Goal: Task Accomplishment & Management: Manage account settings

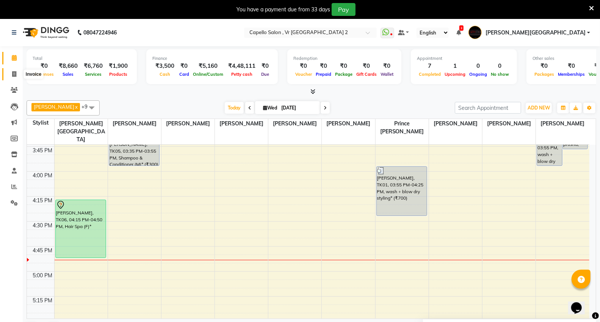
click at [11, 72] on span at bounding box center [14, 74] width 13 height 9
select select "service"
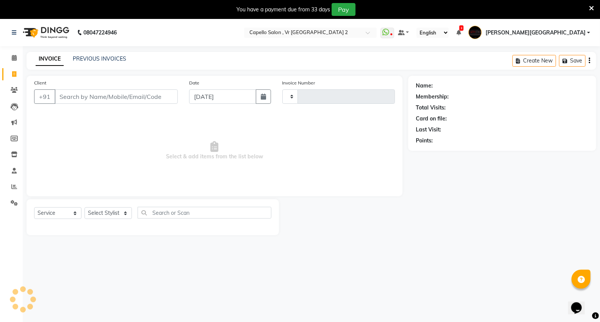
type input "4724"
select select "848"
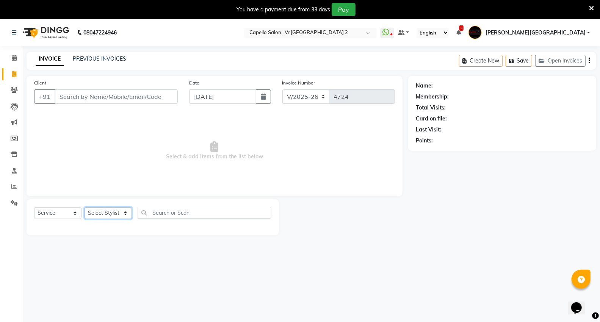
click at [102, 214] on select "Select Stylist" at bounding box center [107, 213] width 47 height 12
select select "14473"
click at [84, 208] on select "Select Stylist AHSIK Amit felix Anita Patel Arti Borekar Capello VR Mall Dillu …" at bounding box center [113, 213] width 58 height 12
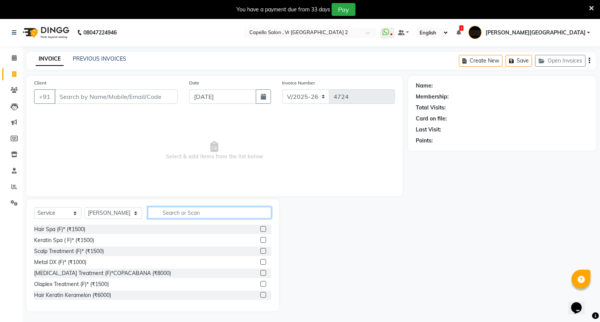
click at [166, 214] on input "text" at bounding box center [209, 213] width 123 height 12
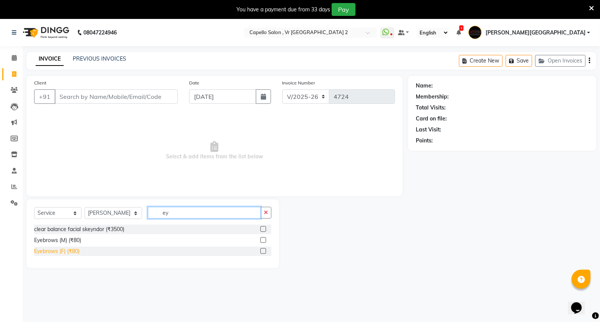
type input "ey"
click at [55, 252] on div "Eyebrows (F) (₹80)" at bounding box center [56, 251] width 45 height 8
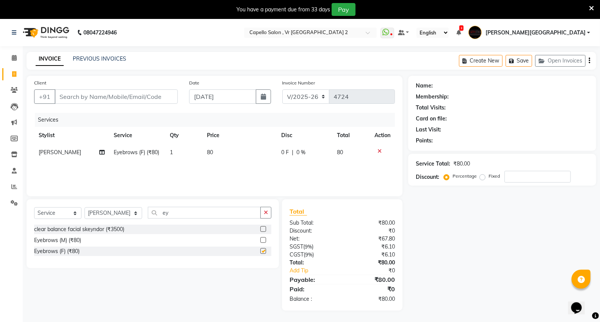
checkbox input "false"
click at [132, 97] on input "Client" at bounding box center [116, 96] width 123 height 14
type input "c"
type input "0"
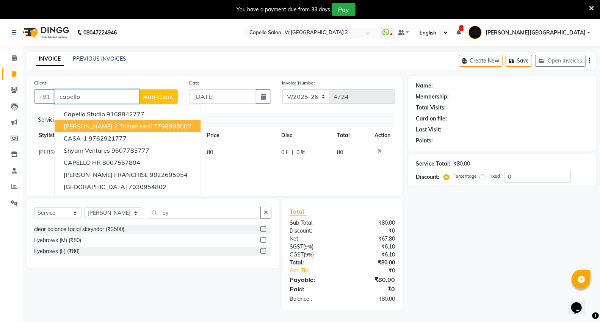
drag, startPoint x: 130, startPoint y: 124, endPoint x: 155, endPoint y: 146, distance: 32.7
click at [130, 125] on span "[PERSON_NAME] 2 Trilium Mall" at bounding box center [108, 126] width 88 height 8
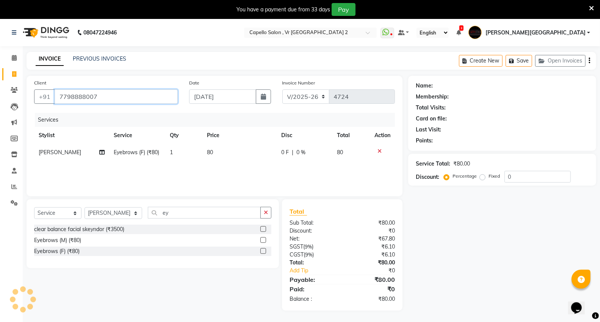
type input "7798888007"
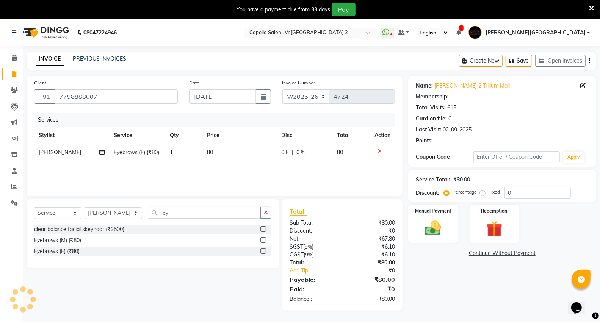
select select "1: Object"
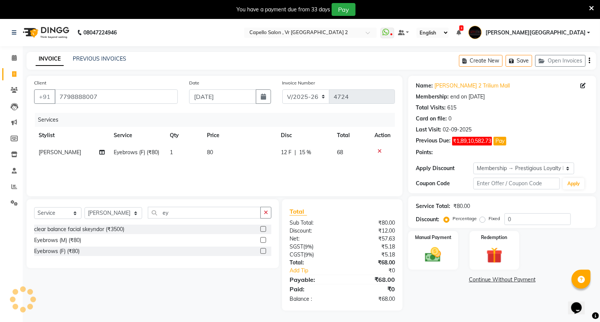
type input "15"
click at [503, 169] on select "Select Membership → Prestigious Loyalty Membership" at bounding box center [523, 168] width 101 height 12
select select "0:"
click at [473, 162] on select "Select Membership → Prestigious Loyalty Membership" at bounding box center [523, 168] width 101 height 12
type input "0"
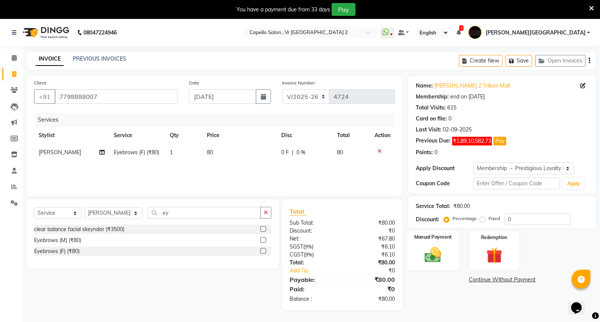
click at [456, 253] on div "Manual Payment" at bounding box center [433, 250] width 52 height 41
drag, startPoint x: 487, startPoint y: 281, endPoint x: 487, endPoint y: 288, distance: 6.4
click at [487, 282] on span "UPI" at bounding box center [488, 280] width 12 height 9
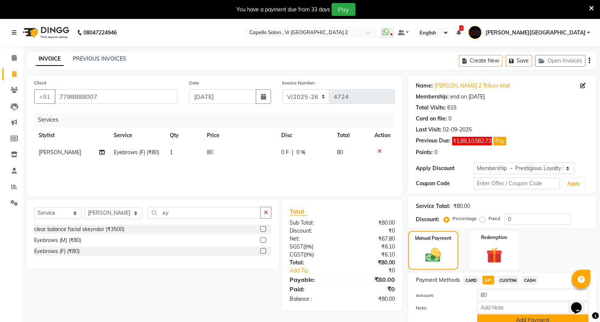
click at [493, 319] on button "Add Payment" at bounding box center [532, 320] width 111 height 12
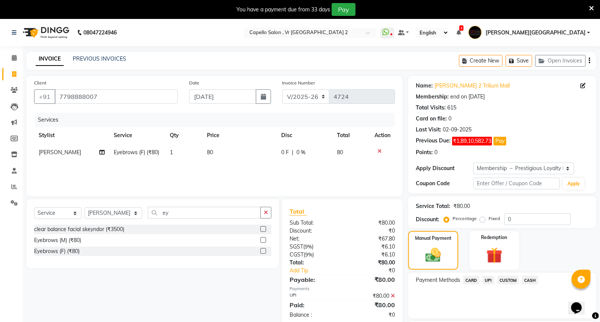
scroll to position [66, 0]
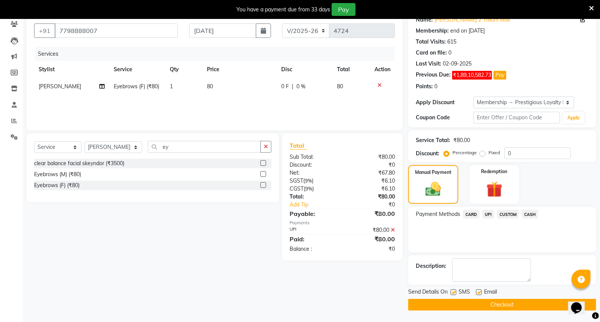
click at [487, 308] on button "Checkout" at bounding box center [502, 305] width 188 height 12
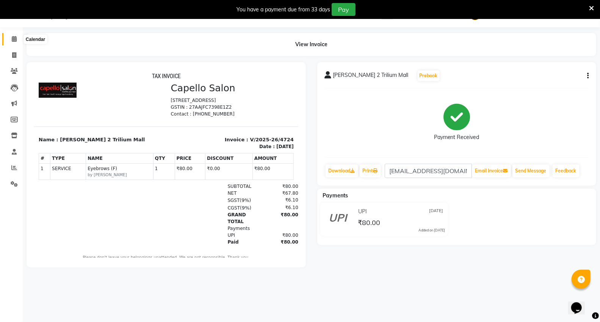
click at [11, 42] on span at bounding box center [14, 39] width 13 height 9
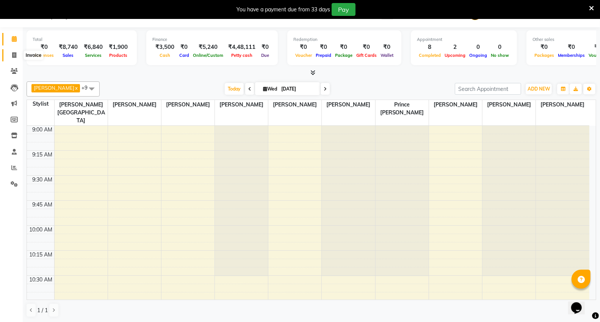
click at [14, 52] on span at bounding box center [14, 55] width 13 height 9
select select "service"
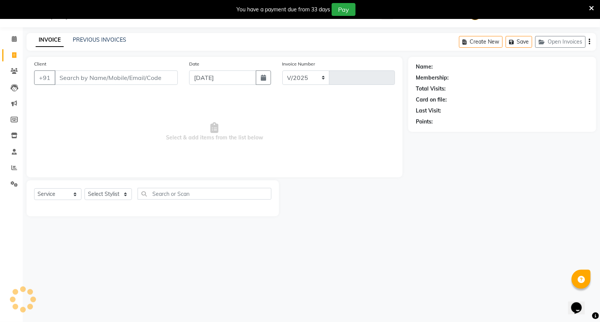
select select "848"
type input "4725"
click at [147, 78] on input "Client" at bounding box center [116, 77] width 123 height 14
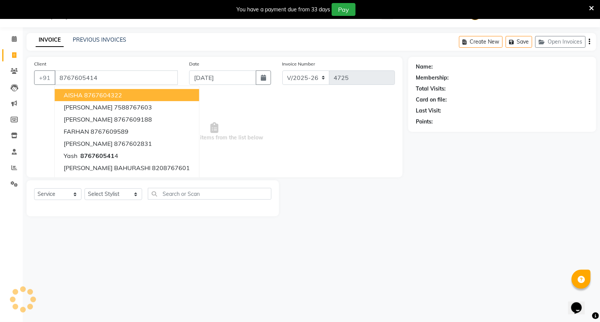
type input "8767605414"
select select "1: Object"
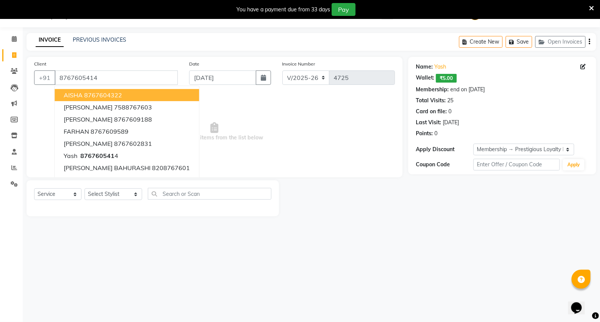
click at [163, 267] on div "08047224946 Select Location × Capello Salon , Vr Nagpur 2 WhatsApp Status ✕ Sta…" at bounding box center [300, 161] width 600 height 322
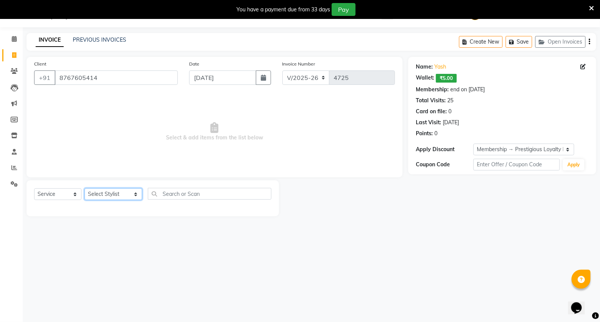
click at [119, 196] on select "Select Stylist [PERSON_NAME] [PERSON_NAME] [PERSON_NAME] [PERSON_NAME] Mall [PE…" at bounding box center [113, 194] width 58 height 12
select select "14479"
click at [84, 189] on select "Select Stylist [PERSON_NAME] [PERSON_NAME] [PERSON_NAME] [PERSON_NAME] Mall [PE…" at bounding box center [113, 194] width 58 height 12
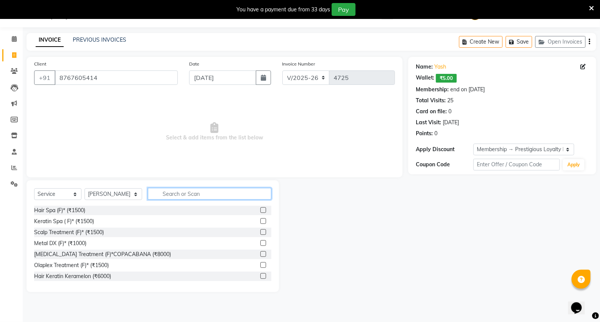
drag, startPoint x: 181, startPoint y: 195, endPoint x: 159, endPoint y: 190, distance: 21.8
click at [180, 194] on input "text" at bounding box center [209, 194] width 123 height 12
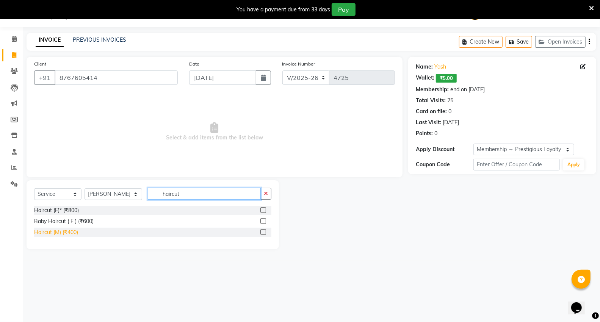
type input "haircut"
click at [52, 230] on div "Haircut (M) (₹400)" at bounding box center [56, 232] width 44 height 8
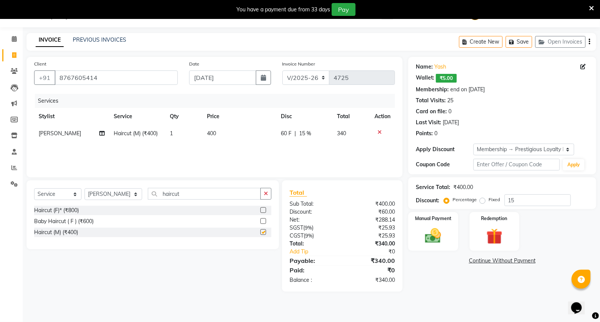
checkbox input "false"
click at [201, 196] on input "haircut" at bounding box center [204, 194] width 113 height 12
type input "h"
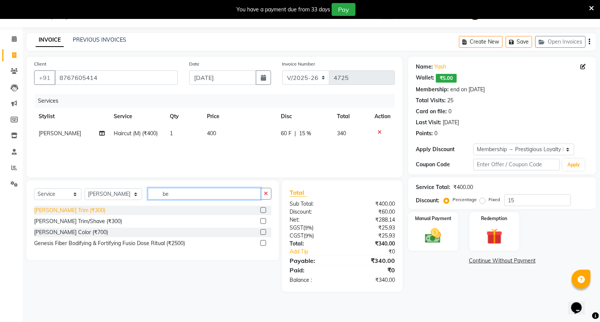
type input "be"
drag, startPoint x: 58, startPoint y: 211, endPoint x: 85, endPoint y: 217, distance: 27.6
click at [61, 213] on div "[PERSON_NAME] Trim (₹300)" at bounding box center [69, 210] width 71 height 8
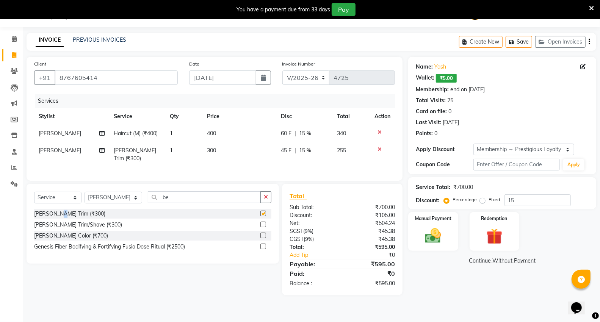
checkbox input "false"
click at [217, 198] on input "be" at bounding box center [204, 197] width 113 height 12
type input "b"
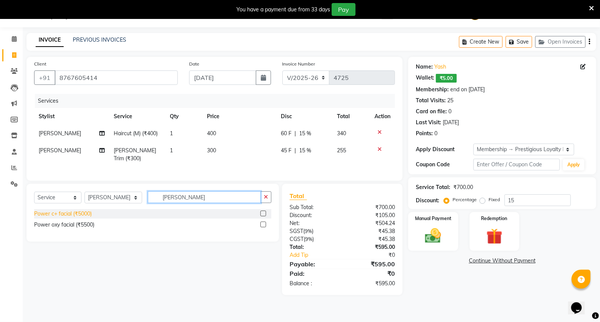
type input "powe"
click at [73, 212] on div "Power c+ facial (₹5000)" at bounding box center [63, 214] width 58 height 8
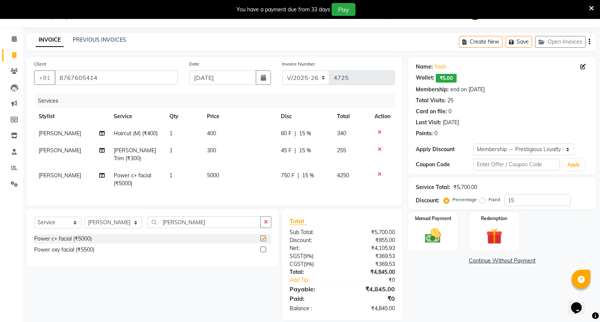
checkbox input "false"
click at [100, 218] on select "Select Stylist [PERSON_NAME] [PERSON_NAME] [PERSON_NAME] [PERSON_NAME] Mall [PE…" at bounding box center [113, 223] width 58 height 12
select select "14466"
click at [84, 217] on select "Select Stylist [PERSON_NAME] [PERSON_NAME] [PERSON_NAME] [PERSON_NAME] Mall [PE…" at bounding box center [113, 223] width 58 height 12
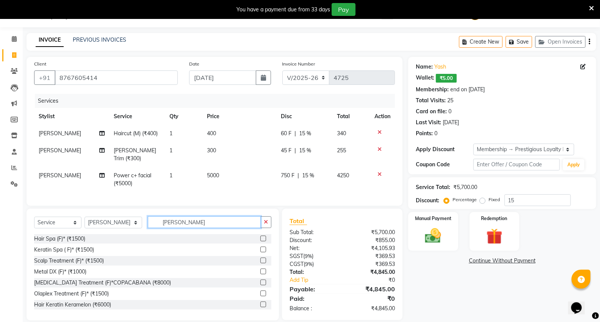
drag, startPoint x: 186, startPoint y: 223, endPoint x: 184, endPoint y: 211, distance: 11.5
click at [185, 221] on input "powe" at bounding box center [204, 222] width 113 height 12
type input "p"
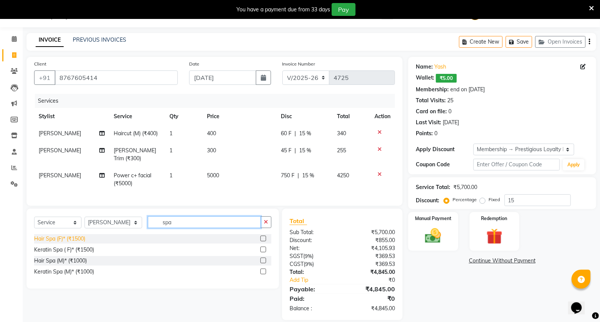
type input "spa"
click at [75, 240] on div "Hair Spa (F)* (₹1500)" at bounding box center [59, 239] width 51 height 8
checkbox input "false"
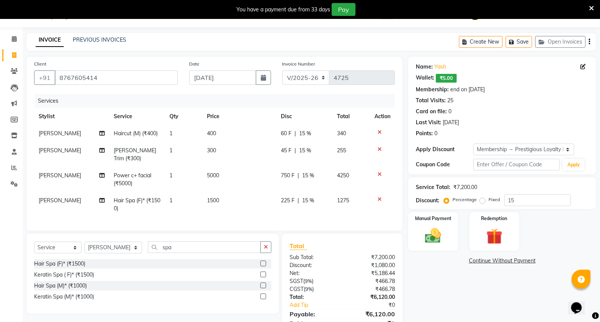
click at [228, 194] on td "1500" at bounding box center [239, 204] width 74 height 25
select select "14466"
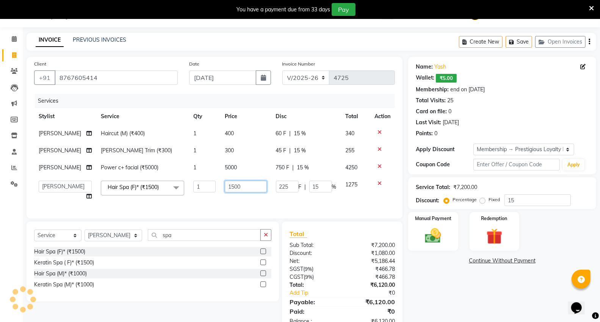
click at [237, 186] on input "1500" at bounding box center [246, 187] width 42 height 12
type input "1"
type input "2000"
click at [195, 201] on td "1" at bounding box center [204, 190] width 31 height 29
select select "14466"
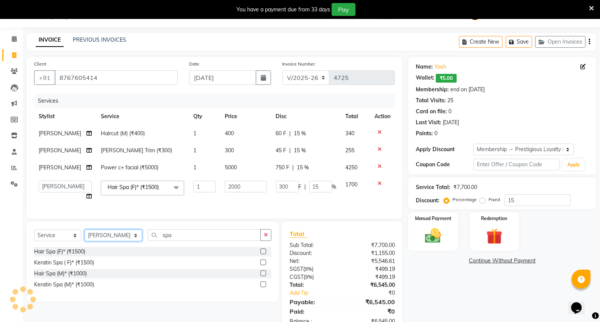
click at [123, 239] on select "Select Stylist AHSIK Amit felix Anita Patel Arti Borekar Capello VR Mall Dillu …" at bounding box center [113, 236] width 58 height 12
select select "89136"
click at [84, 236] on select "Select Stylist AHSIK Amit felix Anita Patel Arti Borekar Capello VR Mall Dillu …" at bounding box center [113, 236] width 58 height 12
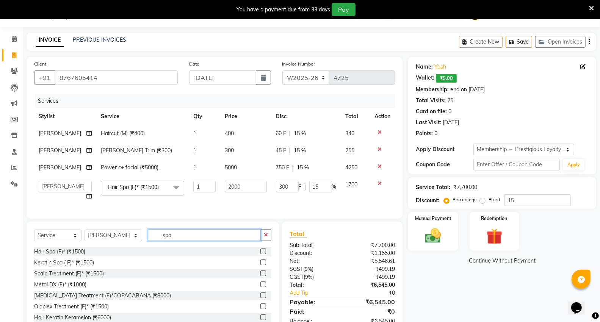
drag, startPoint x: 206, startPoint y: 241, endPoint x: 184, endPoint y: 245, distance: 22.7
click at [206, 240] on input "spa" at bounding box center [204, 235] width 113 height 12
type input "s"
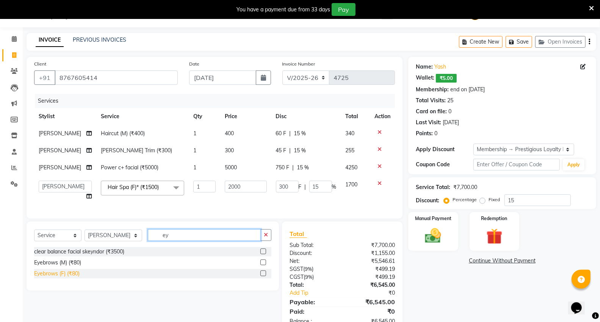
type input "ey"
click at [69, 278] on div "Eyebrows (F) (₹80)" at bounding box center [56, 274] width 45 height 8
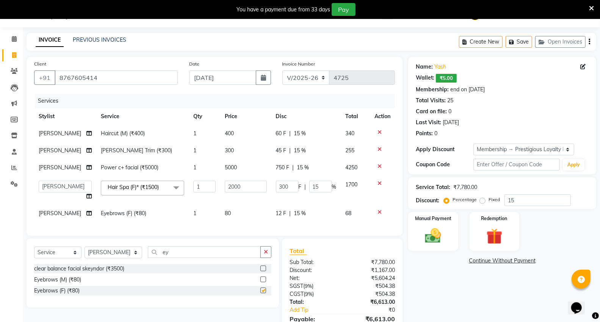
checkbox input "false"
click at [248, 223] on div "Services Stylist Service Qty Price Disc Total Action Sagar Watkar Haircut (M) (…" at bounding box center [214, 161] width 361 height 134
click at [251, 213] on td "80" at bounding box center [245, 213] width 51 height 17
select select "89136"
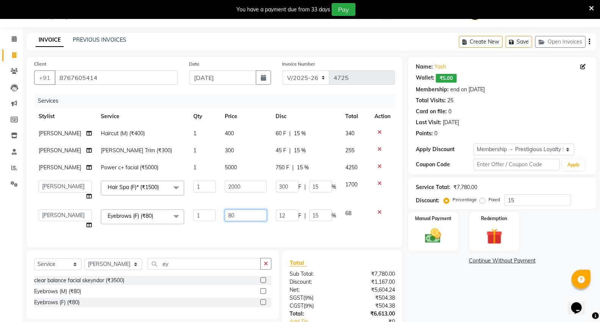
click at [250, 214] on input "80" at bounding box center [246, 215] width 42 height 12
type input "8"
type input "240"
click at [328, 229] on div "Services Stylist Service Qty Price Disc Total Action Sagar Watkar Haircut (M) (…" at bounding box center [214, 167] width 361 height 146
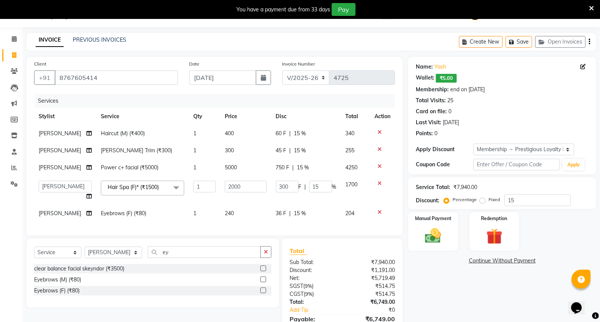
scroll to position [65, 0]
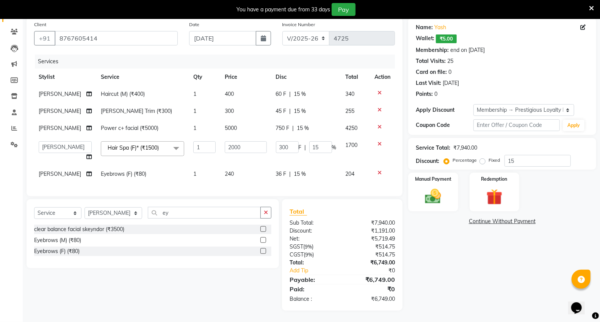
click at [545, 226] on div "Name: Yash Wallet: ₹5.00 Membership: end on 02-12-2026 Total Visits: 25 Card on…" at bounding box center [505, 163] width 194 height 293
click at [445, 191] on img at bounding box center [432, 196] width 27 height 19
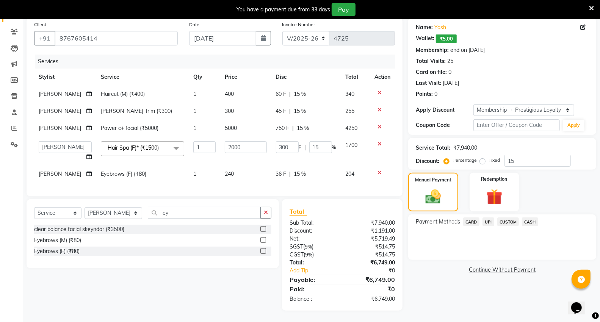
click at [531, 217] on span "CASH" at bounding box center [530, 221] width 16 height 9
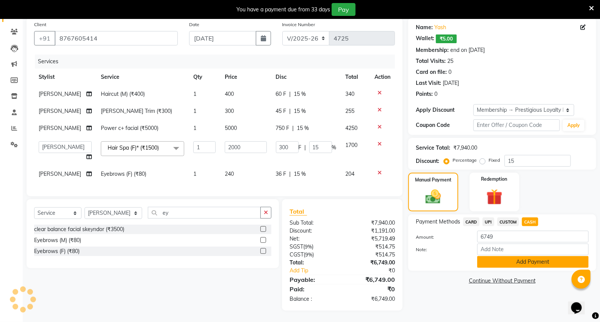
click at [517, 258] on button "Add Payment" at bounding box center [532, 262] width 111 height 12
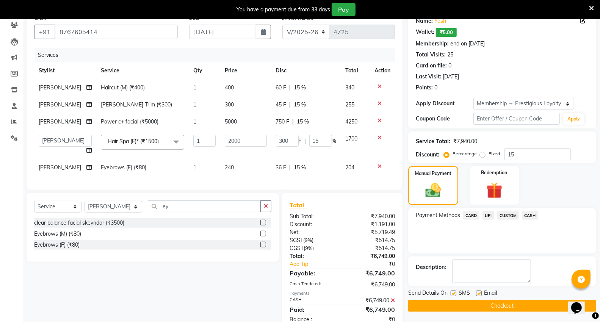
scroll to position [91, 0]
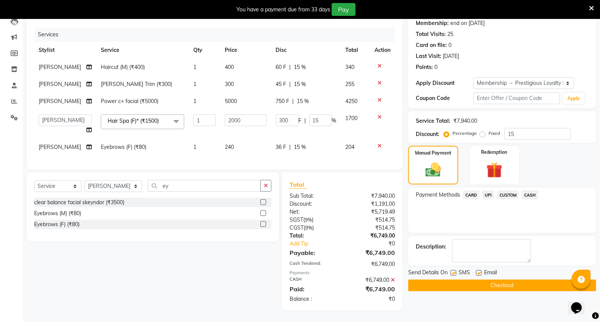
click at [472, 282] on button "Checkout" at bounding box center [502, 286] width 188 height 12
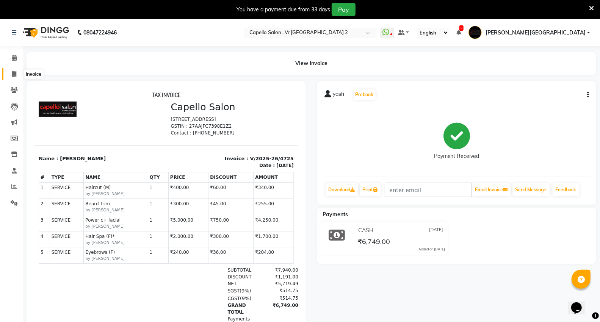
click at [16, 76] on icon at bounding box center [14, 74] width 4 height 6
select select "service"
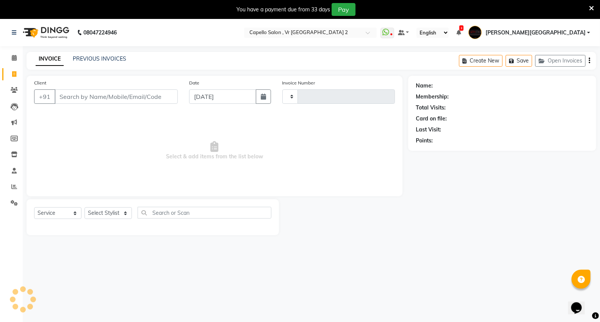
scroll to position [19, 0]
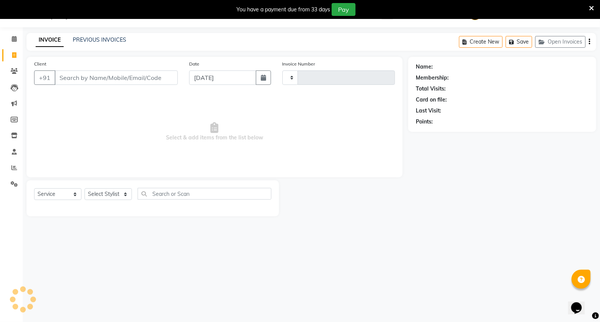
click at [86, 72] on input "Client" at bounding box center [116, 77] width 123 height 14
type input "4726"
select select "848"
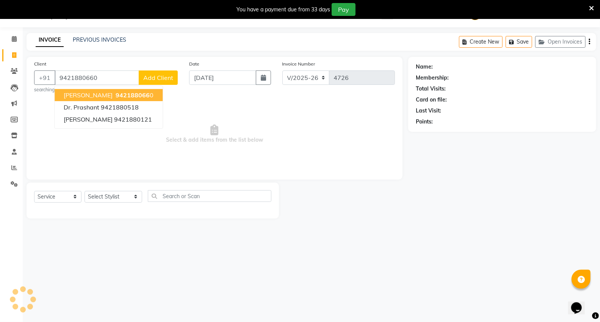
type input "9421880660"
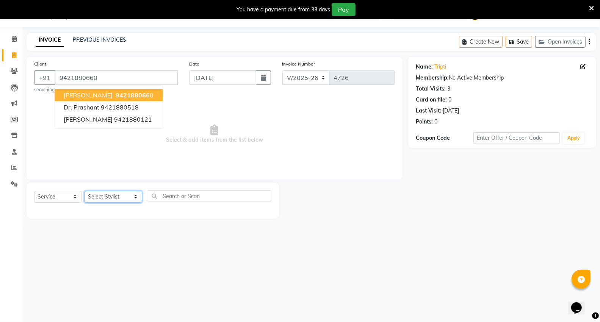
click at [108, 199] on select "Select Stylist AHSIK Amit felix Anita Patel Arti Borekar Capello VR Mall Dillu …" at bounding box center [113, 197] width 58 height 12
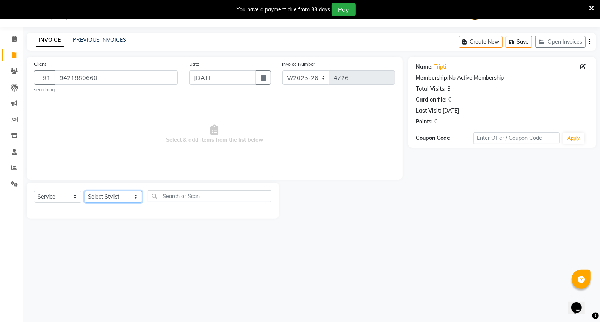
select select "89136"
click at [84, 191] on select "Select Stylist AHSIK Amit felix Anita Patel Arti Borekar Capello VR Mall Dillu …" at bounding box center [113, 197] width 58 height 12
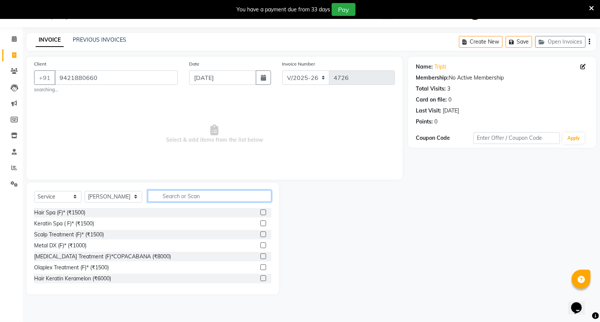
click at [214, 196] on input "text" at bounding box center [209, 196] width 123 height 12
click at [124, 195] on select "Select Stylist [PERSON_NAME] [PERSON_NAME] [PERSON_NAME] [PERSON_NAME] Mall [PE…" at bounding box center [113, 197] width 58 height 12
click at [187, 200] on input "text" at bounding box center [209, 196] width 123 height 12
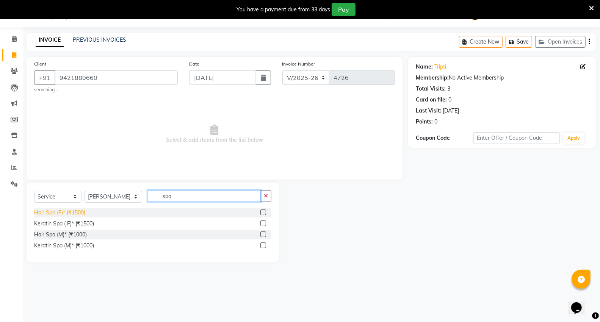
type input "spa"
click at [62, 216] on div "Hair Spa (F)* (₹1500)" at bounding box center [59, 213] width 51 height 8
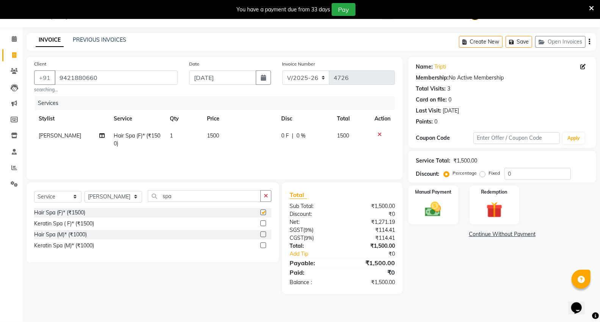
checkbox input "false"
drag, startPoint x: 198, startPoint y: 195, endPoint x: 199, endPoint y: 184, distance: 11.0
click at [198, 195] on input "spa" at bounding box center [204, 196] width 113 height 12
click at [250, 131] on td "1500" at bounding box center [239, 139] width 74 height 25
select select "89136"
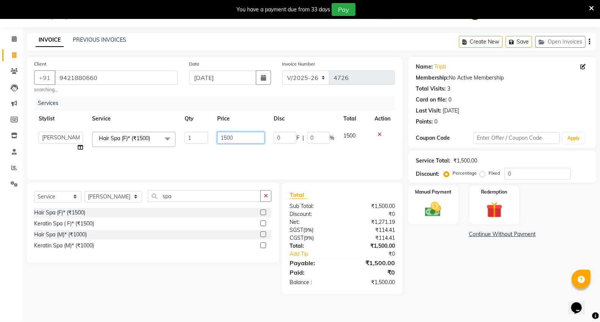
click at [252, 136] on input "1500" at bounding box center [240, 138] width 47 height 12
type input "1700"
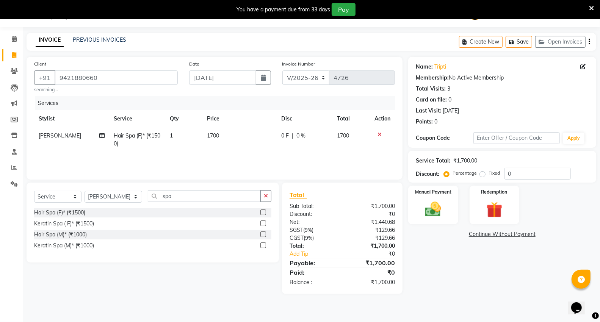
click at [263, 153] on div "Services Stylist Service Qty Price Disc Total Action Ranu Hair Spa (F)* (₹1500)…" at bounding box center [214, 134] width 361 height 76
click at [106, 194] on select "Select Stylist [PERSON_NAME] [PERSON_NAME] [PERSON_NAME] [PERSON_NAME] Mall [PE…" at bounding box center [113, 197] width 58 height 12
click at [112, 194] on select "Select Stylist [PERSON_NAME] [PERSON_NAME] [PERSON_NAME] [PERSON_NAME] Mall [PE…" at bounding box center [113, 197] width 58 height 12
select select "14466"
click at [84, 191] on select "Select Stylist [PERSON_NAME] [PERSON_NAME] [PERSON_NAME] [PERSON_NAME] Mall [PE…" at bounding box center [113, 197] width 58 height 12
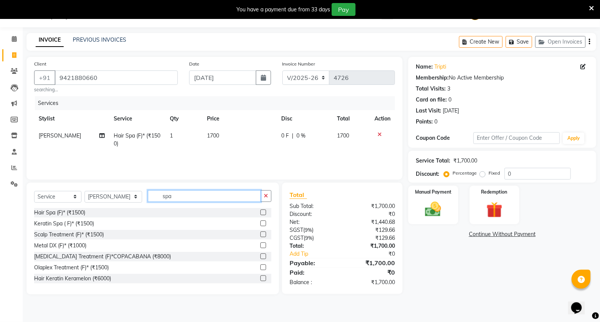
click at [167, 197] on input "spa" at bounding box center [204, 196] width 113 height 12
type input "s"
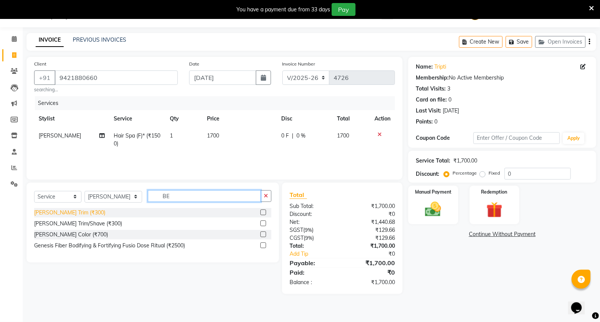
type input "BE"
click at [59, 213] on div "[PERSON_NAME] Trim (₹300)" at bounding box center [69, 213] width 71 height 8
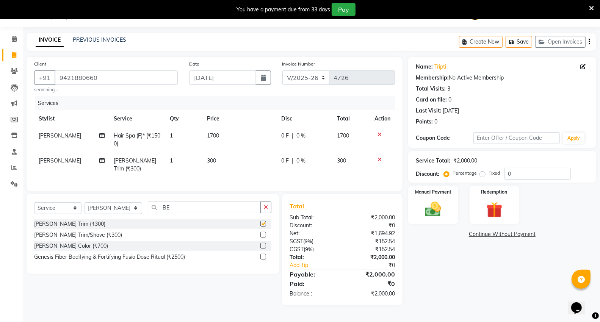
checkbox input "false"
click at [108, 210] on select "Select Stylist [PERSON_NAME] [PERSON_NAME] [PERSON_NAME] [PERSON_NAME] Mall [PE…" at bounding box center [113, 208] width 58 height 12
select select "15681"
click at [84, 202] on select "Select Stylist [PERSON_NAME] [PERSON_NAME] [PERSON_NAME] [PERSON_NAME] Mall [PE…" at bounding box center [113, 208] width 58 height 12
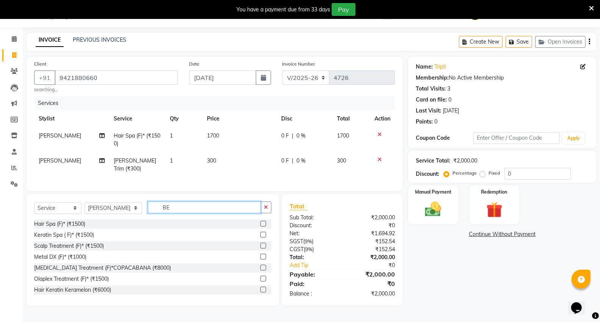
click at [175, 201] on input "BE" at bounding box center [204, 207] width 113 height 12
type input "B"
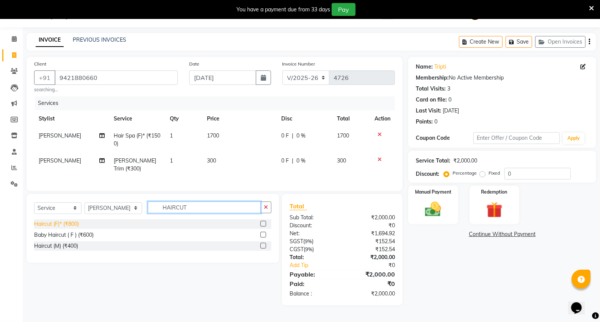
type input "HAIRCUT"
click at [67, 224] on div "Haircut (F)* (₹800)" at bounding box center [56, 224] width 45 height 8
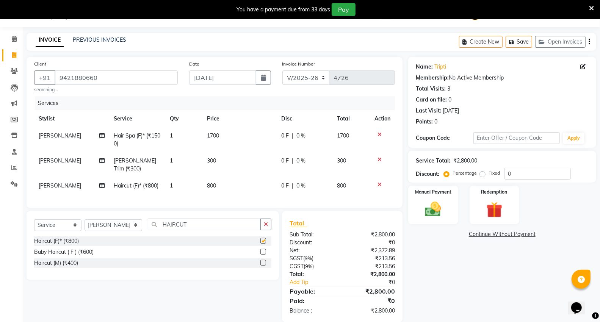
checkbox input "false"
click at [436, 210] on img at bounding box center [432, 209] width 27 height 19
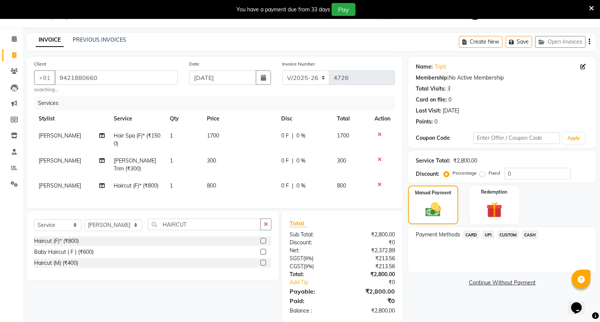
click at [491, 234] on span "UPI" at bounding box center [488, 234] width 12 height 9
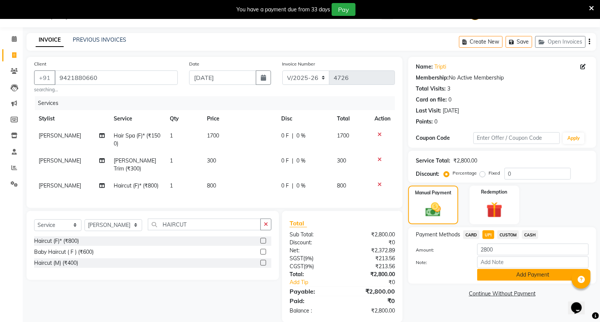
click at [504, 272] on button "Add Payment" at bounding box center [532, 275] width 111 height 12
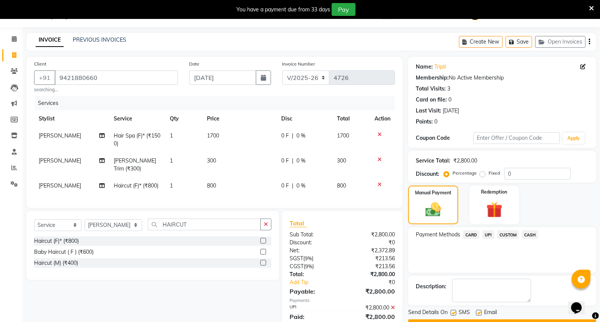
click at [453, 310] on label at bounding box center [453, 313] width 6 height 6
click at [453, 311] on input "checkbox" at bounding box center [452, 313] width 5 height 5
checkbox input "false"
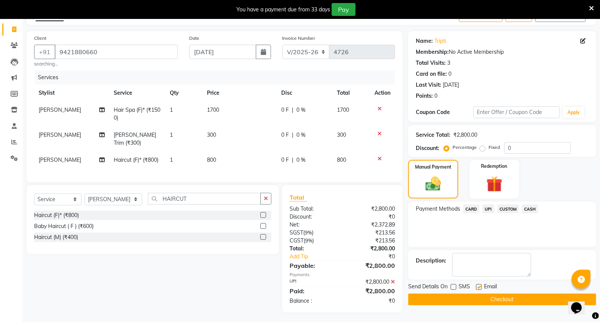
click at [481, 286] on label at bounding box center [479, 287] width 6 height 6
click at [481, 286] on input "checkbox" at bounding box center [478, 287] width 5 height 5
checkbox input "false"
click at [492, 298] on button "Checkout" at bounding box center [502, 300] width 188 height 12
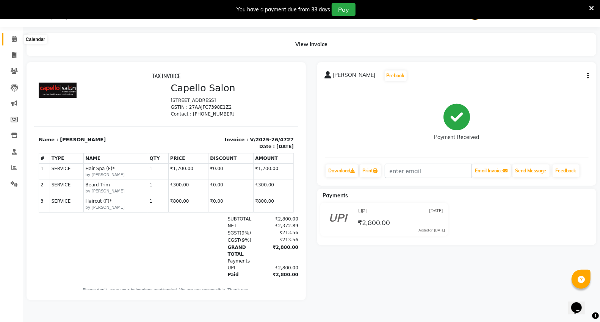
drag, startPoint x: 16, startPoint y: 40, endPoint x: 267, endPoint y: 17, distance: 252.2
click at [16, 40] on span at bounding box center [14, 39] width 13 height 9
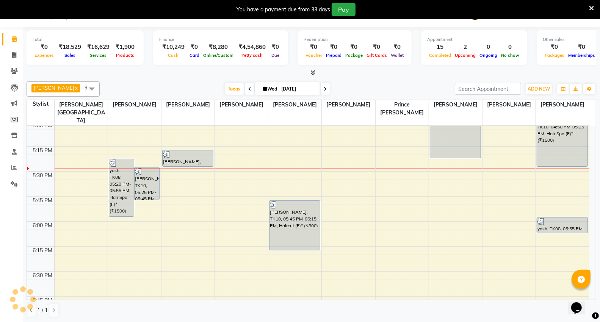
scroll to position [804, 0]
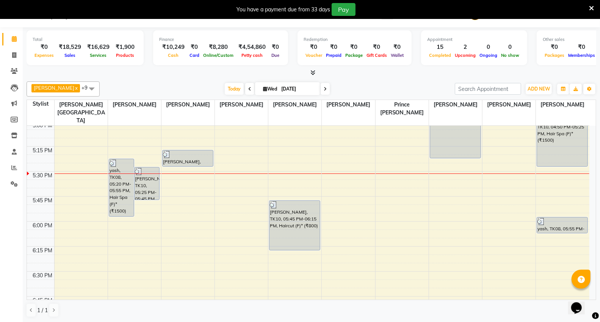
click at [131, 84] on div "Today Wed 03-09-2025" at bounding box center [276, 88] width 347 height 11
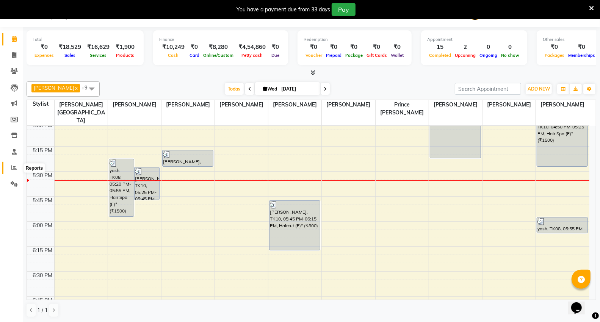
click at [14, 169] on icon at bounding box center [14, 168] width 6 height 6
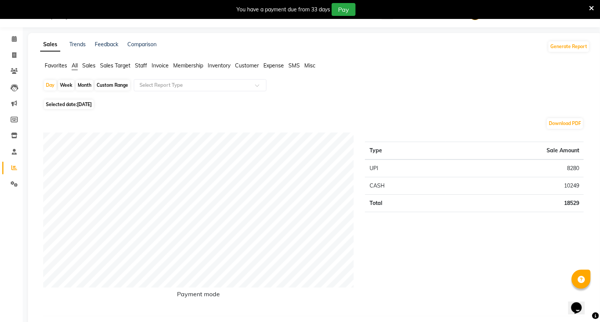
drag, startPoint x: 143, startPoint y: 64, endPoint x: 147, endPoint y: 72, distance: 9.5
click at [143, 68] on span "Staff" at bounding box center [141, 65] width 12 height 7
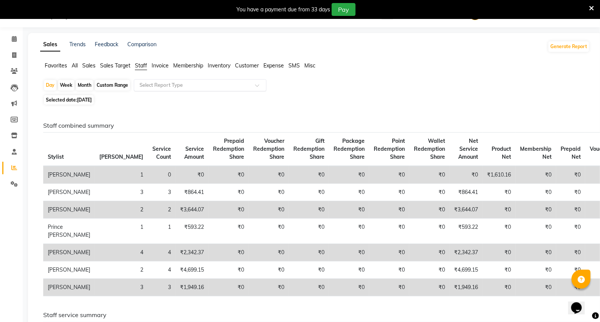
click at [156, 81] on input "text" at bounding box center [192, 85] width 109 height 8
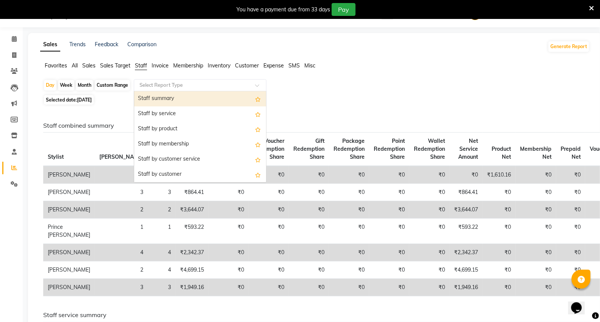
click at [159, 98] on div "Staff summary" at bounding box center [200, 98] width 132 height 15
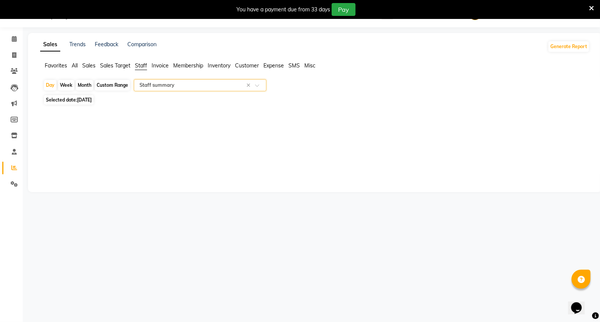
select select "full_report"
select select "csv"
click at [69, 98] on span "Selected date: 03-09-2025" at bounding box center [69, 99] width 50 height 9
select select "9"
select select "2025"
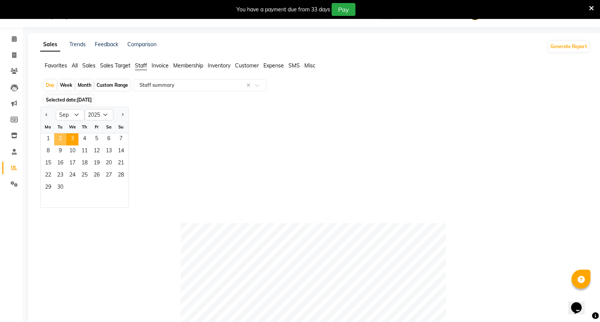
click at [56, 137] on span "2" at bounding box center [60, 139] width 12 height 12
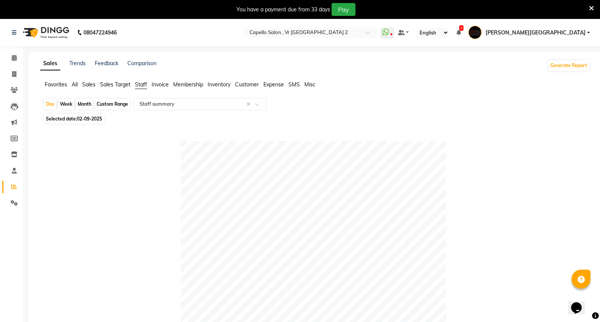
drag, startPoint x: 86, startPoint y: 119, endPoint x: 86, endPoint y: 123, distance: 3.8
click at [86, 119] on span "02-09-2025" at bounding box center [89, 119] width 25 height 6
select select "9"
select select "2025"
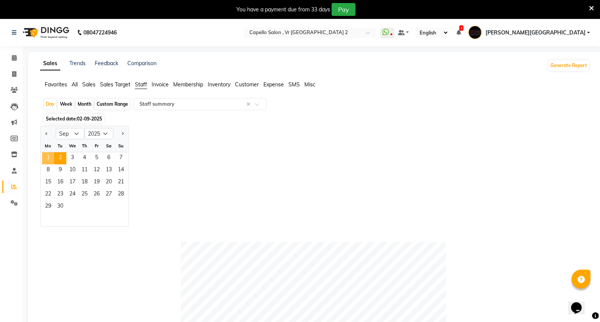
click at [45, 157] on span "1" at bounding box center [48, 158] width 12 height 12
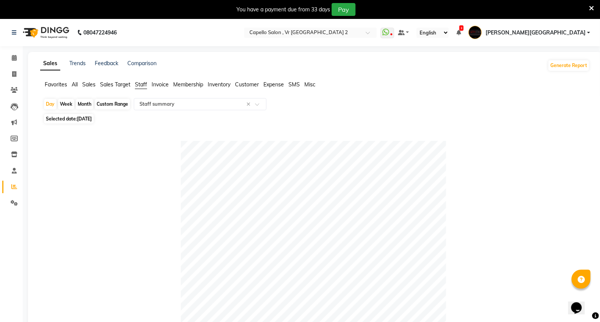
click at [81, 102] on div "Month" at bounding box center [84, 104] width 17 height 11
select select "9"
select select "2025"
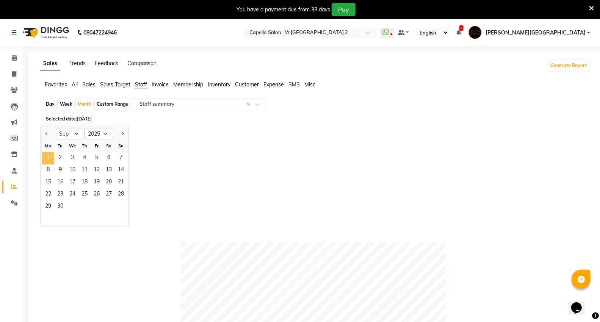
click at [48, 158] on span "1" at bounding box center [48, 158] width 12 height 12
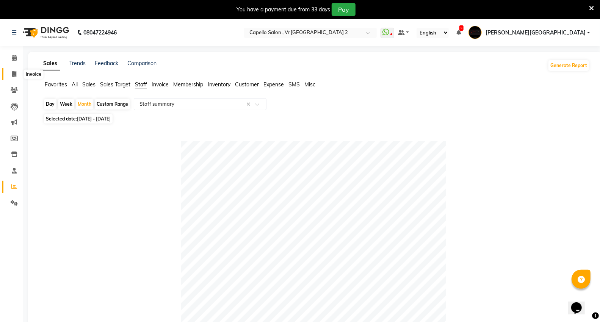
click at [12, 77] on icon at bounding box center [14, 74] width 4 height 6
select select "service"
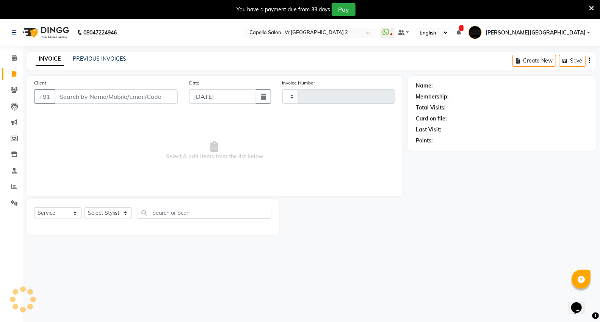
type input "4728"
select select "848"
click at [142, 95] on input "Client" at bounding box center [116, 96] width 123 height 14
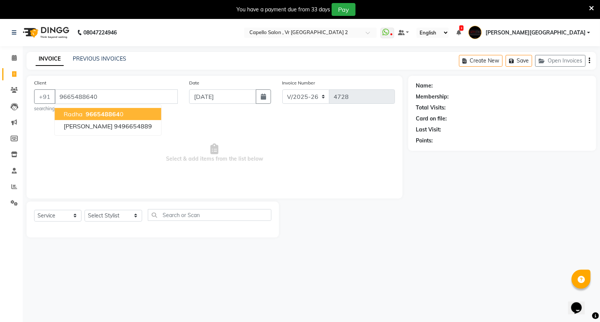
type input "9665488640"
drag, startPoint x: 111, startPoint y: 217, endPoint x: 111, endPoint y: 221, distance: 4.2
click at [111, 217] on select "Select Stylist [PERSON_NAME] [PERSON_NAME] [PERSON_NAME] [PERSON_NAME] Mall [PE…" at bounding box center [113, 216] width 58 height 12
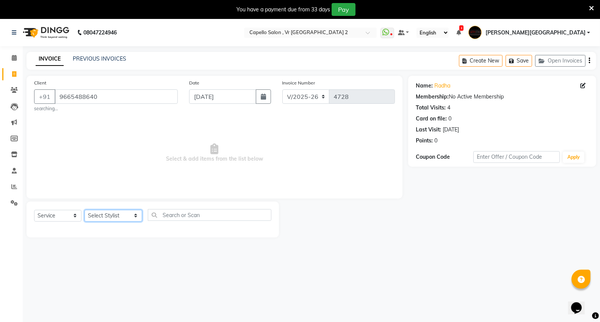
select select "30655"
click at [84, 210] on select "Select Stylist [PERSON_NAME] [PERSON_NAME] [PERSON_NAME] [PERSON_NAME] Mall [PE…" at bounding box center [113, 216] width 58 height 12
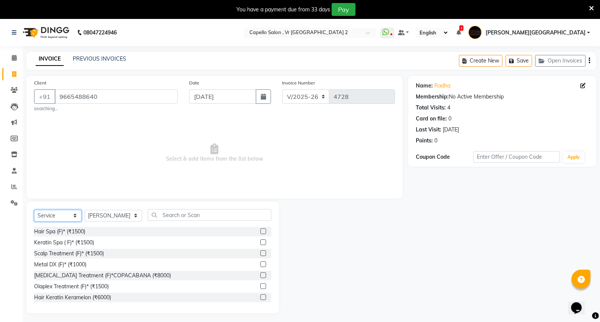
click at [61, 215] on select "Select Service Product Membership Package Voucher Prepaid Gift Card" at bounding box center [57, 216] width 47 height 12
select select "product"
click at [34, 210] on select "Select Service Product Membership Package Voucher Prepaid Gift Card" at bounding box center [57, 216] width 47 height 12
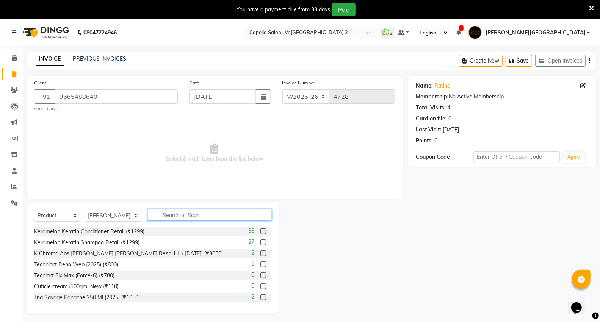
click at [169, 217] on input "text" at bounding box center [209, 215] width 123 height 12
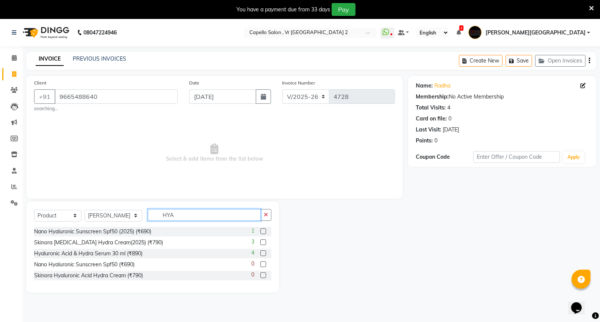
click at [180, 217] on input "HYA" at bounding box center [204, 215] width 113 height 12
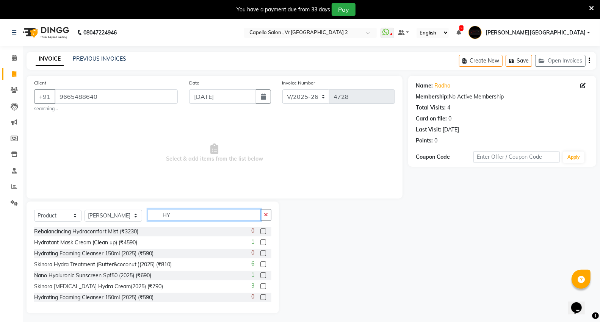
type input "H"
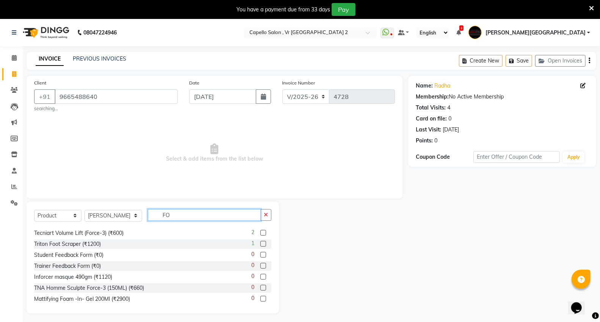
scroll to position [300, 0]
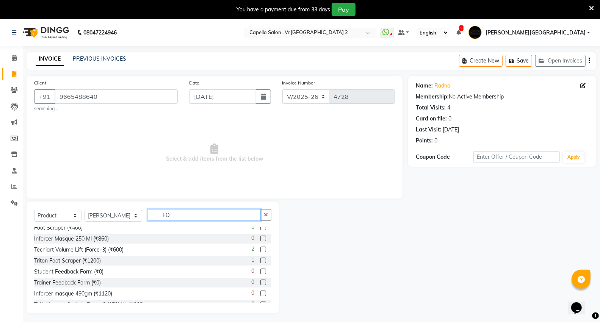
click at [180, 219] on input "FO" at bounding box center [204, 215] width 113 height 12
type input "F"
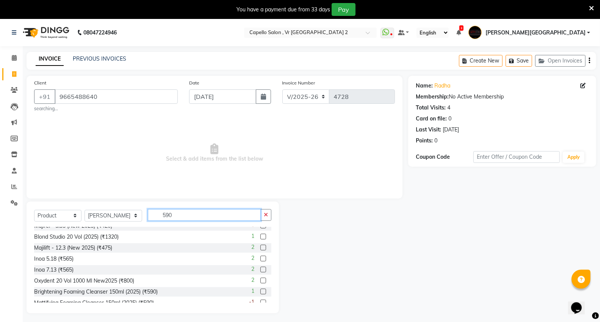
scroll to position [473, 0]
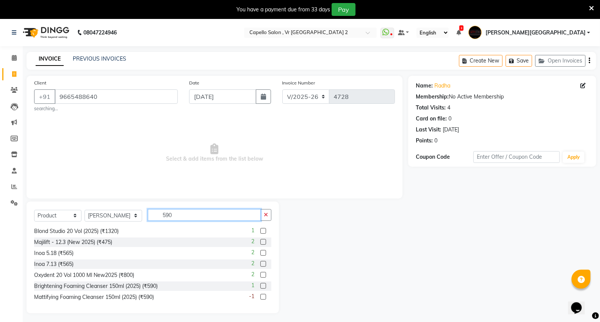
click at [181, 218] on input "590" at bounding box center [204, 215] width 113 height 12
type input "5"
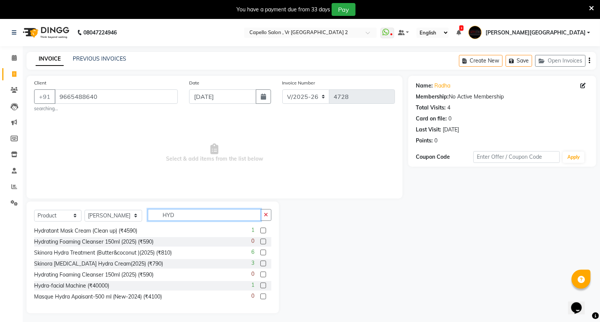
scroll to position [0, 0]
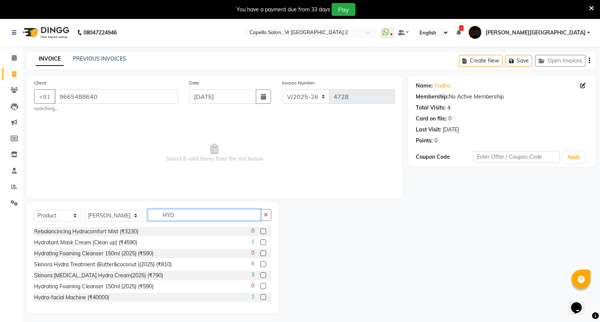
type input "HYD"
drag, startPoint x: 55, startPoint y: 95, endPoint x: 109, endPoint y: 100, distance: 54.3
click at [109, 100] on input "9665488640" at bounding box center [116, 96] width 123 height 14
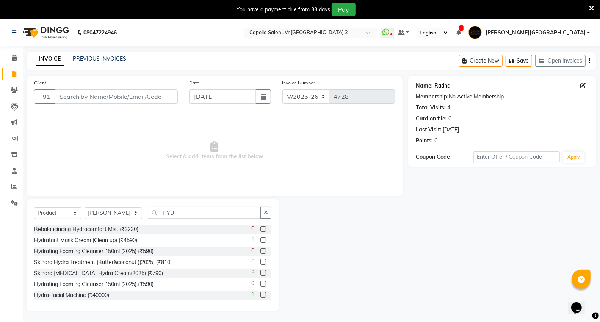
click at [437, 89] on link "Radha" at bounding box center [442, 86] width 16 height 8
click at [114, 97] on input "Client" at bounding box center [116, 96] width 123 height 14
paste input "9665488640"
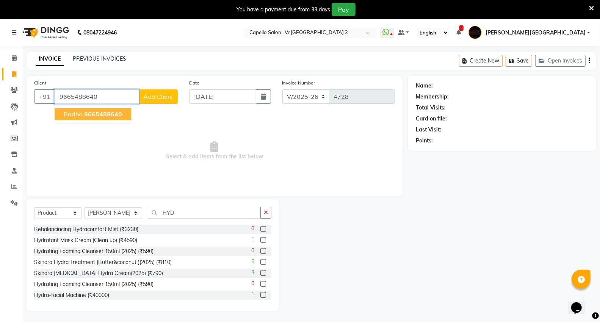
click at [101, 114] on span "9665488640" at bounding box center [103, 114] width 38 height 8
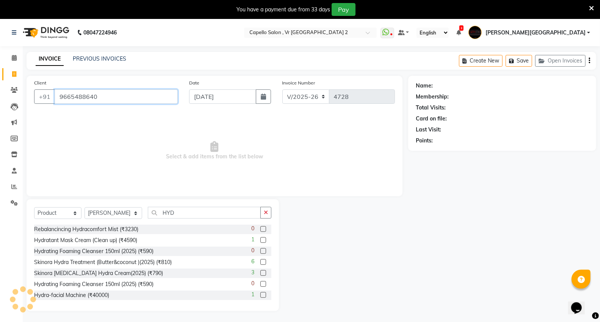
type input "9665488640"
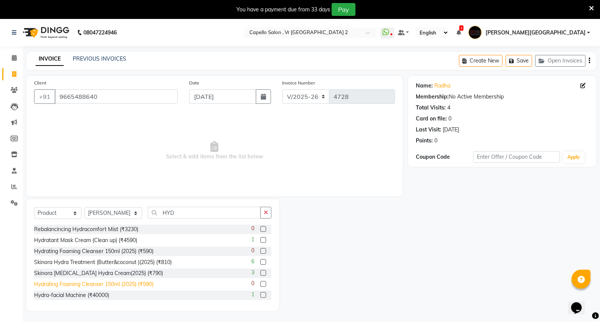
click at [126, 286] on div "Hydrating Foaming Cleanser 150ml (2025) (₹590)" at bounding box center [93, 284] width 119 height 8
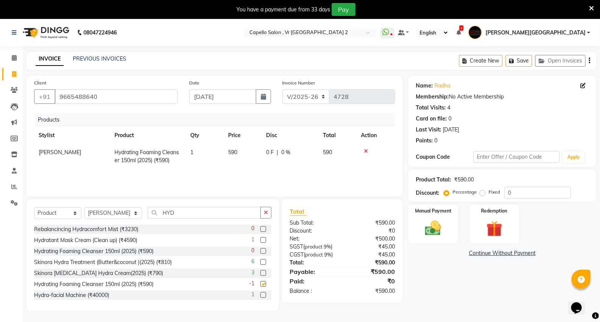
checkbox input "false"
click at [437, 230] on img at bounding box center [432, 228] width 27 height 19
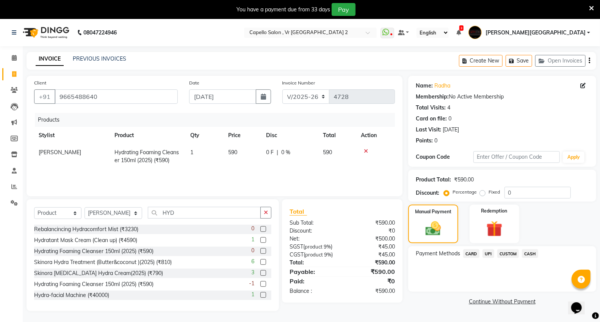
click at [528, 253] on span "CASH" at bounding box center [530, 253] width 16 height 9
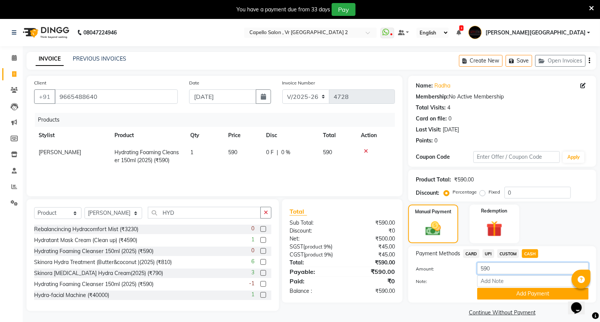
click at [504, 271] on input "590" at bounding box center [532, 268] width 111 height 12
type input "5"
type input "600"
drag, startPoint x: 483, startPoint y: 292, endPoint x: 478, endPoint y: 294, distance: 5.5
click at [483, 292] on button "Add Payment" at bounding box center [532, 294] width 111 height 12
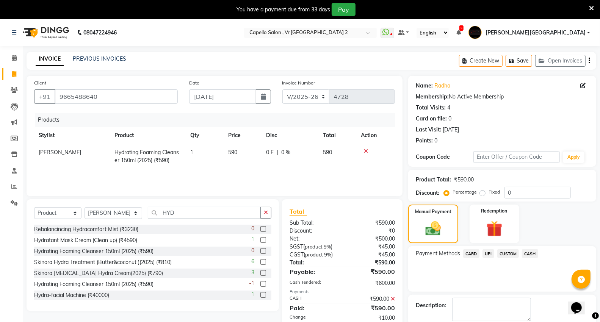
click at [379, 322] on span "Add to wallet" at bounding box center [378, 324] width 27 height 5
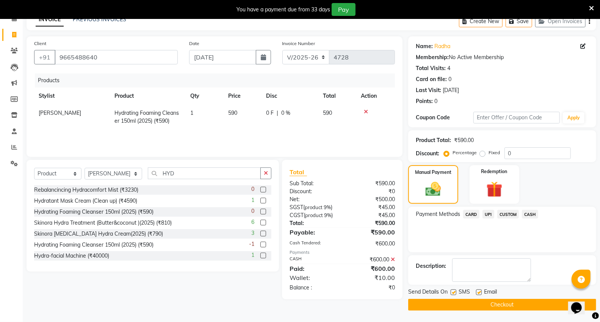
click at [489, 300] on button "Checkout" at bounding box center [502, 305] width 188 height 12
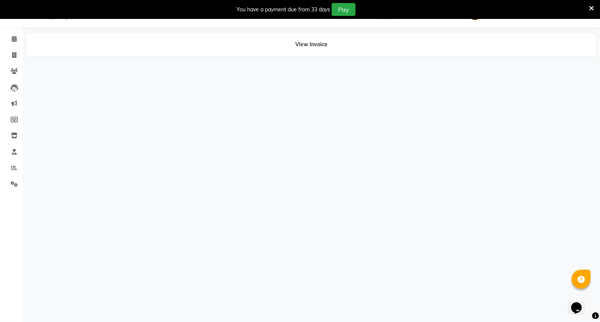
scroll to position [19, 0]
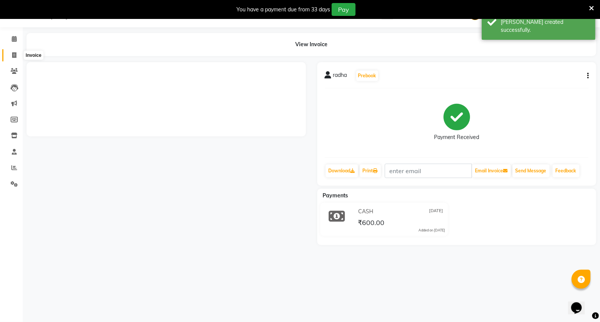
click at [13, 53] on icon at bounding box center [14, 55] width 4 height 6
select select "service"
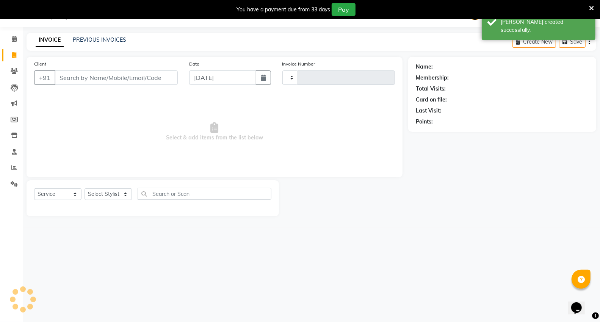
drag, startPoint x: 74, startPoint y: 80, endPoint x: 76, endPoint y: 76, distance: 3.9
click at [76, 77] on input "Client" at bounding box center [116, 77] width 123 height 14
type input "4729"
select select "848"
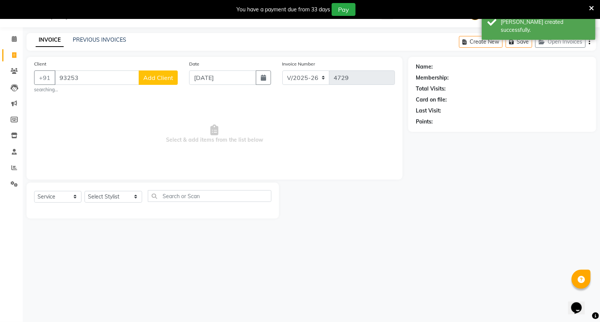
click at [180, 67] on div "Client +91 93253 Add Client searching..." at bounding box center [105, 76] width 155 height 33
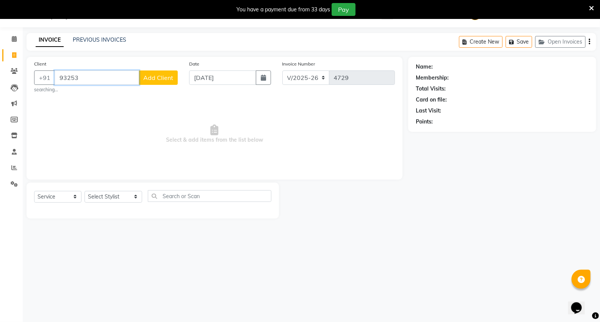
drag, startPoint x: 85, startPoint y: 81, endPoint x: 86, endPoint y: 74, distance: 7.2
click at [86, 80] on input "93253" at bounding box center [97, 77] width 84 height 14
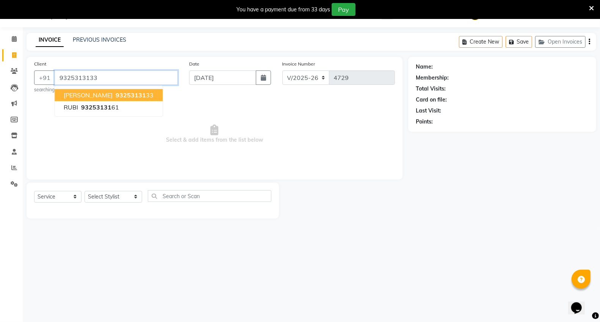
type input "9325313133"
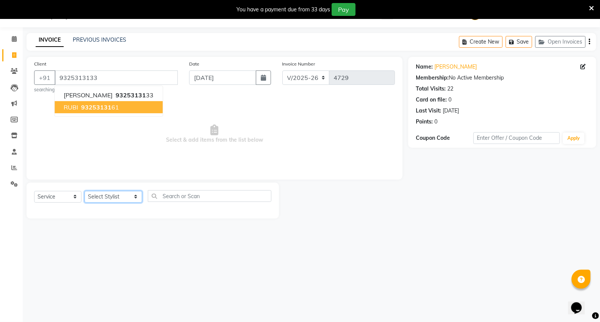
click at [113, 194] on select "Select Stylist AHSIK Amit felix Anita Patel Arti Borekar Capello VR Mall Dillu …" at bounding box center [113, 197] width 58 height 12
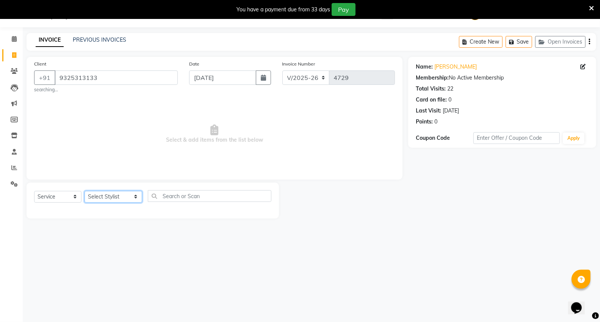
select select "14473"
click at [84, 191] on select "Select Stylist AHSIK Amit felix Anita Patel Arti Borekar Capello VR Mall Dillu …" at bounding box center [113, 197] width 58 height 12
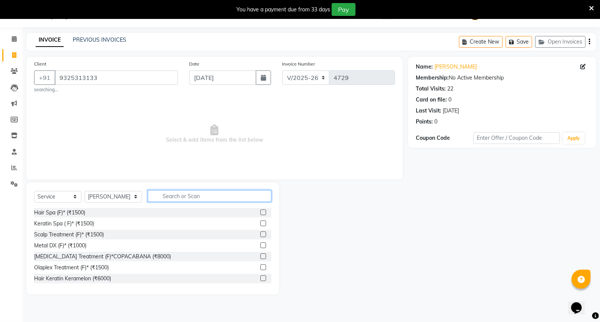
click at [192, 198] on input "text" at bounding box center [209, 196] width 123 height 12
type input "BLOW"
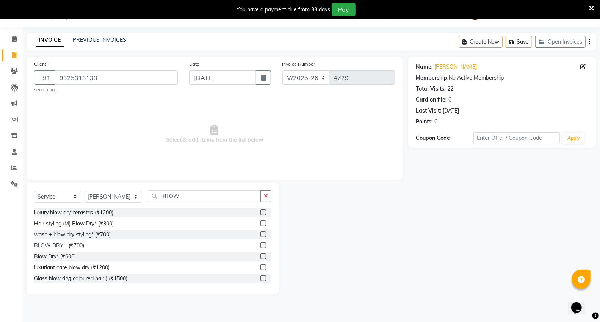
click at [102, 234] on div "wash + blow dry styling* (₹700)" at bounding box center [72, 235] width 77 height 8
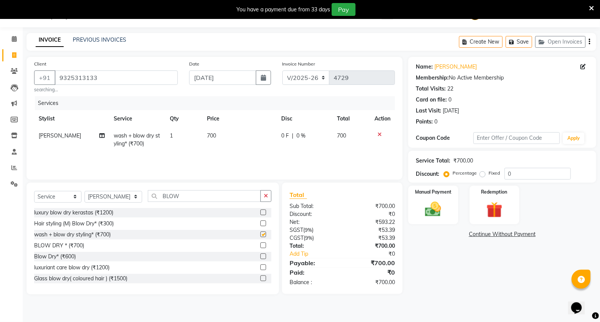
checkbox input "false"
drag, startPoint x: 450, startPoint y: 200, endPoint x: 451, endPoint y: 222, distance: 22.8
click at [451, 206] on div "Manual Payment" at bounding box center [433, 205] width 52 height 41
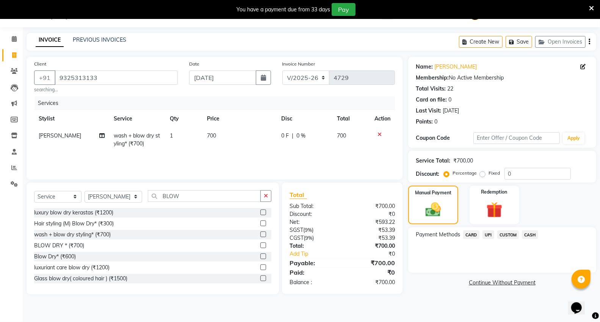
click at [527, 234] on span "CASH" at bounding box center [530, 234] width 16 height 9
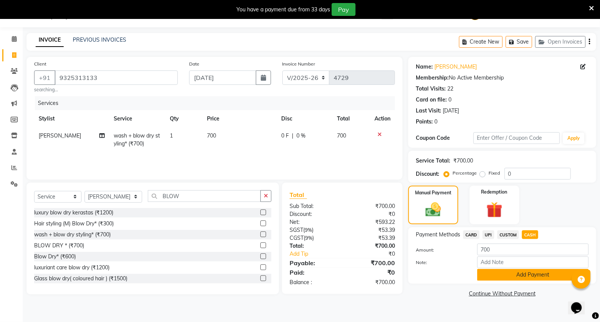
click at [516, 273] on button "Add Payment" at bounding box center [532, 275] width 111 height 12
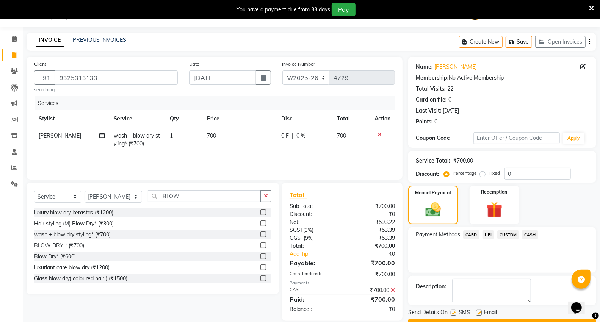
scroll to position [39, 0]
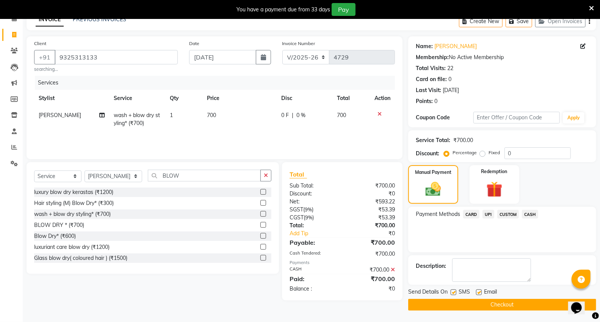
click at [504, 302] on button "Checkout" at bounding box center [502, 305] width 188 height 12
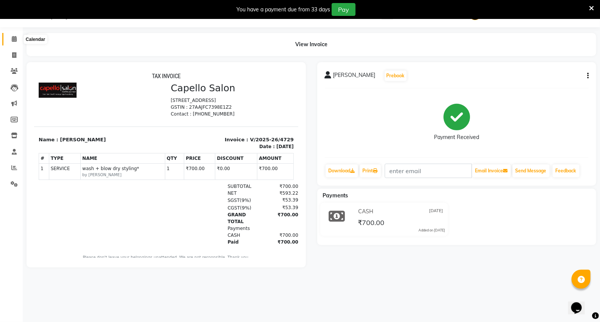
click at [18, 43] on span at bounding box center [14, 39] width 13 height 9
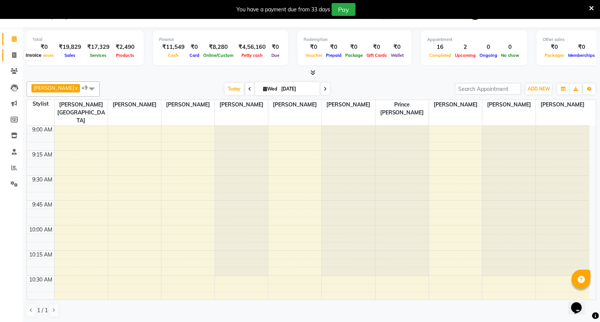
click at [16, 52] on span at bounding box center [14, 55] width 13 height 9
select select "service"
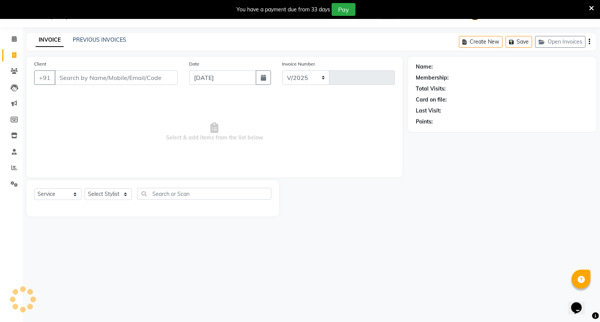
select select "848"
type input "4730"
click at [130, 83] on input "Client" at bounding box center [116, 77] width 123 height 14
type input "9561591252"
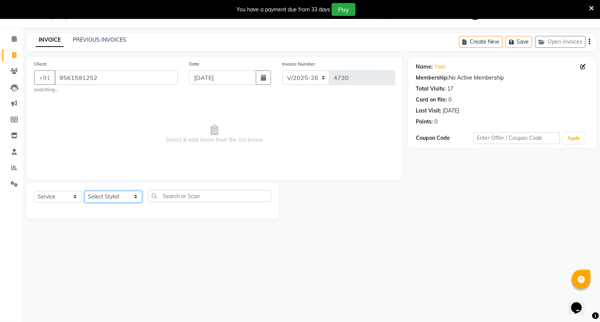
click at [108, 201] on select "Select Stylist [PERSON_NAME] [PERSON_NAME] [PERSON_NAME] [PERSON_NAME] Mall [PE…" at bounding box center [113, 197] width 58 height 12
select select "14479"
click at [84, 191] on select "Select Stylist [PERSON_NAME] [PERSON_NAME] [PERSON_NAME] [PERSON_NAME] Mall [PE…" at bounding box center [113, 197] width 58 height 12
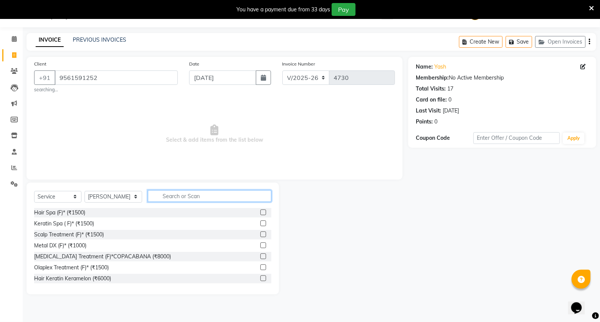
click at [181, 196] on input "text" at bounding box center [209, 196] width 123 height 12
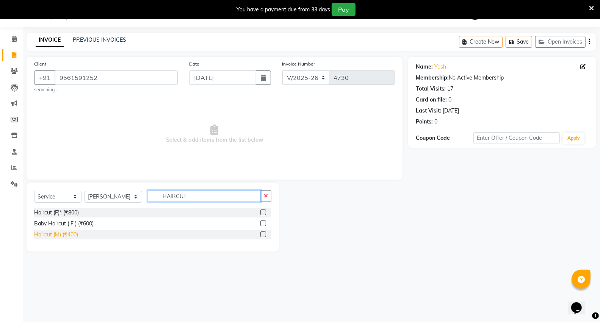
type input "HAIRCUT"
drag, startPoint x: 75, startPoint y: 234, endPoint x: 76, endPoint y: 241, distance: 6.9
click at [74, 235] on div "Haircut (M) (₹400)" at bounding box center [56, 235] width 44 height 8
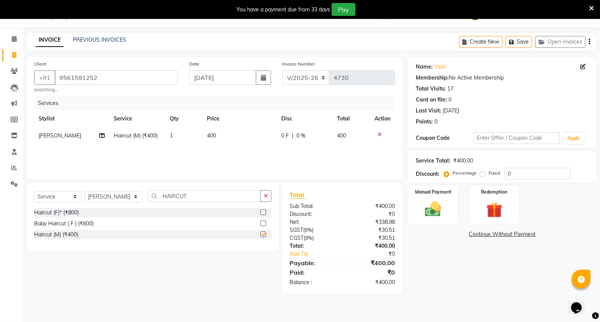
checkbox input "false"
click at [454, 205] on div "Manual Payment" at bounding box center [433, 205] width 52 height 41
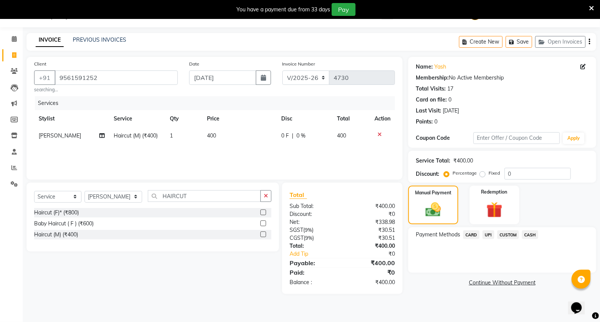
drag, startPoint x: 529, startPoint y: 234, endPoint x: 531, endPoint y: 297, distance: 62.5
click at [529, 238] on span "CASH" at bounding box center [530, 234] width 16 height 9
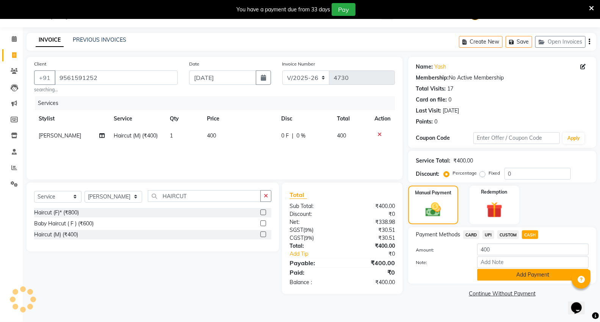
click at [516, 275] on button "Add Payment" at bounding box center [532, 275] width 111 height 12
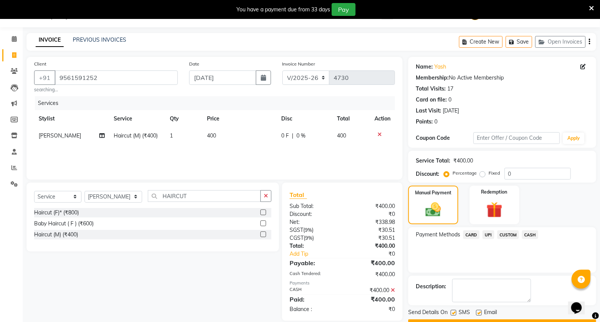
click at [497, 319] on button "Checkout" at bounding box center [502, 325] width 188 height 12
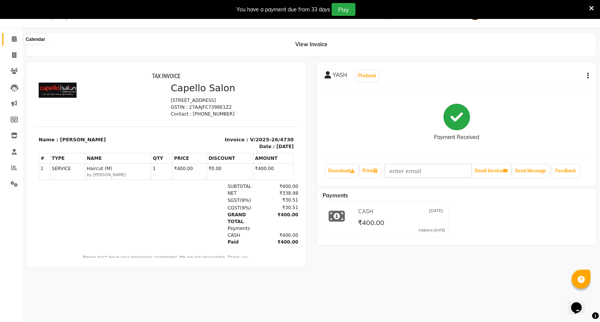
click at [12, 42] on icon at bounding box center [14, 39] width 5 height 6
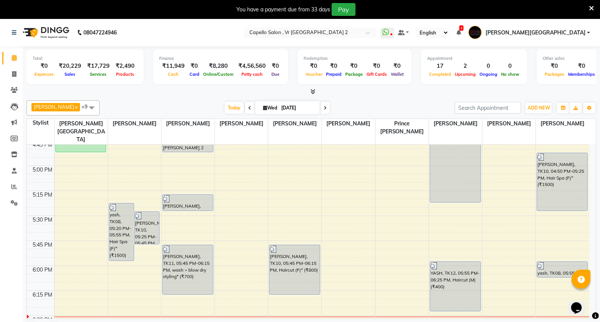
scroll to position [611, 0]
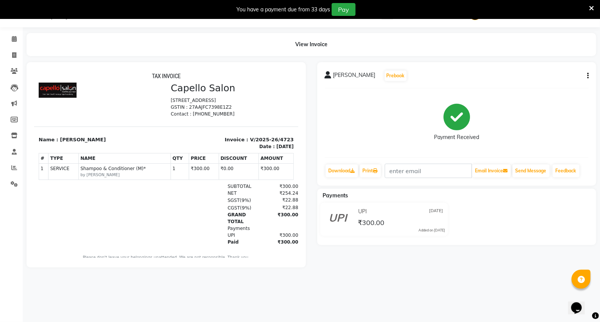
scroll to position [19, 0]
click at [14, 54] on icon at bounding box center [14, 55] width 4 height 6
select select "service"
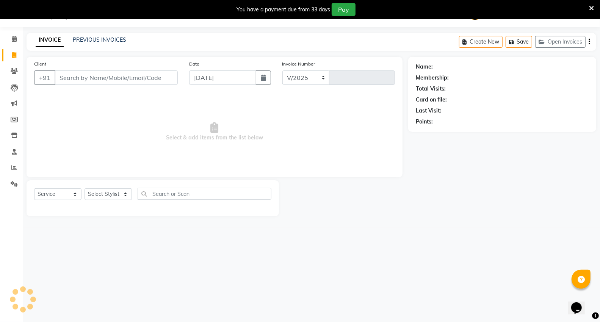
select select "848"
type input "4726"
drag, startPoint x: 80, startPoint y: 76, endPoint x: 86, endPoint y: 74, distance: 6.0
click at [78, 77] on input "Client" at bounding box center [116, 77] width 123 height 14
type input "7030687843"
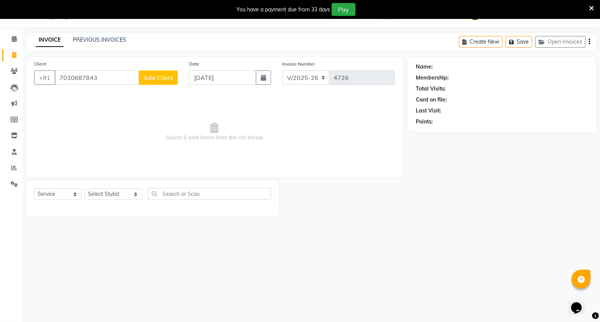
click at [164, 72] on button "Add Client" at bounding box center [158, 77] width 39 height 14
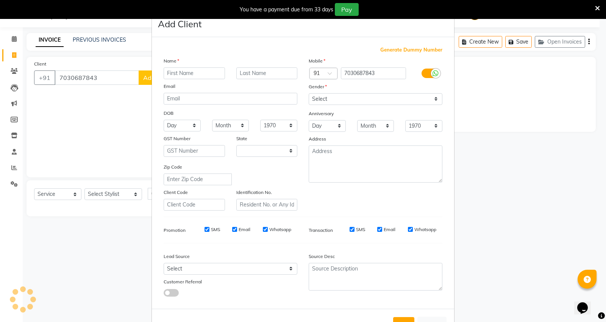
select select "22"
click at [192, 77] on input "text" at bounding box center [194, 73] width 61 height 12
click at [212, 69] on input "SHMIKSA" at bounding box center [194, 73] width 61 height 12
type input "S"
click at [194, 71] on input "SHMIKSHA" at bounding box center [194, 73] width 61 height 12
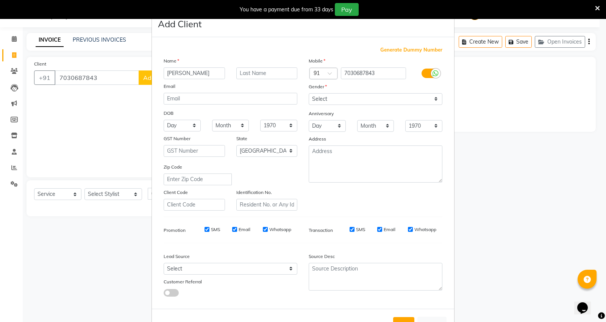
type input "[PERSON_NAME]"
drag, startPoint x: 355, startPoint y: 97, endPoint x: 353, endPoint y: 104, distance: 7.5
click at [353, 102] on select "Select [DEMOGRAPHIC_DATA] [DEMOGRAPHIC_DATA] Other Prefer Not To Say" at bounding box center [376, 99] width 134 height 12
select select "[DEMOGRAPHIC_DATA]"
click at [309, 93] on select "Select [DEMOGRAPHIC_DATA] [DEMOGRAPHIC_DATA] Other Prefer Not To Say" at bounding box center [376, 99] width 134 height 12
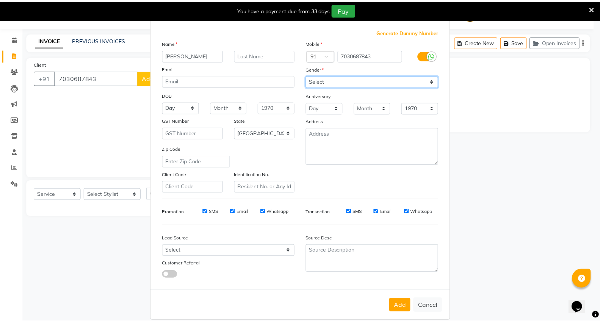
scroll to position [28, 0]
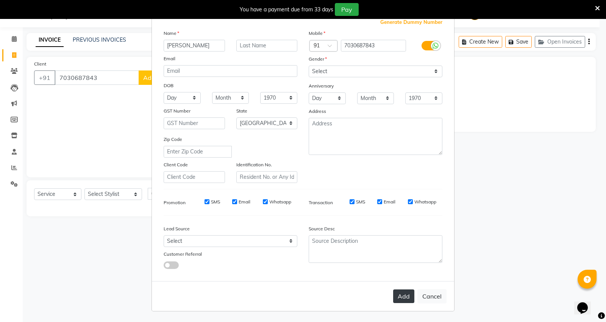
click at [407, 298] on button "Add" at bounding box center [403, 296] width 21 height 14
select select
select select "null"
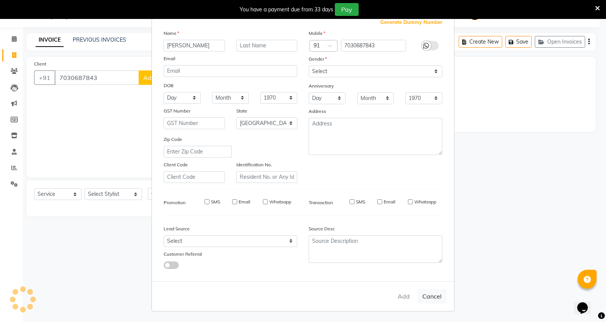
select select
checkbox input "false"
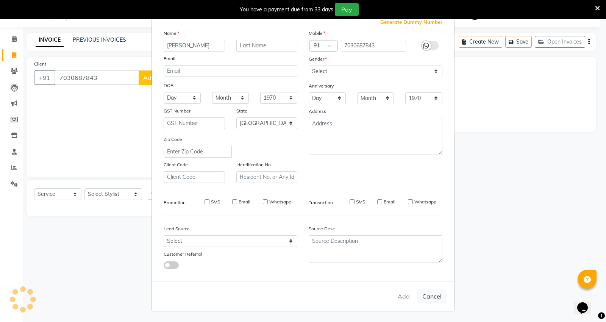
checkbox input "false"
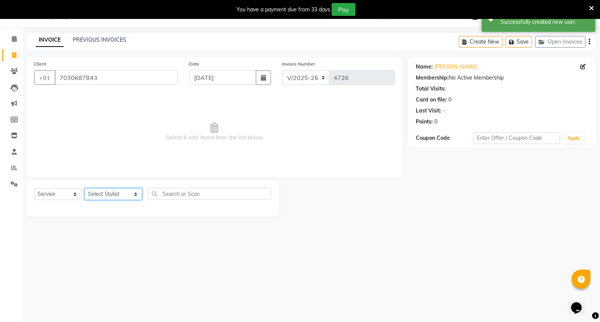
click at [114, 195] on select "Select Stylist [PERSON_NAME] [PERSON_NAME] [PERSON_NAME] [PERSON_NAME] Mall [PE…" at bounding box center [113, 194] width 58 height 12
select select "14473"
click at [84, 189] on select "Select Stylist AHSIK Amit felix Anita Patel Arti Borekar Capello VR Mall Dillu …" at bounding box center [113, 194] width 58 height 12
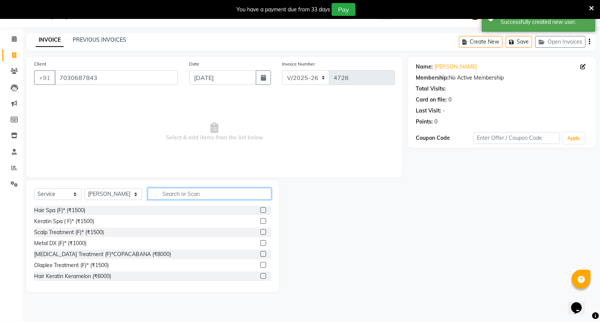
click at [166, 194] on input "text" at bounding box center [209, 194] width 123 height 12
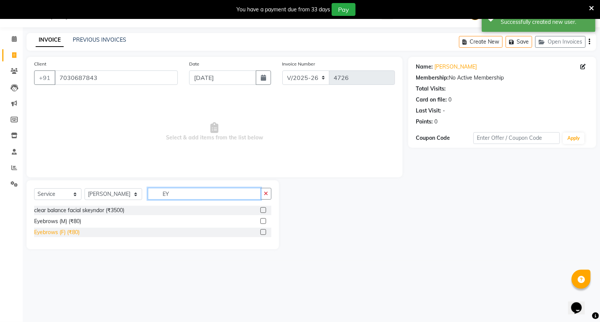
type input "EY"
click at [69, 235] on div "Eyebrows (F) (₹80)" at bounding box center [56, 232] width 45 height 8
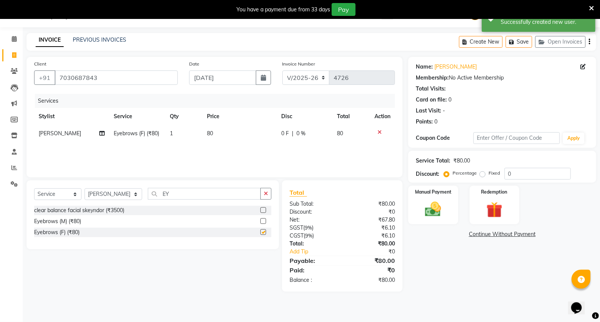
checkbox input "false"
click at [221, 142] on div "Services Stylist Service Qty Price Disc Total Action Anita Patel Eyebrows (F) (…" at bounding box center [214, 132] width 361 height 76
click at [232, 136] on td "80" at bounding box center [239, 133] width 74 height 17
select select "14473"
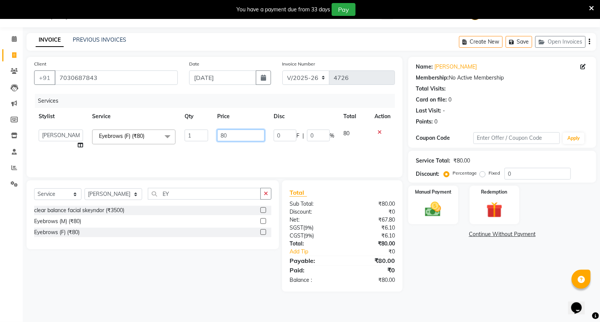
click at [232, 136] on input "80" at bounding box center [240, 136] width 47 height 12
type input "8"
type input "240"
click at [461, 268] on div "Name: Samiksha Membership: No Active Membership Total Visits: Card on file: 0 L…" at bounding box center [505, 174] width 194 height 235
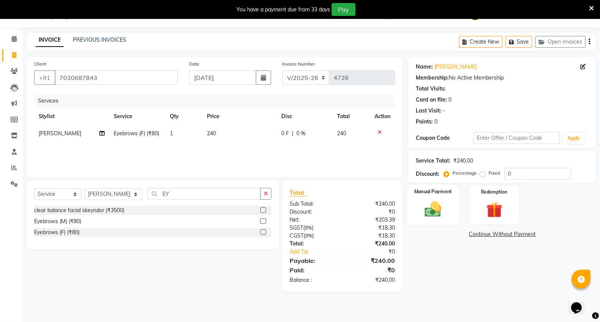
click at [438, 211] on img at bounding box center [432, 209] width 27 height 19
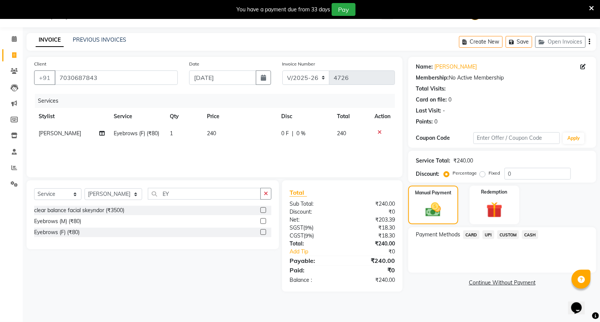
click at [489, 235] on span "UPI" at bounding box center [488, 234] width 12 height 9
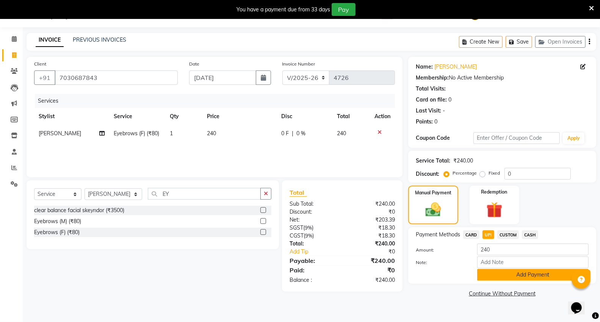
click at [512, 281] on button "Add Payment" at bounding box center [532, 275] width 111 height 12
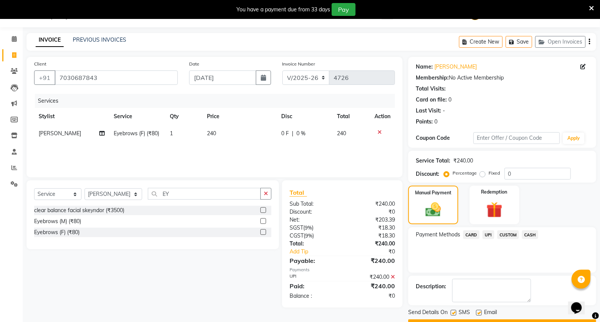
scroll to position [39, 0]
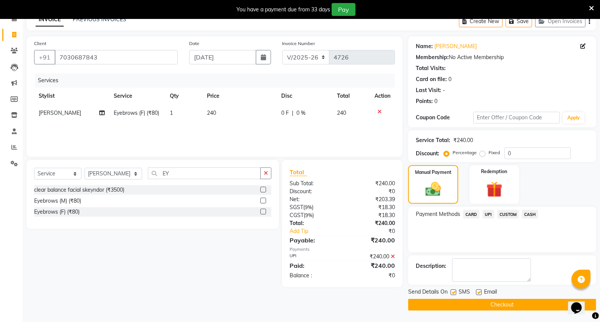
click at [484, 305] on button "Checkout" at bounding box center [502, 305] width 188 height 12
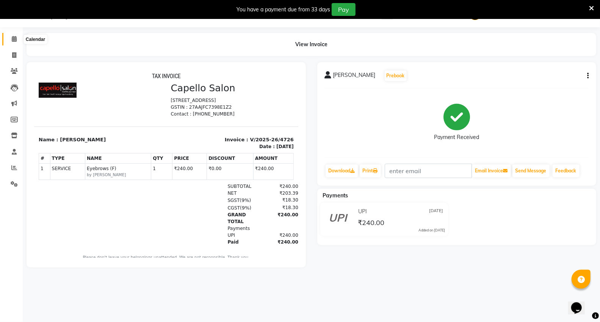
drag, startPoint x: 14, startPoint y: 37, endPoint x: 236, endPoint y: 0, distance: 225.6
click at [14, 37] on icon at bounding box center [14, 39] width 5 height 6
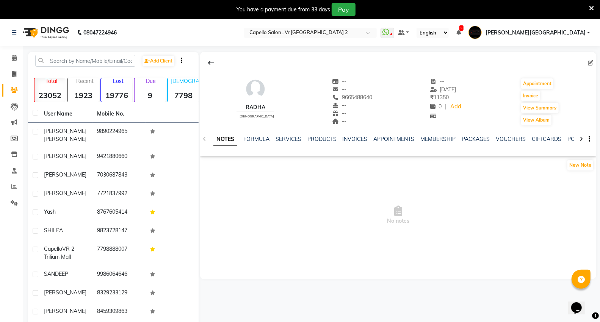
drag, startPoint x: 328, startPoint y: 97, endPoint x: 369, endPoint y: 96, distance: 40.1
click at [369, 96] on div "radha female -- -- 9665488640 -- -- -- -- 14-09-2024 ₹ 11350 0 | Add Appointmen…" at bounding box center [398, 98] width 396 height 56
copy span "9665488640"
click at [16, 58] on icon at bounding box center [14, 58] width 5 height 6
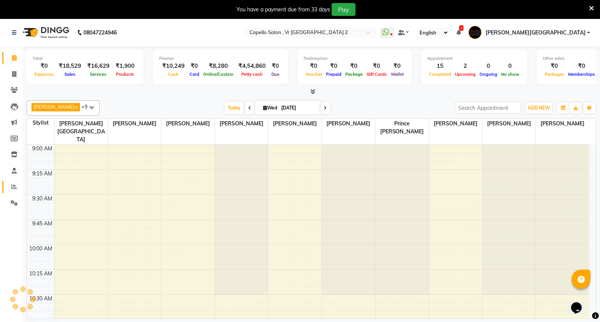
scroll to position [804, 0]
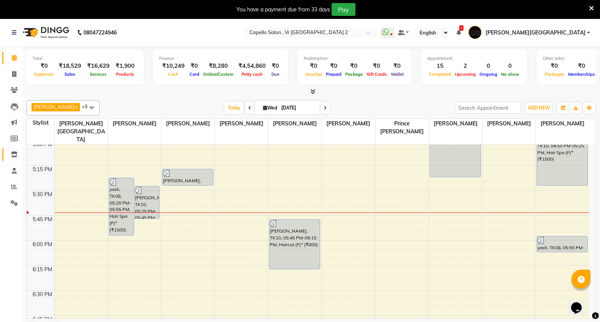
click at [12, 154] on icon at bounding box center [14, 154] width 6 height 6
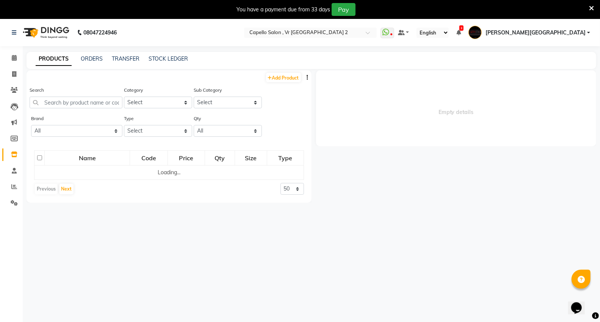
select select
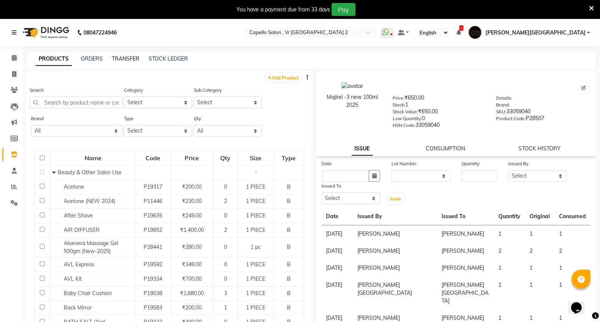
click at [124, 59] on link "TRANSFER" at bounding box center [126, 58] width 28 height 7
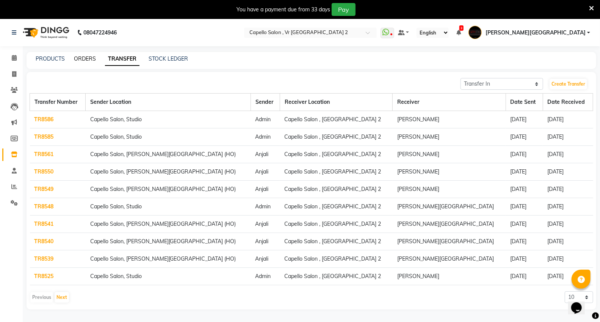
click at [89, 61] on link "ORDERS" at bounding box center [85, 58] width 22 height 7
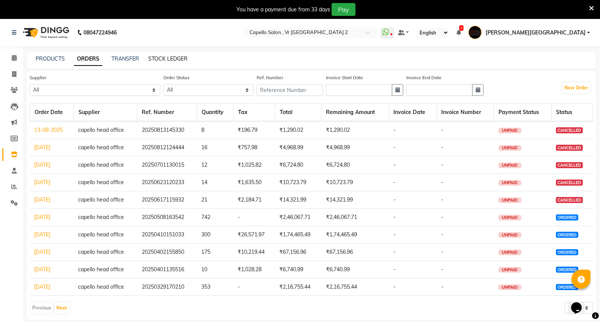
click at [163, 59] on link "STOCK LEDGER" at bounding box center [167, 58] width 39 height 7
select select "all"
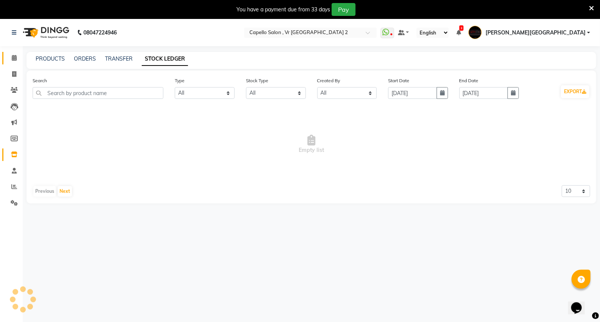
click at [14, 52] on link "Calendar" at bounding box center [11, 58] width 18 height 12
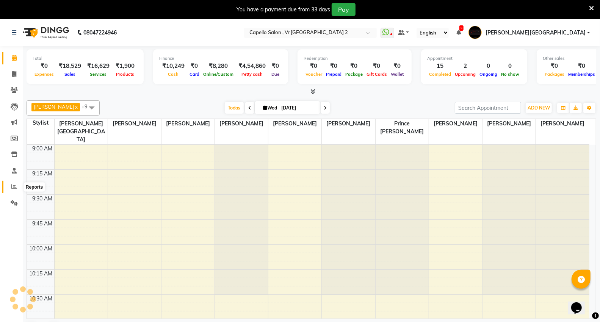
click at [14, 187] on icon at bounding box center [14, 187] width 6 height 6
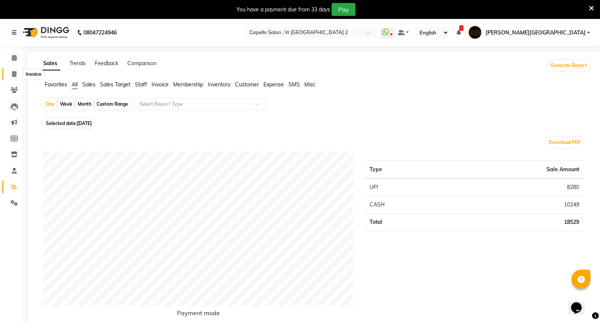
click at [17, 73] on span at bounding box center [14, 74] width 13 height 9
select select "service"
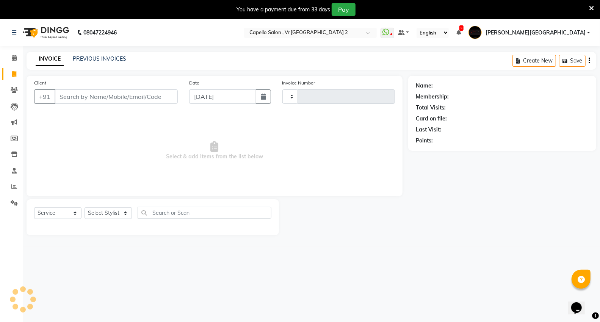
scroll to position [19, 0]
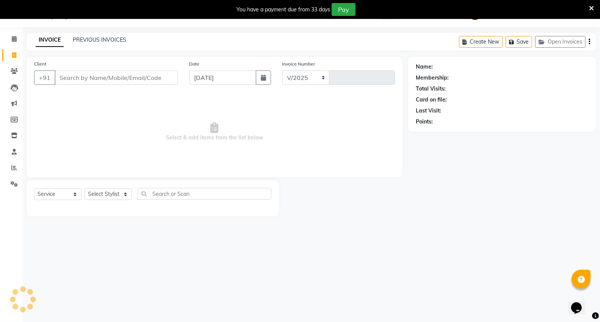
select select "848"
type input "4728"
click at [67, 192] on select "Select Service Product Membership Package Voucher Prepaid Gift Card" at bounding box center [57, 194] width 47 height 12
select select "product"
click at [34, 189] on select "Select Service Product Membership Package Voucher Prepaid Gift Card" at bounding box center [57, 194] width 47 height 12
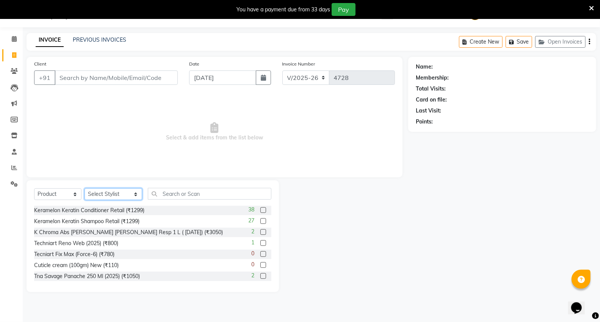
click at [111, 192] on select "Select Stylist AHSIK Amit felix Anita Patel Arti Borekar Capello VR Mall Dillu …" at bounding box center [113, 194] width 58 height 12
select select "30655"
click at [84, 189] on select "Select Stylist AHSIK Amit felix Anita Patel Arti Borekar Capello VR Mall Dillu …" at bounding box center [113, 194] width 58 height 12
paste input "9665488640"
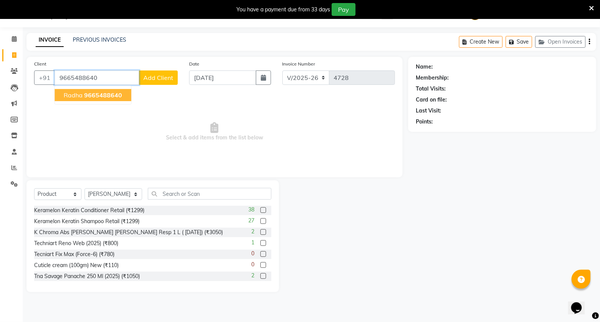
type input "9665488640"
click at [167, 195] on input "text" at bounding box center [209, 194] width 123 height 12
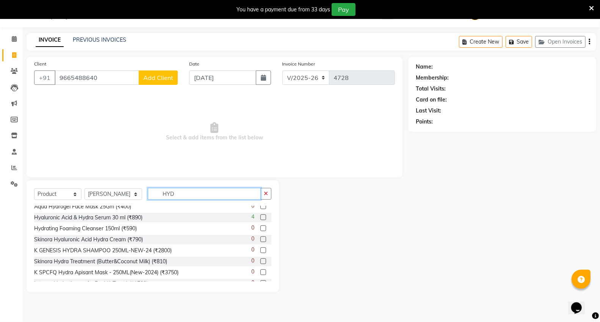
scroll to position [264, 0]
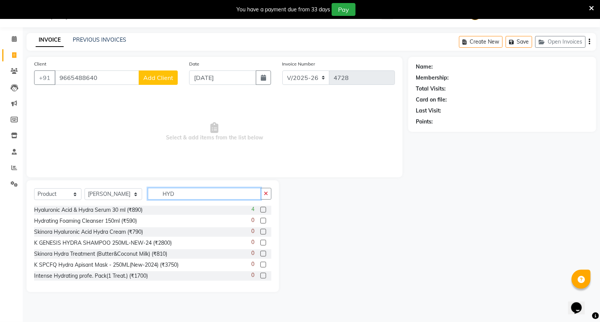
click at [169, 197] on input "HYD" at bounding box center [204, 194] width 113 height 12
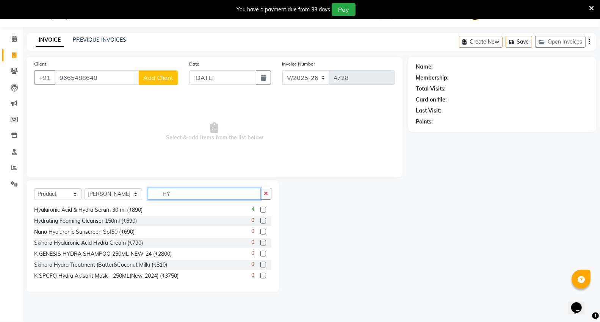
type input "H"
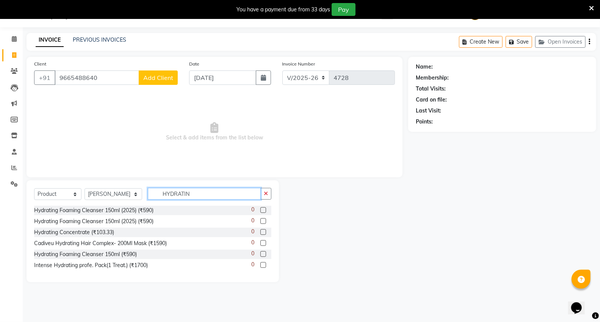
scroll to position [0, 0]
type input "HYDRATING"
drag, startPoint x: 58, startPoint y: 79, endPoint x: 122, endPoint y: 74, distance: 64.5
click at [122, 74] on input "9665488640" at bounding box center [97, 77] width 84 height 14
click at [13, 39] on icon at bounding box center [14, 39] width 5 height 6
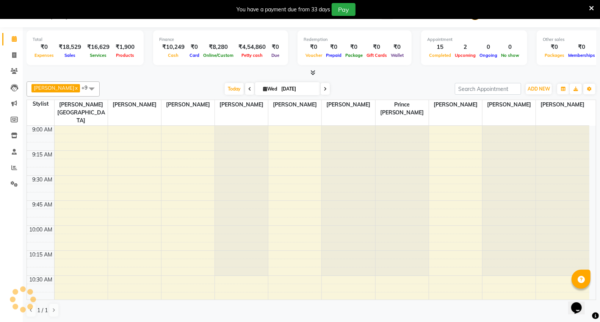
scroll to position [804, 0]
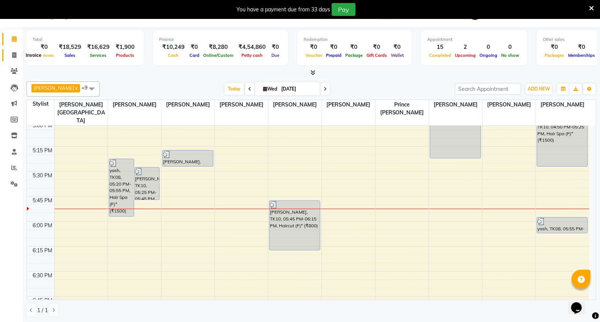
click at [12, 58] on icon at bounding box center [14, 55] width 4 height 6
select select "service"
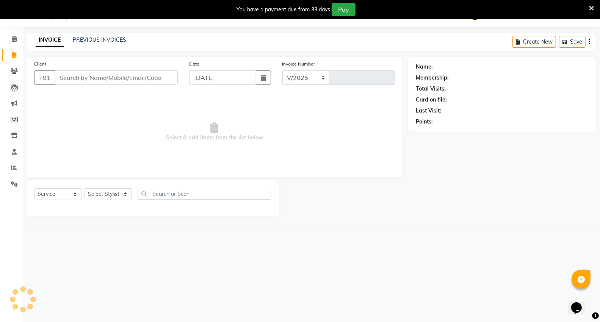
select select "848"
type input "4728"
click at [94, 81] on input "Client" at bounding box center [116, 77] width 123 height 14
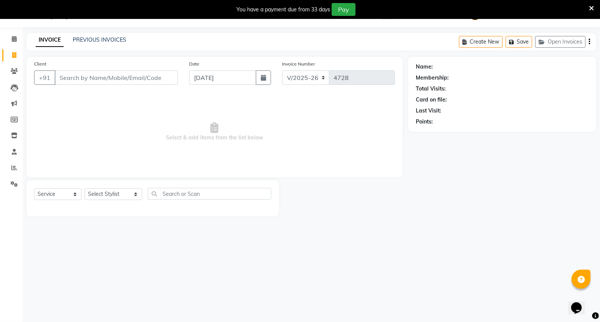
drag, startPoint x: 105, startPoint y: 84, endPoint x: 95, endPoint y: 97, distance: 16.0
drag, startPoint x: 95, startPoint y: 97, endPoint x: 62, endPoint y: 112, distance: 36.8
click at [62, 112] on span "Select & add items from the list below" at bounding box center [214, 132] width 361 height 76
paste input "9665488640"
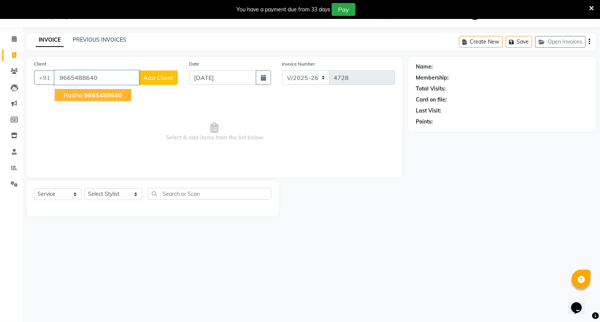
click at [83, 94] on button "radha 9665488640" at bounding box center [93, 95] width 77 height 12
type input "9665488640"
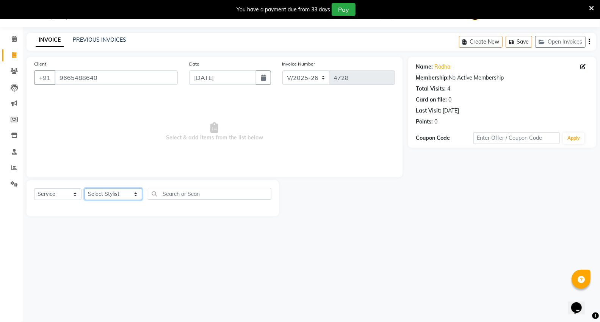
click at [108, 196] on select "Select Stylist [PERSON_NAME] [PERSON_NAME] [PERSON_NAME] [PERSON_NAME] Mall [PE…" at bounding box center [113, 194] width 58 height 12
select select "30655"
click at [84, 189] on select "Select Stylist [PERSON_NAME] [PERSON_NAME] [PERSON_NAME] [PERSON_NAME] Mall [PE…" at bounding box center [113, 194] width 58 height 12
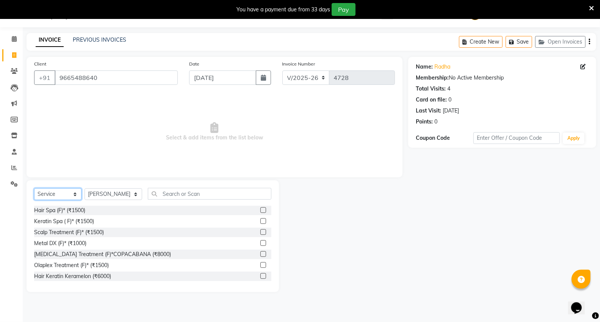
click at [61, 198] on select "Select Service Product Membership Package Voucher Prepaid Gift Card" at bounding box center [57, 194] width 47 height 12
select select "product"
click at [34, 189] on select "Select Service Product Membership Package Voucher Prepaid Gift Card" at bounding box center [57, 194] width 47 height 12
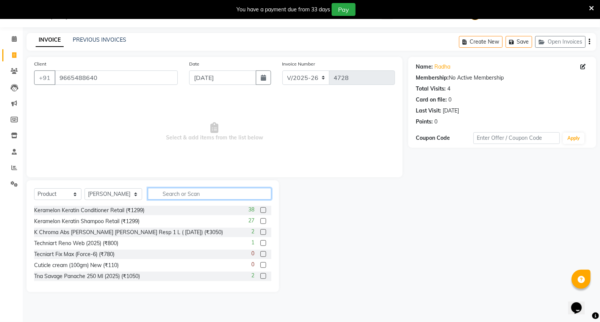
click at [162, 191] on input "text" at bounding box center [209, 194] width 123 height 12
click at [208, 194] on input "HYD" at bounding box center [204, 194] width 113 height 12
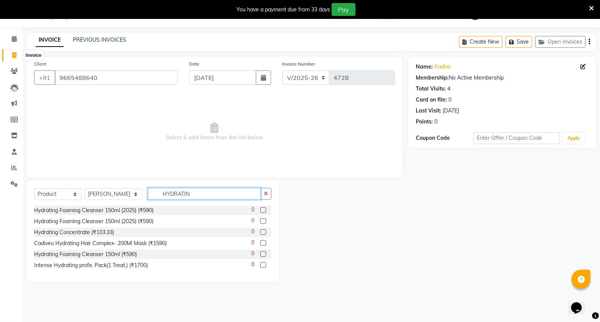
type input "HYDRATIN"
click at [13, 55] on icon at bounding box center [14, 55] width 4 height 6
select select "service"
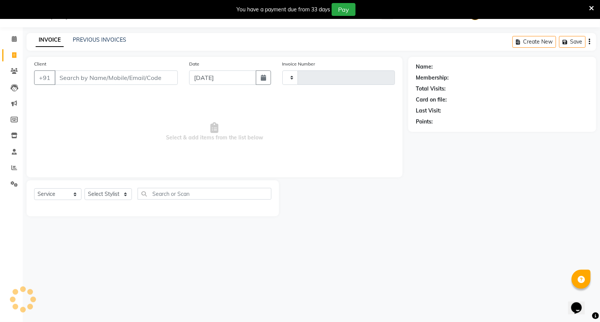
type input "4728"
select select "848"
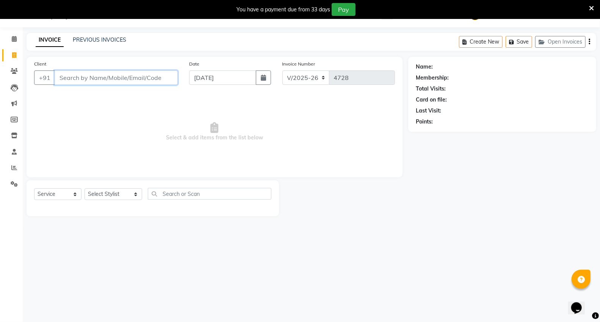
paste input "9665488640"
type input "9665488640"
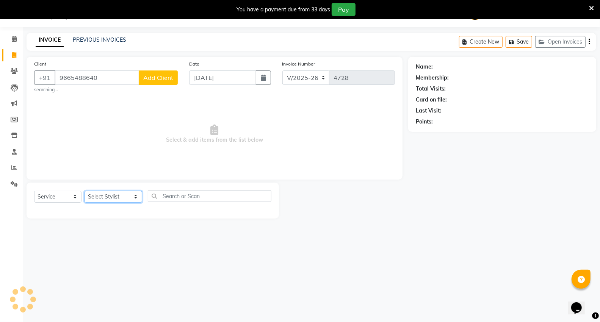
click at [116, 197] on select "Select Stylist [PERSON_NAME] [PERSON_NAME] [PERSON_NAME] [PERSON_NAME] Mall [PE…" at bounding box center [113, 197] width 58 height 12
select select "30655"
click at [84, 191] on select "Select Stylist [PERSON_NAME] [PERSON_NAME] [PERSON_NAME] [PERSON_NAME] Mall [PE…" at bounding box center [113, 197] width 58 height 12
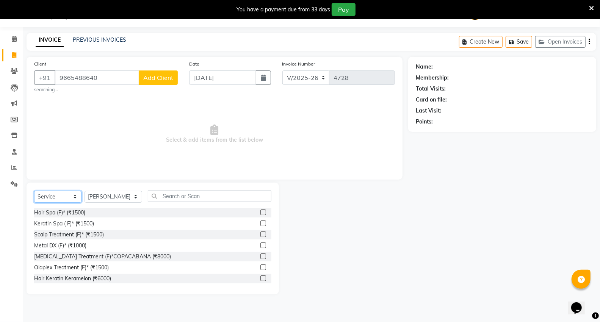
click at [55, 201] on select "Select Service Product Membership Package Voucher Prepaid Gift Card" at bounding box center [57, 197] width 47 height 12
select select "product"
click at [34, 191] on select "Select Service Product Membership Package Voucher Prepaid Gift Card" at bounding box center [57, 197] width 47 height 12
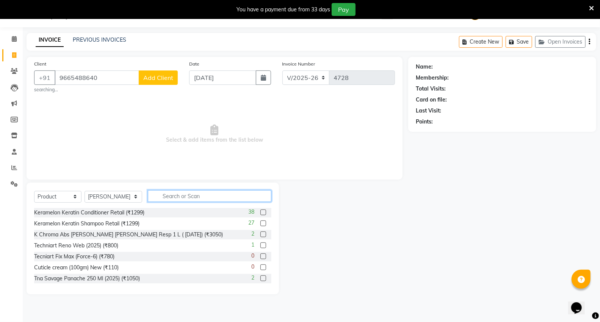
click at [167, 194] on input "text" at bounding box center [209, 196] width 123 height 12
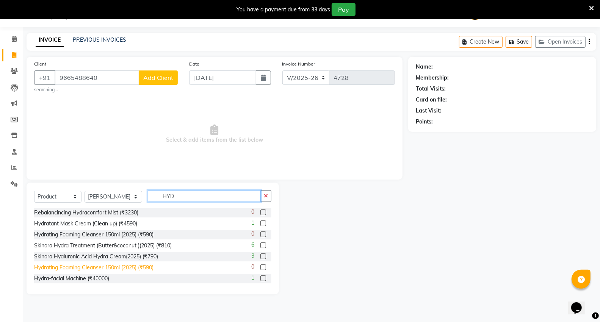
type input "HYD"
click at [100, 268] on div "Hydrating Foaming Cleanser 150ml (2025) (₹590)" at bounding box center [93, 268] width 119 height 8
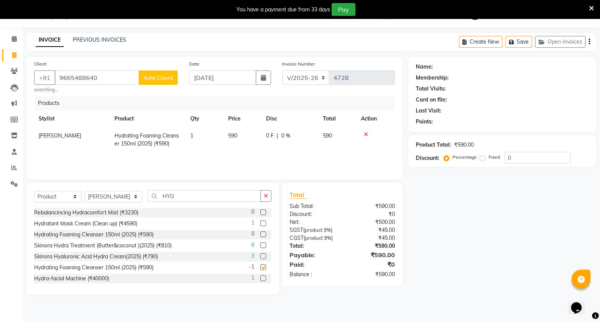
checkbox input "false"
click at [108, 81] on input "9665488640" at bounding box center [97, 77] width 84 height 14
type input "9"
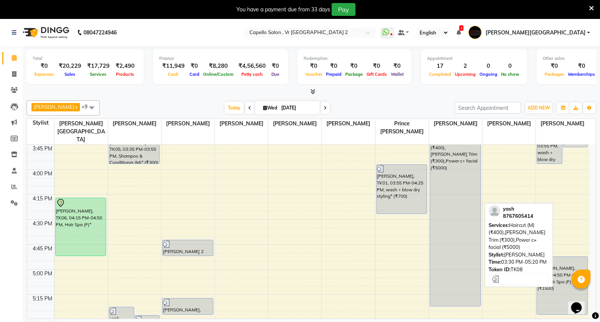
scroll to position [631, 0]
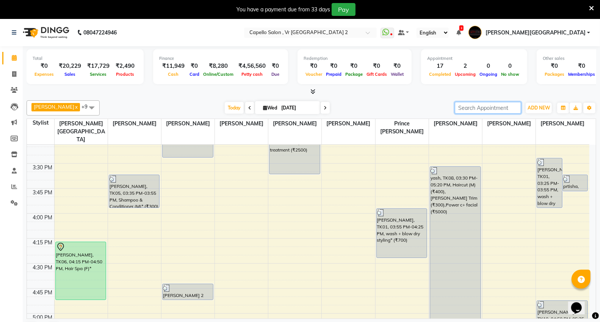
click at [486, 107] on input "search" at bounding box center [487, 108] width 66 height 12
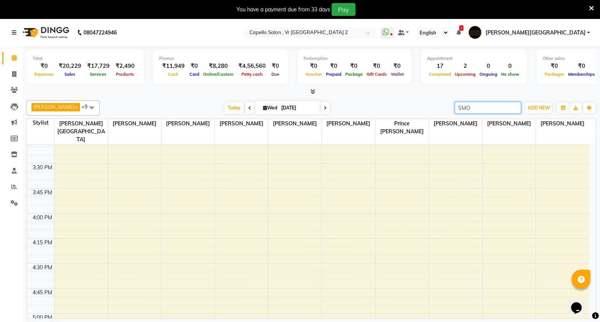
type input "SMOO"
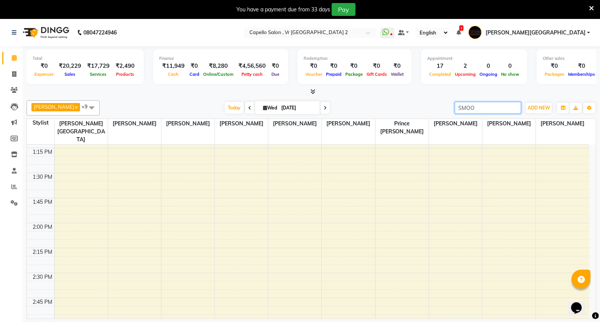
scroll to position [336, 0]
click at [514, 108] on input "SMOO" at bounding box center [487, 108] width 66 height 12
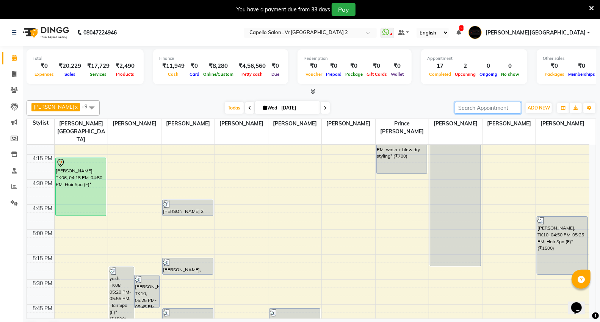
scroll to position [842, 0]
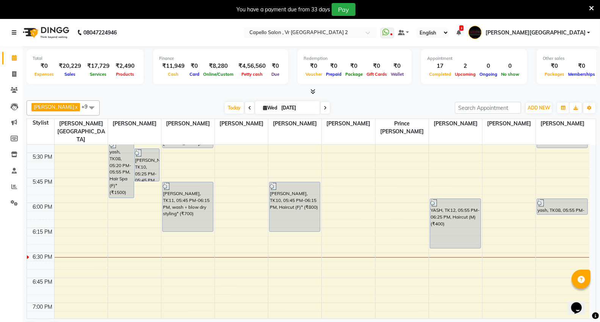
click at [12, 29] on link at bounding box center [16, 32] width 8 height 21
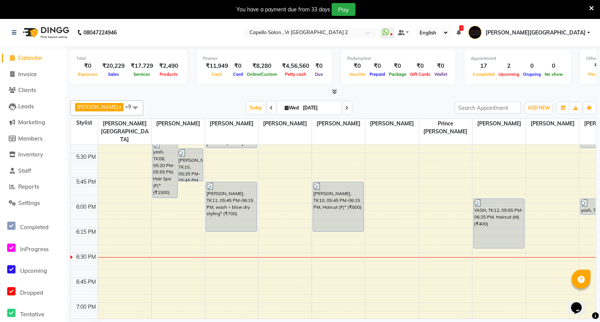
click at [11, 28] on div "08047224946" at bounding box center [64, 32] width 116 height 21
click at [10, 28] on div "08047224946" at bounding box center [64, 32] width 116 height 21
click at [13, 31] on icon at bounding box center [14, 32] width 5 height 5
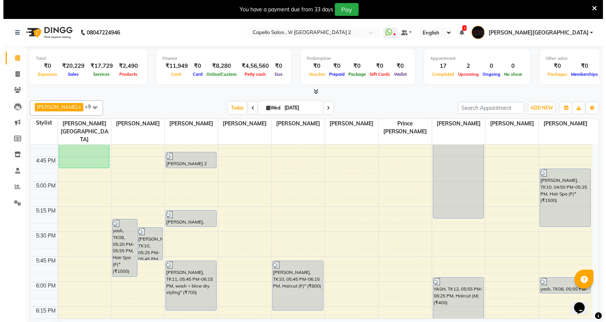
scroll to position [800, 0]
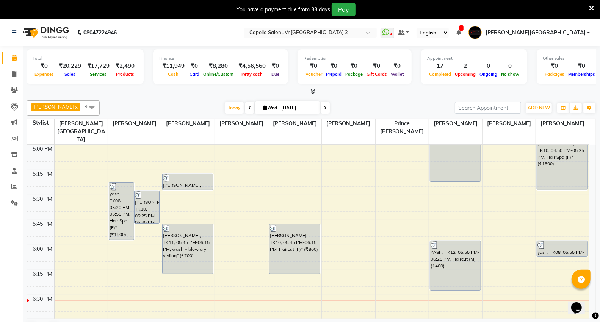
click at [96, 108] on span at bounding box center [91, 107] width 15 height 14
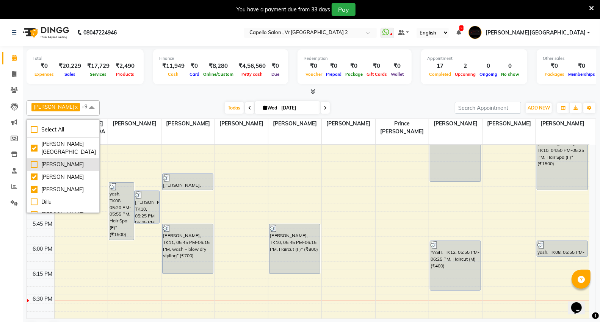
click at [65, 161] on div "[PERSON_NAME]" at bounding box center [63, 165] width 65 height 8
checkbox input "true"
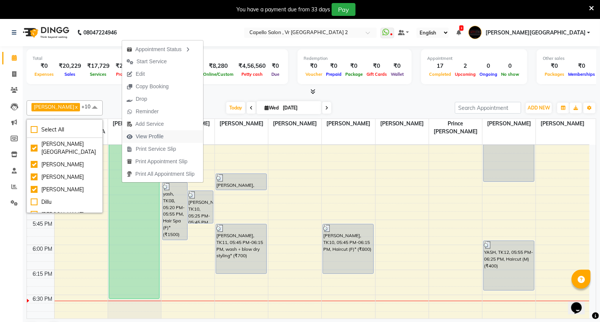
click at [171, 135] on button "View Profile" at bounding box center [162, 136] width 81 height 12
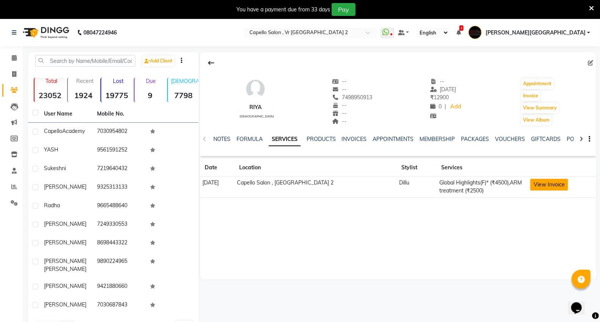
click at [536, 185] on button "View Invoice" at bounding box center [549, 185] width 38 height 12
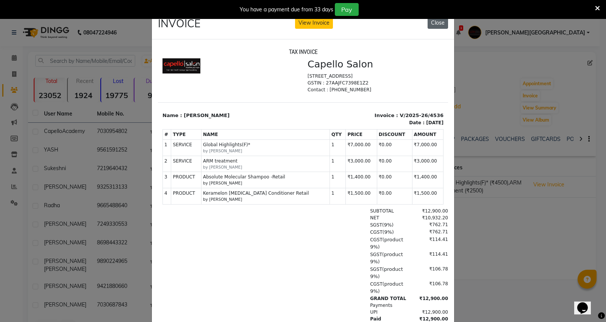
click at [428, 27] on button "Close" at bounding box center [438, 23] width 20 height 12
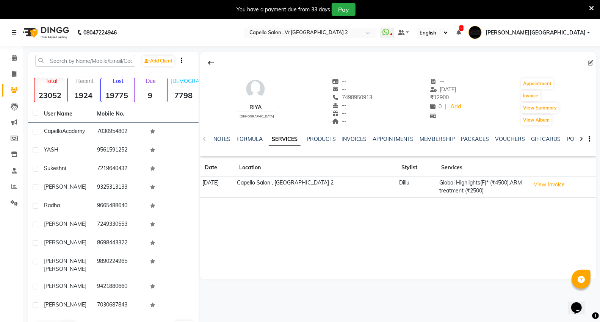
click at [16, 30] on icon at bounding box center [14, 32] width 5 height 5
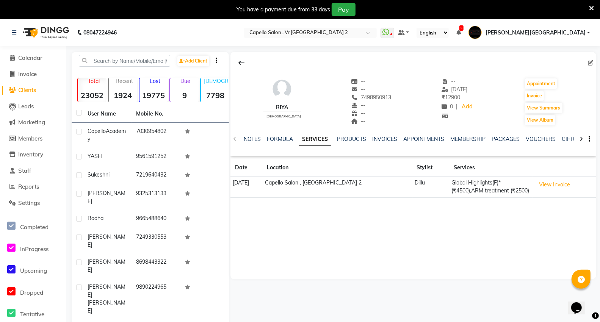
click at [12, 52] on li "Calendar" at bounding box center [33, 58] width 66 height 16
click at [16, 36] on link at bounding box center [16, 32] width 8 height 21
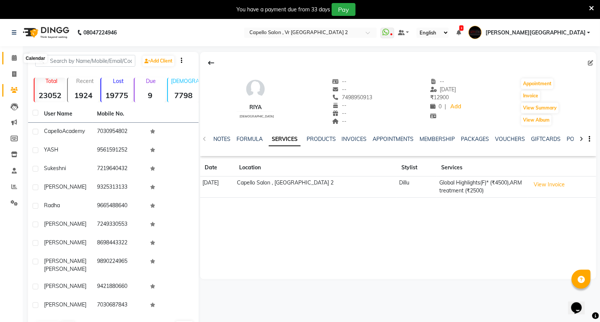
click at [12, 58] on icon at bounding box center [14, 58] width 5 height 6
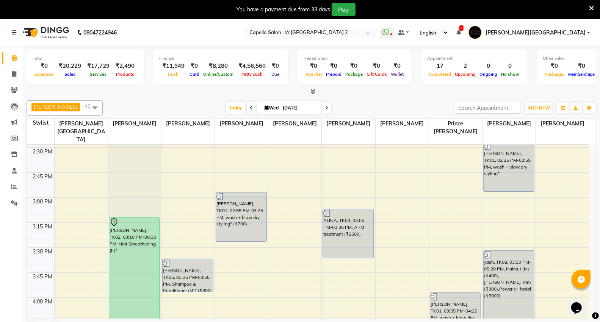
scroll to position [673, 0]
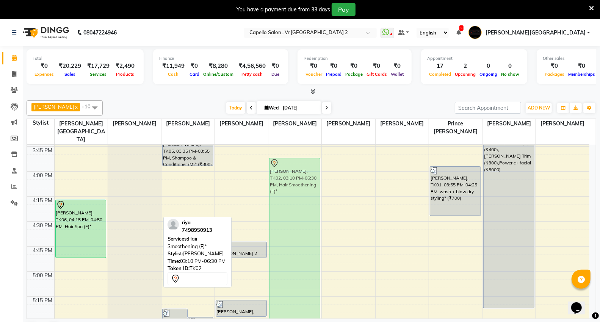
drag, startPoint x: 131, startPoint y: 209, endPoint x: 313, endPoint y: 273, distance: 192.8
click at [313, 273] on tr "TRIPTI, TK06, 04:15 PM-04:50 PM, Hair Spa (F)* riya, TK02, 03:10 PM-06:30 PM, H…" at bounding box center [308, 121] width 562 height 1299
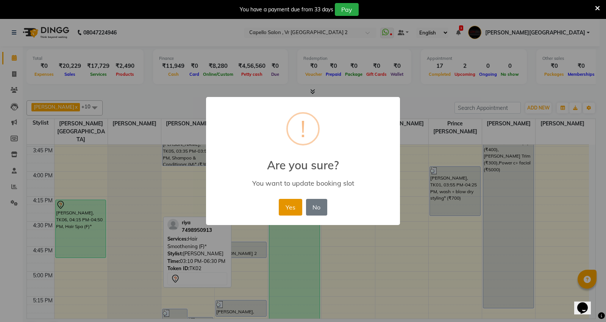
click at [290, 207] on button "Yes" at bounding box center [290, 207] width 23 height 17
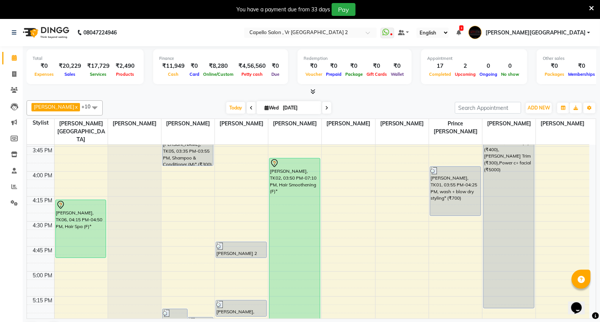
click at [461, 33] on icon at bounding box center [458, 32] width 5 height 5
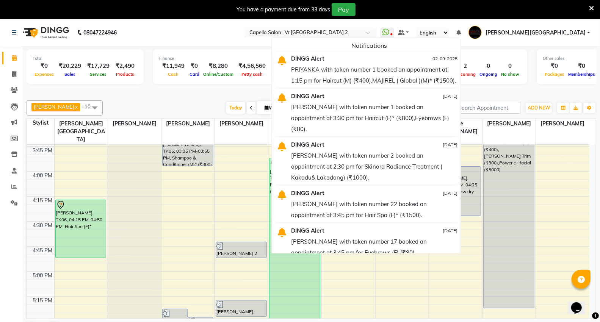
click at [461, 32] on icon at bounding box center [458, 32] width 5 height 5
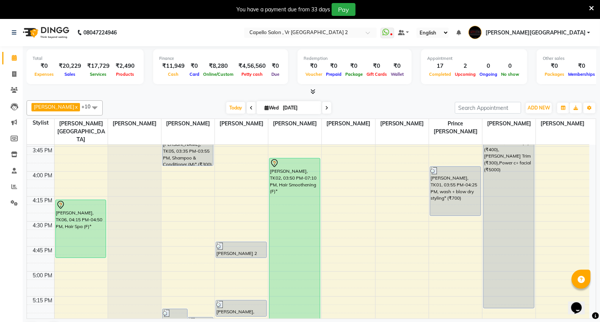
click at [94, 110] on span at bounding box center [94, 107] width 15 height 14
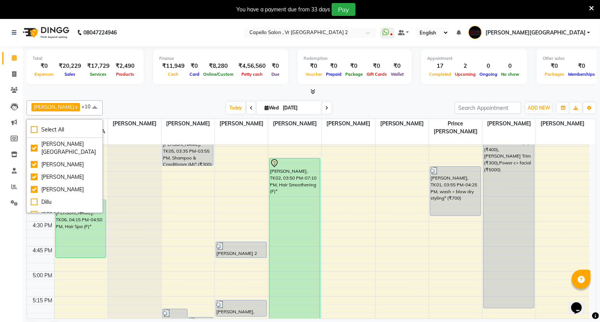
click at [94, 110] on span at bounding box center [94, 107] width 15 height 14
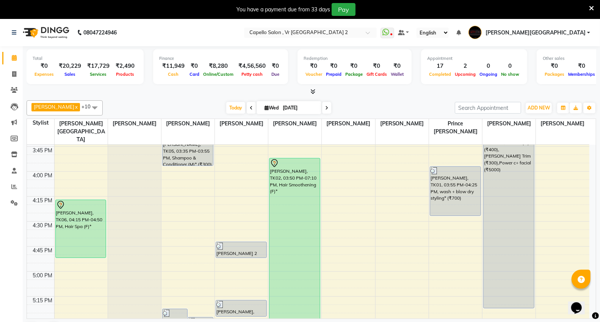
drag, startPoint x: 101, startPoint y: 105, endPoint x: 102, endPoint y: 130, distance: 25.8
click at [101, 105] on span at bounding box center [94, 107] width 15 height 14
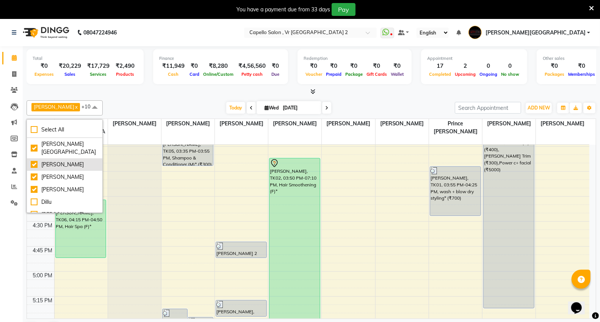
click at [75, 161] on div "[PERSON_NAME]" at bounding box center [65, 165] width 68 height 8
checkbox input "false"
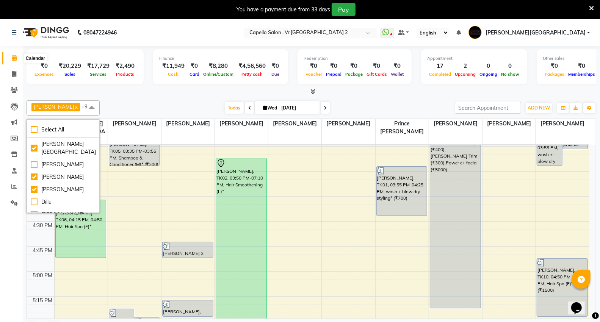
click at [12, 57] on icon at bounding box center [14, 58] width 5 height 6
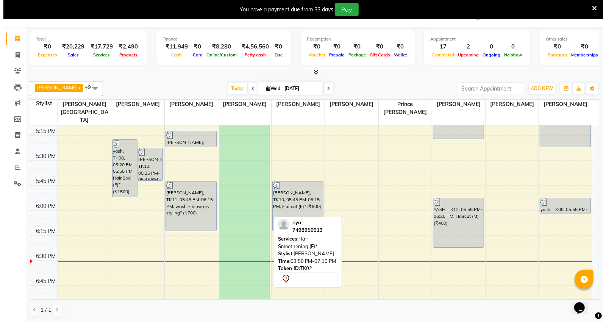
scroll to position [842, 0]
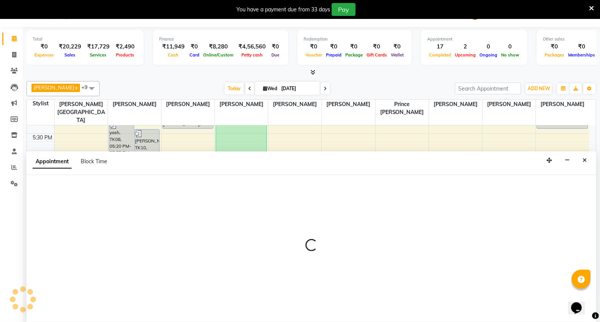
select select "14120"
select select "tentative"
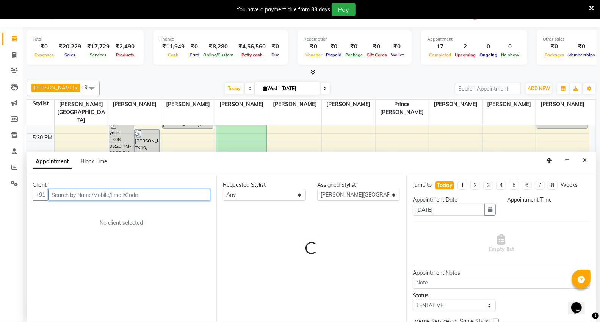
select select "1110"
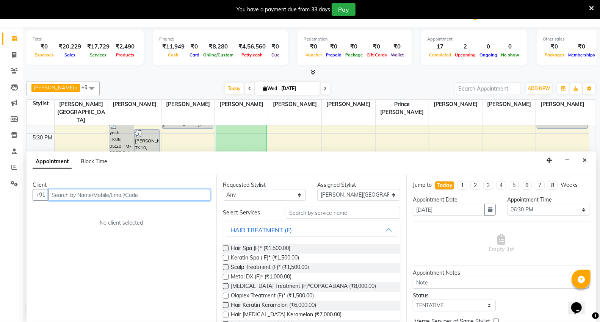
click at [97, 196] on input "text" at bounding box center [129, 195] width 162 height 12
type input "9822794759"
click at [200, 196] on span "Add Client" at bounding box center [194, 194] width 25 height 7
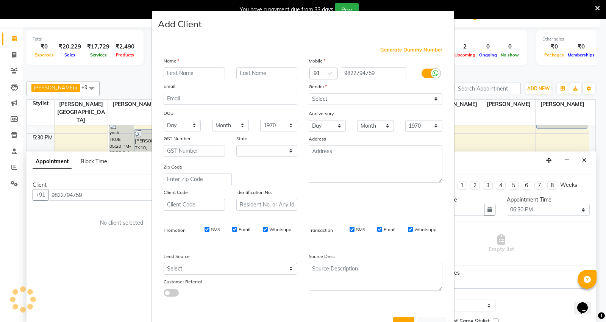
select select "22"
click at [190, 75] on input "text" at bounding box center [194, 73] width 61 height 12
type input "SANDIP"
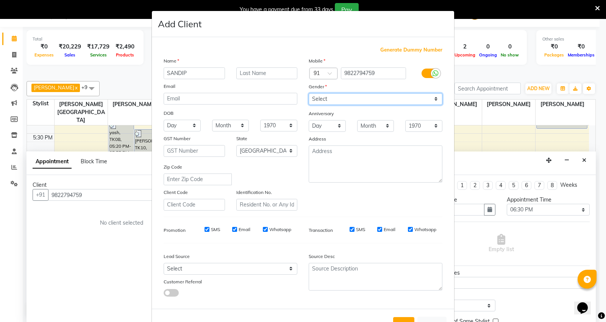
click at [380, 100] on select "Select Male Female Other Prefer Not To Say" at bounding box center [376, 99] width 134 height 12
select select "male"
click at [309, 93] on select "Select Male Female Other Prefer Not To Say" at bounding box center [376, 99] width 134 height 12
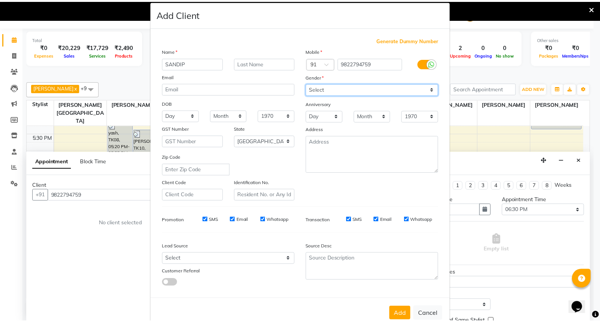
scroll to position [28, 0]
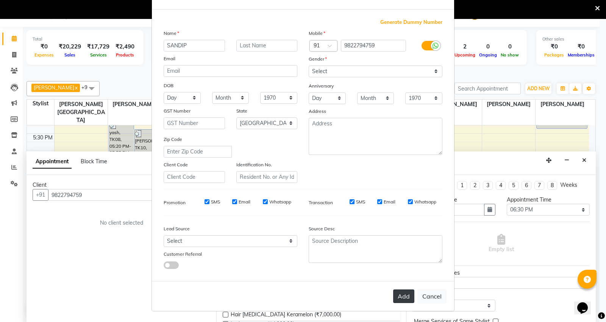
click at [404, 293] on button "Add" at bounding box center [403, 296] width 21 height 14
select select
select select "null"
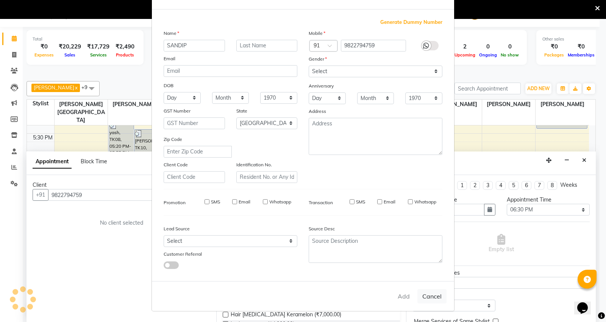
select select
checkbox input "false"
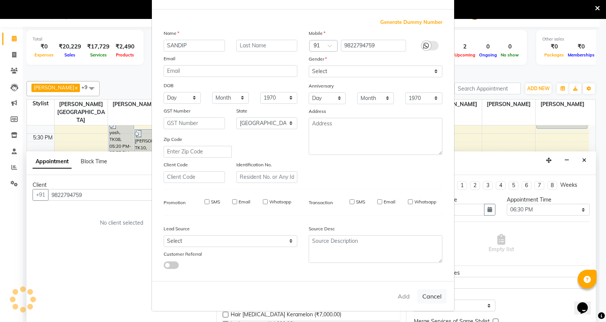
checkbox input "false"
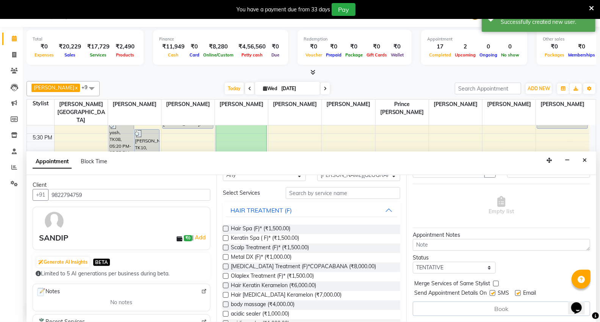
scroll to position [0, 0]
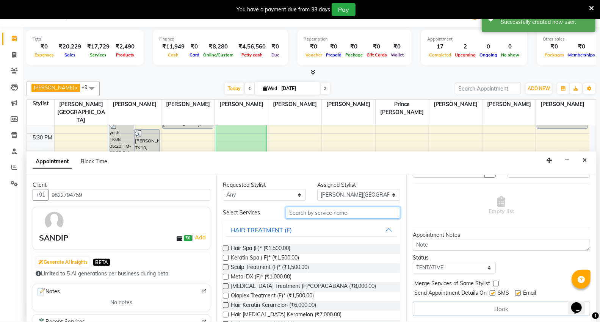
click at [336, 214] on input "text" at bounding box center [343, 213] width 114 height 12
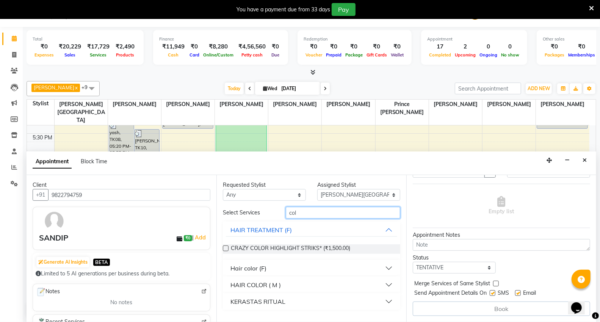
type input "col"
click at [277, 288] on div "HAIR COLOR ( M )" at bounding box center [255, 284] width 50 height 9
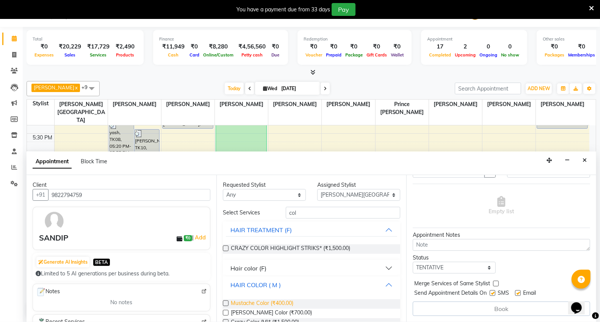
scroll to position [34, 0]
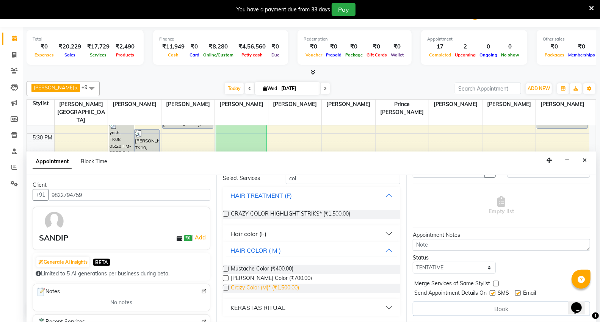
click at [266, 288] on span "Crazy Color (M)* (₹1,500.00)" at bounding box center [265, 288] width 68 height 9
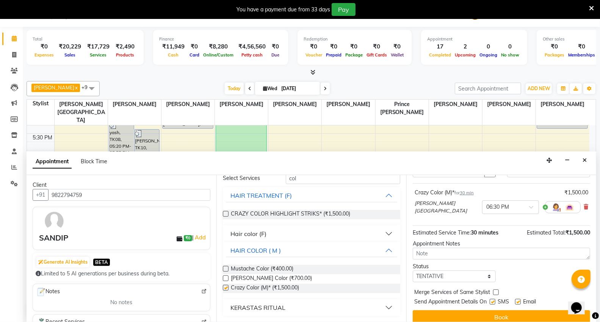
checkbox input "false"
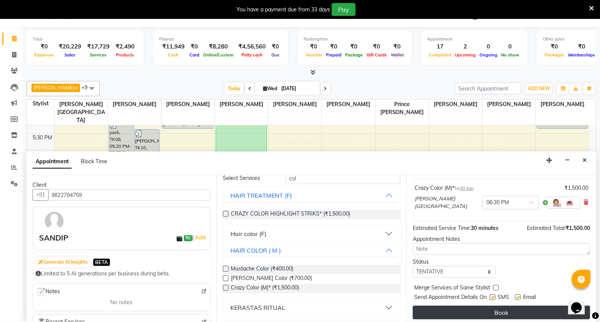
scroll to position [45, 0]
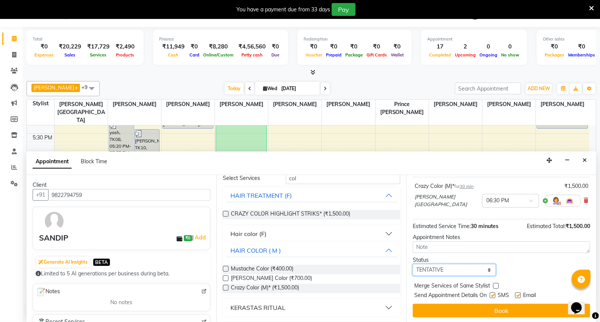
click at [463, 269] on select "Select TENTATIVE CONFIRM CHECK-IN UPCOMING" at bounding box center [453, 270] width 83 height 12
select select "confirm booking"
click at [412, 264] on select "Select TENTATIVE CONFIRM CHECK-IN UPCOMING" at bounding box center [453, 270] width 83 height 12
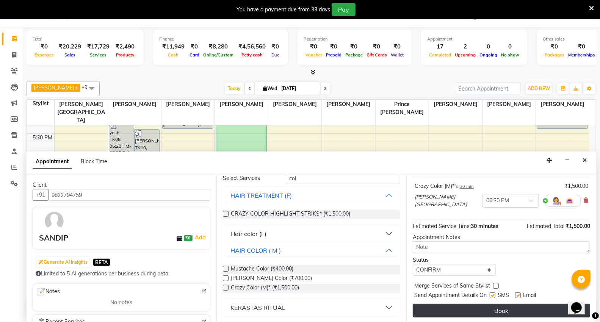
click at [460, 306] on button "Book" at bounding box center [500, 311] width 177 height 14
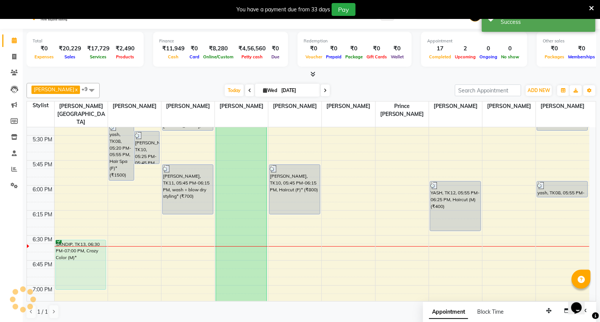
scroll to position [0, 0]
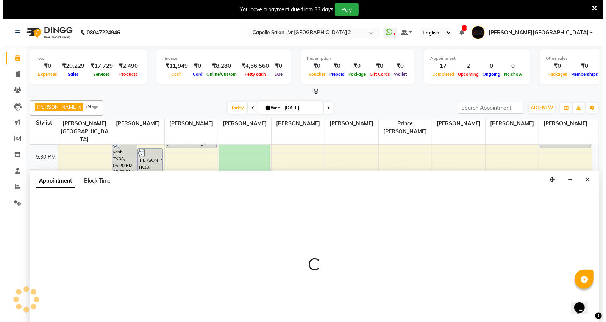
scroll to position [19, 0]
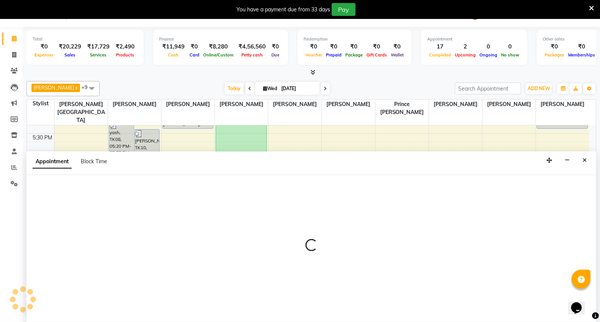
select select "14466"
select select "1110"
select select "tentative"
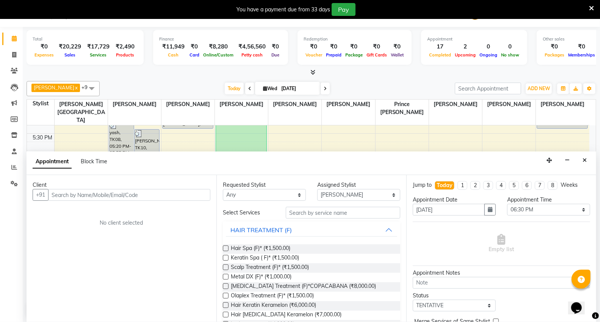
click at [109, 196] on input "text" at bounding box center [129, 195] width 162 height 12
type input "9270566738"
click at [202, 194] on span "Add Client" at bounding box center [194, 194] width 25 height 7
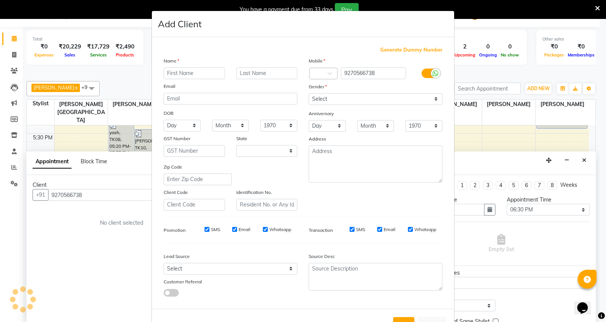
select select "22"
click at [194, 73] on input "text" at bounding box center [194, 73] width 61 height 12
type input "shree"
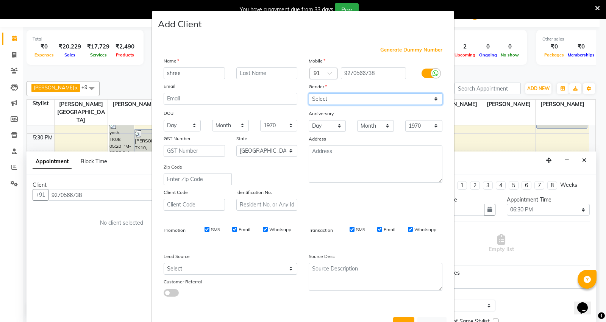
click at [320, 96] on select "Select Male Female Other Prefer Not To Say" at bounding box center [376, 99] width 134 height 12
select select "[DEMOGRAPHIC_DATA]"
click at [309, 93] on select "Select Male Female Other Prefer Not To Say" at bounding box center [376, 99] width 134 height 12
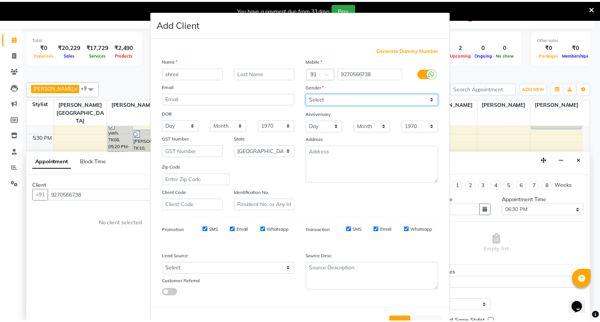
scroll to position [28, 0]
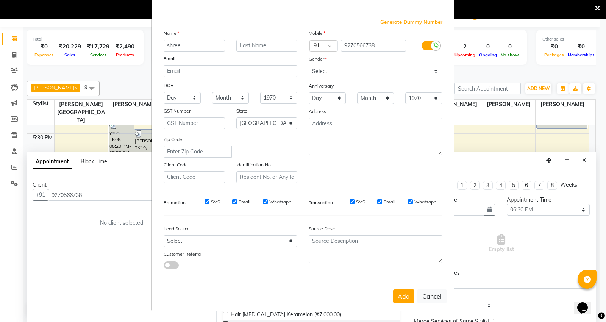
click at [398, 293] on button "Add" at bounding box center [403, 296] width 21 height 14
select select
select select "null"
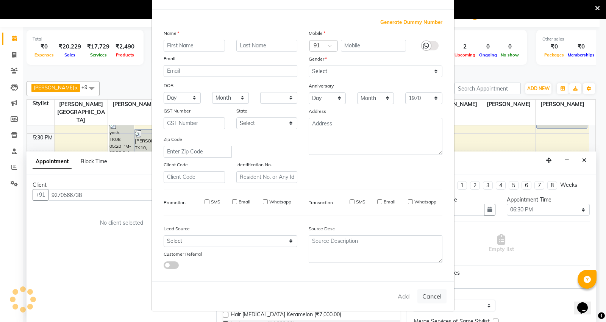
select select
checkbox input "false"
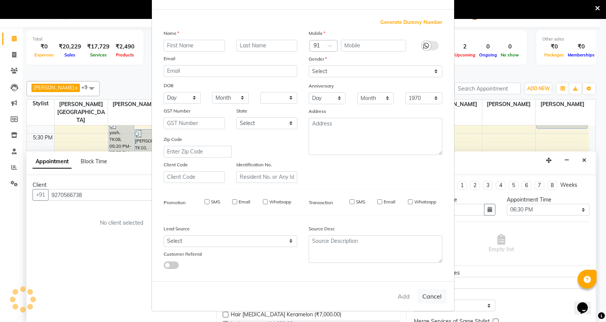
checkbox input "false"
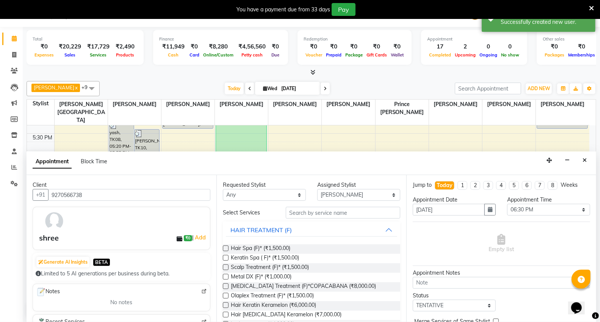
click at [345, 208] on div "Requested Stylist Any AHSIK Amit felix Anita Patel Arti Borekar Capello VR Mall…" at bounding box center [311, 248] width 190 height 147
click at [346, 208] on input "text" at bounding box center [343, 213] width 114 height 12
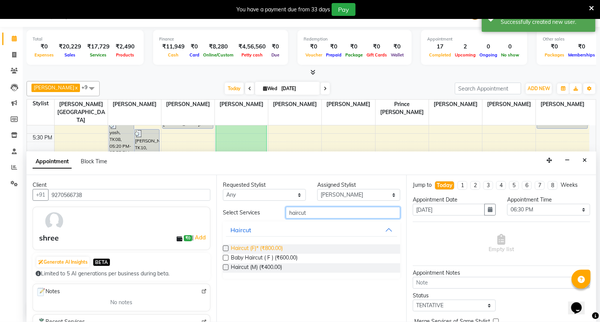
type input "haircut"
click at [275, 248] on span "Haircut (F)* (₹800.00)" at bounding box center [257, 248] width 52 height 9
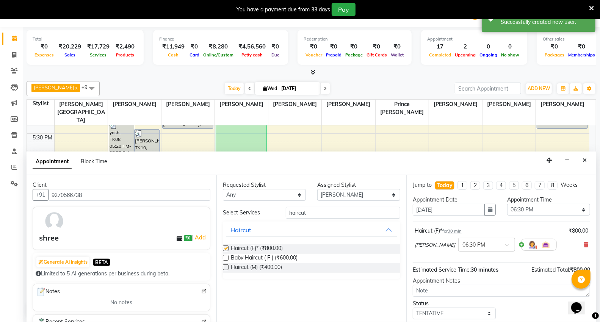
checkbox input "false"
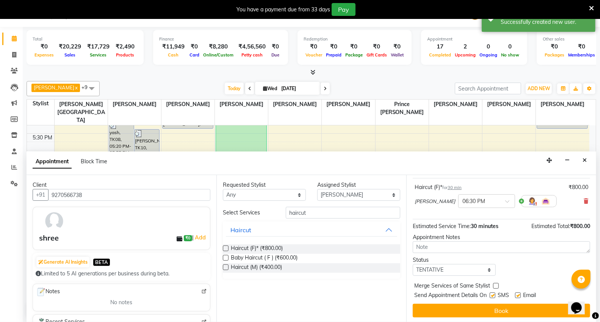
scroll to position [45, 0]
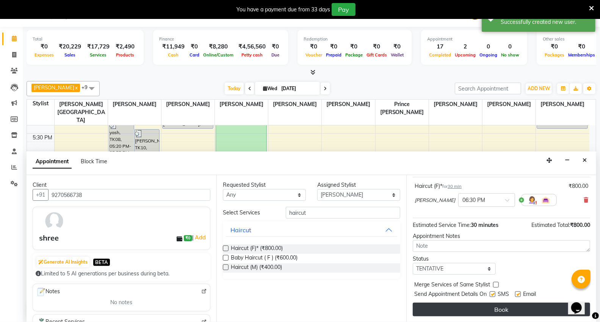
click at [463, 308] on button "Book" at bounding box center [500, 310] width 177 height 14
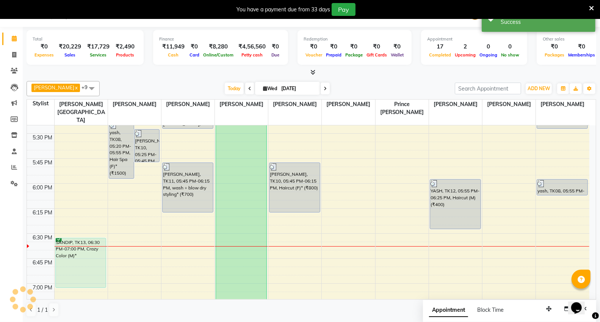
scroll to position [0, 0]
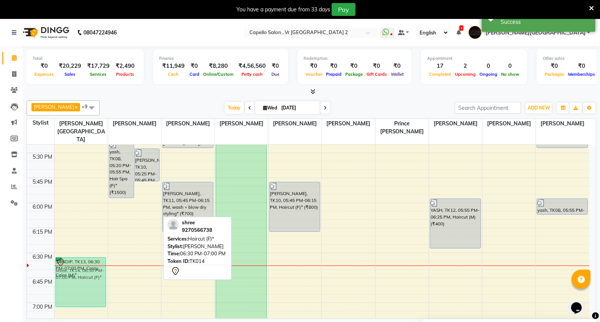
drag, startPoint x: 132, startPoint y: 261, endPoint x: 66, endPoint y: 263, distance: 65.6
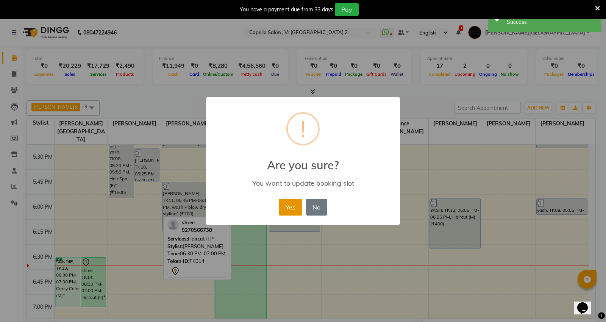
click at [294, 210] on button "Yes" at bounding box center [290, 207] width 23 height 17
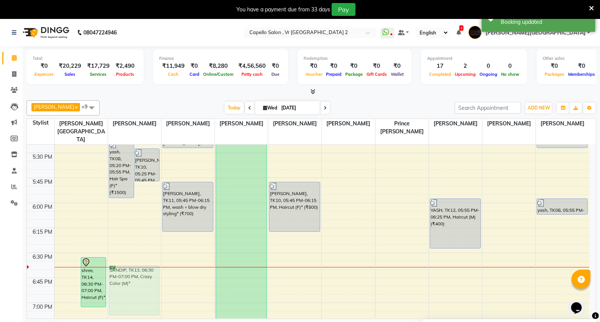
drag, startPoint x: 68, startPoint y: 259, endPoint x: 132, endPoint y: 264, distance: 63.8
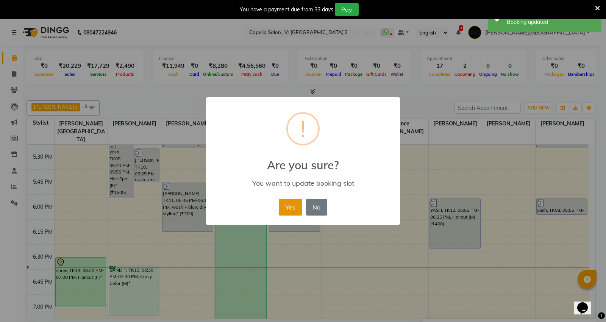
click at [287, 209] on button "Yes" at bounding box center [290, 207] width 23 height 17
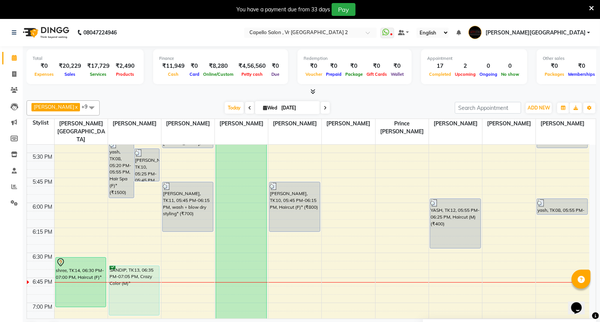
click at [397, 108] on div "Today Wed 03-09-2025" at bounding box center [276, 107] width 347 height 11
click at [427, 98] on div "Tushar Jambhulkar x Neha Prajapati x Sagar Watkar x suraj dongre x Ranu x Capel…" at bounding box center [311, 218] width 569 height 242
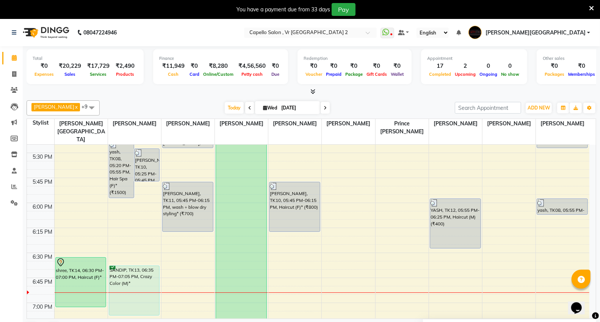
click at [380, 102] on div "Today Wed 03-09-2025" at bounding box center [276, 107] width 347 height 11
click at [397, 107] on div "Today Wed 03-09-2025" at bounding box center [276, 107] width 347 height 11
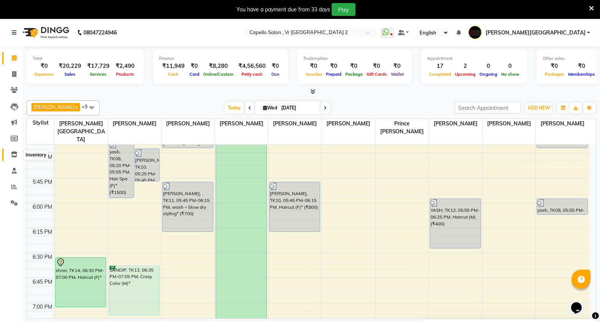
click at [17, 156] on icon at bounding box center [14, 154] width 6 height 6
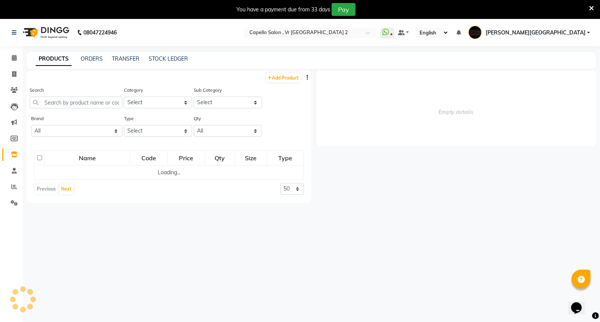
select select
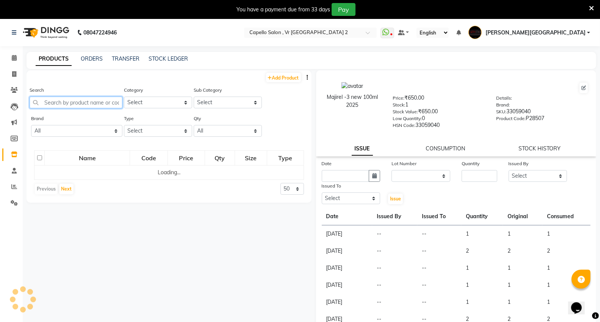
click at [90, 102] on input "text" at bounding box center [76, 103] width 93 height 12
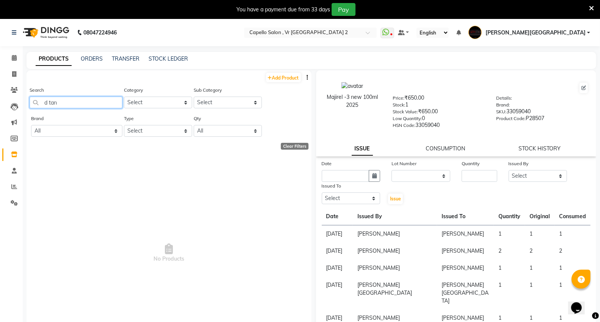
click at [97, 108] on input "d tan" at bounding box center [76, 103] width 93 height 12
type input "d"
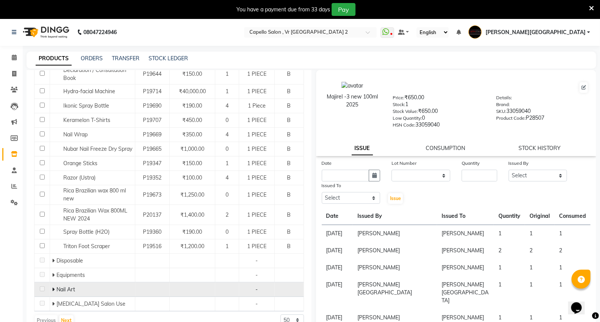
scroll to position [24, 0]
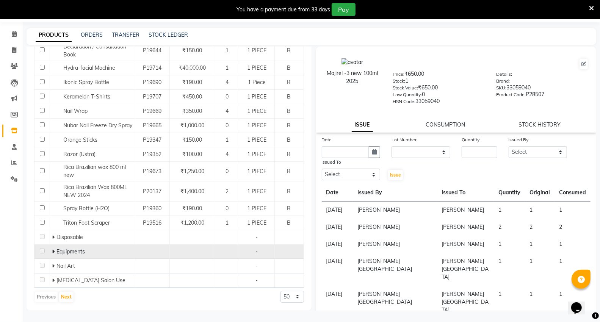
click at [53, 250] on icon at bounding box center [53, 251] width 3 height 5
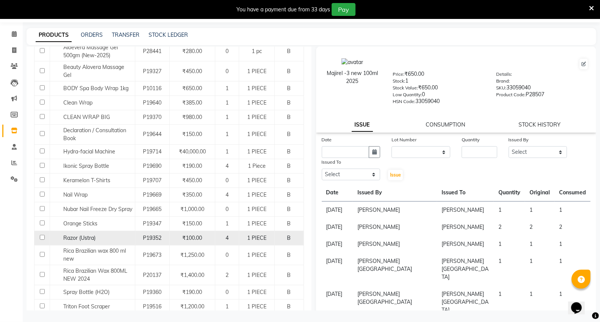
scroll to position [0, 0]
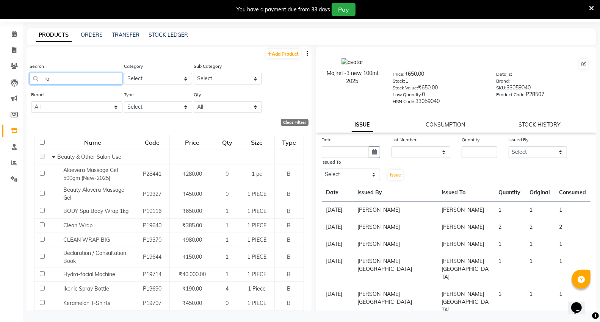
click at [67, 78] on input "ra" at bounding box center [76, 79] width 93 height 12
type input "r"
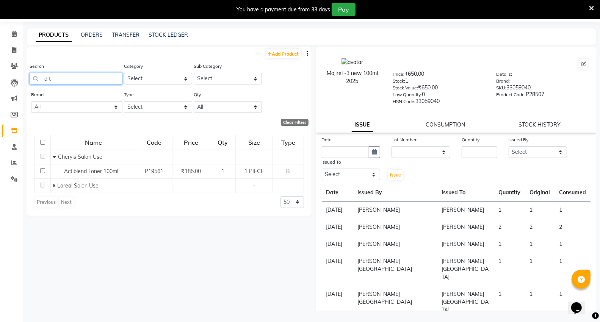
click at [63, 80] on input "d t" at bounding box center [76, 79] width 93 height 12
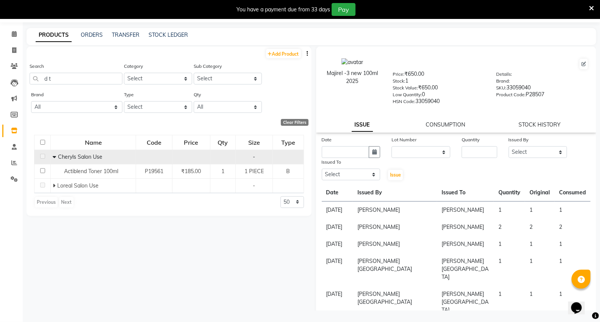
click at [53, 156] on icon at bounding box center [54, 156] width 3 height 5
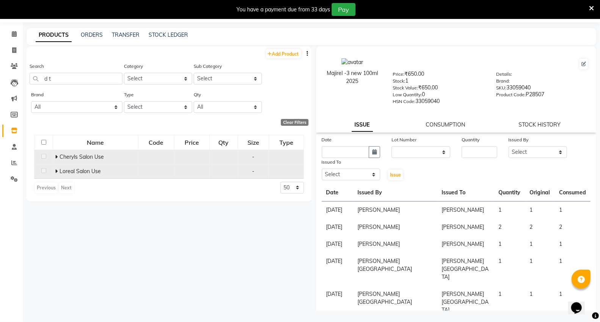
click at [55, 170] on icon at bounding box center [56, 171] width 3 height 5
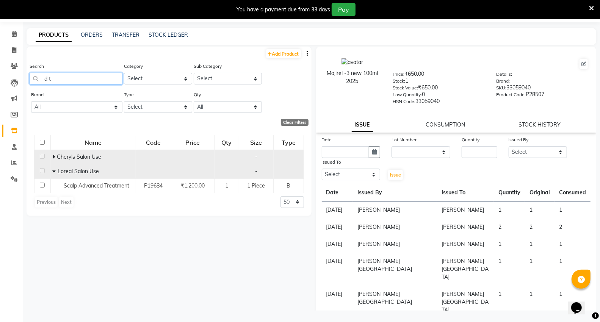
click at [86, 80] on input "d t" at bounding box center [76, 79] width 93 height 12
type input "d"
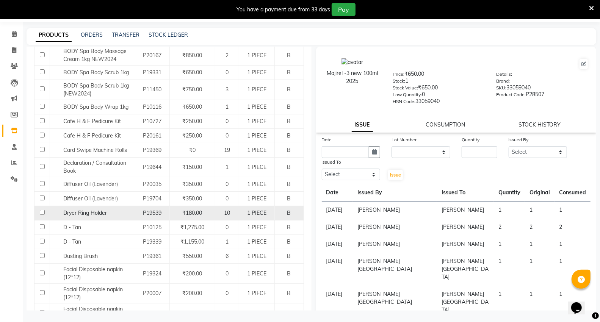
scroll to position [168, 0]
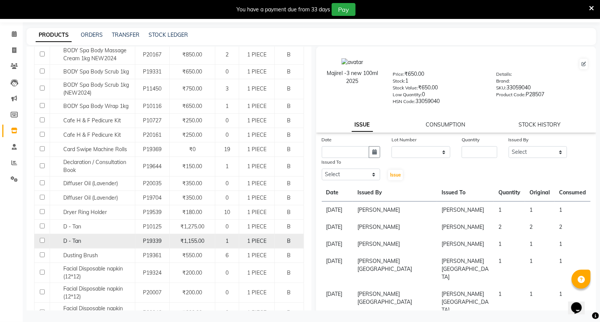
type input "d"
click at [42, 243] on input "checkbox" at bounding box center [42, 240] width 5 height 5
checkbox input "true"
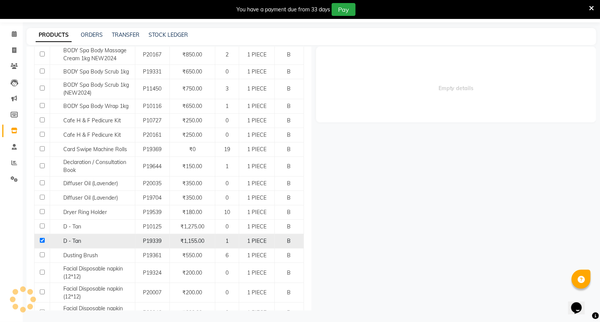
select select
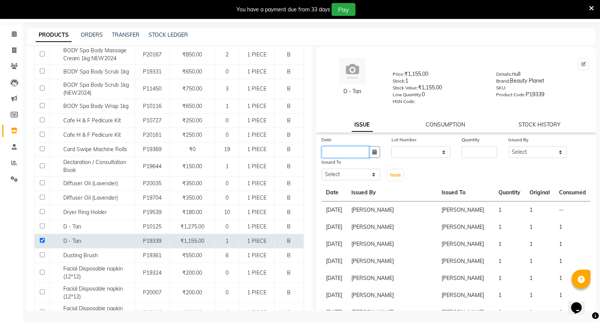
click at [333, 149] on input "text" at bounding box center [346, 152] width 48 height 12
select select "9"
select select "2025"
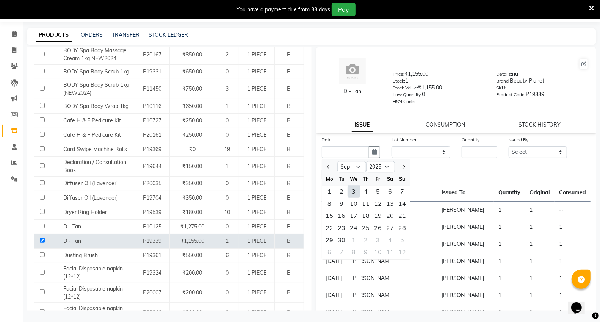
click at [350, 194] on div "3" at bounding box center [354, 191] width 12 height 12
type input "[DATE]"
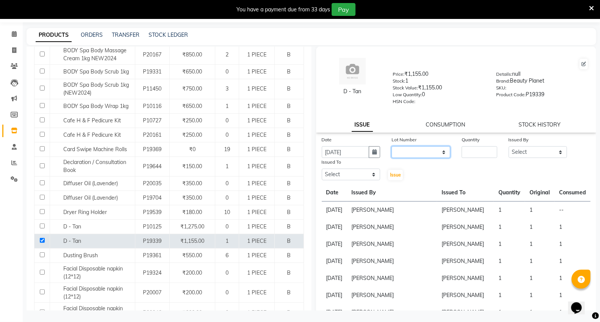
click at [411, 152] on select "None" at bounding box center [420, 152] width 59 height 12
select select "0: null"
click at [391, 146] on select "None" at bounding box center [420, 152] width 59 height 12
click at [464, 151] on input "number" at bounding box center [478, 152] width 35 height 12
type input "1"
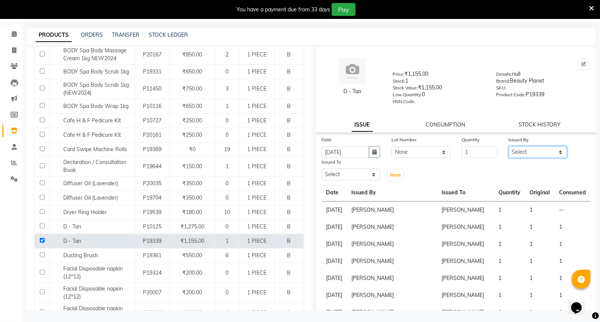
click at [518, 155] on select "Select AHSIK Amit felix Anita Patel Arti Borekar Capello VR Mall Dillu Kajal Pa…" at bounding box center [537, 152] width 59 height 12
select select "30655"
click at [508, 146] on select "Select AHSIK Amit felix Anita Patel Arti Borekar Capello VR Mall Dillu Kajal Pa…" at bounding box center [537, 152] width 59 height 12
click at [345, 173] on select "Select AHSIK Amit felix Anita Patel Arti Borekar Capello VR Mall Dillu Kajal Pa…" at bounding box center [351, 175] width 59 height 12
select select "30655"
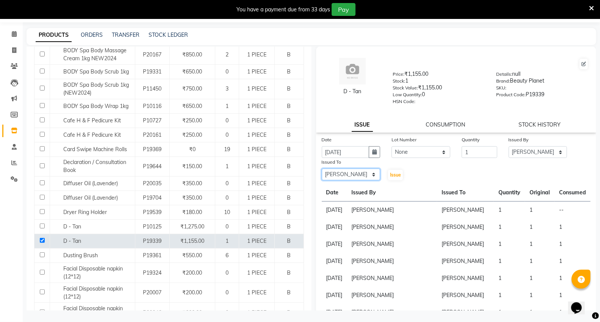
click at [322, 169] on select "Select AHSIK Amit felix Anita Patel Arti Borekar Capello VR Mall Dillu Kajal Pa…" at bounding box center [351, 175] width 59 height 12
drag, startPoint x: 393, startPoint y: 177, endPoint x: 403, endPoint y: 172, distance: 11.0
click at [393, 176] on span "Issue" at bounding box center [395, 175] width 11 height 6
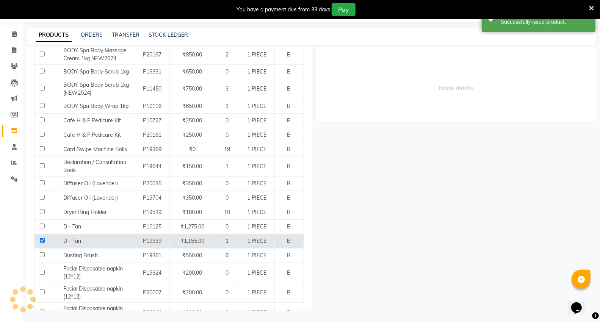
select select
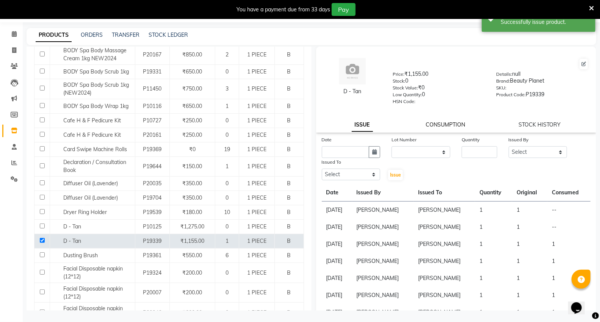
click at [430, 124] on link "CONSUMPTION" at bounding box center [445, 124] width 39 height 7
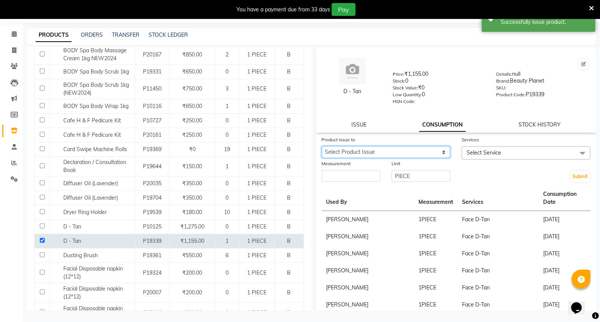
click at [354, 151] on select "Select Product Issue 2025-09-03, Issued to: Amit felix, Balance: 1 2025-07-31, …" at bounding box center [386, 152] width 129 height 12
select select "1202920"
click at [322, 146] on select "Select Product Issue 2025-09-03, Issued to: Amit felix, Balance: 1 2025-07-31, …" at bounding box center [386, 152] width 129 height 12
click at [487, 151] on span "Select Service" at bounding box center [483, 152] width 34 height 7
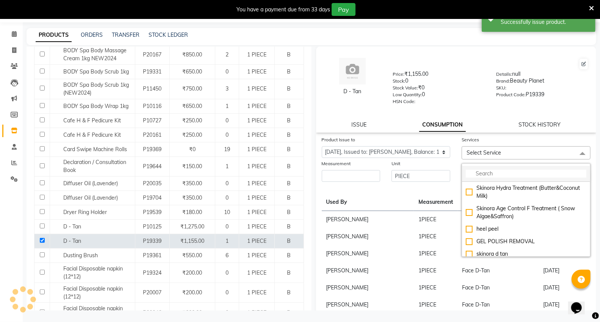
click at [484, 172] on input "multiselect-search" at bounding box center [525, 174] width 120 height 8
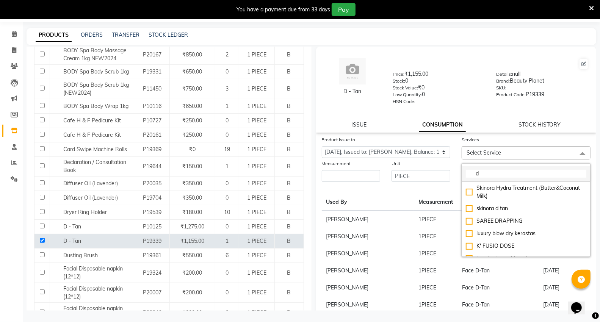
type input "d"
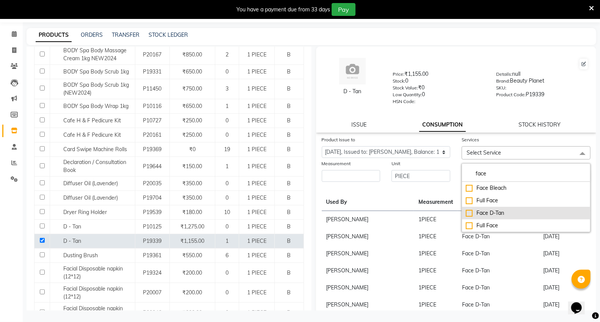
type input "face"
click at [479, 211] on div "Face D-Tan" at bounding box center [525, 213] width 120 height 8
checkbox input "true"
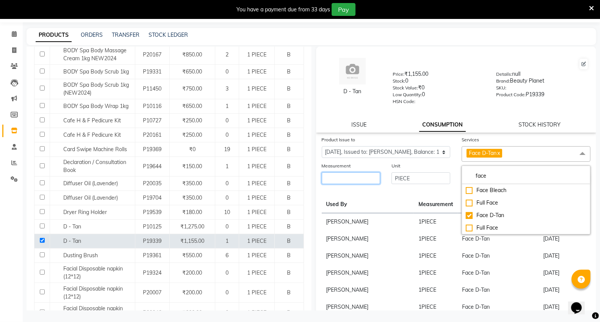
click at [355, 183] on input "number" at bounding box center [351, 178] width 59 height 12
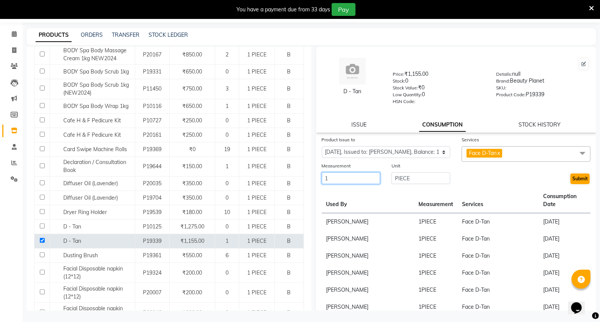
type input "1"
click at [570, 183] on button "Submit" at bounding box center [579, 178] width 19 height 11
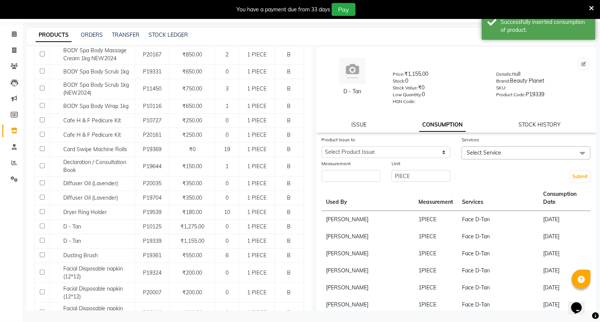
scroll to position [0, 0]
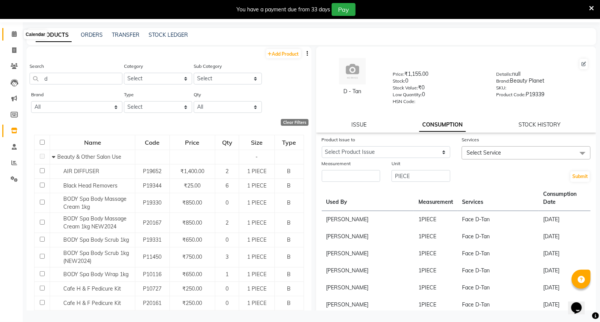
click at [14, 33] on icon at bounding box center [14, 34] width 5 height 6
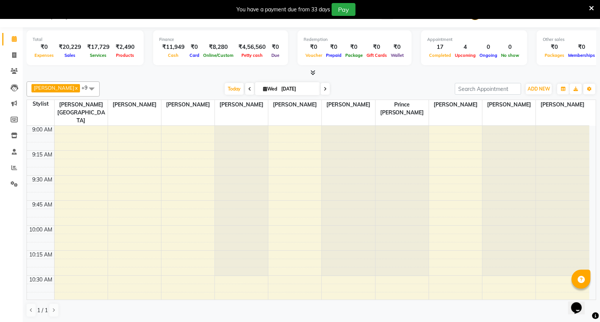
drag, startPoint x: 0, startPoint y: 127, endPoint x: 0, endPoint y: 145, distance: 17.4
drag, startPoint x: 0, startPoint y: 145, endPoint x: 18, endPoint y: 56, distance: 90.4
click at [18, 56] on span at bounding box center [14, 55] width 13 height 9
select select "service"
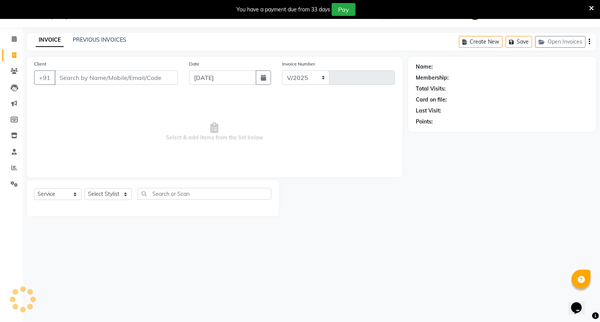
select select "848"
type input "4731"
drag, startPoint x: 104, startPoint y: 76, endPoint x: 108, endPoint y: 76, distance: 4.2
click at [104, 76] on input "Client" at bounding box center [116, 77] width 123 height 14
type input "h"
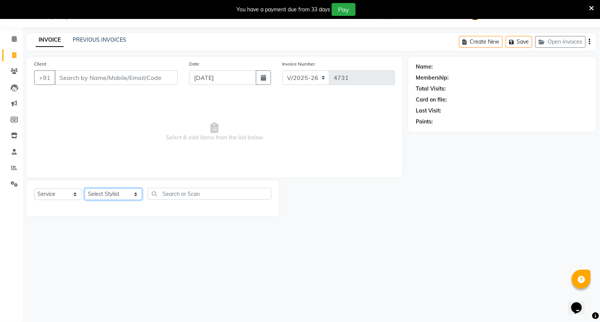
click at [105, 194] on select "Select Stylist AHSIK Amit felix Anita Patel Arti Borekar Capello VR Mall Dillu …" at bounding box center [113, 194] width 58 height 12
select select "14479"
click at [84, 189] on select "Select Stylist AHSIK Amit felix Anita Patel Arti Borekar Capello VR Mall Dillu …" at bounding box center [113, 194] width 58 height 12
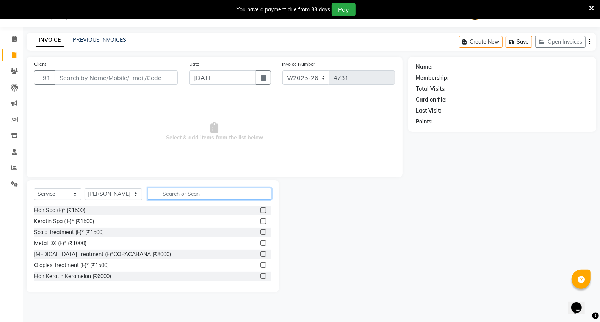
click at [172, 198] on input "text" at bounding box center [209, 194] width 123 height 12
type input "h"
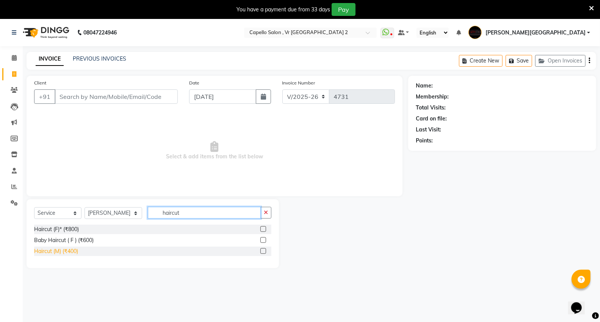
type input "haircut"
click at [69, 254] on div "Haircut (M) (₹400)" at bounding box center [56, 251] width 44 height 8
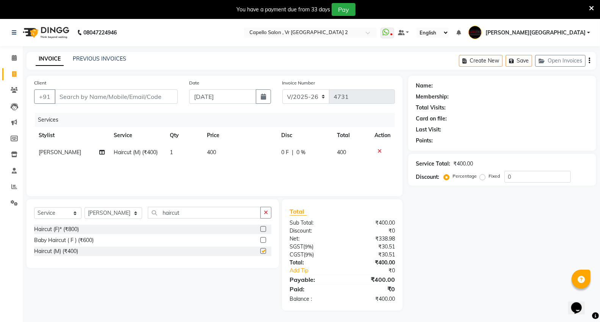
checkbox input "false"
click at [204, 207] on input "haircut" at bounding box center [204, 213] width 113 height 12
type input "h"
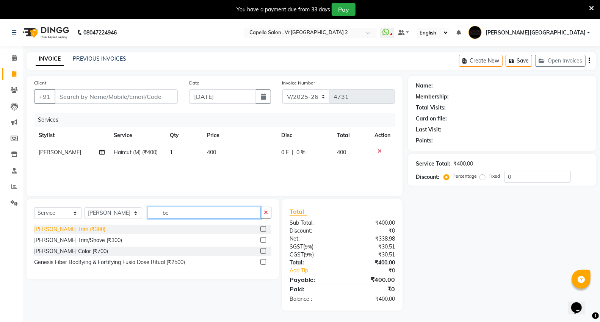
type input "be"
click at [72, 231] on div "Beard Trim (₹300)" at bounding box center [69, 229] width 71 height 8
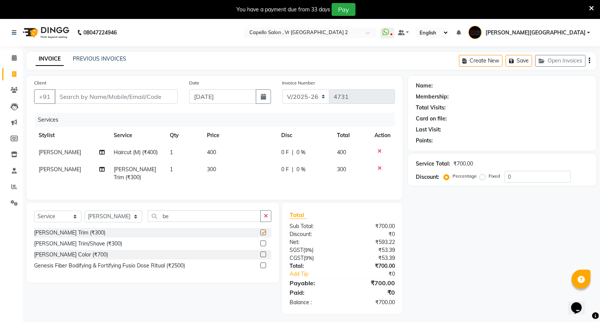
checkbox input "false"
click at [192, 220] on input "be" at bounding box center [204, 216] width 113 height 12
type input "b"
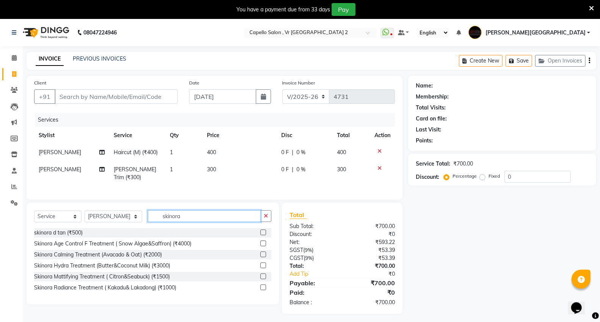
type input "skinora"
drag, startPoint x: 379, startPoint y: 166, endPoint x: 320, endPoint y: 205, distance: 71.2
click at [379, 166] on icon at bounding box center [379, 168] width 4 height 5
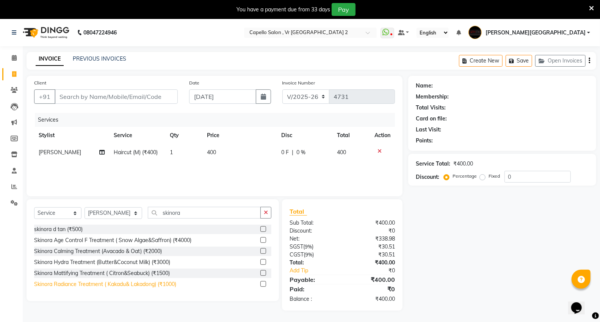
click at [129, 284] on div "Skinora Radiance Treatment ( Kakadu& Lakadong) (₹1000)" at bounding box center [105, 284] width 142 height 8
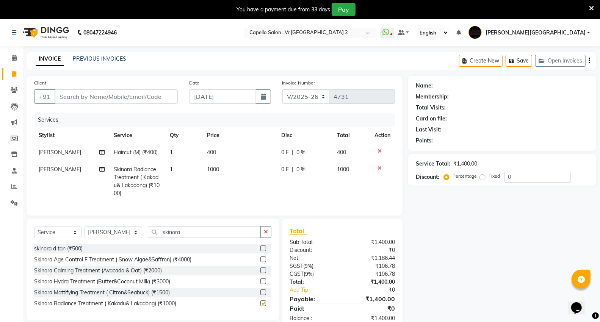
checkbox input "false"
click at [130, 96] on input "Client" at bounding box center [116, 96] width 123 height 14
click at [39, 253] on div "skinora d tan (₹500)" at bounding box center [58, 249] width 48 height 8
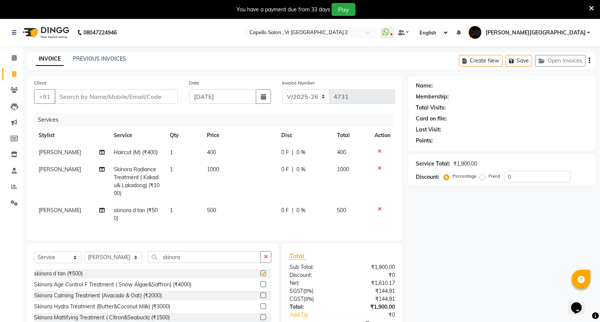
checkbox input "false"
click at [93, 97] on input "Client" at bounding box center [116, 96] width 123 height 14
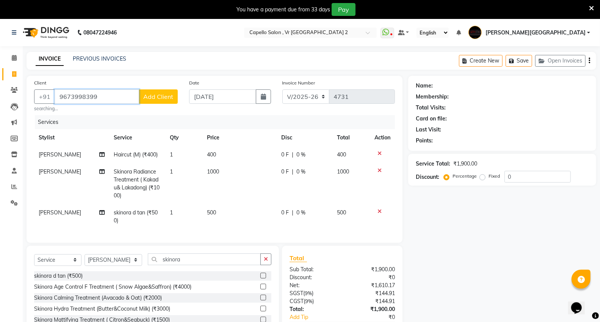
type input "9673998399"
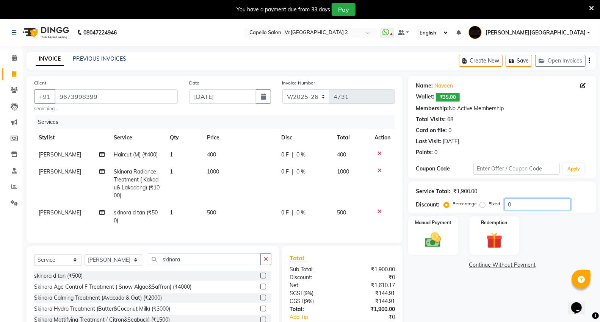
click at [524, 204] on input "0" at bounding box center [537, 204] width 66 height 12
type input "15"
click at [304, 212] on span "15 %" at bounding box center [305, 213] width 12 height 8
select select "14479"
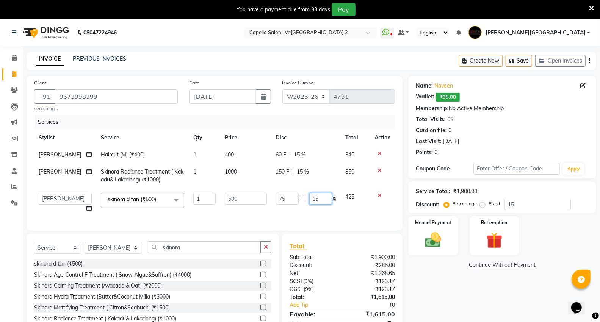
click at [323, 201] on input "15" at bounding box center [320, 199] width 23 height 12
type input "1"
type input "00"
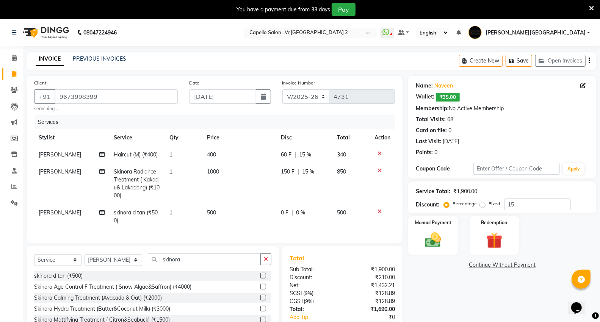
click at [309, 220] on div "Services Stylist Service Qty Price Disc Total Action Sagar Watkar Haircut (M) (…" at bounding box center [214, 175] width 361 height 120
click at [308, 169] on span "15 %" at bounding box center [308, 172] width 12 height 8
select select "14479"
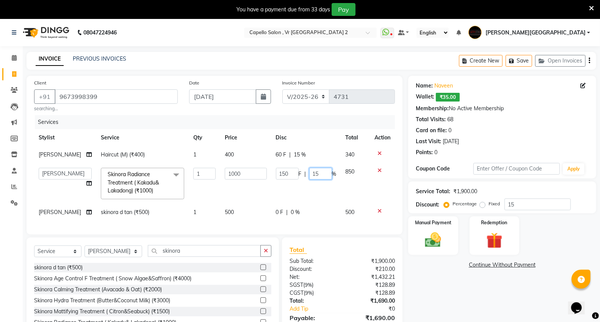
click at [320, 174] on input "15" at bounding box center [320, 174] width 23 height 12
type input "1"
type input "00"
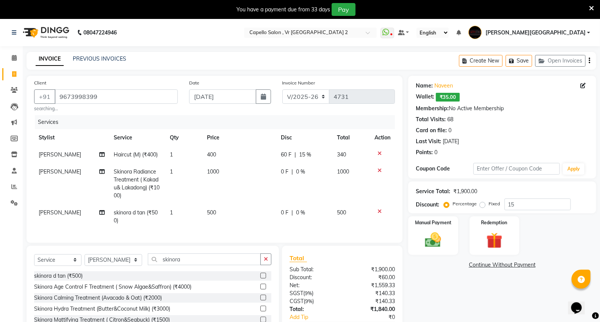
click at [306, 198] on td "0 F | 0 %" at bounding box center [304, 183] width 56 height 41
select select "14479"
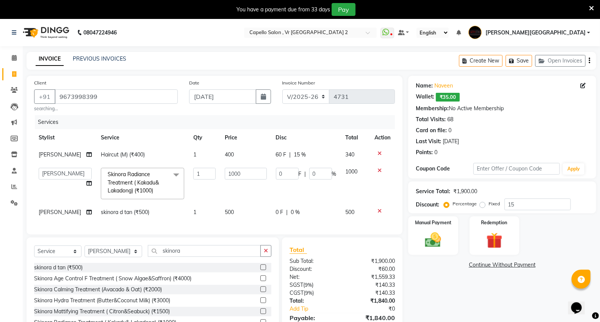
scroll to position [44, 0]
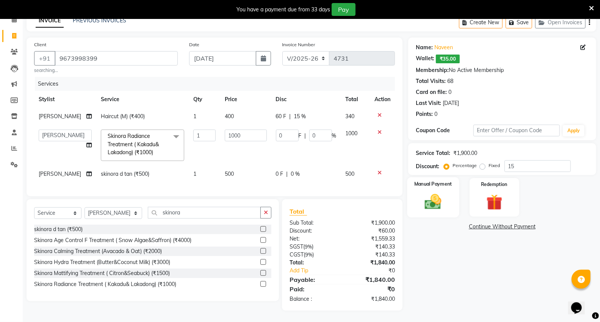
drag, startPoint x: 439, startPoint y: 198, endPoint x: 440, endPoint y: 209, distance: 11.1
click at [439, 198] on img at bounding box center [432, 201] width 27 height 19
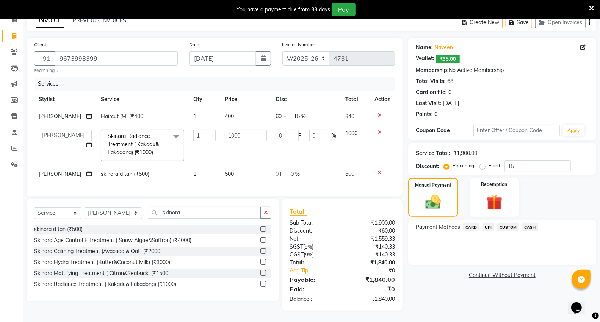
click at [485, 223] on span "UPI" at bounding box center [488, 227] width 12 height 9
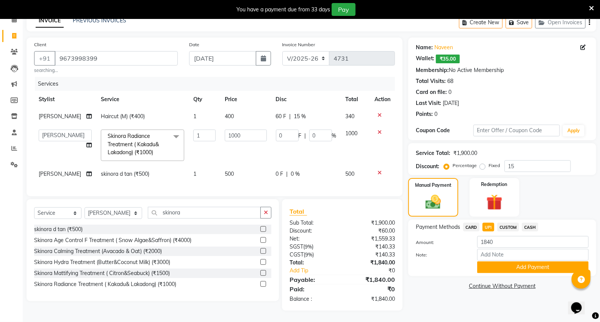
click at [497, 261] on button "Add Payment" at bounding box center [532, 267] width 111 height 12
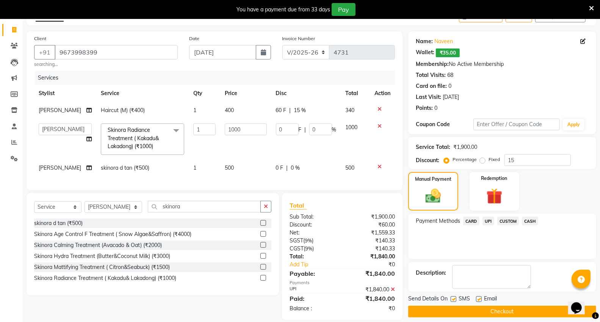
scroll to position [61, 0]
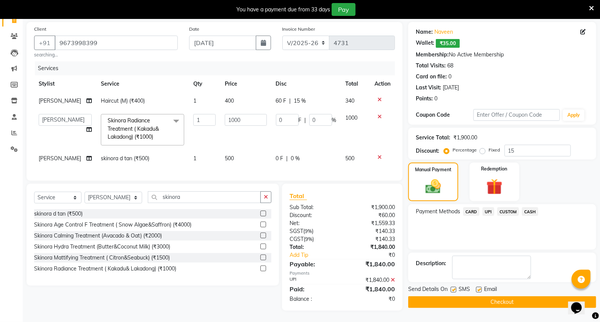
click at [486, 297] on button "Checkout" at bounding box center [502, 302] width 188 height 12
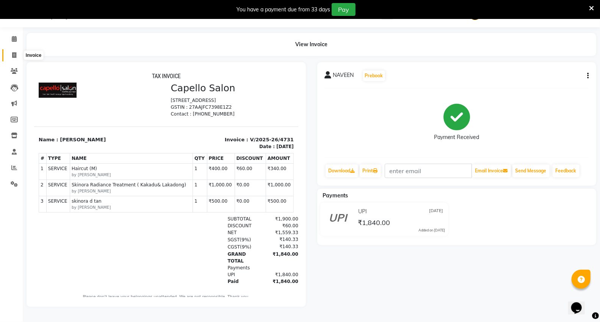
click at [11, 55] on span at bounding box center [14, 55] width 13 height 9
select select "service"
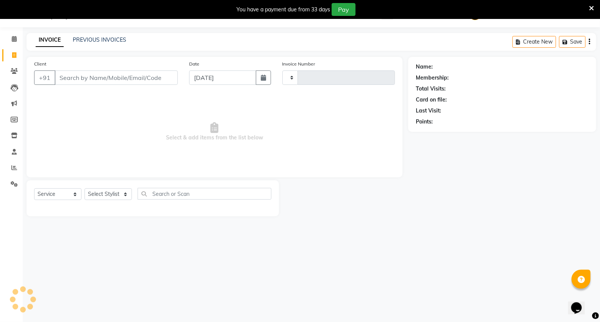
scroll to position [19, 0]
select select "848"
type input "4732"
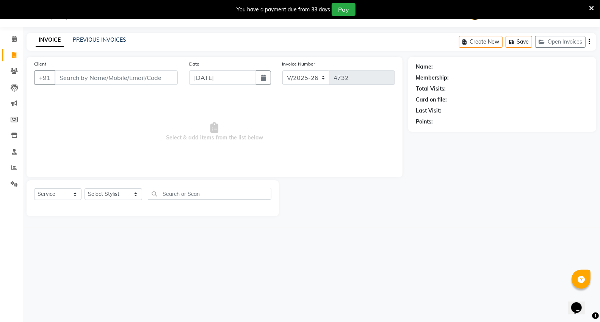
drag, startPoint x: 78, startPoint y: 78, endPoint x: 82, endPoint y: 69, distance: 10.2
click at [78, 78] on input "Client" at bounding box center [116, 77] width 123 height 14
type input "7498950913"
click at [119, 192] on select "Select Stylist AHSIK Amit felix Anita Patel Arti Borekar Capello VR Mall Dillu …" at bounding box center [113, 197] width 58 height 12
select select "14466"
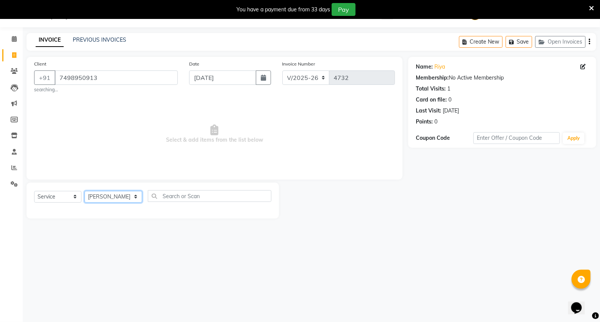
click at [84, 191] on select "Select Stylist AHSIK Amit felix Anita Patel Arti Borekar Capello VR Mall Dillu …" at bounding box center [113, 197] width 58 height 12
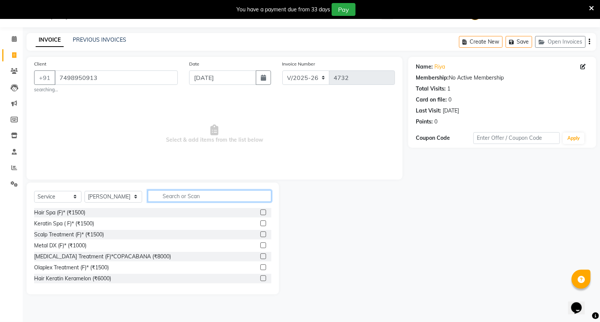
click at [166, 195] on input "text" at bounding box center [209, 196] width 123 height 12
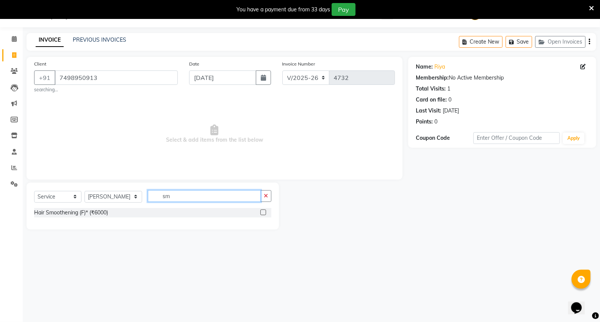
type input "s"
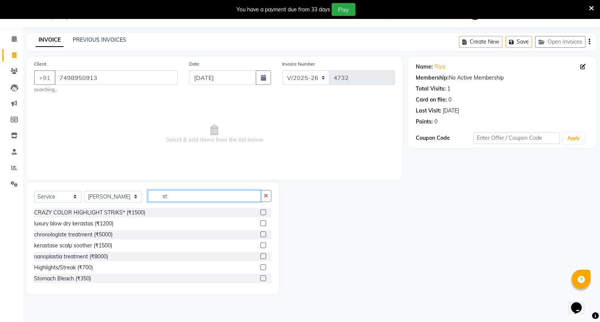
type input "s"
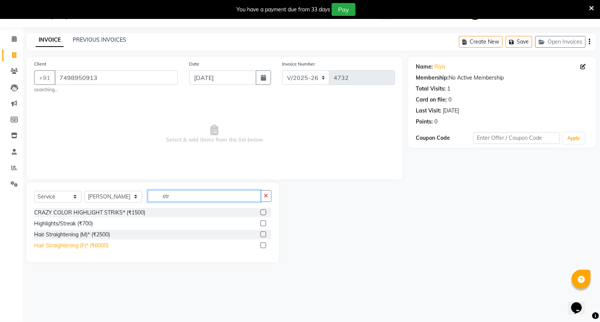
type input "str"
click at [65, 248] on div "Hair Straightening (F)* (₹6000)" at bounding box center [71, 246] width 74 height 8
checkbox input "false"
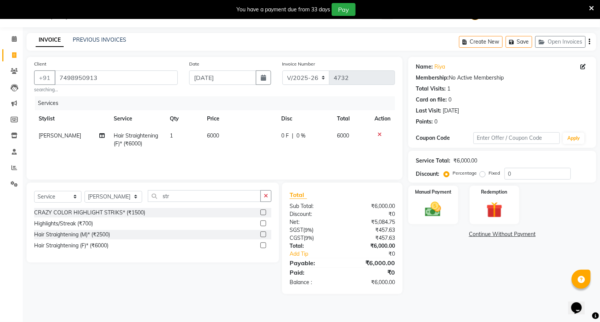
click at [256, 141] on td "6000" at bounding box center [239, 139] width 74 height 25
select select "14466"
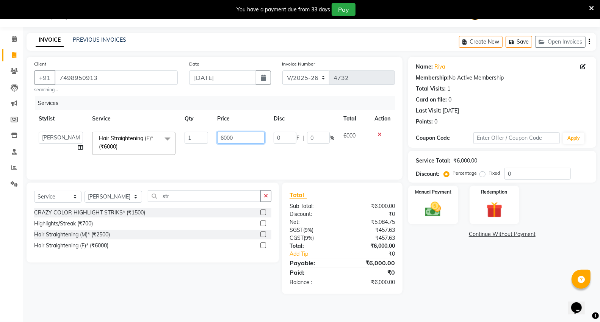
click at [250, 141] on input "6000" at bounding box center [240, 138] width 47 height 12
type input "6"
type input "12000"
click at [295, 161] on div "Services Stylist Service Qty Price Disc Total Action AHSIK Amit felix Anita Pat…" at bounding box center [214, 134] width 361 height 76
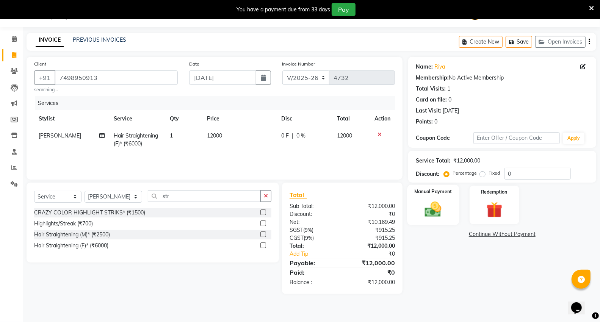
click at [448, 206] on div "Manual Payment" at bounding box center [433, 205] width 52 height 41
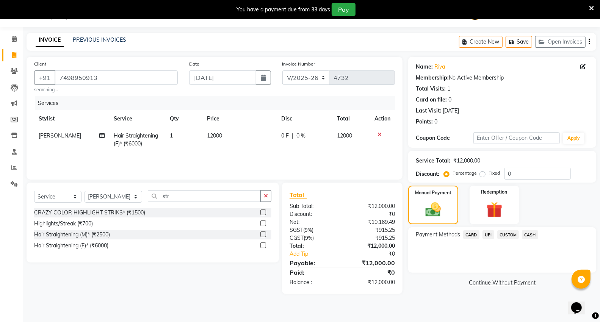
drag, startPoint x: 529, startPoint y: 233, endPoint x: 524, endPoint y: 249, distance: 16.5
click at [528, 240] on div "CASH" at bounding box center [527, 235] width 19 height 10
click at [527, 235] on span "CASH" at bounding box center [530, 234] width 16 height 9
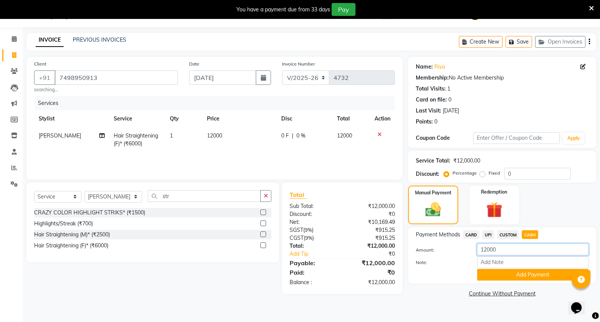
click at [508, 254] on input "12000" at bounding box center [532, 250] width 111 height 12
type input "1"
type input "4000"
click at [504, 272] on button "Add Payment" at bounding box center [532, 275] width 111 height 12
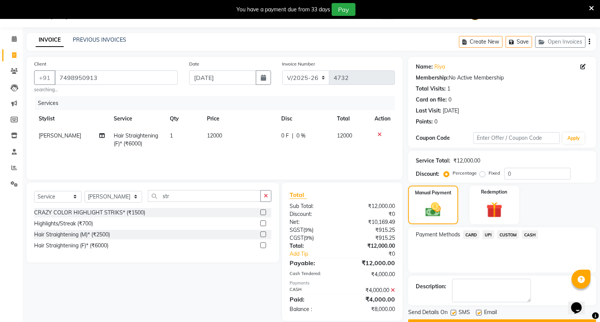
click at [486, 236] on span "UPI" at bounding box center [488, 234] width 12 height 9
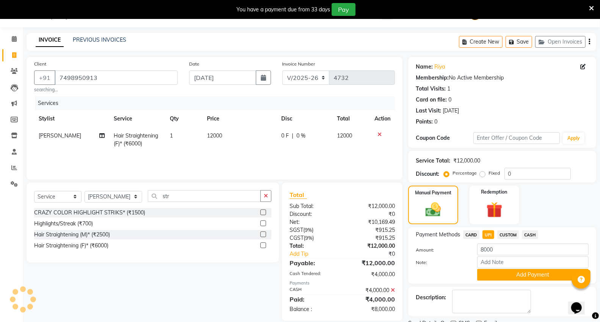
click at [451, 262] on label "Note:" at bounding box center [440, 262] width 61 height 7
click at [477, 262] on input "Note:" at bounding box center [532, 262] width 111 height 12
click at [498, 251] on input "8000" at bounding box center [532, 250] width 111 height 12
type input "8"
drag, startPoint x: 458, startPoint y: 270, endPoint x: 451, endPoint y: 275, distance: 7.8
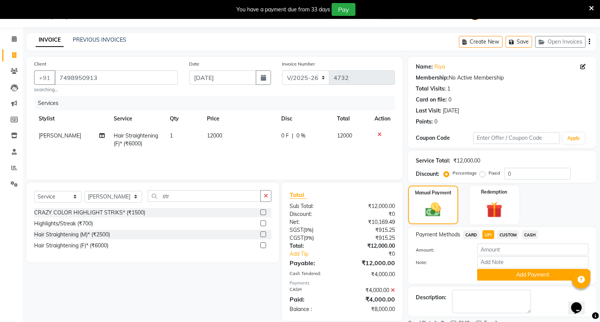
click at [457, 271] on div at bounding box center [440, 275] width 61 height 12
click at [392, 290] on icon at bounding box center [392, 289] width 4 height 5
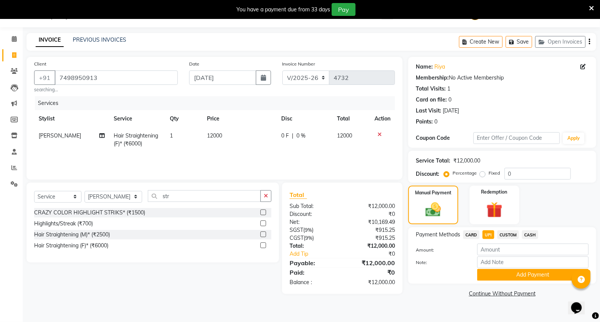
click at [527, 233] on span "CASH" at bounding box center [530, 234] width 16 height 9
click at [505, 251] on input "12000" at bounding box center [532, 250] width 111 height 12
type input "1"
type input "5000"
click at [507, 275] on button "Add Payment" at bounding box center [532, 275] width 111 height 12
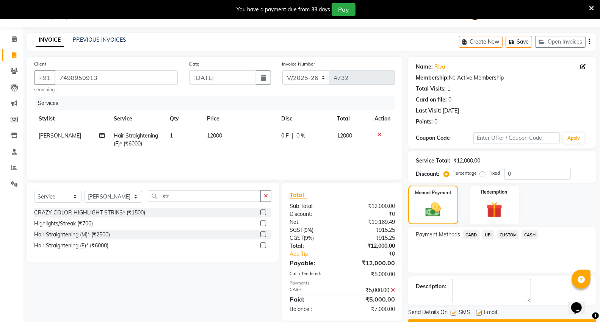
scroll to position [39, 0]
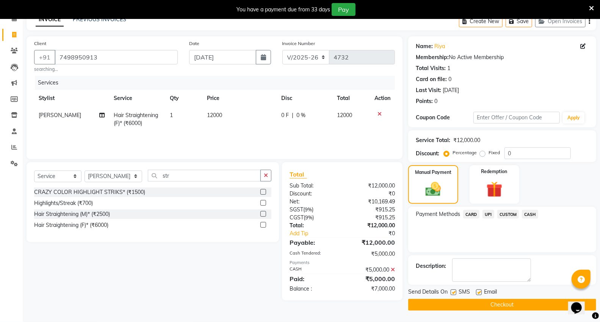
click at [490, 213] on span "UPI" at bounding box center [488, 214] width 12 height 9
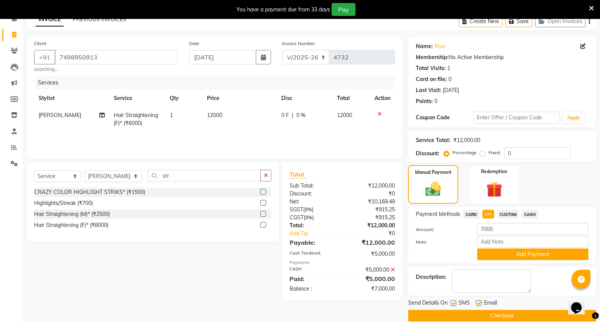
click at [392, 267] on icon at bounding box center [392, 269] width 4 height 5
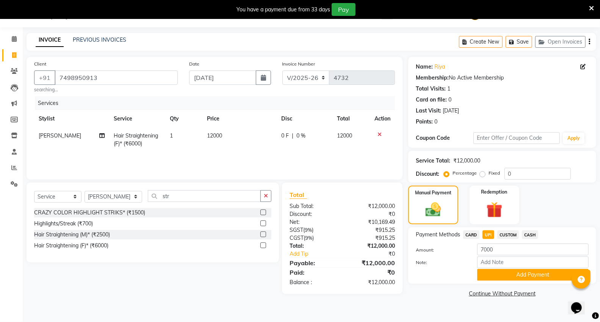
scroll to position [19, 0]
click at [509, 244] on input "7000" at bounding box center [532, 250] width 111 height 12
type input "7"
click at [527, 235] on span "CASH" at bounding box center [530, 234] width 16 height 9
click at [516, 251] on input "12000" at bounding box center [532, 250] width 111 height 12
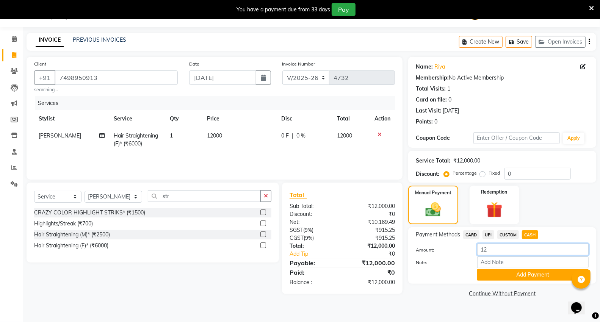
type input "1"
type input "6000"
click at [528, 278] on button "Add Payment" at bounding box center [532, 275] width 111 height 12
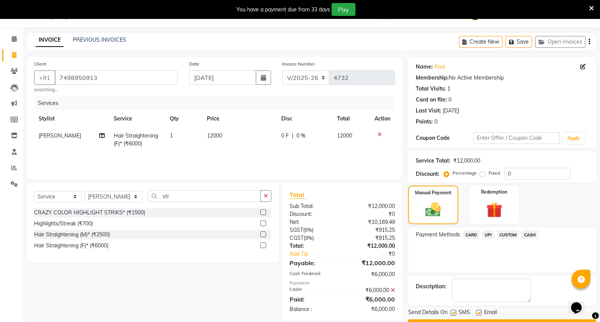
click at [487, 235] on span "UPI" at bounding box center [488, 234] width 12 height 9
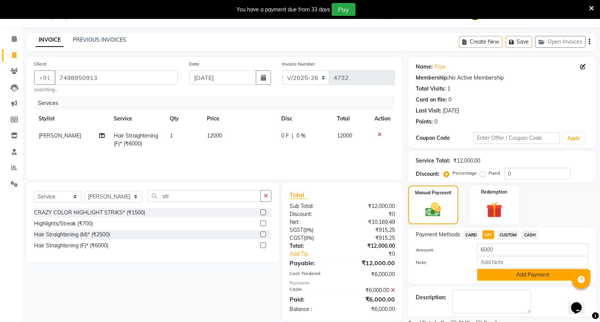
click at [501, 274] on button "Add Payment" at bounding box center [532, 275] width 111 height 12
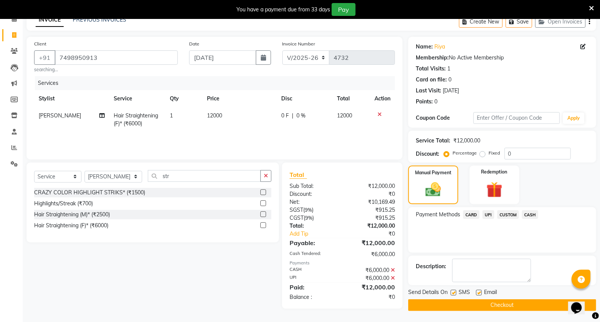
scroll to position [39, 0]
click at [55, 116] on span "[PERSON_NAME]" at bounding box center [60, 115] width 42 height 7
select select "14466"
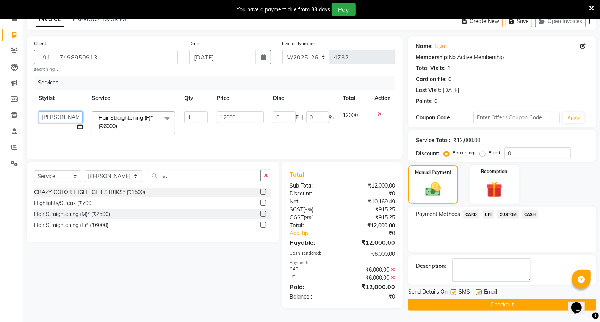
click at [55, 116] on select "AHSIK Amit felix Anita Patel Arti Borekar Capello VR Mall Dillu Kajal Patil Kir…" at bounding box center [61, 117] width 44 height 12
select select "49136"
click at [148, 262] on div "Select Service Product Membership Package Voucher Prepaid Gift Card Select Styl…" at bounding box center [150, 235] width 258 height 146
click at [429, 306] on button "Checkout" at bounding box center [502, 305] width 188 height 12
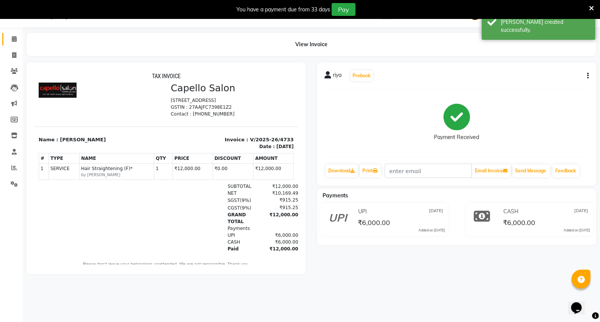
click at [17, 39] on span at bounding box center [14, 39] width 13 height 9
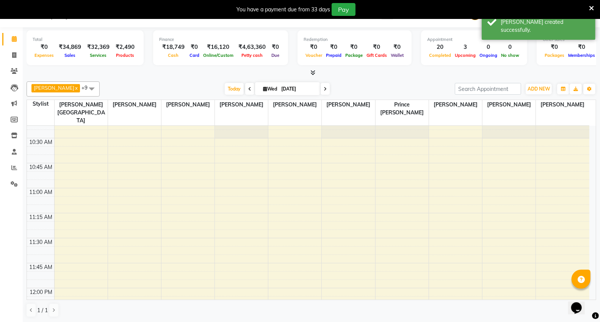
scroll to position [210, 0]
click at [230, 94] on span "Today" at bounding box center [234, 89] width 19 height 12
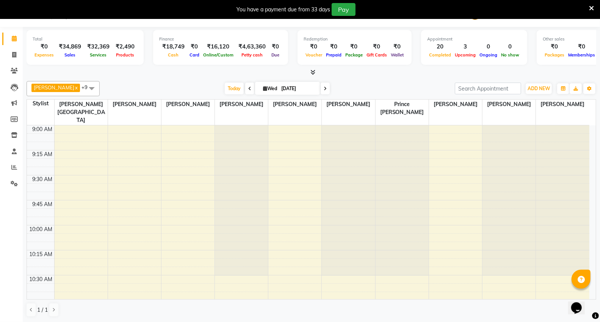
scroll to position [0, 0]
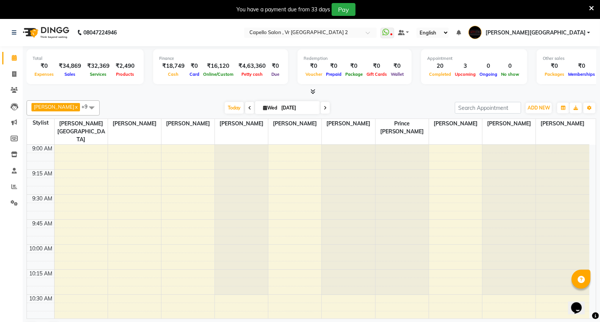
click at [383, 106] on div "Today Wed 03-09-2025" at bounding box center [276, 107] width 347 height 11
click at [239, 106] on span "Today" at bounding box center [234, 108] width 19 height 12
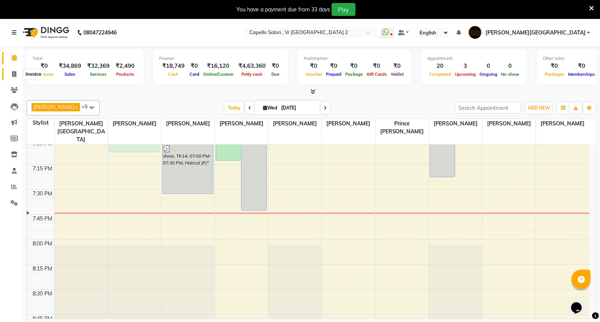
click at [16, 74] on span at bounding box center [14, 74] width 13 height 9
select select "service"
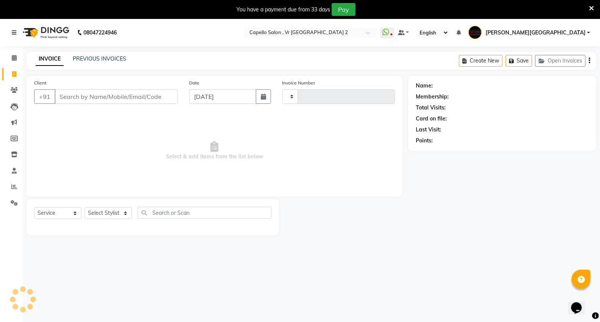
type input "4734"
select select "848"
click at [111, 58] on link "PREVIOUS INVOICES" at bounding box center [99, 58] width 53 height 7
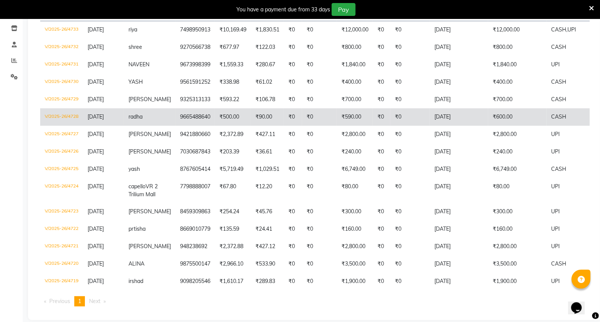
scroll to position [42, 0]
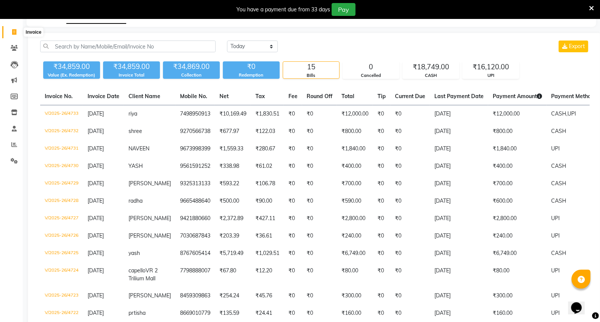
drag, startPoint x: 13, startPoint y: 30, endPoint x: 8, endPoint y: 128, distance: 98.2
click at [13, 30] on icon at bounding box center [14, 32] width 4 height 6
select select "service"
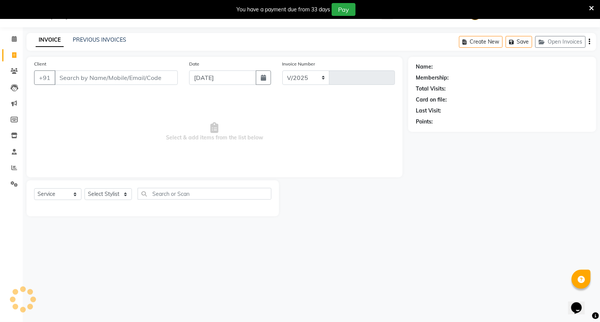
scroll to position [19, 0]
select select "848"
type input "4734"
drag, startPoint x: 14, startPoint y: 167, endPoint x: 28, endPoint y: 169, distance: 14.8
click at [14, 168] on icon at bounding box center [14, 168] width 6 height 6
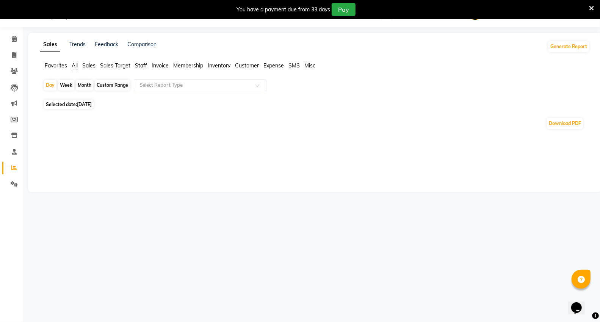
click at [139, 65] on span "Staff" at bounding box center [141, 65] width 12 height 7
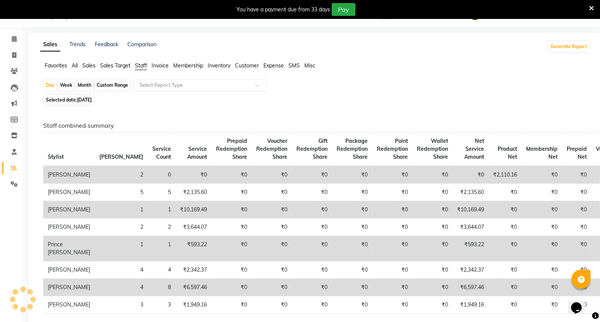
click at [154, 87] on input "text" at bounding box center [192, 85] width 109 height 8
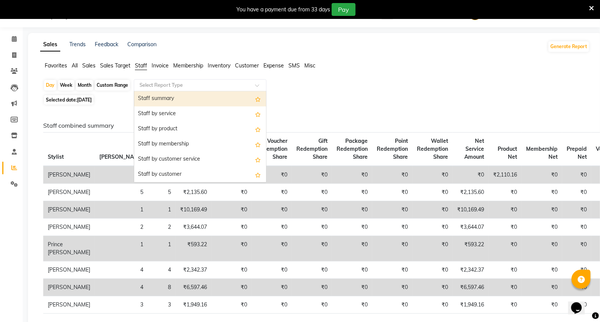
click at [152, 100] on div "Staff summary" at bounding box center [200, 98] width 132 height 15
select select "full_report"
select select "csv"
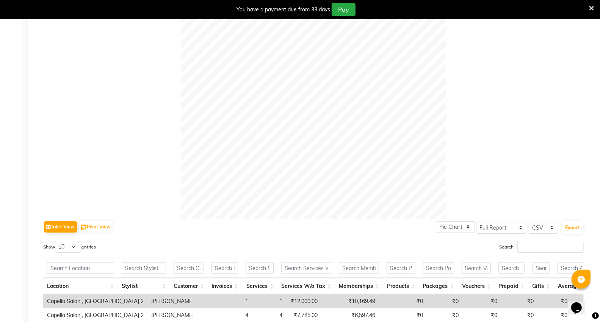
scroll to position [313, 0]
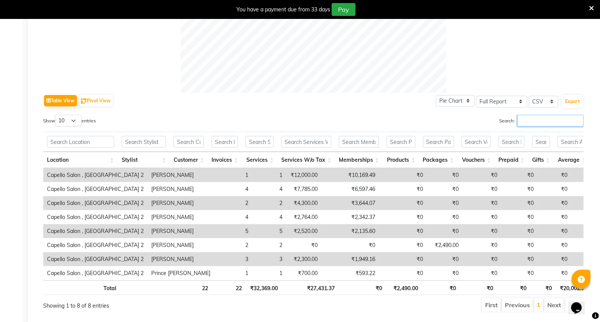
click at [524, 116] on input "Search:" at bounding box center [550, 121] width 66 height 12
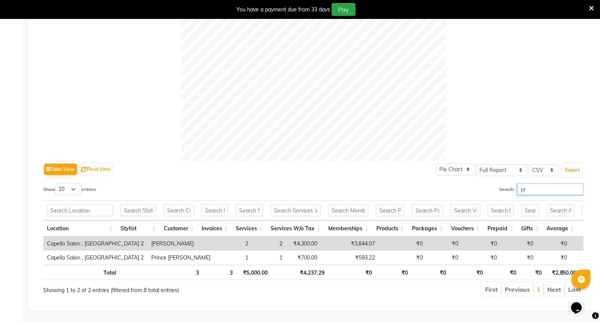
scroll to position [258, 0]
type input "p"
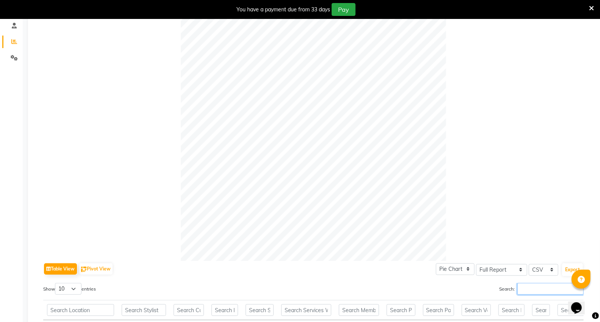
scroll to position [19, 0]
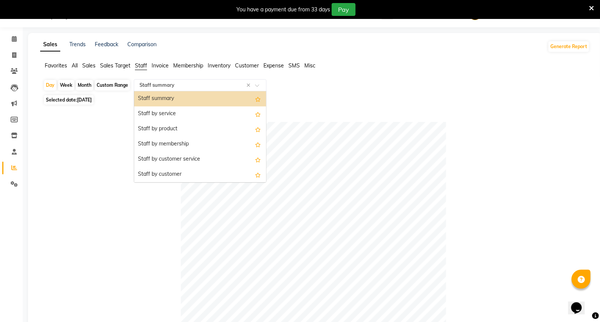
click at [160, 83] on input "text" at bounding box center [192, 85] width 109 height 8
click at [175, 130] on div "Staff by product" at bounding box center [200, 129] width 132 height 15
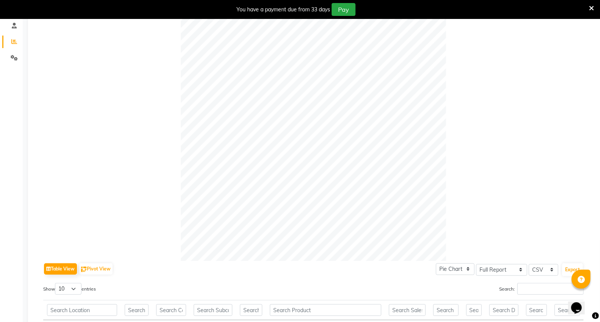
scroll to position [251, 0]
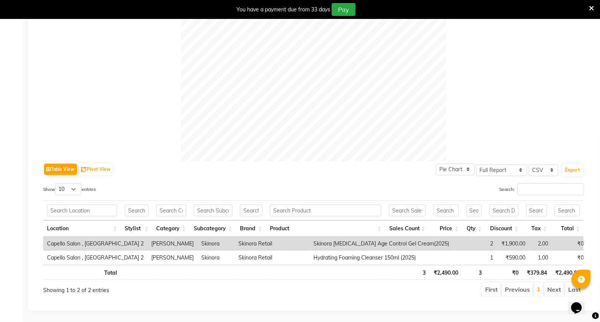
click at [141, 83] on div at bounding box center [313, 28] width 540 height 265
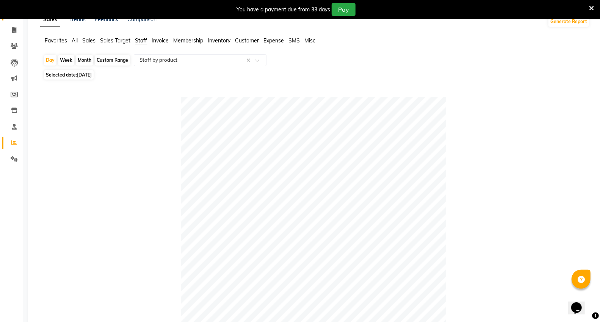
scroll to position [0, 0]
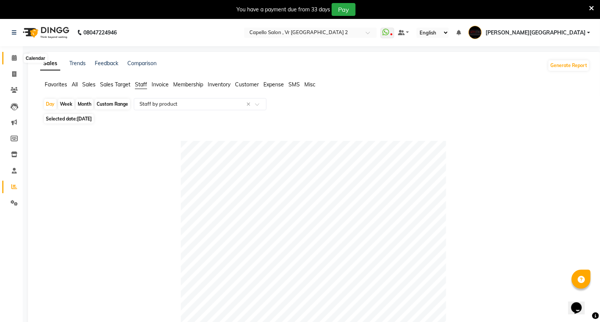
click at [13, 61] on icon at bounding box center [14, 58] width 5 height 6
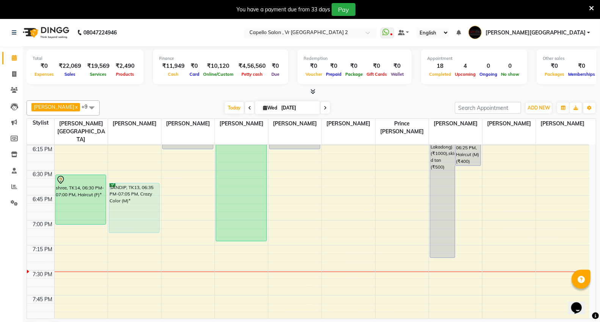
scroll to position [884, 0]
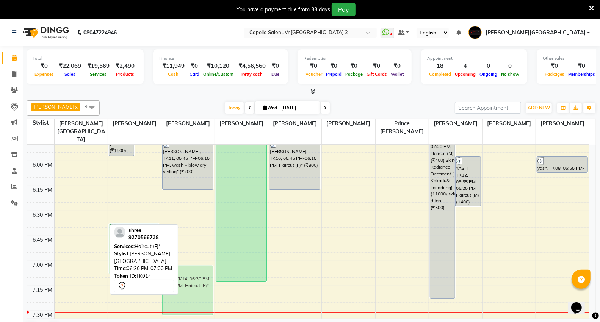
drag, startPoint x: 71, startPoint y: 232, endPoint x: 191, endPoint y: 278, distance: 128.1
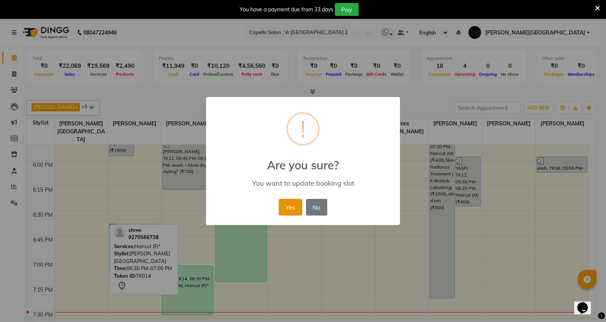
click at [292, 206] on button "Yes" at bounding box center [290, 207] width 23 height 17
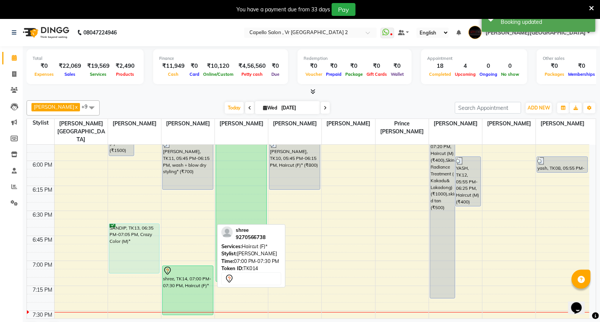
click at [196, 274] on div "shree, TK14, 07:00 PM-07:30 PM, Haircut (F)*" at bounding box center [187, 290] width 50 height 49
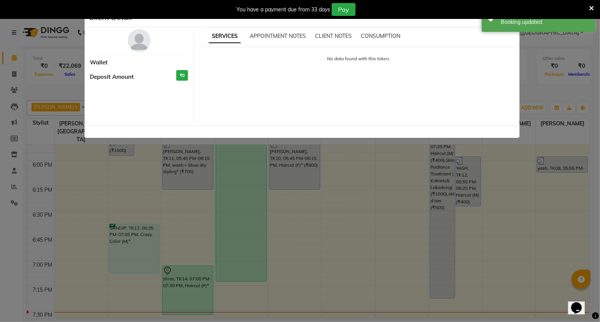
select select "7"
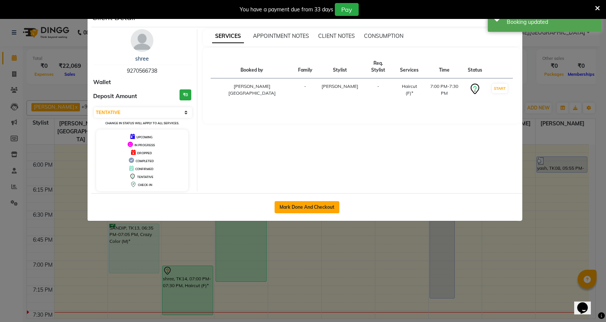
click at [295, 208] on button "Mark Done And Checkout" at bounding box center [307, 207] width 65 height 12
select select "service"
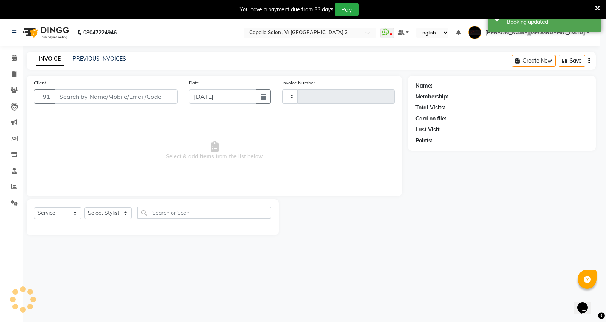
type input "4732"
select select "848"
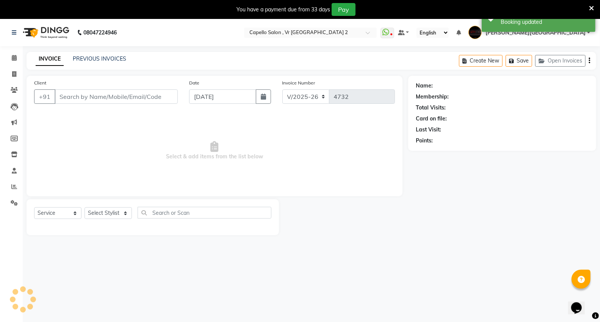
type input "9270566738"
select select "14473"
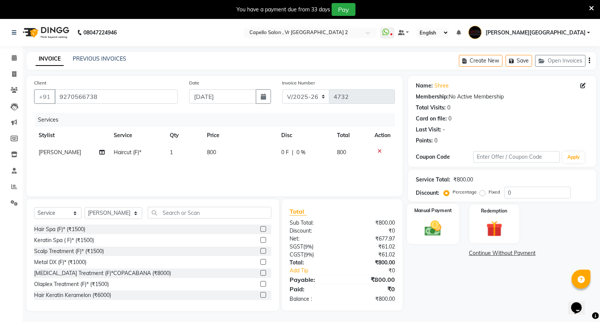
click at [449, 234] on div "Manual Payment" at bounding box center [433, 224] width 52 height 41
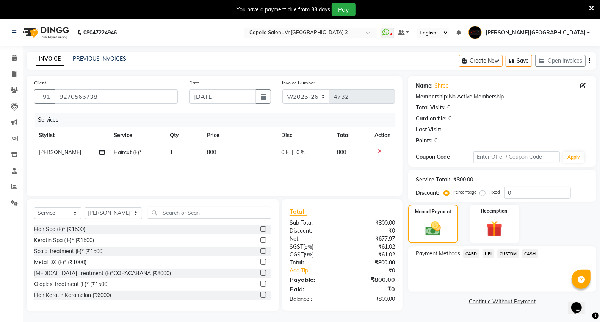
click at [529, 256] on span "CASH" at bounding box center [530, 253] width 16 height 9
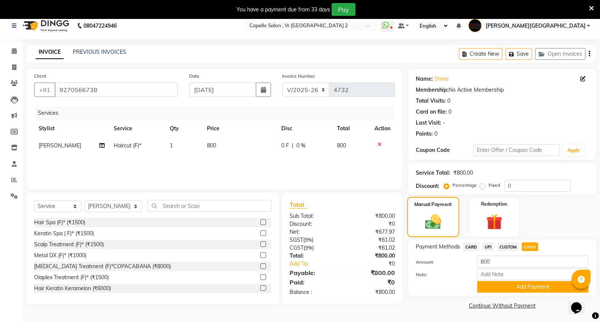
scroll to position [19, 0]
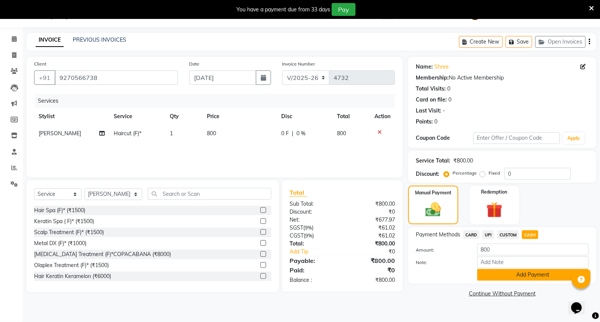
click at [514, 272] on button "Add Payment" at bounding box center [532, 275] width 111 height 12
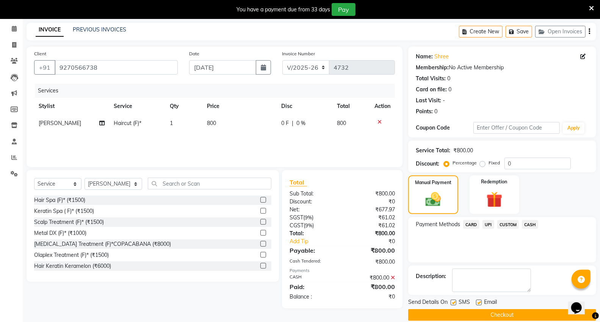
scroll to position [39, 0]
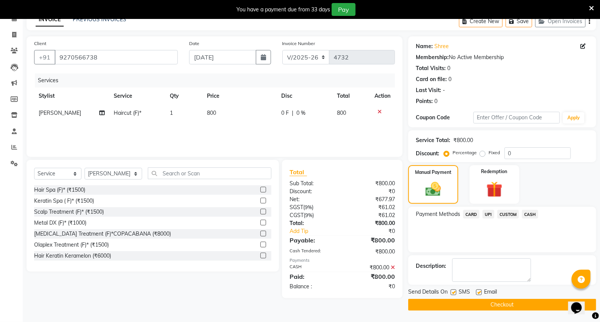
click at [460, 301] on button "Checkout" at bounding box center [502, 305] width 188 height 12
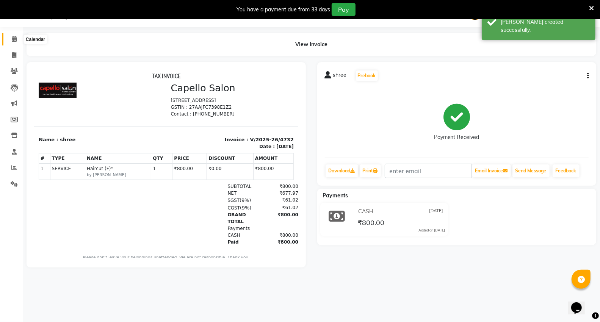
click at [16, 40] on icon at bounding box center [14, 39] width 5 height 6
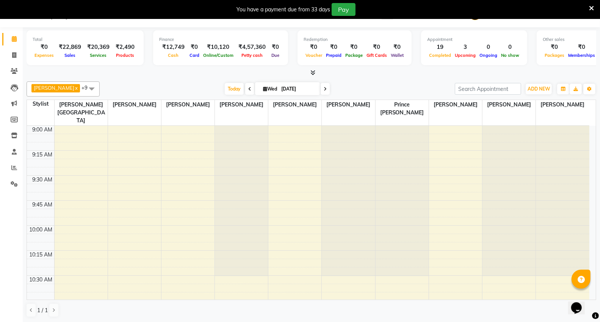
drag, startPoint x: 420, startPoint y: 156, endPoint x: 422, endPoint y: 153, distance: 4.0
click at [420, 156] on div at bounding box center [401, 201] width 53 height 150
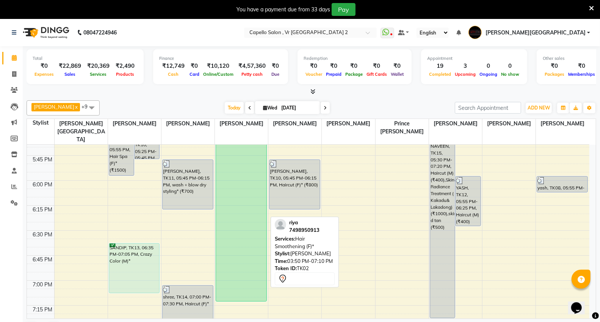
scroll to position [926, 0]
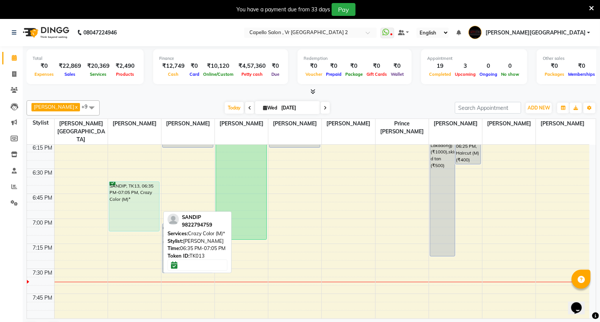
click at [137, 195] on div "SANDIP, TK13, 06:35 PM-07:05 PM, Crazy Color (M)*" at bounding box center [134, 206] width 50 height 49
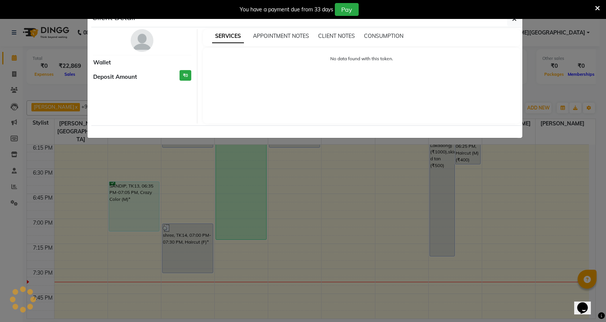
select select "6"
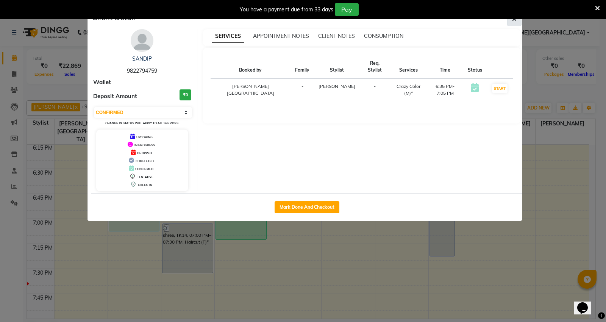
click at [515, 21] on icon "button" at bounding box center [514, 19] width 5 height 6
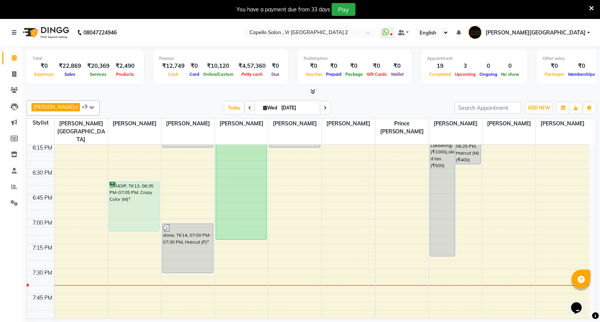
click at [409, 111] on div "[DATE] [DATE]" at bounding box center [276, 107] width 347 height 11
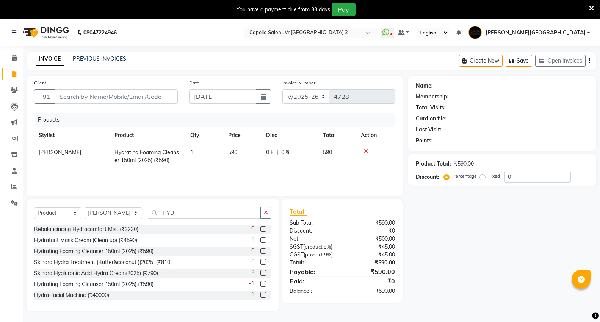
select select "848"
select select "product"
select select "30655"
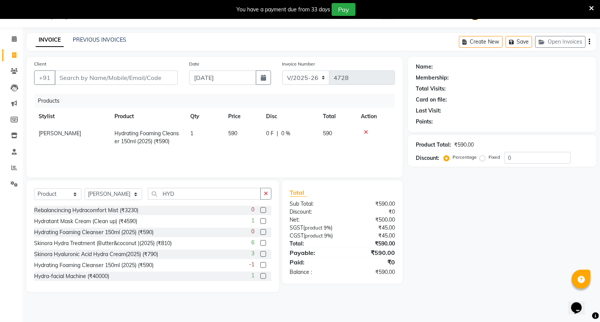
scroll to position [19, 0]
drag, startPoint x: 16, startPoint y: 40, endPoint x: 280, endPoint y: 1, distance: 267.2
click at [16, 40] on icon at bounding box center [14, 39] width 5 height 6
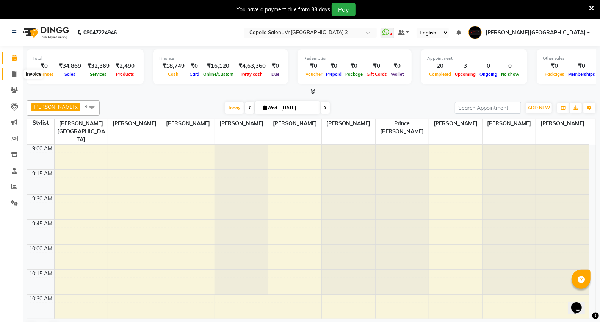
drag, startPoint x: 13, startPoint y: 70, endPoint x: 124, endPoint y: 46, distance: 113.2
click at [13, 70] on span at bounding box center [14, 74] width 13 height 9
select select "service"
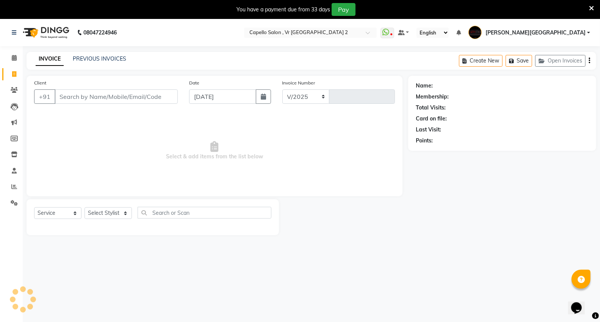
select select "848"
type input "4734"
click at [90, 103] on input "Client" at bounding box center [116, 96] width 123 height 14
type input "7588493230"
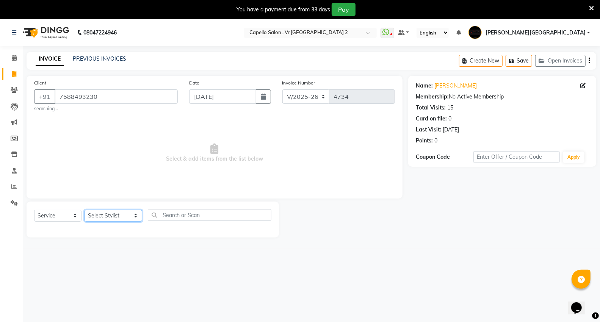
click at [103, 214] on select "Select Stylist [PERSON_NAME] [PERSON_NAME] [PERSON_NAME] [PERSON_NAME] Mall [PE…" at bounding box center [113, 216] width 58 height 12
select select "49136"
click at [84, 210] on select "Select Stylist [PERSON_NAME] [PERSON_NAME] [PERSON_NAME] [PERSON_NAME] Mall [PE…" at bounding box center [113, 216] width 58 height 12
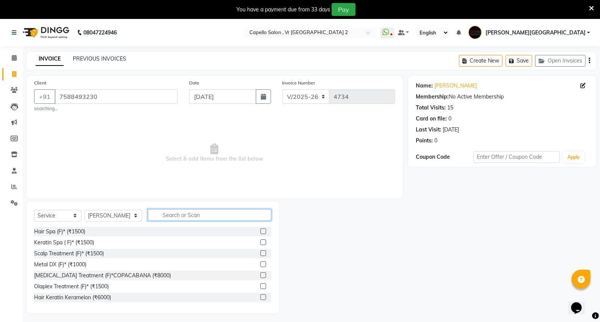
click at [176, 217] on input "text" at bounding box center [209, 215] width 123 height 12
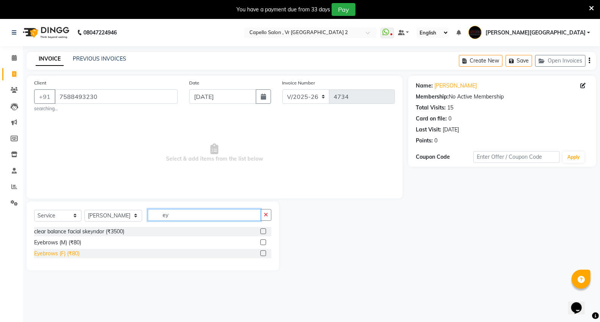
type input "ey"
click at [73, 257] on div "Eyebrows (F) (₹80)" at bounding box center [56, 254] width 45 height 8
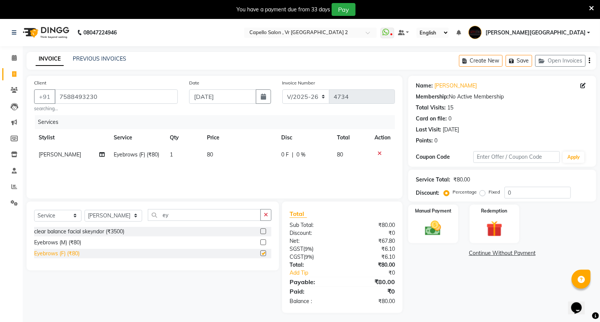
checkbox input "false"
drag, startPoint x: 426, startPoint y: 225, endPoint x: 425, endPoint y: 230, distance: 5.3
click at [426, 225] on img at bounding box center [432, 228] width 27 height 19
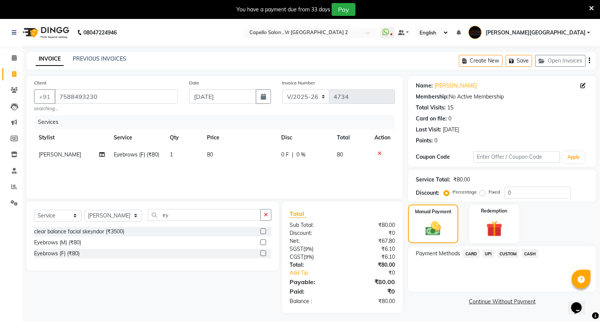
drag, startPoint x: 487, startPoint y: 254, endPoint x: 486, endPoint y: 259, distance: 5.3
click at [486, 255] on span "UPI" at bounding box center [488, 253] width 12 height 9
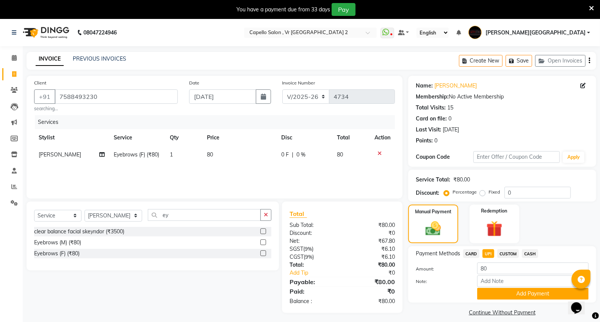
click at [495, 293] on button "Add Payment" at bounding box center [532, 294] width 111 height 12
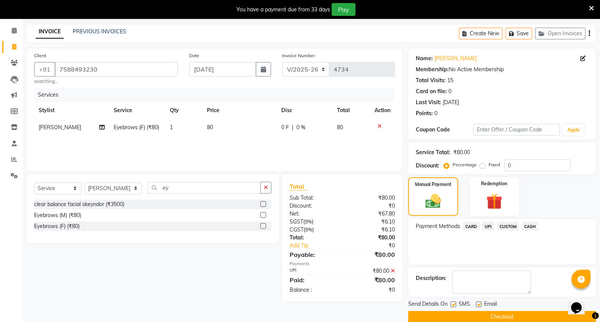
scroll to position [39, 0]
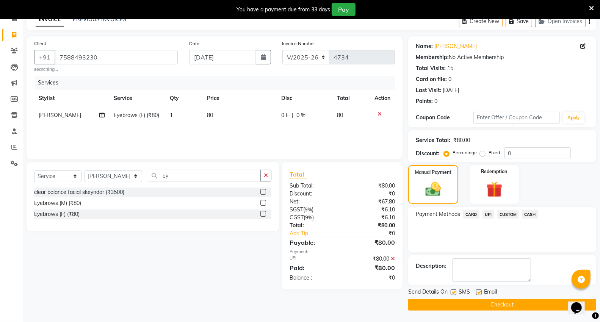
click at [506, 300] on button "Checkout" at bounding box center [502, 305] width 188 height 12
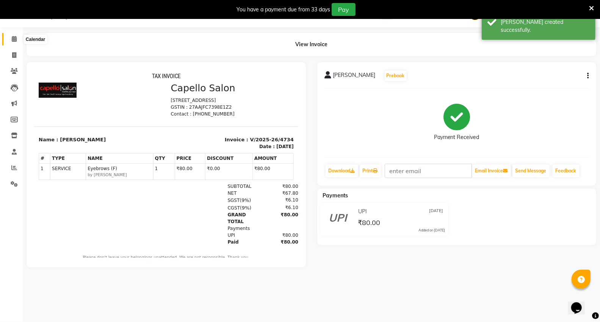
click at [16, 37] on icon at bounding box center [14, 39] width 5 height 6
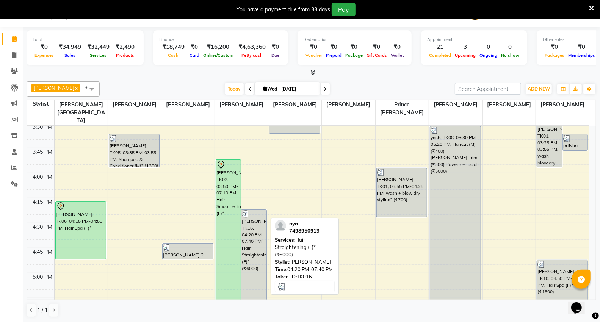
scroll to position [626, 0]
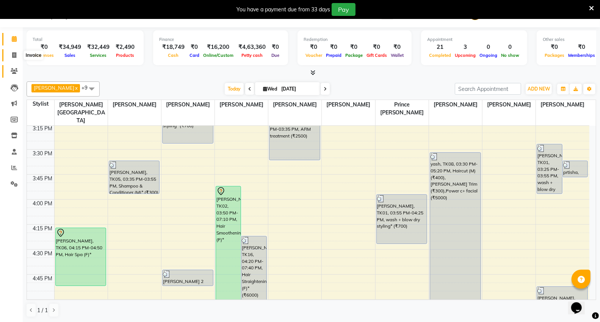
drag, startPoint x: 19, startPoint y: 56, endPoint x: 16, endPoint y: 73, distance: 17.7
click at [19, 56] on span at bounding box center [14, 55] width 13 height 9
select select "service"
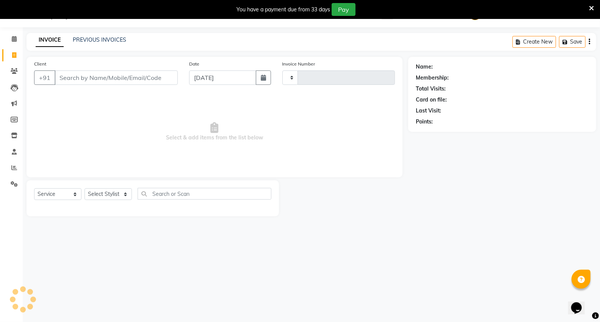
type input "4735"
select select "848"
click at [92, 39] on link "PREVIOUS INVOICES" at bounding box center [99, 39] width 53 height 7
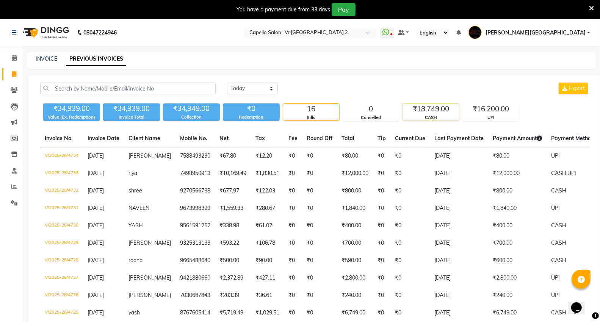
click at [432, 116] on div "CASH" at bounding box center [431, 117] width 56 height 6
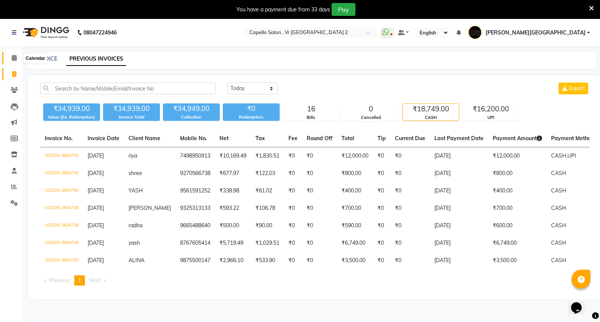
click at [13, 60] on icon at bounding box center [14, 58] width 5 height 6
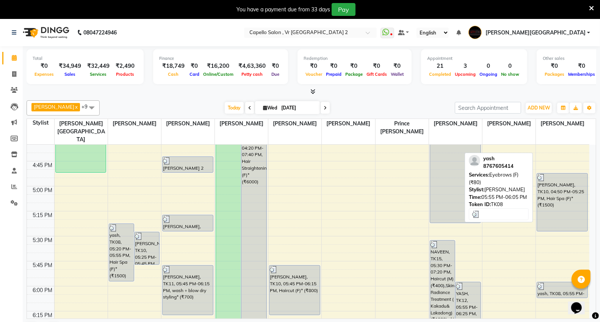
scroll to position [757, 0]
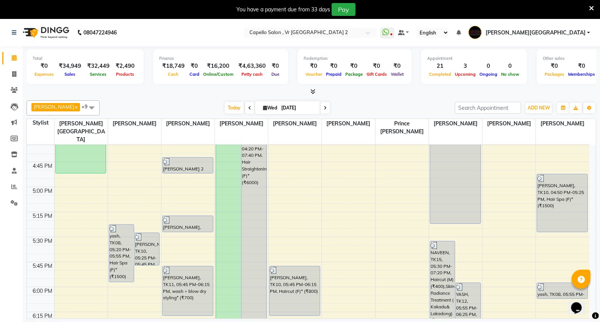
click at [391, 108] on div "Today Wed 03-09-2025" at bounding box center [276, 107] width 347 height 11
click at [382, 104] on div "Today Wed 03-09-2025" at bounding box center [276, 107] width 347 height 11
drag, startPoint x: 16, startPoint y: 92, endPoint x: 45, endPoint y: 92, distance: 28.8
click at [16, 92] on icon at bounding box center [14, 90] width 7 height 6
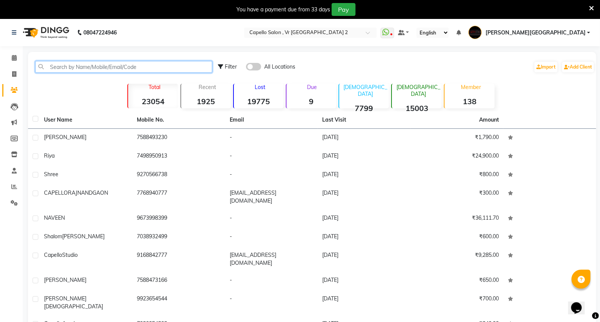
click at [81, 70] on input "text" at bounding box center [123, 67] width 177 height 12
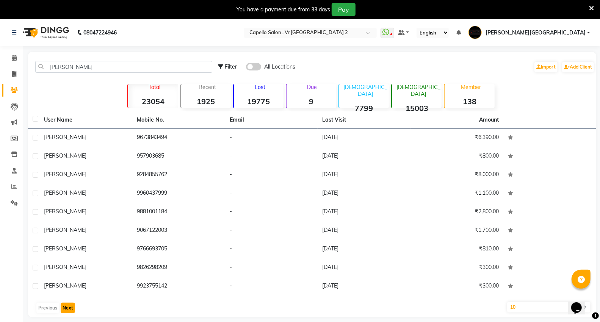
click at [67, 311] on button "Next" at bounding box center [68, 308] width 14 height 11
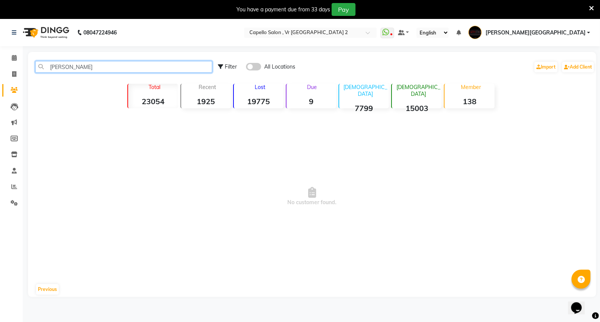
click at [82, 70] on input "[PERSON_NAME]" at bounding box center [123, 67] width 177 height 12
type input "y"
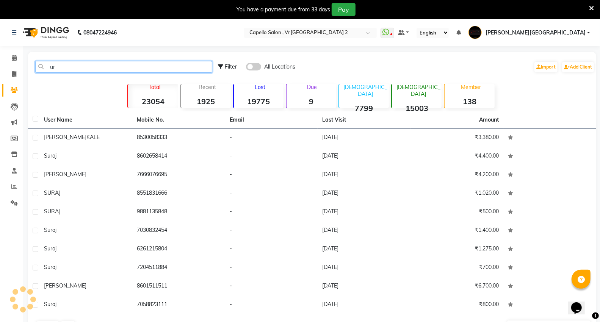
type input "u"
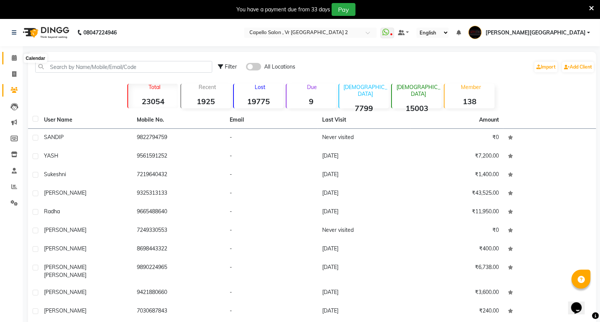
click at [14, 59] on icon at bounding box center [14, 58] width 5 height 6
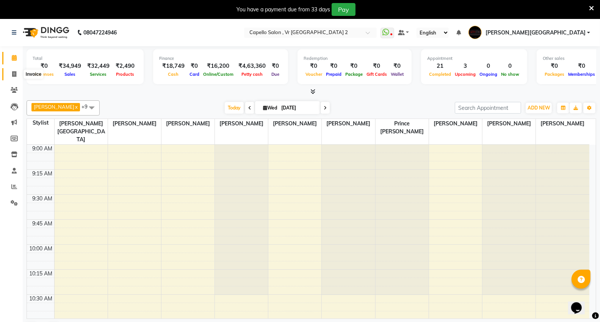
click at [17, 72] on span at bounding box center [14, 74] width 13 height 9
select select "service"
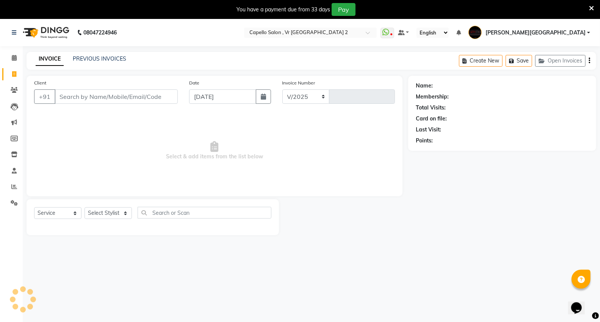
select select "848"
type input "4735"
click at [104, 213] on select "Select Stylist [PERSON_NAME] [PERSON_NAME] [PERSON_NAME] [PERSON_NAME] Mall [PE…" at bounding box center [113, 213] width 58 height 12
select select "14473"
click at [84, 208] on select "Select Stylist [PERSON_NAME] [PERSON_NAME] [PERSON_NAME] [PERSON_NAME] Mall [PE…" at bounding box center [113, 213] width 58 height 12
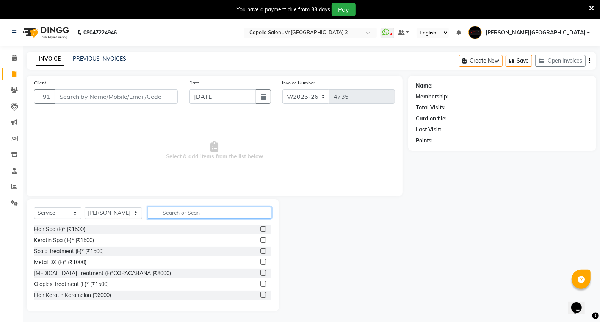
click at [176, 214] on input "text" at bounding box center [209, 213] width 123 height 12
type input "wax"
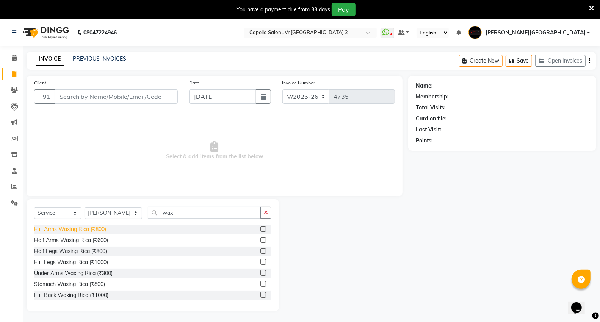
click at [62, 230] on div "Full Arms Waxing Rica (₹800)" at bounding box center [70, 229] width 72 height 8
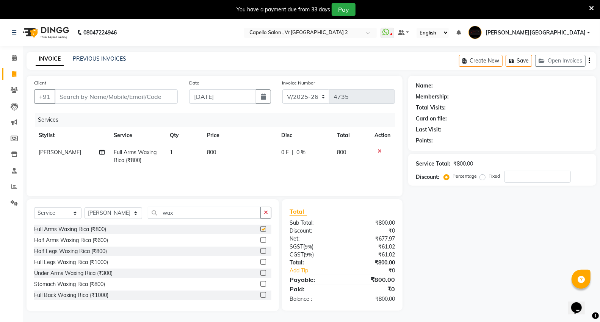
checkbox input "false"
click at [165, 211] on input "wax" at bounding box center [204, 213] width 113 height 12
type input "w"
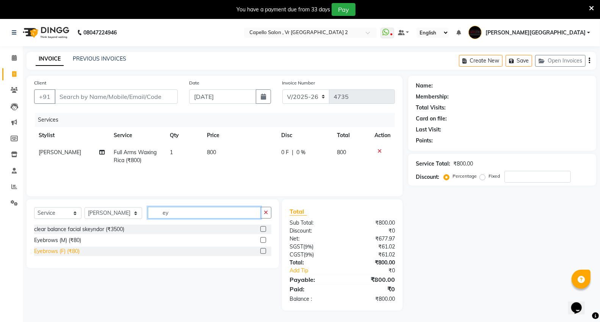
type input "ey"
click at [55, 249] on div "Eyebrows (F) (₹80)" at bounding box center [56, 251] width 45 height 8
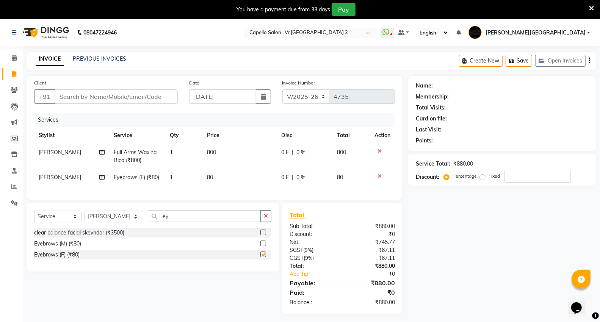
checkbox input "false"
click at [116, 97] on input "Client" at bounding box center [116, 96] width 123 height 14
click at [16, 58] on span at bounding box center [14, 58] width 13 height 9
click at [167, 102] on input "Client" at bounding box center [116, 96] width 123 height 14
type input "9"
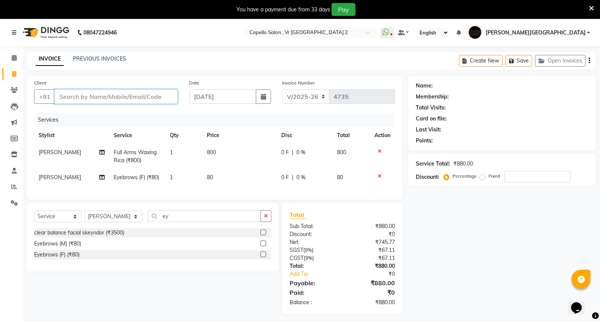
type input "0"
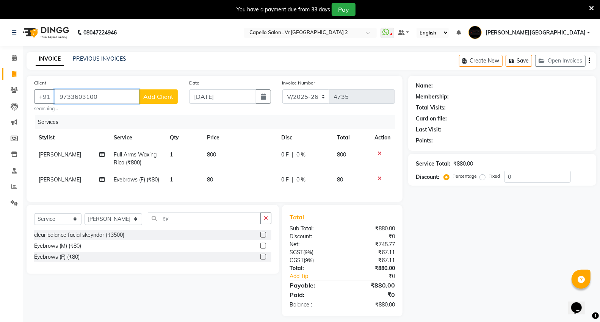
type input "9733603100"
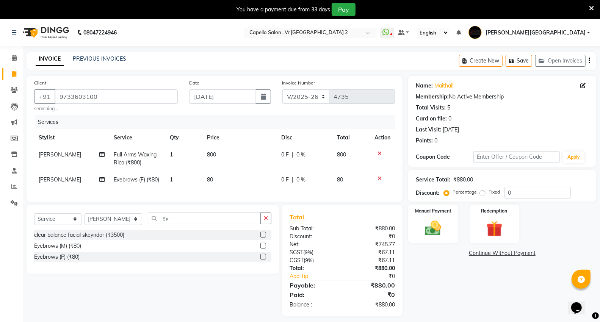
scroll to position [19, 0]
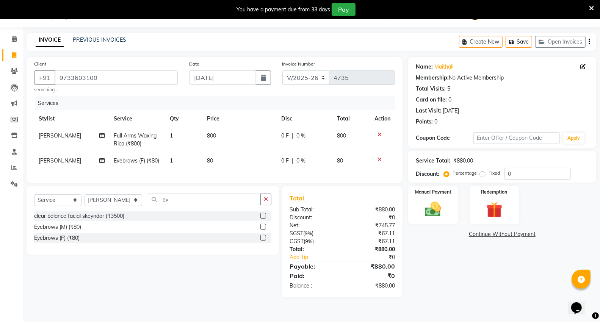
click at [223, 163] on td "80" at bounding box center [239, 160] width 74 height 17
select select "14473"
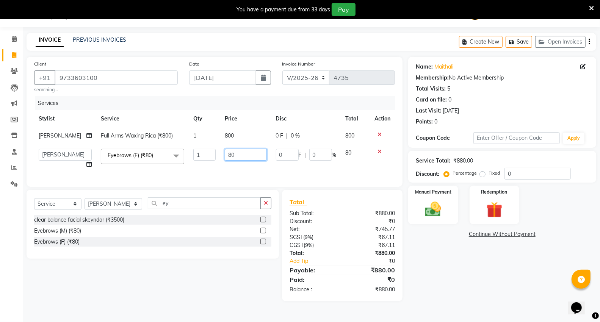
click at [244, 154] on input "80" at bounding box center [246, 155] width 42 height 12
type input "8"
type input "160"
click at [281, 168] on td "0 F | 0 %" at bounding box center [306, 158] width 70 height 29
select select "14473"
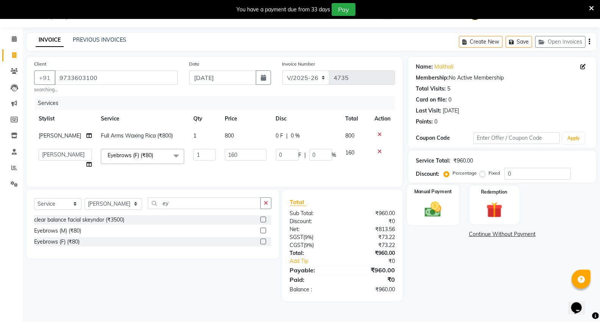
click at [420, 197] on div "Manual Payment" at bounding box center [433, 205] width 52 height 41
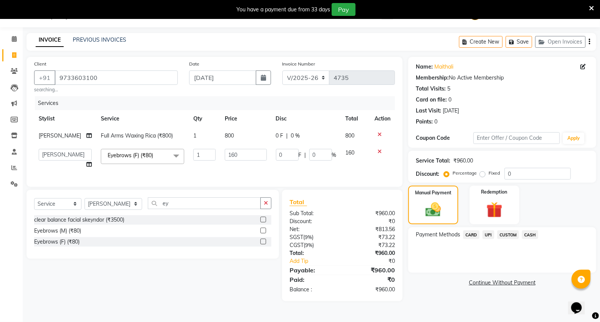
click at [487, 233] on span "UPI" at bounding box center [488, 234] width 12 height 9
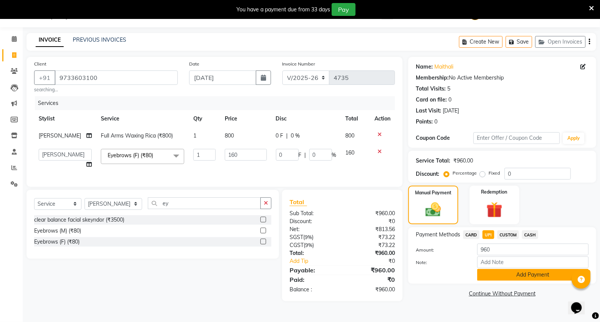
click at [506, 273] on button "Add Payment" at bounding box center [532, 275] width 111 height 12
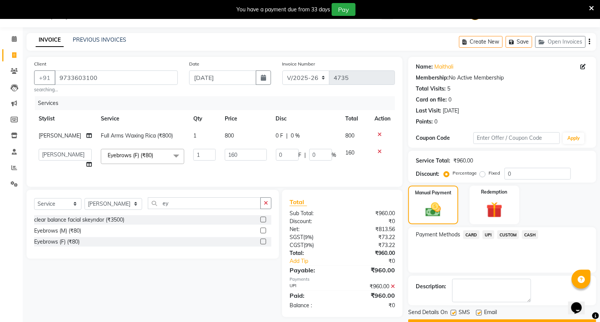
scroll to position [39, 0]
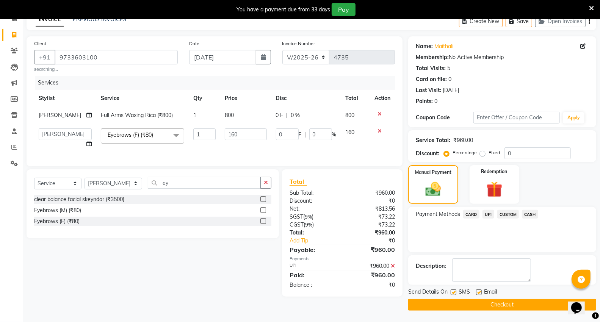
click at [487, 301] on button "Checkout" at bounding box center [502, 305] width 188 height 12
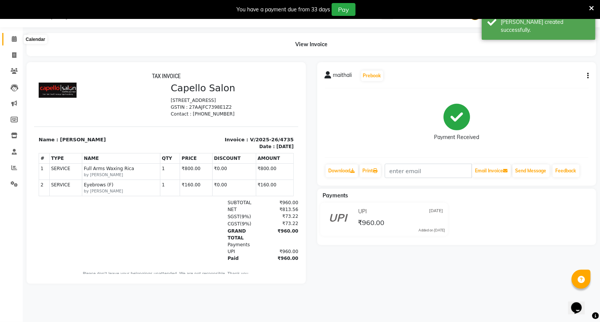
click at [18, 42] on span at bounding box center [14, 39] width 13 height 9
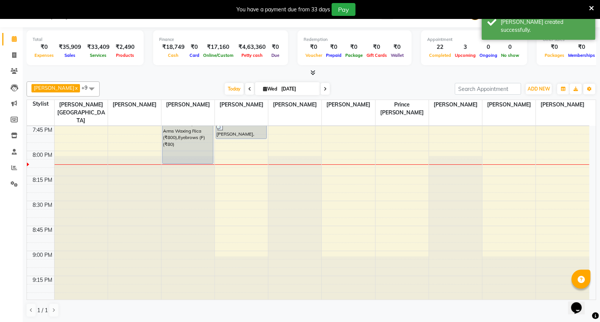
scroll to position [1031, 0]
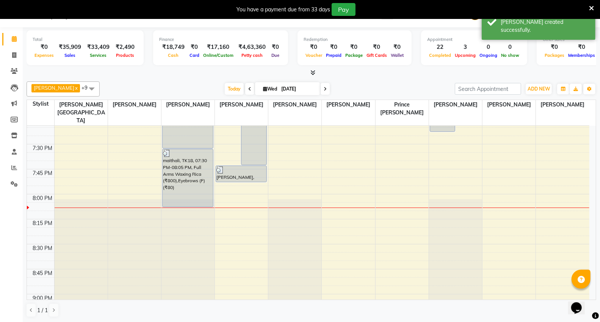
drag, startPoint x: 229, startPoint y: 87, endPoint x: 230, endPoint y: 96, distance: 9.2
click at [230, 92] on span "Today" at bounding box center [234, 89] width 19 height 12
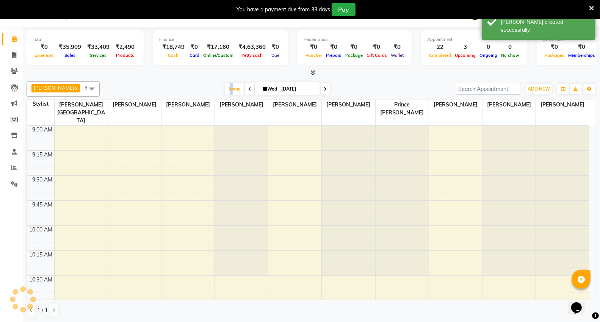
scroll to position [1105, 0]
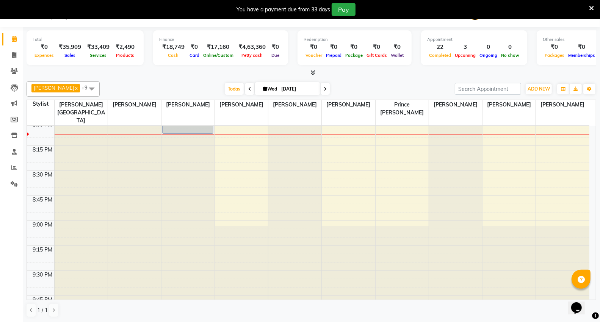
click at [395, 78] on div "[PERSON_NAME] x [PERSON_NAME] x [PERSON_NAME] x [PERSON_NAME] x [PERSON_NAME] V…" at bounding box center [311, 199] width 569 height 242
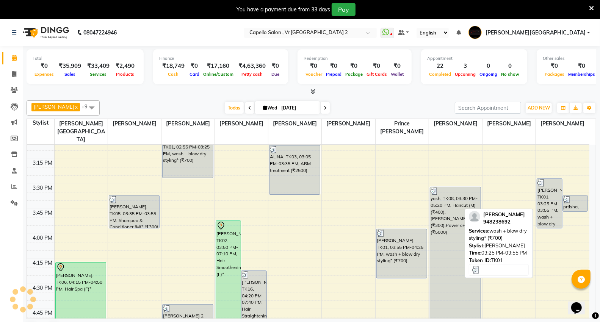
scroll to position [737, 0]
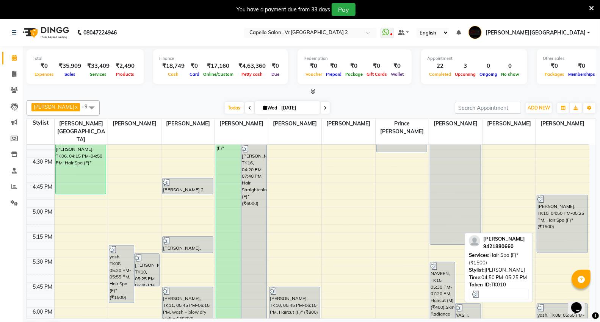
click at [561, 201] on div "[PERSON_NAME], TK10, 04:50 PM-05:25 PM, Hair Spa (F)* (₹1500)" at bounding box center [562, 224] width 50 height 58
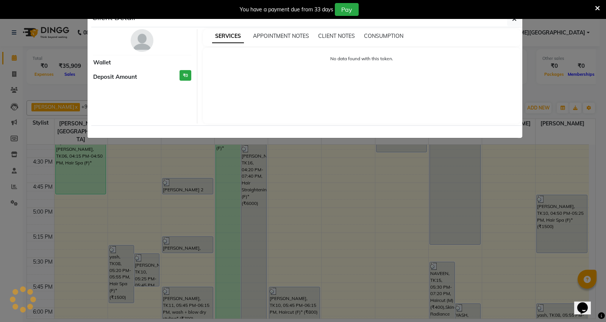
select select "3"
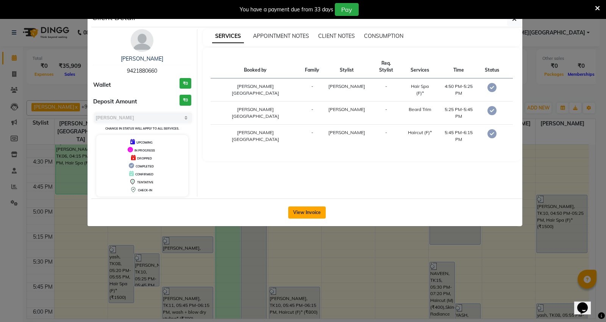
click at [292, 211] on button "View Invoice" at bounding box center [306, 212] width 37 height 12
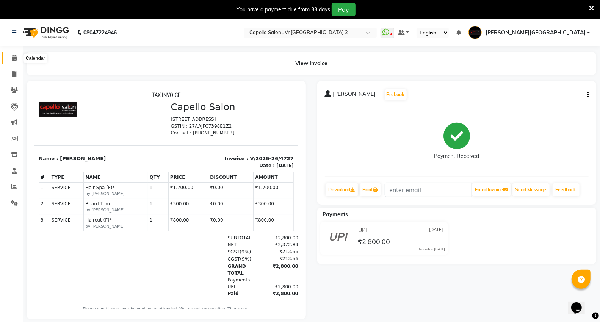
click at [14, 58] on icon at bounding box center [14, 58] width 5 height 6
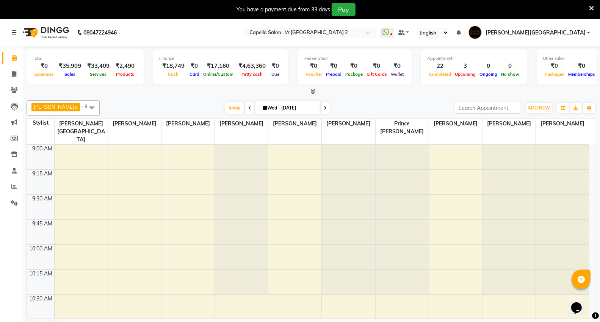
scroll to position [210, 0]
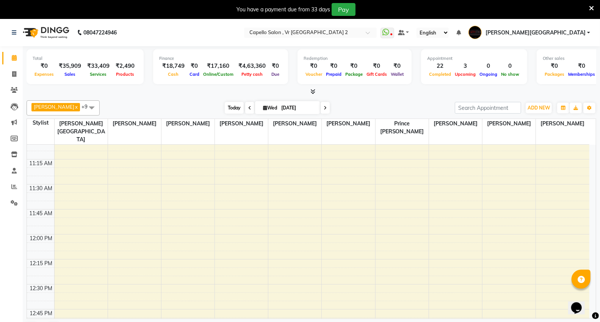
click at [232, 109] on span "Today" at bounding box center [234, 108] width 19 height 12
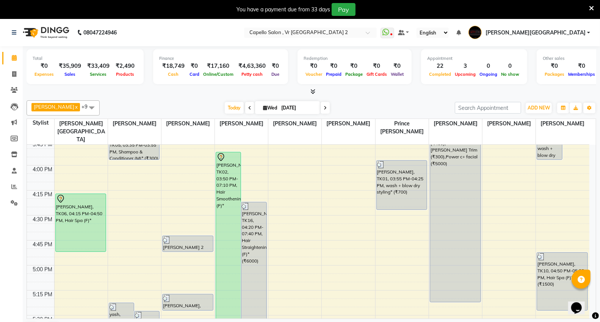
scroll to position [600, 0]
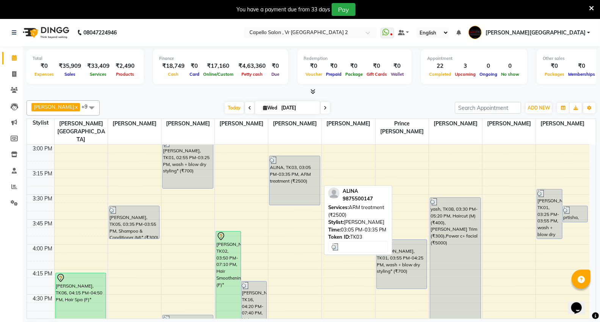
click at [301, 156] on div "ALINA, TK03, 03:05 PM-03:35 PM, ARM treatment (₹2500)" at bounding box center [294, 180] width 50 height 49
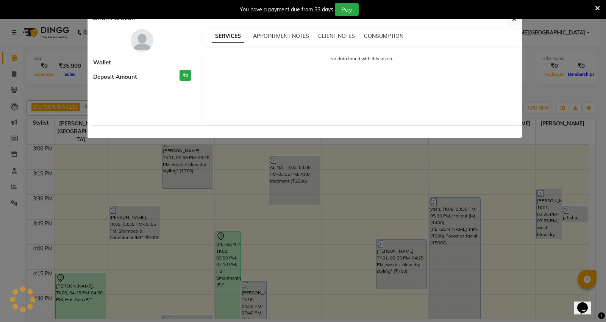
select select "3"
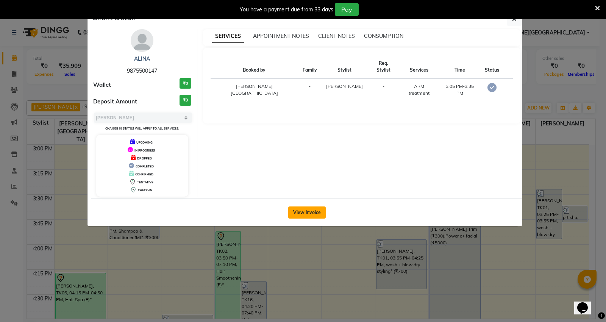
click at [303, 210] on button "View Invoice" at bounding box center [306, 212] width 37 height 12
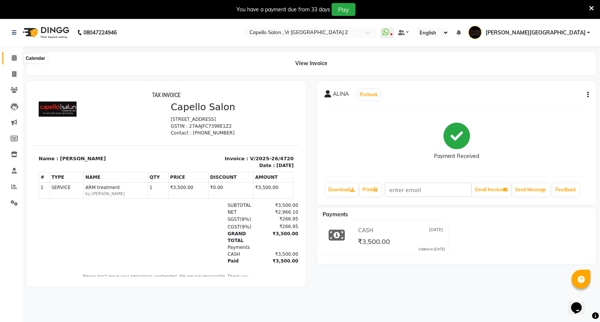
click at [15, 58] on icon at bounding box center [14, 58] width 5 height 6
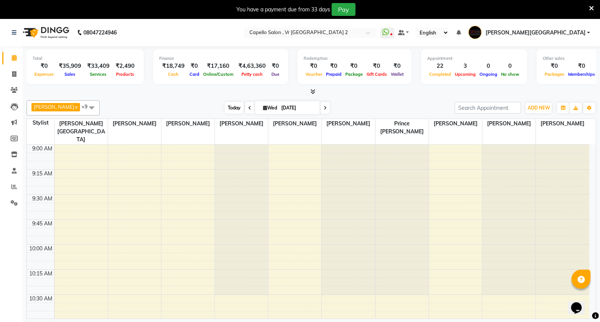
click at [226, 108] on span "Today" at bounding box center [234, 108] width 19 height 12
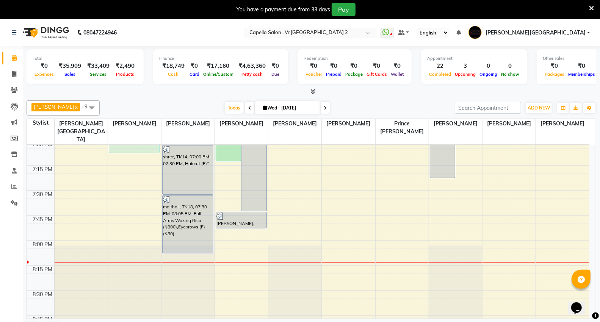
scroll to position [926, 0]
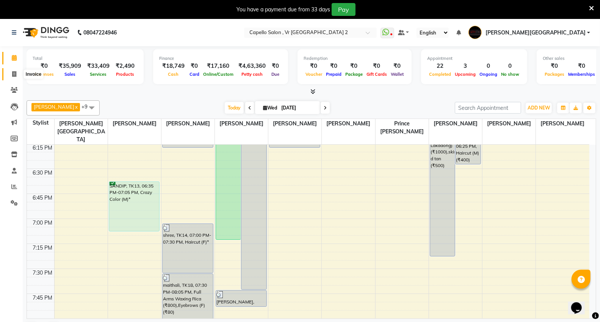
click at [16, 74] on icon at bounding box center [14, 74] width 4 height 6
select select "service"
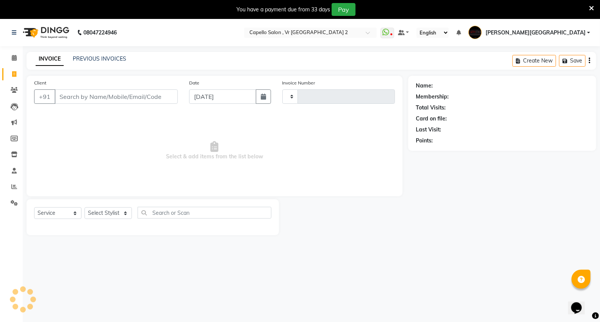
type input "4736"
select select "848"
click at [86, 97] on input "Client" at bounding box center [116, 96] width 123 height 14
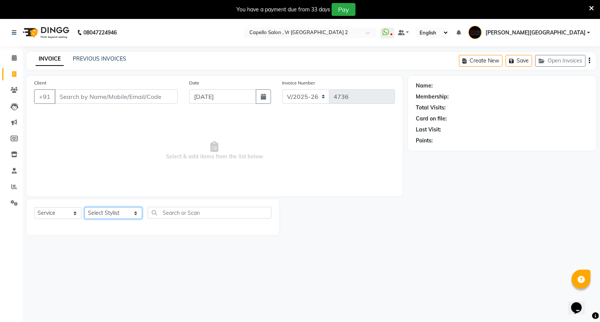
click at [113, 213] on select "Select Stylist [PERSON_NAME] [PERSON_NAME] [PERSON_NAME] [PERSON_NAME] Mall [PE…" at bounding box center [113, 213] width 58 height 12
select select "15681"
click at [84, 208] on select "Select Stylist [PERSON_NAME] [PERSON_NAME] [PERSON_NAME] [PERSON_NAME] Mall [PE…" at bounding box center [113, 213] width 58 height 12
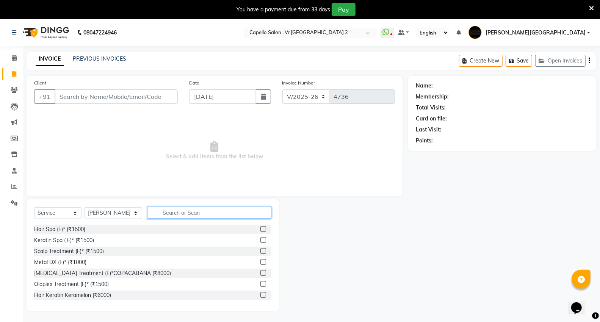
click at [184, 212] on input "text" at bounding box center [209, 213] width 123 height 12
type input "wax"
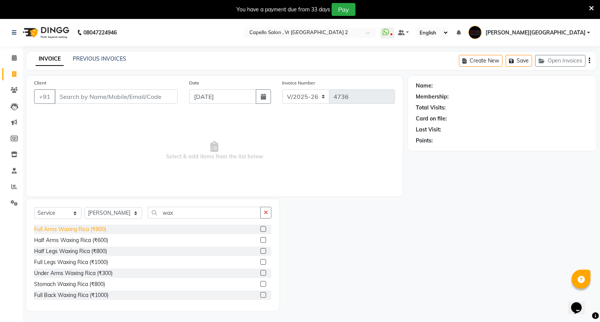
click at [56, 232] on div "Full Arms Waxing Rica (₹800)" at bounding box center [70, 229] width 72 height 8
checkbox input "false"
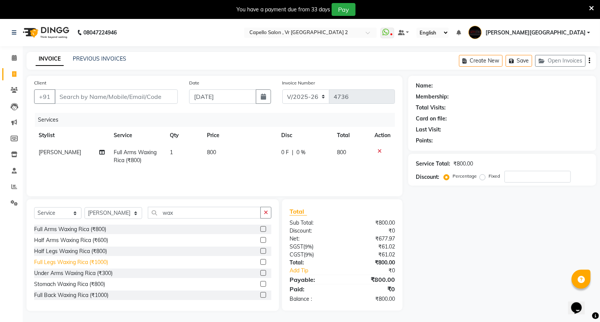
click at [52, 264] on div "Full Legs Waxing Rica (₹1000)" at bounding box center [71, 262] width 74 height 8
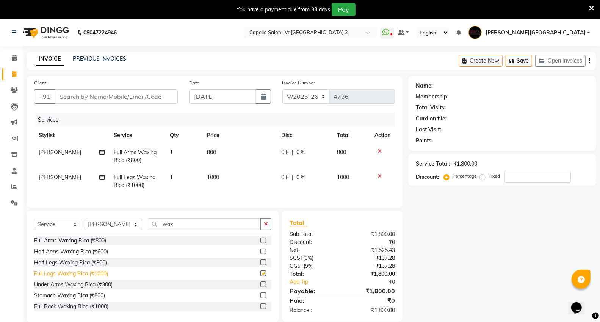
checkbox input "false"
click at [57, 289] on div "Under Arms Waxing Rica (₹300)" at bounding box center [73, 285] width 78 height 8
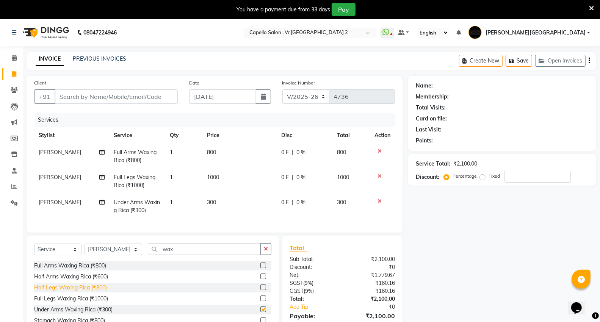
checkbox input "false"
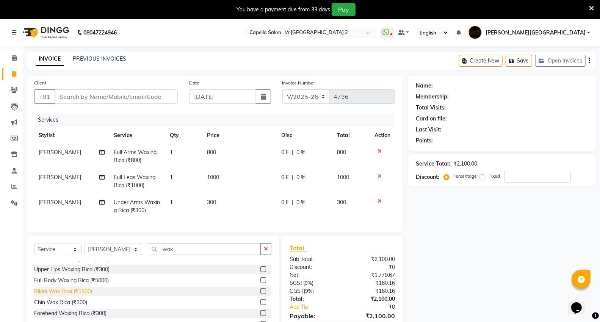
click at [55, 295] on div "Bikini Wax Rica (₹1500)" at bounding box center [63, 291] width 58 height 8
checkbox input "false"
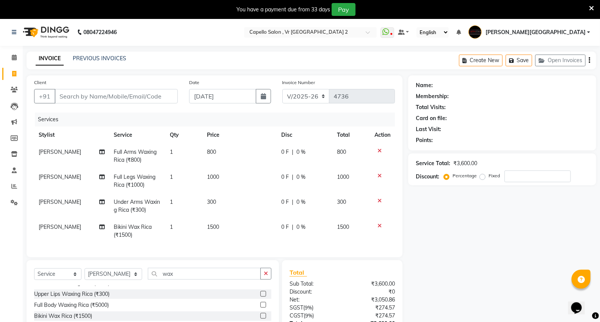
scroll to position [68, 0]
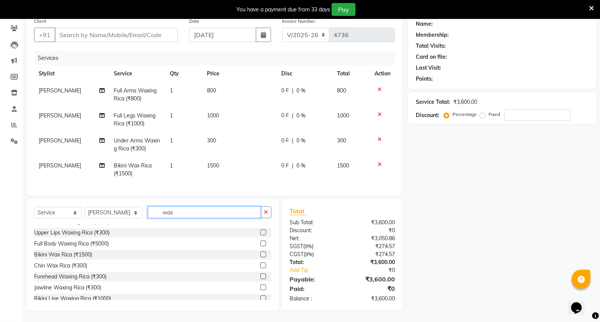
click at [179, 215] on input "wax" at bounding box center [204, 212] width 113 height 12
type input "w"
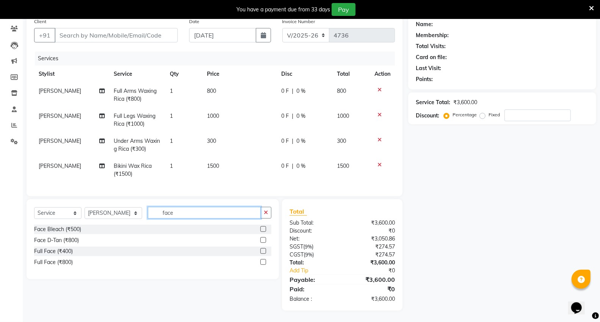
scroll to position [67, 0]
type input "face"
drag, startPoint x: 54, startPoint y: 263, endPoint x: 59, endPoint y: 264, distance: 4.8
click at [55, 262] on div "Full Face (₹800)" at bounding box center [53, 262] width 39 height 8
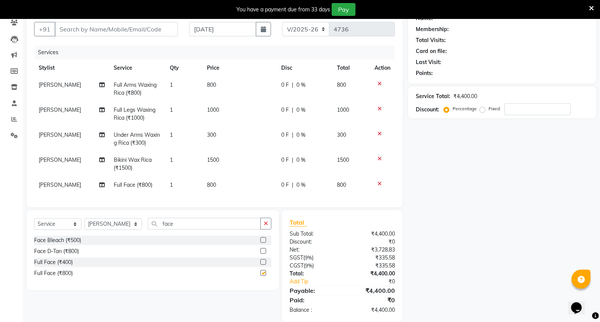
checkbox input "false"
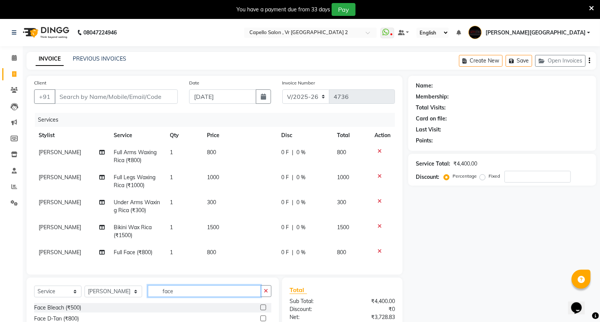
click at [184, 297] on input "face" at bounding box center [204, 291] width 113 height 12
type input "f"
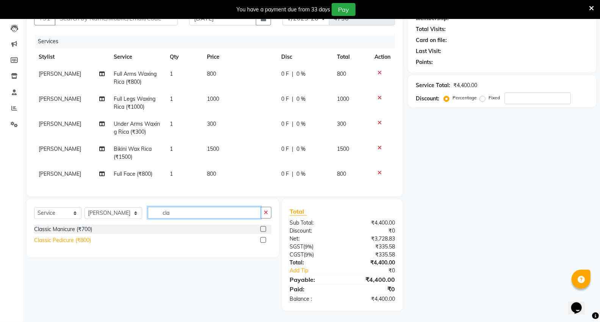
type input "cla"
click at [72, 242] on div "Classic Pedicure (₹800)" at bounding box center [62, 240] width 57 height 8
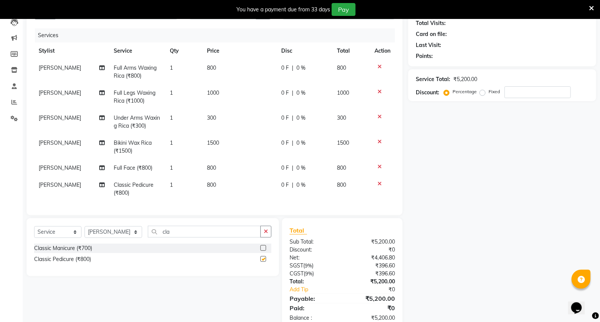
checkbox input "false"
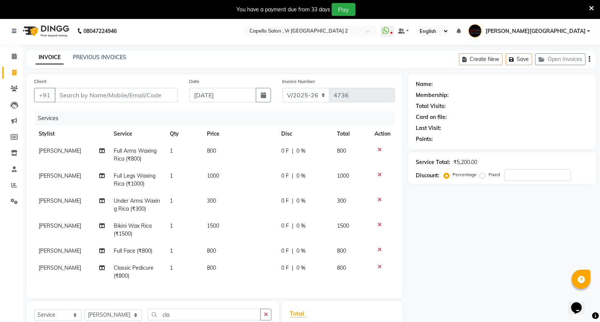
scroll to position [110, 0]
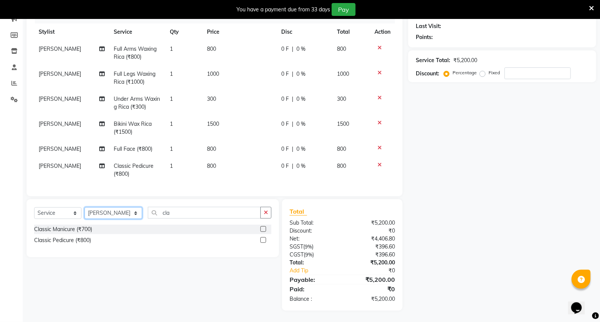
click at [125, 210] on select "Select Stylist [PERSON_NAME] [PERSON_NAME] [PERSON_NAME] [PERSON_NAME] Mall [PE…" at bounding box center [113, 213] width 58 height 12
select select "82797"
click at [84, 207] on select "Select Stylist [PERSON_NAME] [PERSON_NAME] [PERSON_NAME] [PERSON_NAME] Mall [PE…" at bounding box center [113, 213] width 58 height 12
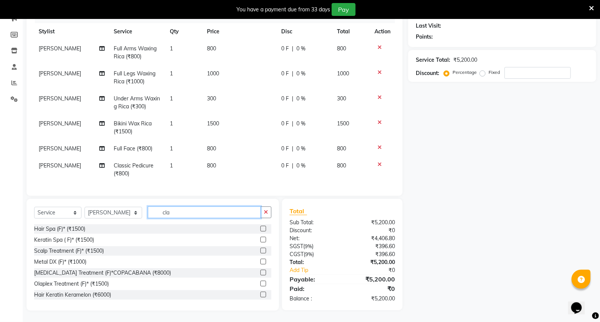
click at [176, 216] on input "cla" at bounding box center [204, 212] width 113 height 12
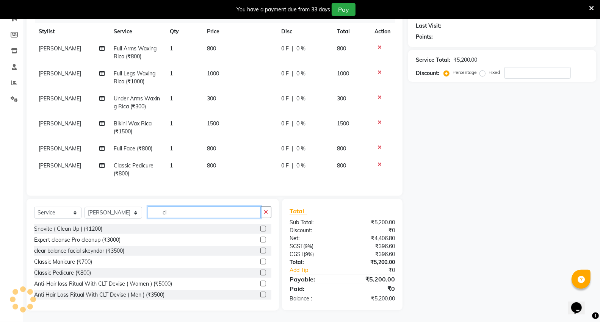
type input "c"
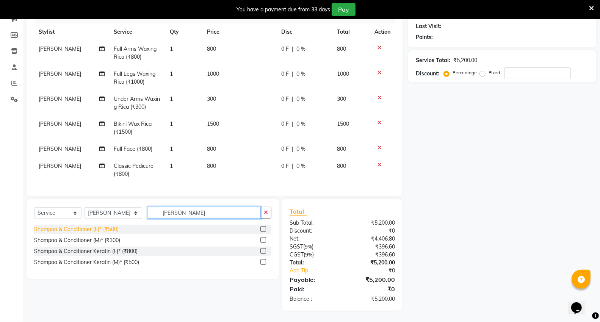
type input "shamp"
click at [86, 229] on div "Shampoo & Conditioner (F)* (₹500)" at bounding box center [76, 229] width 84 height 8
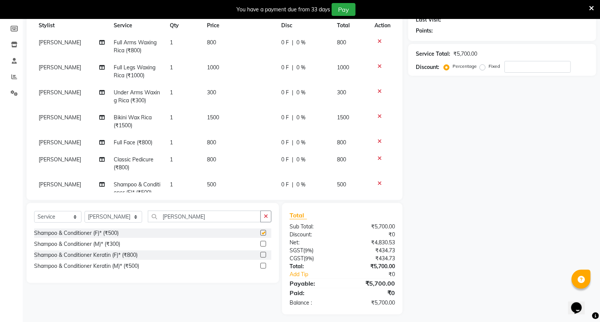
checkbox input "false"
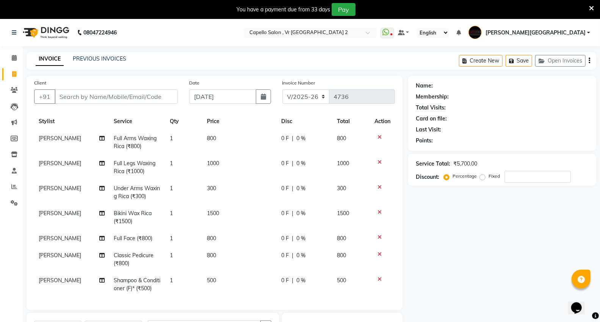
scroll to position [21, 0]
click at [108, 100] on input "Client" at bounding box center [116, 96] width 123 height 14
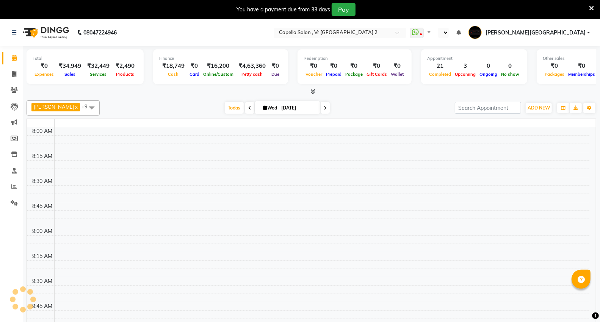
select select "en"
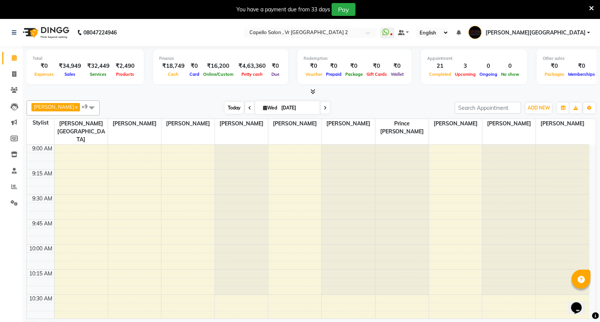
click at [228, 105] on span "Today" at bounding box center [234, 108] width 19 height 12
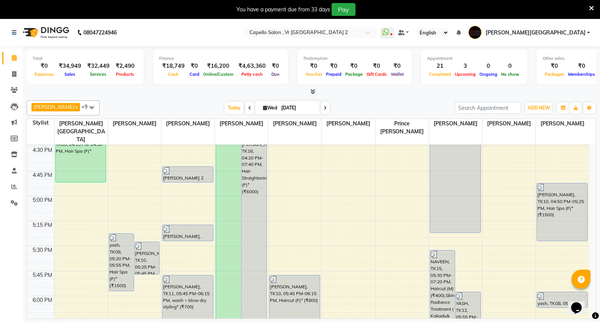
scroll to position [673, 0]
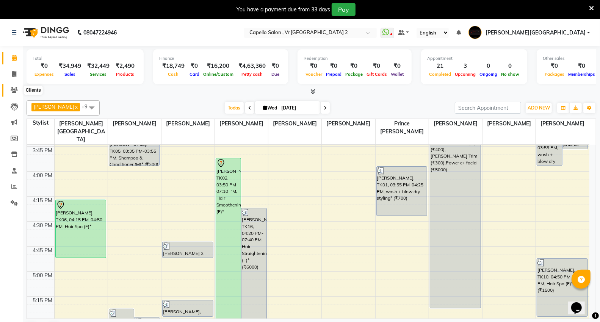
click at [11, 90] on icon at bounding box center [14, 90] width 7 height 6
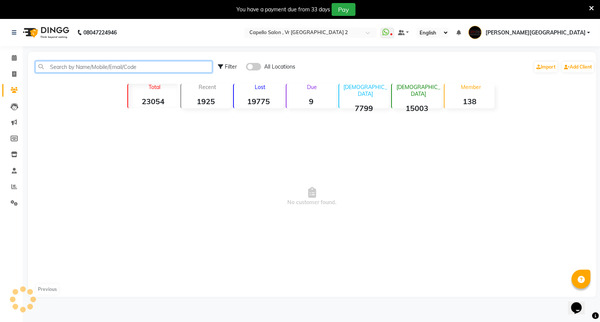
click at [100, 69] on input "text" at bounding box center [123, 67] width 177 height 12
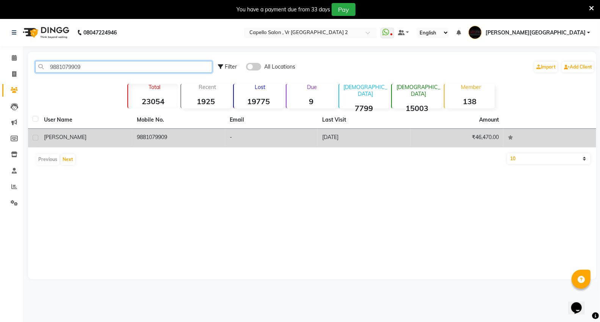
type input "9881079909"
click at [69, 142] on td "[PERSON_NAME]" at bounding box center [85, 138] width 93 height 19
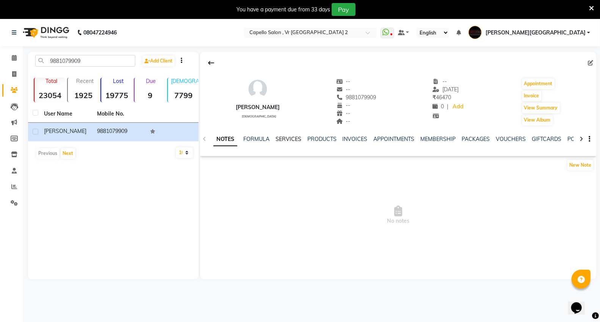
drag, startPoint x: 285, startPoint y: 137, endPoint x: 285, endPoint y: 144, distance: 6.8
click at [285, 139] on link "SERVICES" at bounding box center [288, 139] width 26 height 7
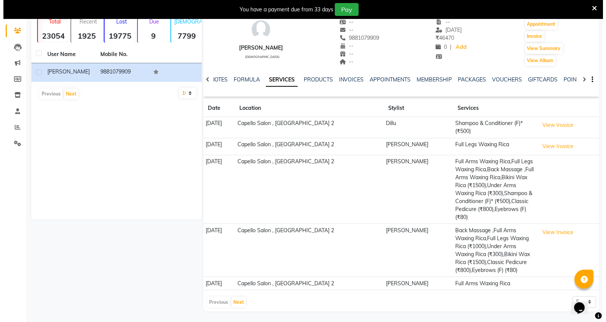
scroll to position [61, 0]
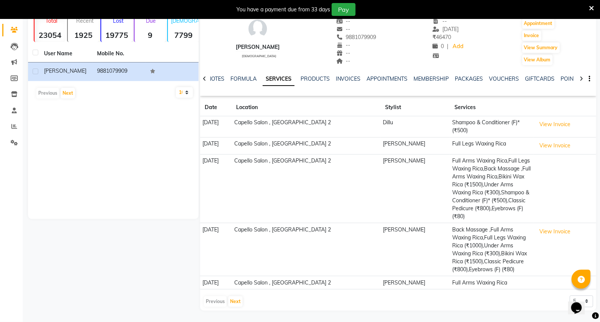
click at [459, 236] on td "Back Massage ,Full Arms Waxing Rica,Full Legs Waxing Rica (₹1000),Under Arms Wa…" at bounding box center [491, 249] width 83 height 53
click at [549, 232] on button "View Invoice" at bounding box center [555, 232] width 38 height 12
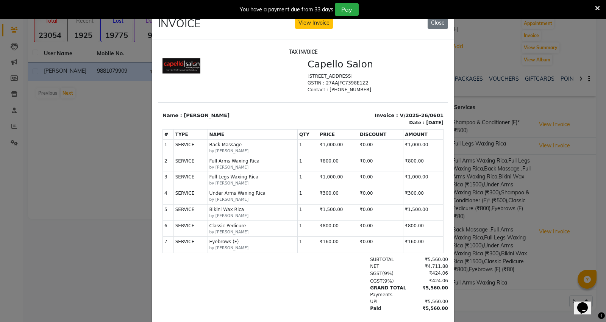
scroll to position [0, 0]
click at [55, 150] on ngb-modal-window "INVOICE View Invoice Close" at bounding box center [303, 161] width 606 height 322
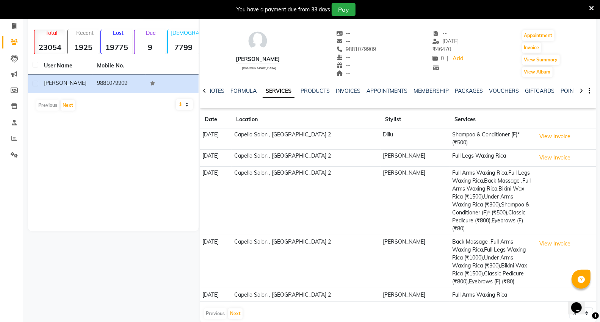
scroll to position [61, 0]
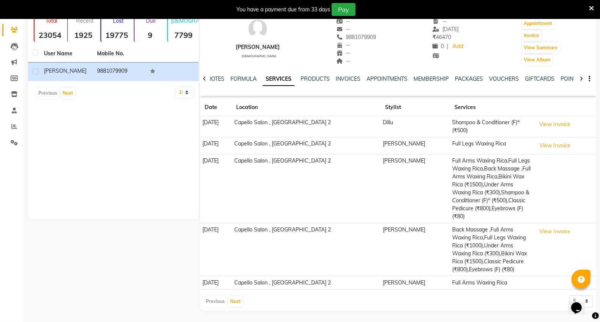
drag, startPoint x: 471, startPoint y: 191, endPoint x: 473, endPoint y: 198, distance: 7.5
click at [471, 191] on td "Full Arms Waxing Rica,Full Legs Waxing Rica,Back Massage ,Full Arms Waxing Rica…" at bounding box center [491, 188] width 83 height 69
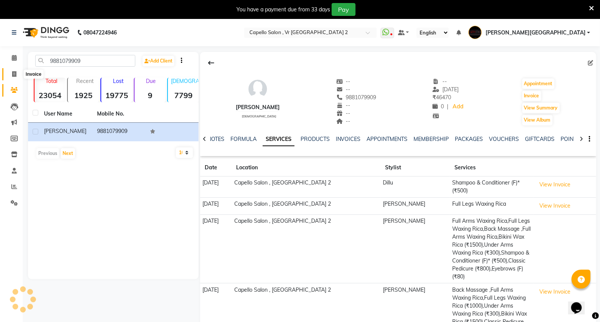
click at [12, 73] on icon at bounding box center [14, 74] width 4 height 6
select select "service"
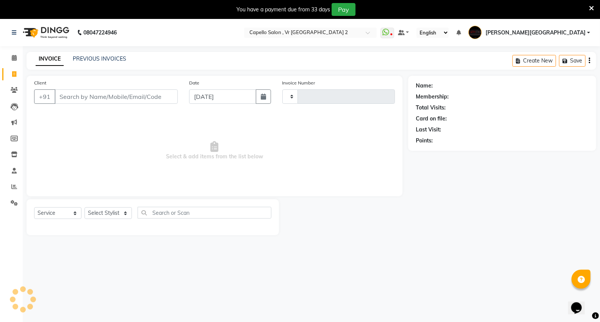
scroll to position [19, 0]
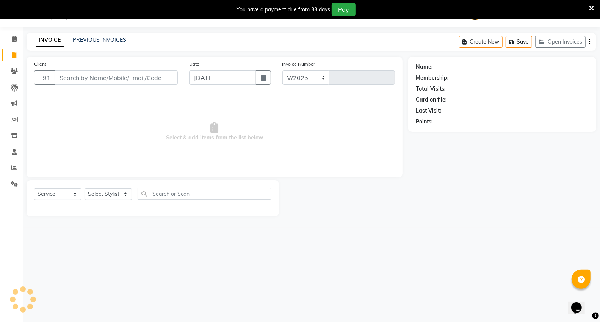
select select "848"
type input "4736"
drag, startPoint x: 96, startPoint y: 80, endPoint x: 95, endPoint y: 69, distance: 11.0
click at [96, 74] on input "Client" at bounding box center [116, 77] width 123 height 14
type input "9673843494"
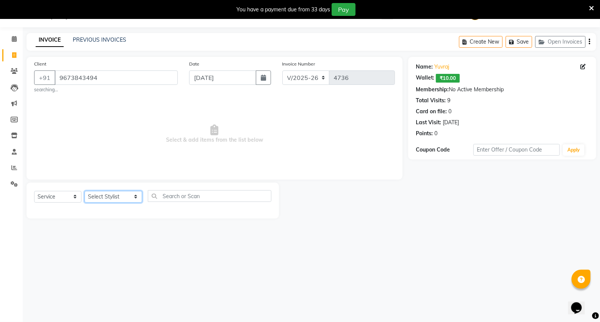
drag, startPoint x: 90, startPoint y: 195, endPoint x: 90, endPoint y: 202, distance: 7.2
click at [90, 195] on select "Select Stylist [PERSON_NAME] [PERSON_NAME] [PERSON_NAME] [PERSON_NAME] Mall [PE…" at bounding box center [113, 197] width 58 height 12
select select "20246"
click at [84, 191] on select "Select Stylist [PERSON_NAME] [PERSON_NAME] [PERSON_NAME] [PERSON_NAME] Mall [PE…" at bounding box center [113, 197] width 58 height 12
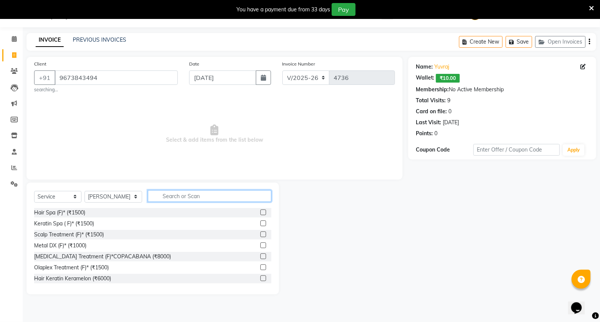
click at [183, 195] on input "text" at bounding box center [209, 196] width 123 height 12
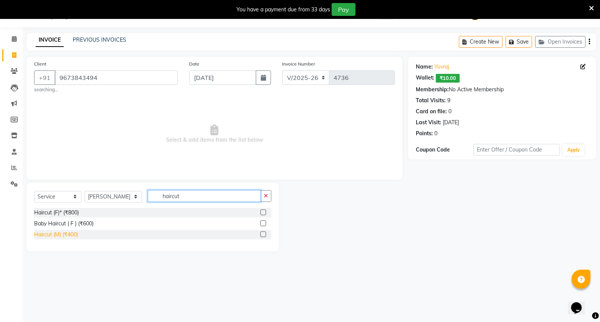
type input "haircut"
click at [66, 237] on div "Haircut (M) (₹400)" at bounding box center [56, 235] width 44 height 8
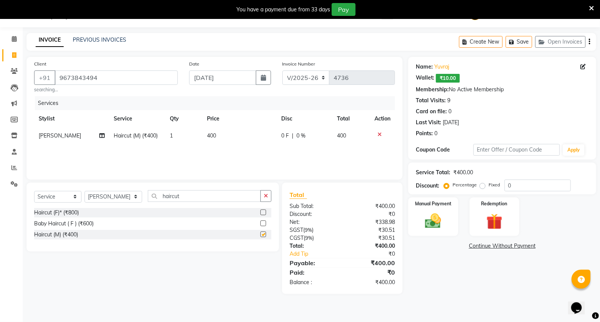
checkbox input "false"
click at [439, 214] on img at bounding box center [432, 220] width 27 height 19
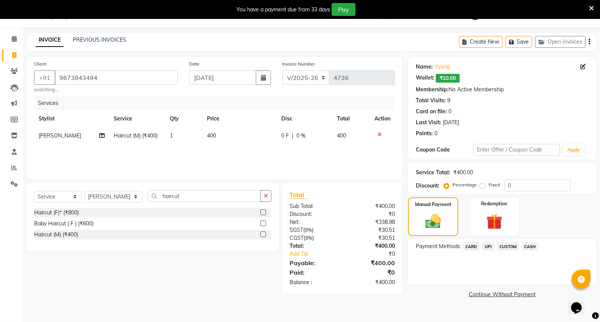
click at [531, 247] on span "CASH" at bounding box center [530, 246] width 16 height 9
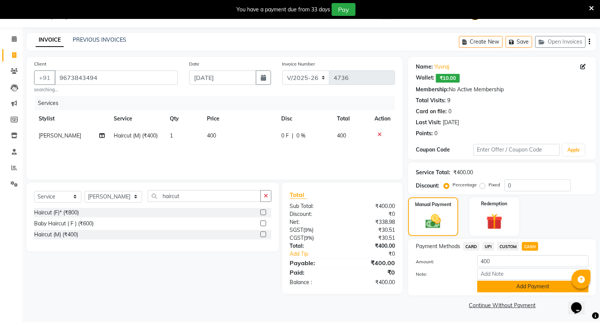
click at [524, 284] on button "Add Payment" at bounding box center [532, 287] width 111 height 12
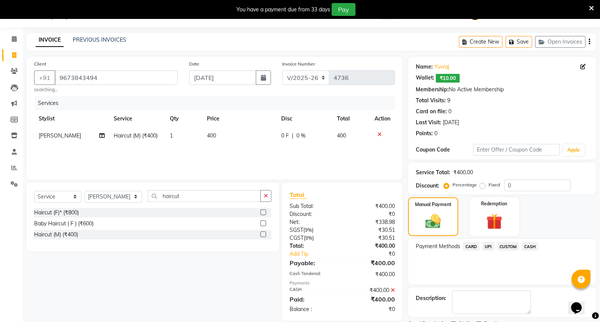
scroll to position [51, 0]
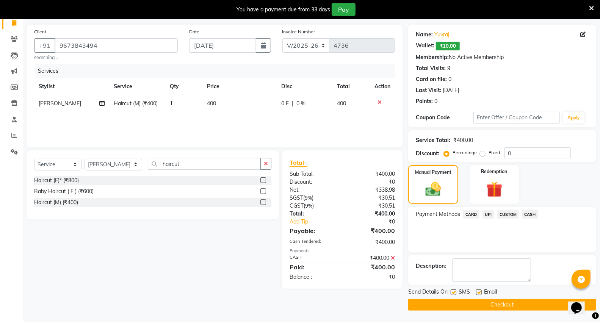
click at [508, 308] on button "Checkout" at bounding box center [502, 305] width 188 height 12
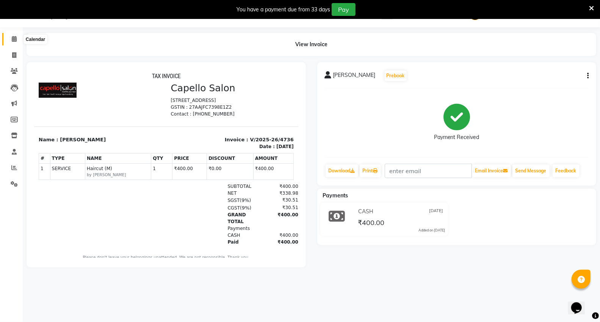
drag, startPoint x: 17, startPoint y: 40, endPoint x: 280, endPoint y: 2, distance: 266.3
click at [17, 40] on span at bounding box center [14, 39] width 13 height 9
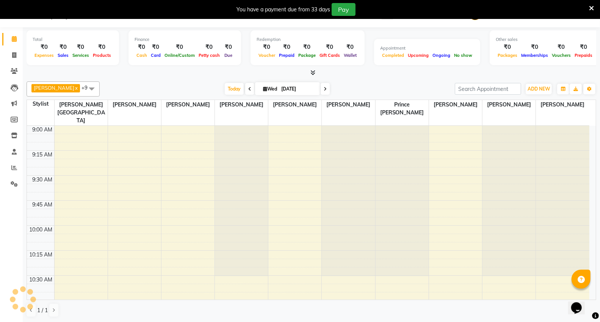
scroll to position [1101, 0]
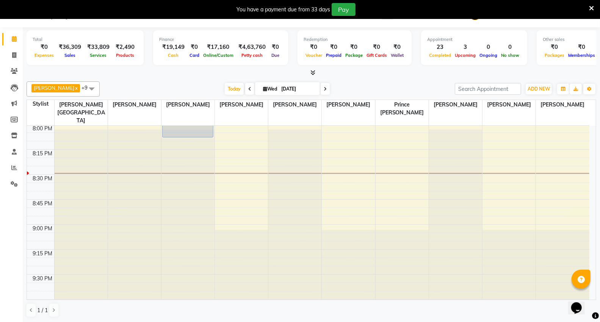
click at [182, 78] on div "[PERSON_NAME] x [PERSON_NAME] x [PERSON_NAME] x [PERSON_NAME] x [PERSON_NAME] V…" at bounding box center [311, 199] width 569 height 242
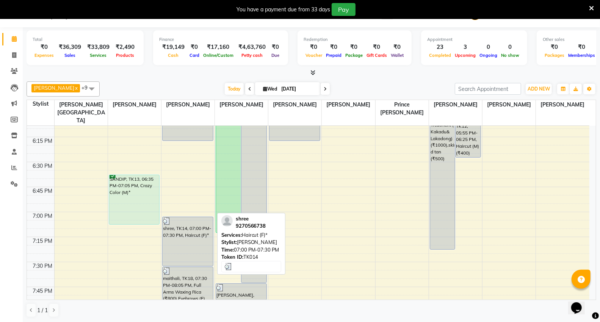
scroll to position [863, 0]
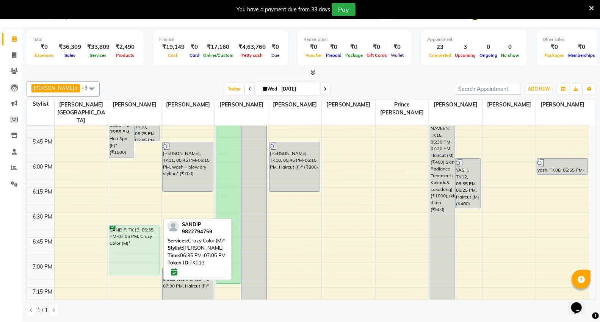
click at [127, 226] on div "SANDIP, TK13, 06:35 PM-07:05 PM, Crazy Color (M)*" at bounding box center [134, 250] width 50 height 49
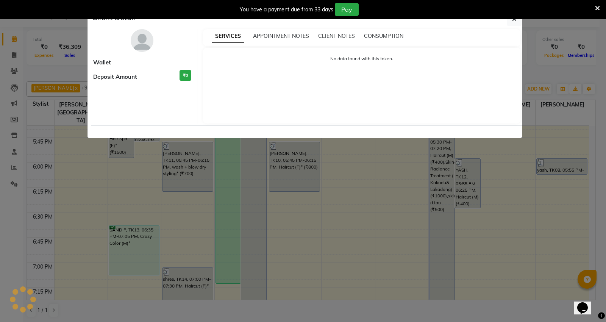
select select "6"
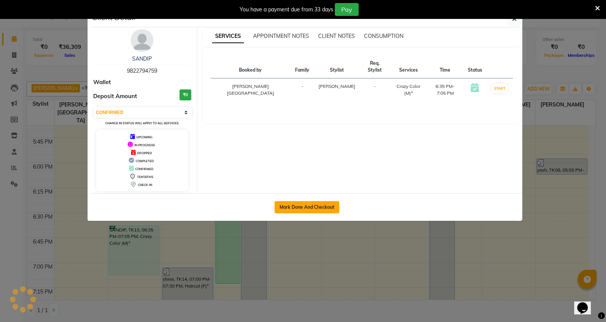
click at [311, 202] on button "Mark Done And Checkout" at bounding box center [307, 207] width 65 height 12
select select "service"
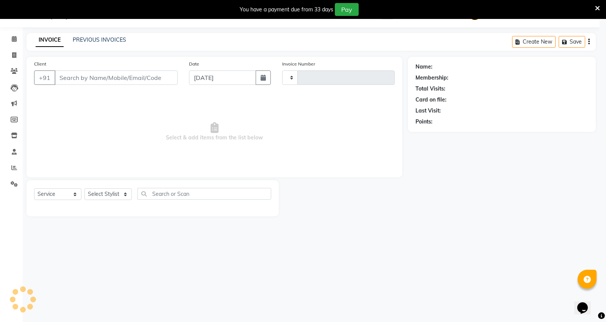
type input "4737"
select select "848"
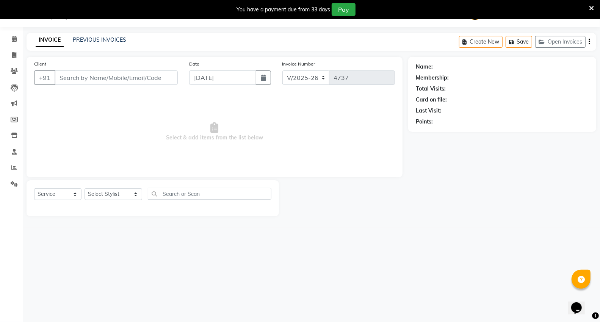
type input "9822794759"
select select "14466"
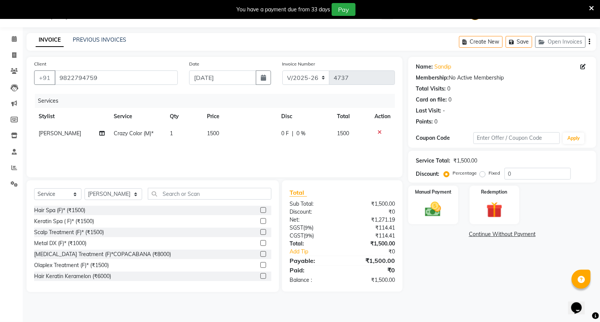
click at [122, 134] on span "Crazy Color (M)*" at bounding box center [134, 133] width 40 height 7
select select "14466"
click at [122, 134] on span "Crazy Color (M)*" at bounding box center [119, 136] width 40 height 7
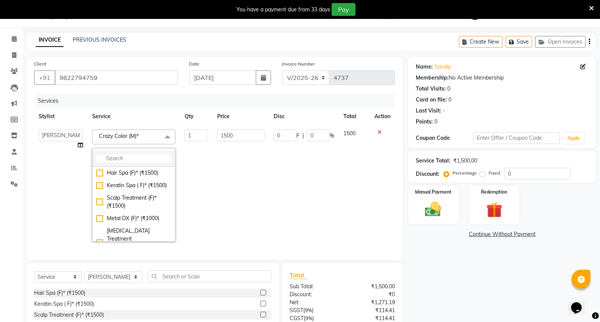
click at [129, 160] on input "multiselect-search" at bounding box center [133, 159] width 75 height 8
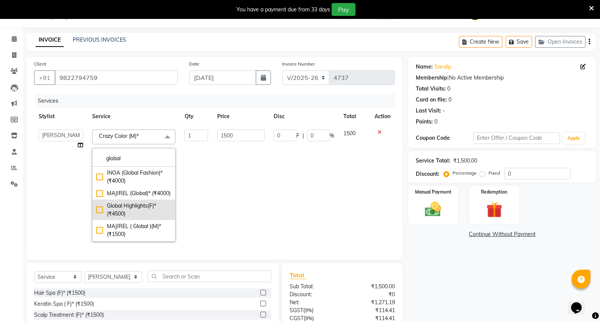
scroll to position [28, 0]
type input "global"
click at [130, 213] on div "MAJIREL ( Global )(M)* (₹1500)" at bounding box center [133, 211] width 75 height 16
checkbox input "true"
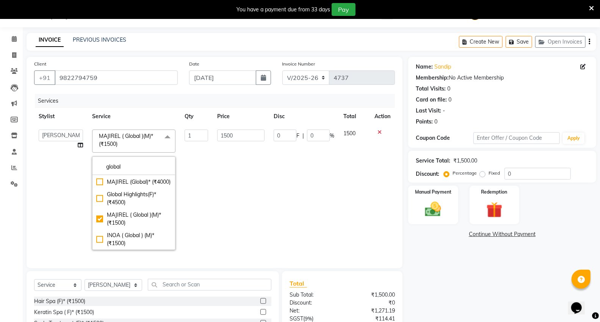
click at [235, 225] on td "1500" at bounding box center [240, 190] width 56 height 130
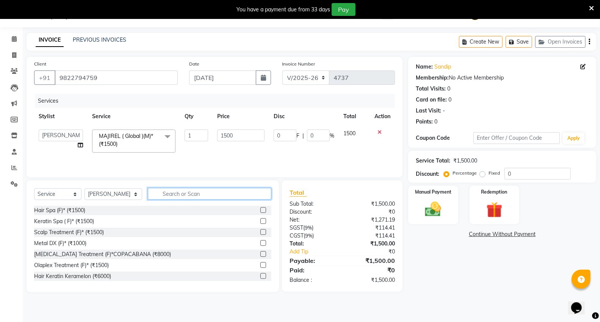
click at [179, 195] on input "text" at bounding box center [209, 194] width 123 height 12
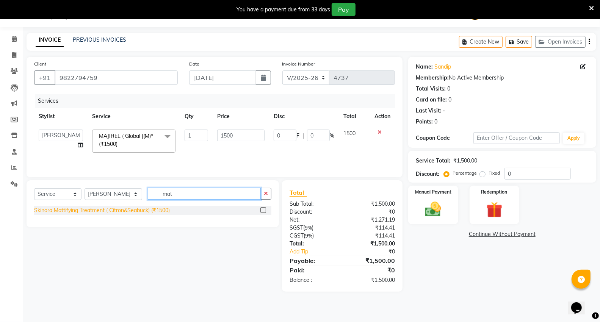
type input "mat"
click at [97, 212] on div "Skinora Mattifying Treatment ( Citron&Seabuck) (₹1500)" at bounding box center [102, 210] width 136 height 8
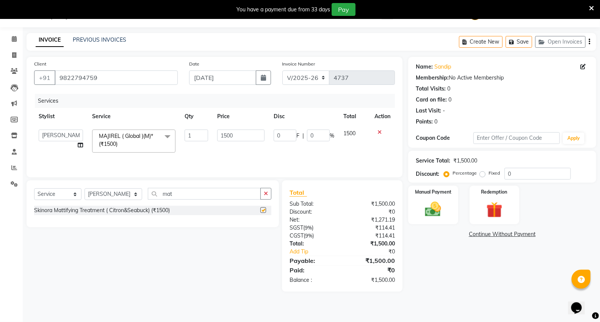
checkbox input "false"
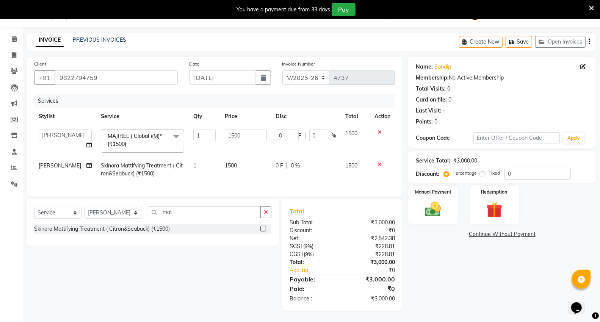
click at [247, 164] on td "1500" at bounding box center [245, 169] width 51 height 25
select select "14466"
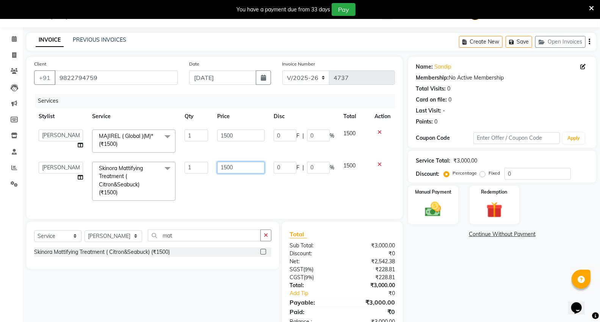
click at [247, 164] on input "1500" at bounding box center [240, 168] width 47 height 12
type input "1"
type input "200"
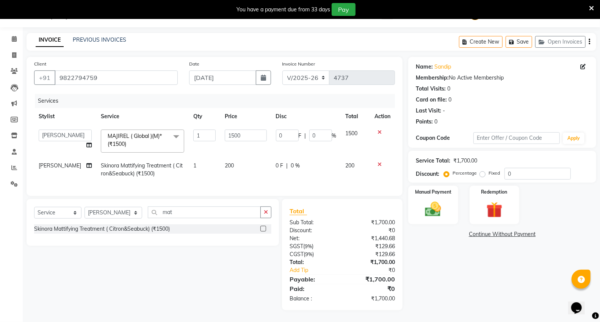
drag, startPoint x: 149, startPoint y: 174, endPoint x: 159, endPoint y: 190, distance: 18.8
click at [223, 178] on td "200" at bounding box center [245, 169] width 51 height 25
select select "14466"
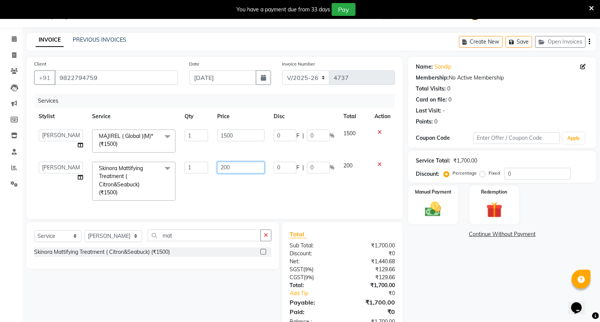
click at [239, 170] on input "200" at bounding box center [240, 168] width 47 height 12
type input "2000"
click at [287, 195] on div "Client [PHONE_NUMBER] Date [DATE] Invoice Number V/2025 V/[PHONE_NUMBER] Servic…" at bounding box center [215, 138] width 376 height 162
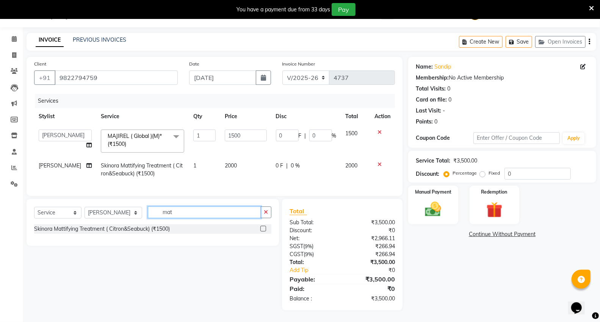
click at [177, 218] on input "mat" at bounding box center [204, 212] width 113 height 12
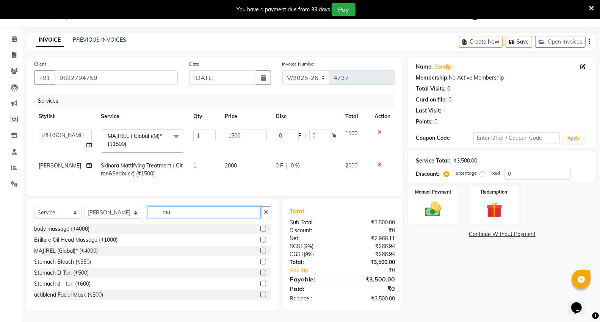
type input "m"
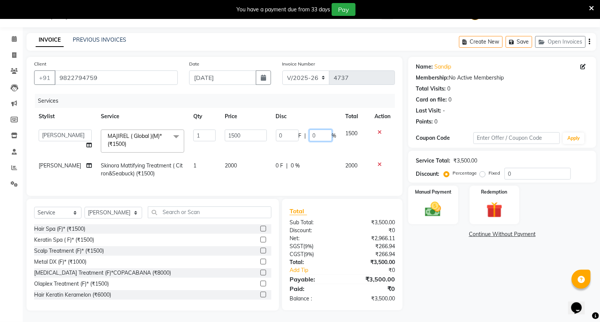
click at [317, 130] on input "0" at bounding box center [320, 136] width 23 height 12
click at [56, 215] on div "Select Service Product Membership Package Voucher Prepaid Gift Card Select Styl…" at bounding box center [152, 215] width 237 height 18
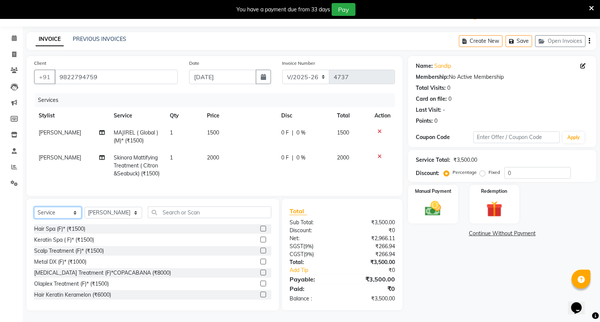
select select "product"
click at [34, 216] on select "Select Service Product Membership Package Voucher Prepaid Gift Card" at bounding box center [57, 213] width 47 height 12
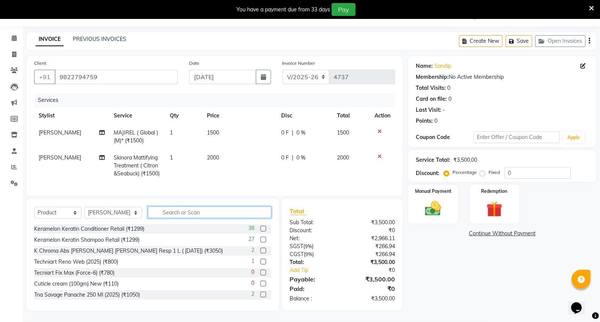
click at [228, 218] on input "text" at bounding box center [209, 212] width 123 height 12
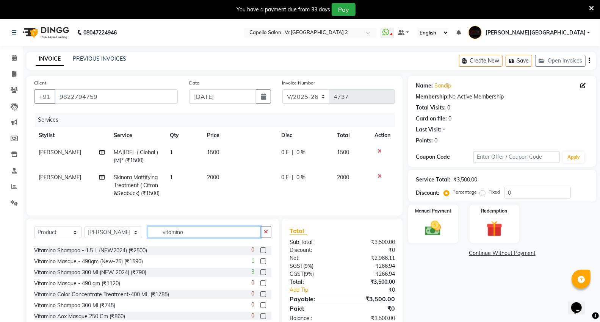
scroll to position [0, 0]
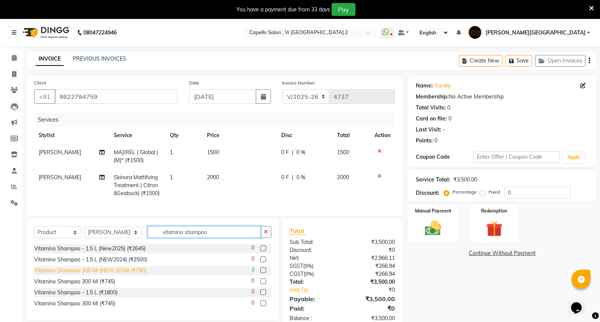
type input "vitamino shampoo"
click at [142, 275] on div "Vitamino Shampoo 300 Ml (NEW 2024) (₹790)" at bounding box center [90, 271] width 112 height 8
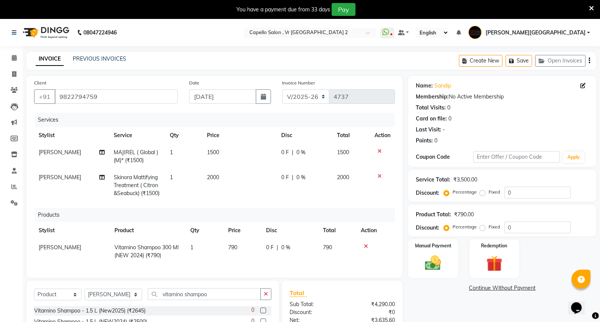
checkbox input "false"
click at [287, 155] on span "0 F" at bounding box center [285, 152] width 8 height 8
select select "14466"
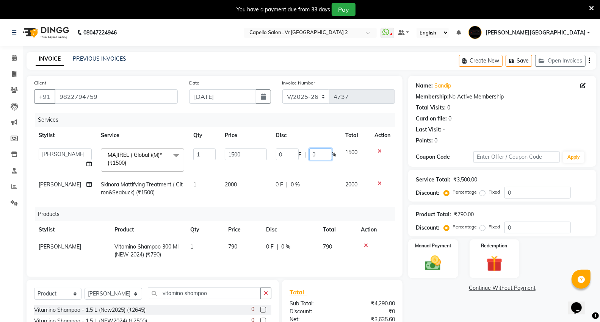
click at [317, 157] on input "0" at bounding box center [320, 154] width 23 height 12
type input "15"
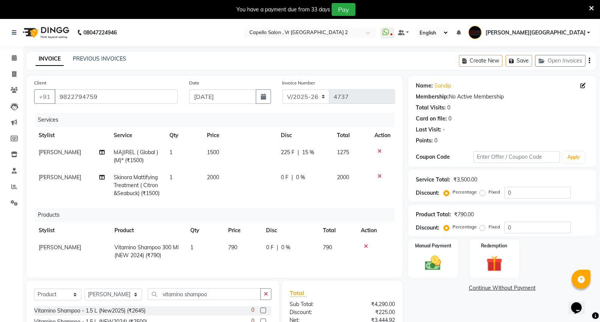
click at [446, 290] on link "Continue Without Payment" at bounding box center [501, 288] width 185 height 8
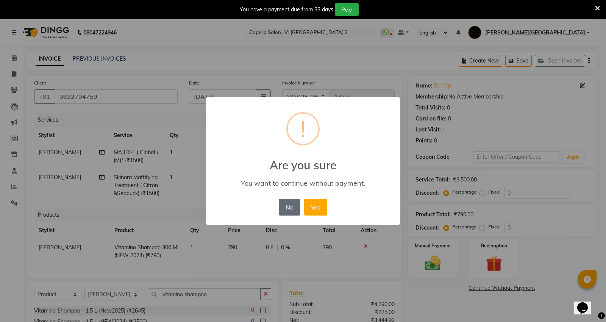
click at [286, 207] on button "No" at bounding box center [289, 207] width 21 height 17
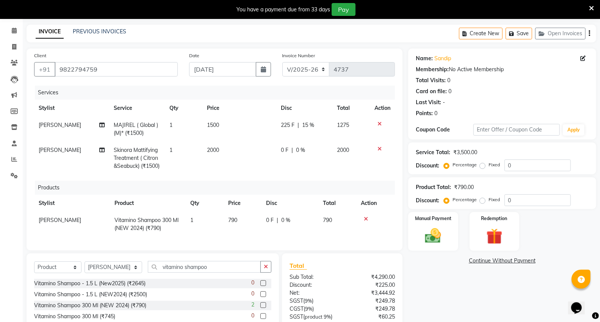
scroll to position [69, 0]
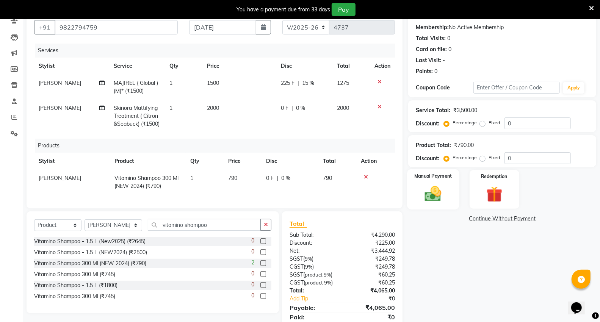
click at [430, 186] on img at bounding box center [432, 193] width 27 height 19
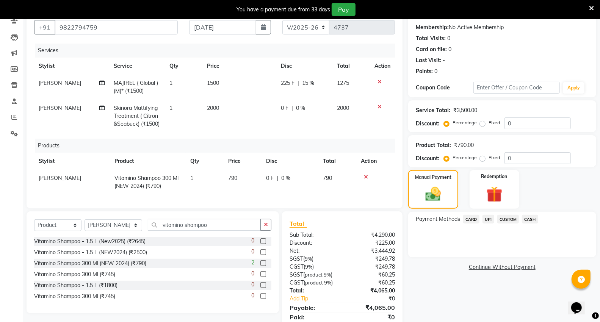
click at [528, 215] on span "CASH" at bounding box center [530, 219] width 16 height 9
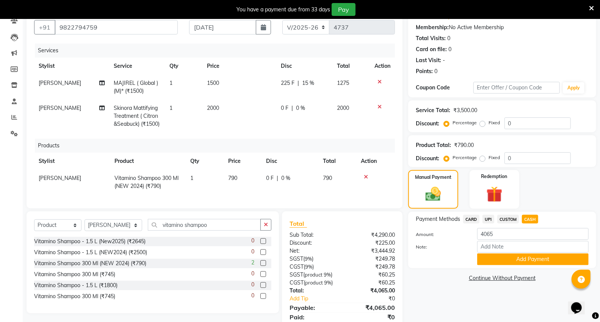
scroll to position [111, 0]
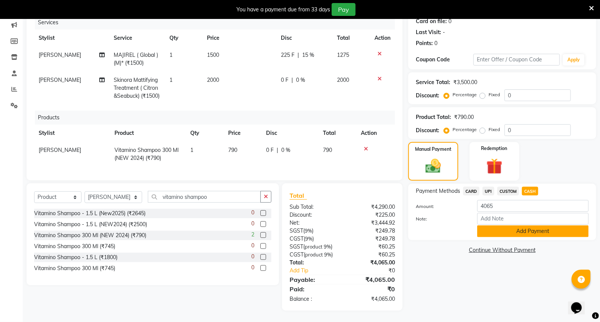
click at [498, 225] on button "Add Payment" at bounding box center [532, 231] width 111 height 12
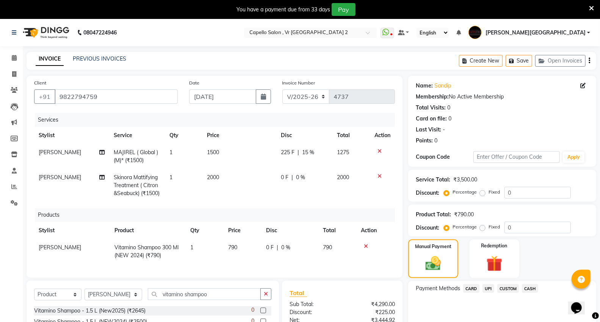
scroll to position [138, 0]
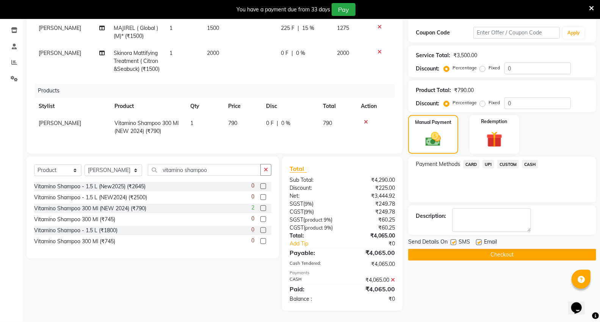
click at [451, 239] on label at bounding box center [453, 242] width 6 height 6
click at [451, 240] on input "checkbox" at bounding box center [452, 242] width 5 height 5
checkbox input "false"
click at [478, 239] on label at bounding box center [479, 242] width 6 height 6
click at [478, 240] on input "checkbox" at bounding box center [478, 242] width 5 height 5
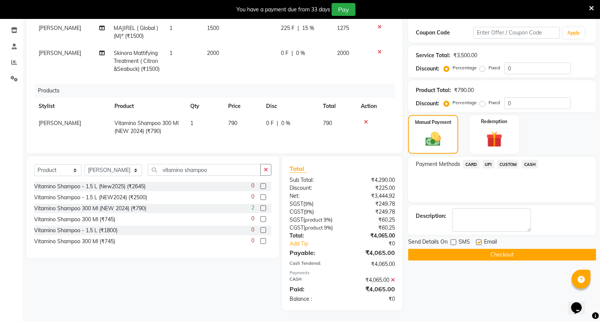
checkbox input "false"
click at [465, 249] on button "Checkout" at bounding box center [502, 255] width 188 height 12
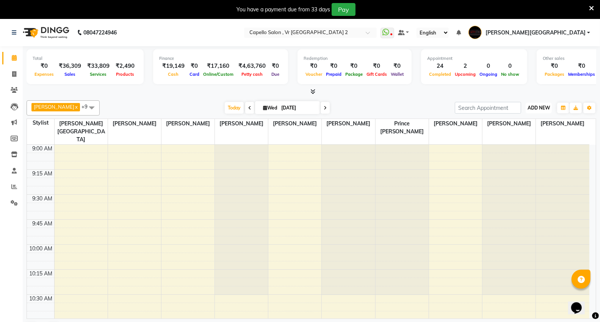
click at [539, 105] on span "ADD NEW" at bounding box center [538, 108] width 22 height 6
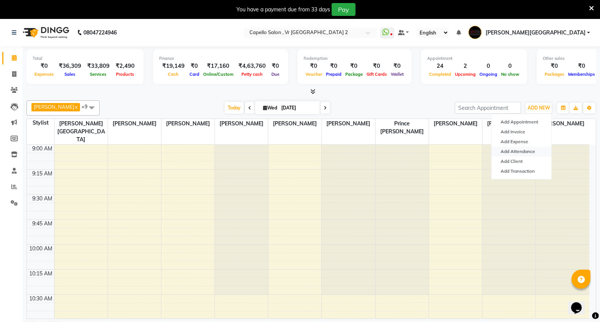
click at [517, 152] on link "Add Attendance" at bounding box center [521, 152] width 60 height 10
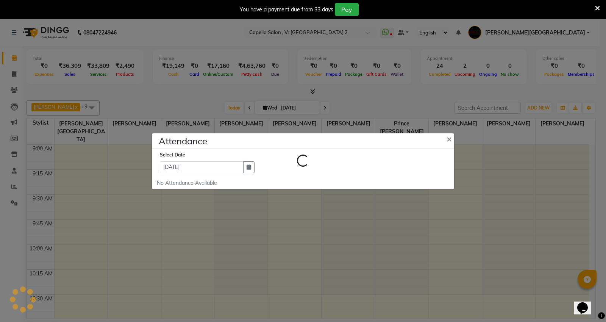
select select "W"
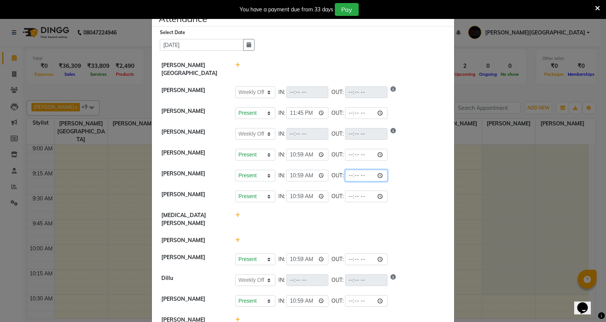
click at [349, 170] on input "time" at bounding box center [366, 176] width 42 height 12
type input "20:33"
click at [414, 175] on li "Sagar Watkar Present Absent Late Half Day Weekly Off IN: 10:59 OUT: 20:33" at bounding box center [303, 175] width 298 height 21
select select "W"
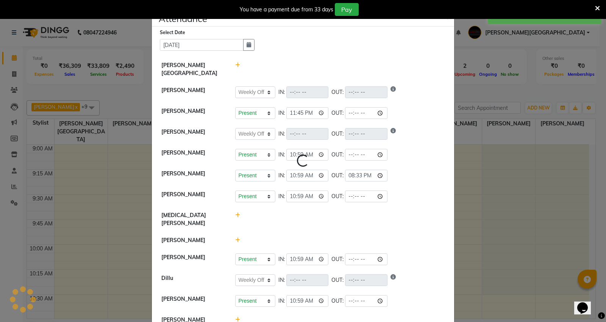
select select "W"
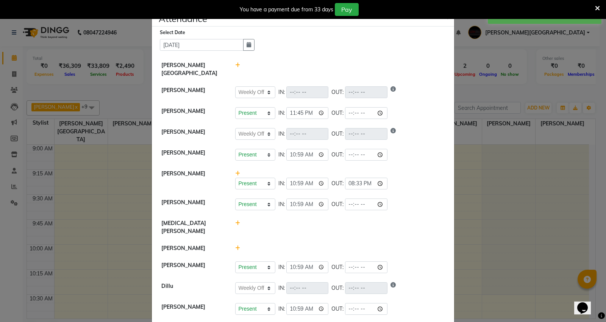
click at [235, 245] on icon at bounding box center [237, 247] width 5 height 5
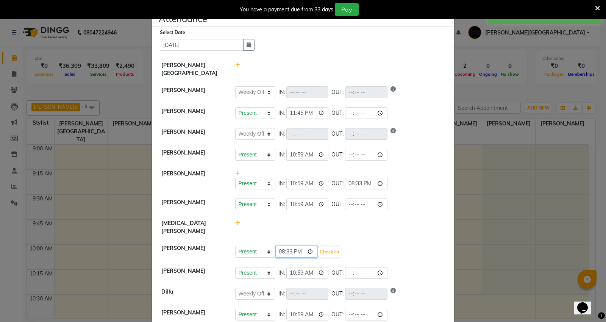
click at [280, 246] on input "20:33" at bounding box center [296, 252] width 42 height 12
type input "19:33"
click at [335, 247] on button "Check-In" at bounding box center [329, 252] width 23 height 11
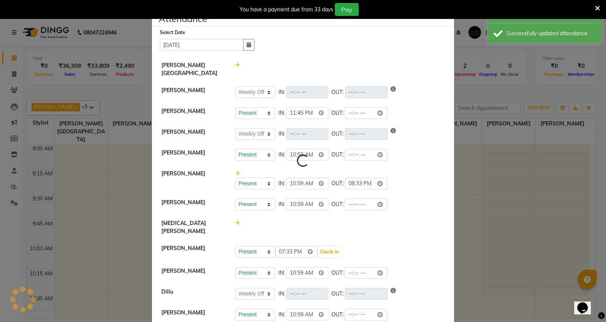
select select "W"
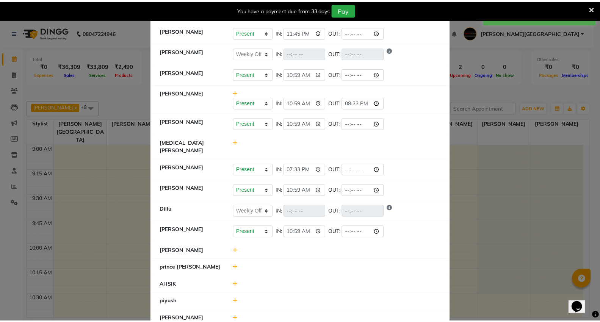
scroll to position [156, 0]
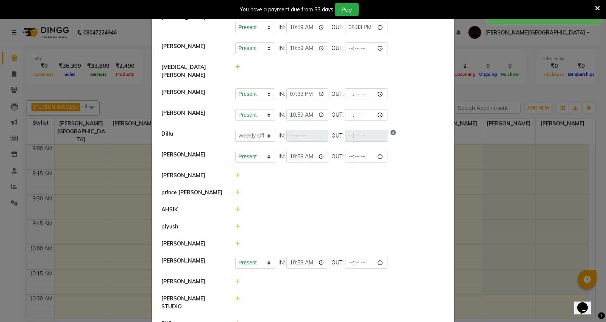
click at [235, 173] on icon at bounding box center [237, 175] width 5 height 5
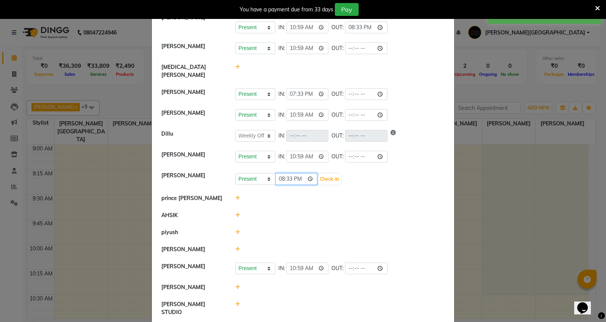
click at [276, 173] on input "20:33" at bounding box center [296, 179] width 42 height 12
type input "19:33"
click at [335, 174] on button "Check-In" at bounding box center [329, 179] width 23 height 11
select select "W"
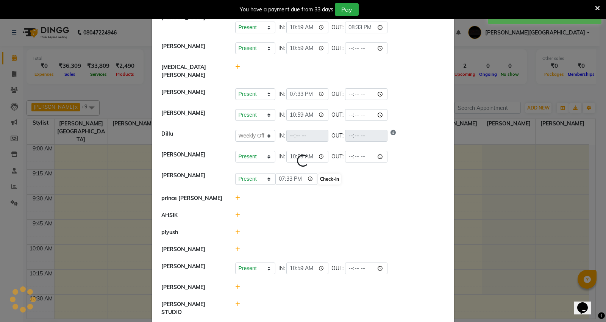
select select "W"
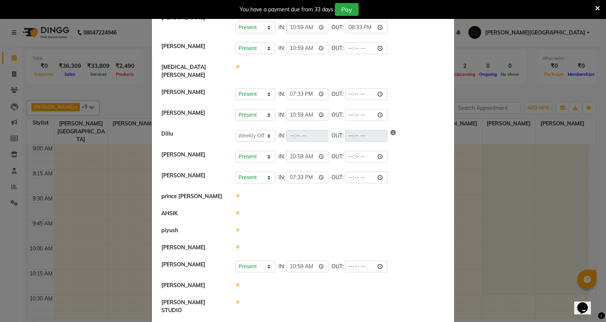
click at [117, 98] on ngb-modal-window "Attendance × Select Date 03-09-2025 Capello VR Mall Arti Borekar Present Absent…" at bounding box center [303, 161] width 606 height 322
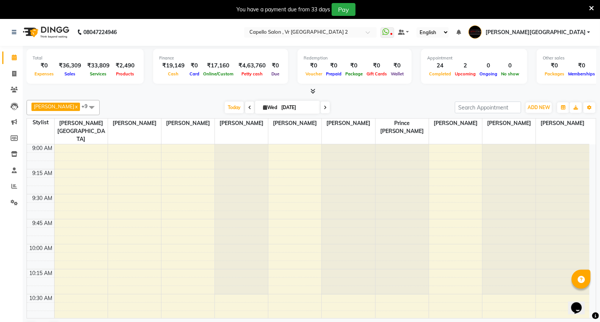
scroll to position [19, 0]
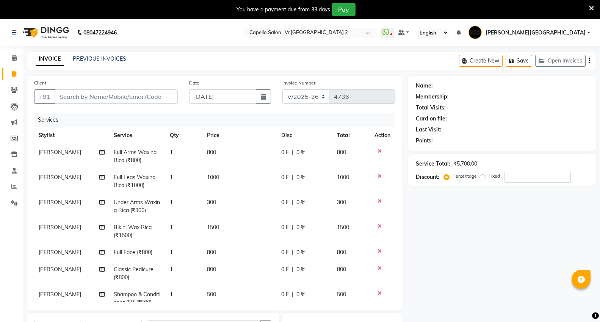
select select "848"
select select "service"
select select "82797"
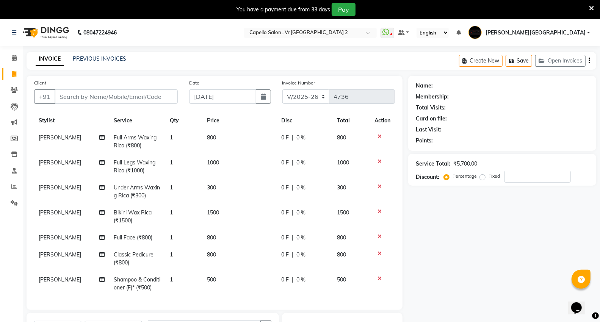
click at [95, 95] on input "Client" at bounding box center [116, 96] width 123 height 14
type input "9"
type input "0"
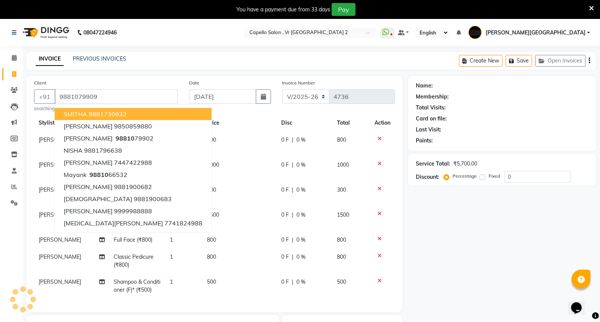
type input "9881079909"
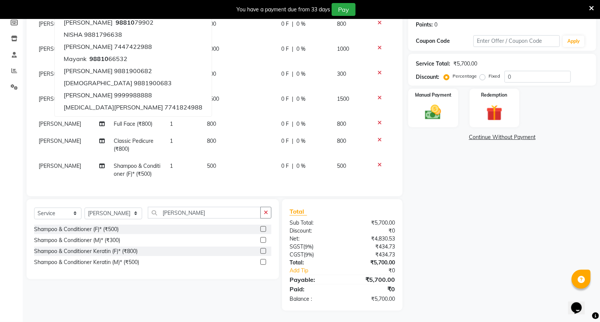
scroll to position [0, 0]
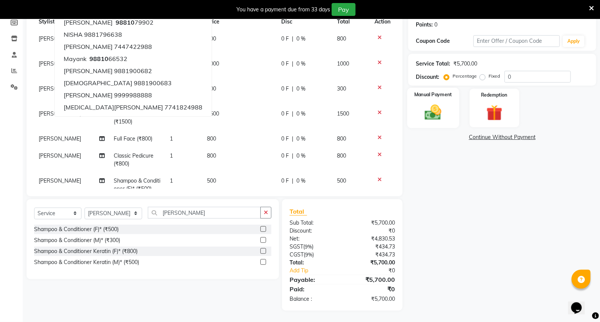
click at [439, 98] on div "Manual Payment" at bounding box center [433, 108] width 52 height 41
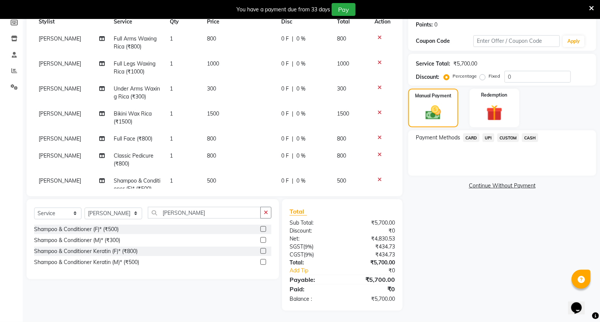
click at [489, 138] on span "UPI" at bounding box center [488, 137] width 12 height 9
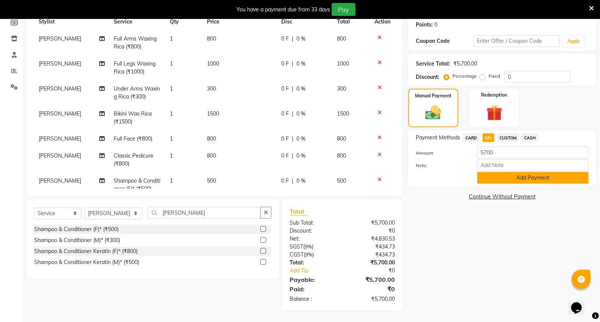
click at [501, 175] on button "Add Payment" at bounding box center [532, 178] width 111 height 12
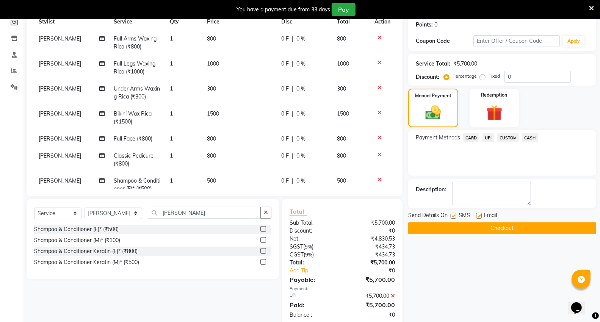
scroll to position [132, 0]
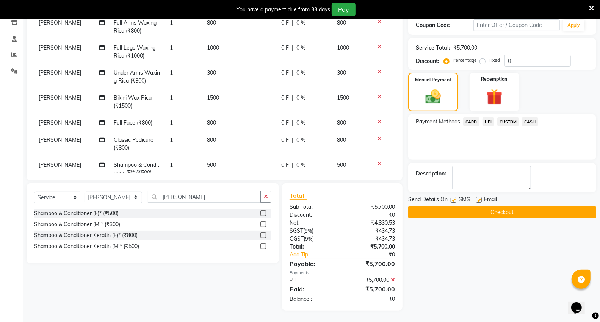
click at [489, 214] on button "Checkout" at bounding box center [502, 212] width 188 height 12
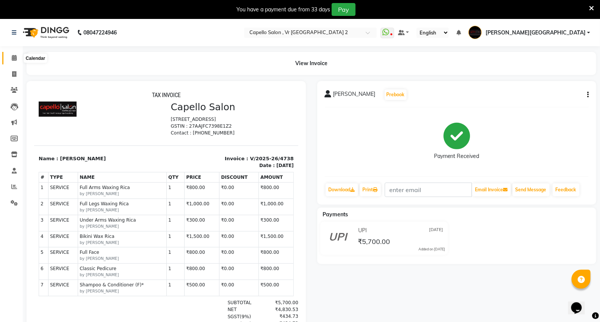
click at [17, 59] on span at bounding box center [14, 58] width 13 height 9
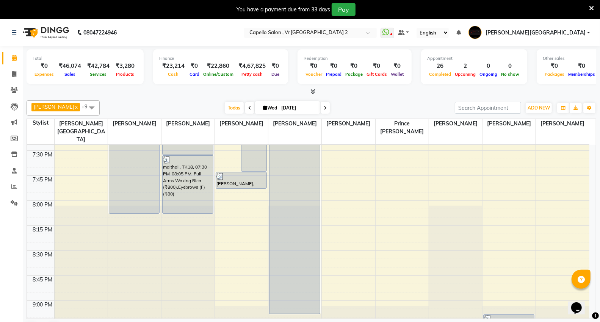
scroll to position [933, 0]
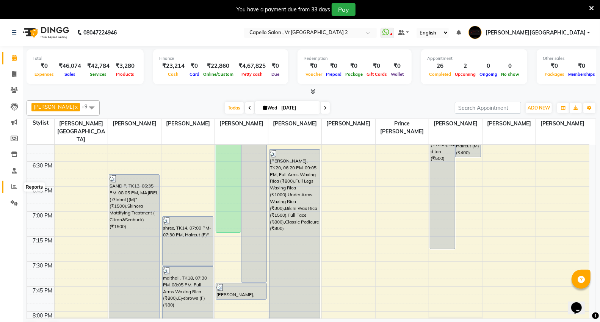
click at [13, 183] on span at bounding box center [14, 187] width 13 height 9
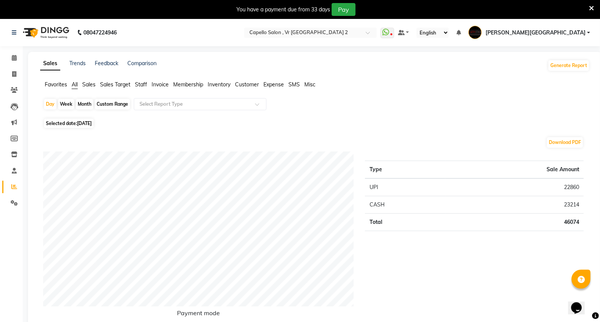
click at [141, 82] on span "Staff" at bounding box center [141, 84] width 12 height 7
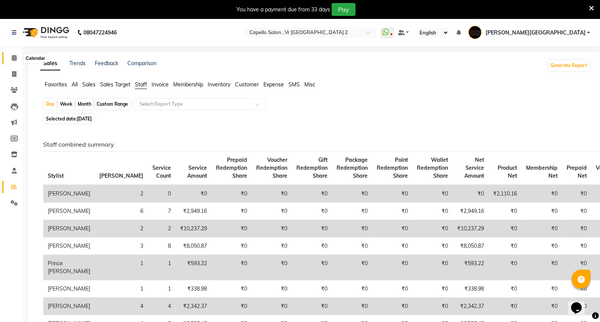
click at [12, 58] on icon at bounding box center [14, 58] width 5 height 6
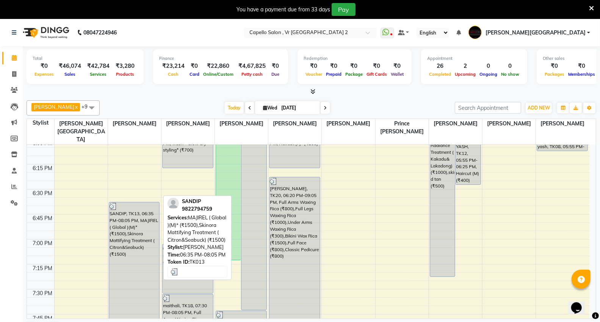
scroll to position [1115, 0]
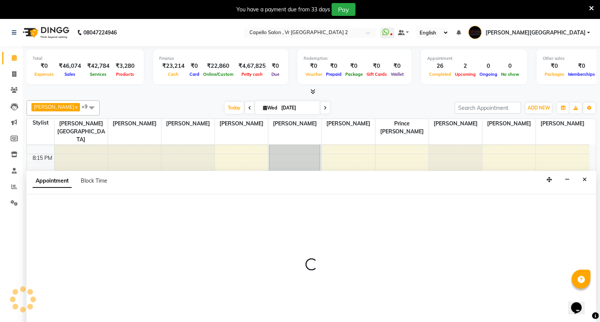
scroll to position [19, 0]
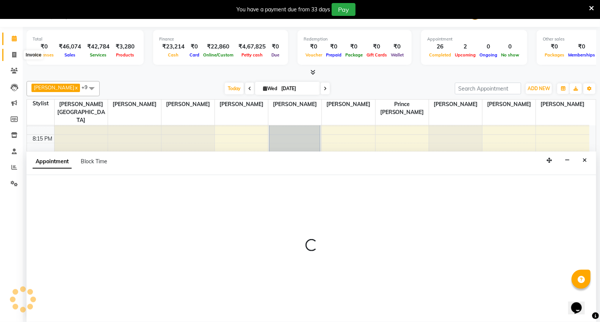
click at [16, 54] on icon at bounding box center [14, 55] width 4 height 6
select select "service"
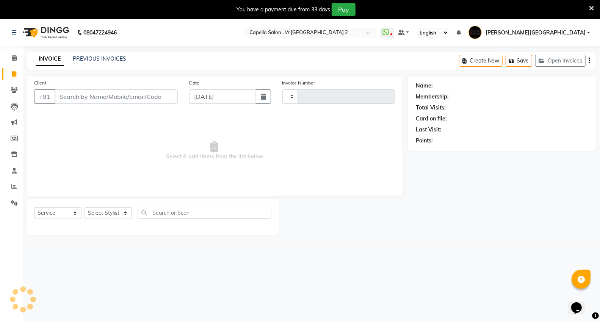
type input "4739"
select select "848"
click at [114, 100] on input "Client" at bounding box center [116, 96] width 123 height 14
click at [100, 209] on select "Select Stylist AHSIK Amit felix Anita Patel Arti Borekar Capello VR Mall Dillu …" at bounding box center [113, 213] width 58 height 12
click at [84, 208] on select "Select Stylist AHSIK Amit felix Anita Patel Arti Borekar Capello VR Mall Dillu …" at bounding box center [113, 213] width 58 height 12
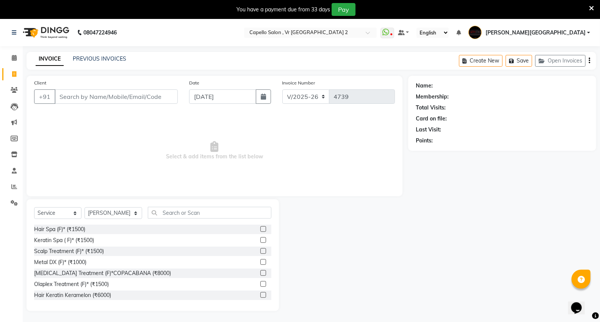
click at [181, 205] on div "Select Service Product Membership Package Voucher Prepaid Gift Card Select Styl…" at bounding box center [153, 255] width 252 height 112
click at [109, 216] on select "Select Stylist AHSIK Amit felix Anita Patel Arti Borekar Capello VR Mall Dillu …" at bounding box center [113, 213] width 58 height 12
select select "14466"
click at [84, 208] on select "Select Stylist [PERSON_NAME] [PERSON_NAME] [PERSON_NAME] [PERSON_NAME] Mall [PE…" at bounding box center [113, 213] width 58 height 12
click at [204, 206] on div "Select Service Product Membership Package Voucher Prepaid Gift Card Select Styl…" at bounding box center [153, 255] width 252 height 112
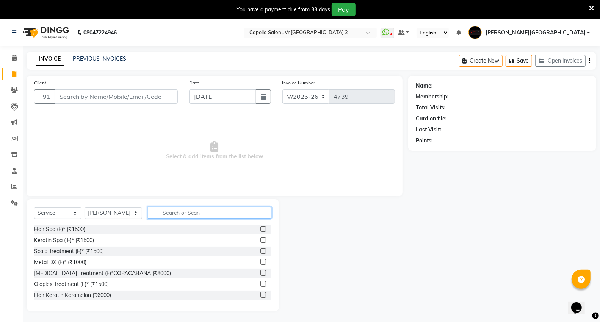
click at [203, 214] on input "text" at bounding box center [209, 213] width 123 height 12
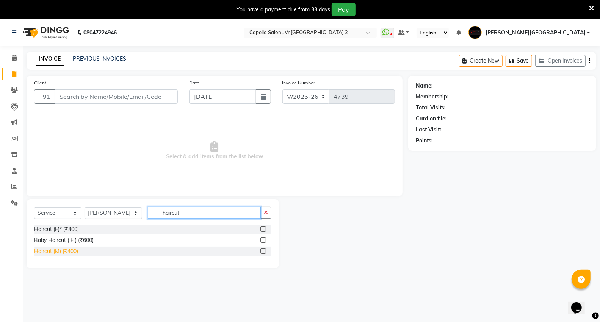
type input "haircut"
click at [65, 249] on div "Haircut (M) (₹400)" at bounding box center [56, 251] width 44 height 8
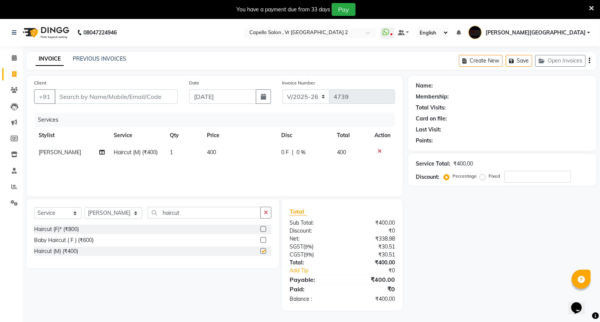
checkbox input "false"
click at [189, 205] on div "Select Service Product Membership Package Voucher Prepaid Gift Card Select Styl…" at bounding box center [153, 233] width 252 height 69
click at [180, 211] on input "haircut" at bounding box center [204, 213] width 113 height 12
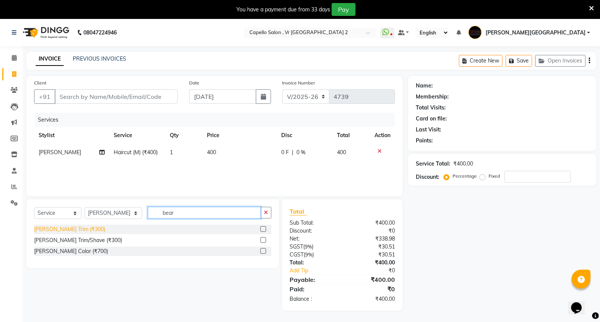
type input "bear"
click at [46, 230] on div "[PERSON_NAME] Trim (₹300)" at bounding box center [69, 229] width 71 height 8
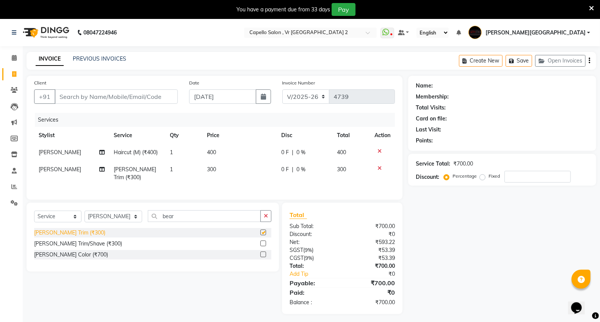
checkbox input "false"
click at [55, 214] on select "Select Service Product Membership Package Voucher Prepaid Gift Card" at bounding box center [57, 217] width 47 height 12
select select "product"
click at [34, 211] on select "Select Service Product Membership Package Voucher Prepaid Gift Card" at bounding box center [57, 217] width 47 height 12
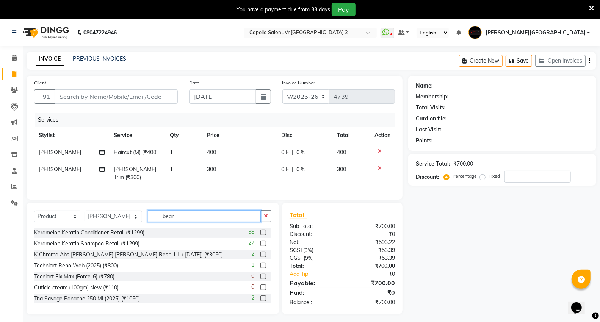
click at [207, 210] on input "bear" at bounding box center [204, 216] width 113 height 12
type input "b"
type input "keratin"
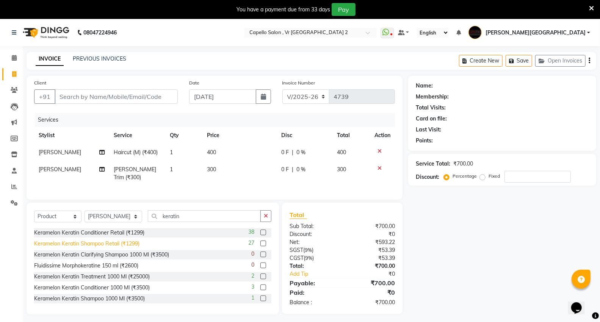
click at [123, 241] on div "Keramelon Keratin Shampoo Retail (₹1299)" at bounding box center [86, 244] width 105 height 8
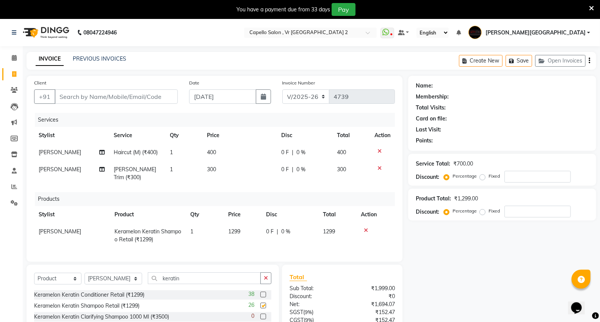
checkbox input "false"
click at [123, 294] on div "Keramelon Keratin Conditioner Retail (₹1299)" at bounding box center [89, 295] width 110 height 8
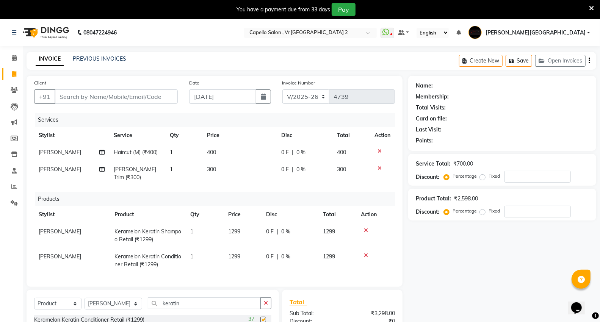
checkbox input "false"
click at [243, 248] on td "1299" at bounding box center [242, 260] width 38 height 25
select select "14466"
click at [243, 253] on input "1299" at bounding box center [242, 259] width 29 height 12
type input "1300"
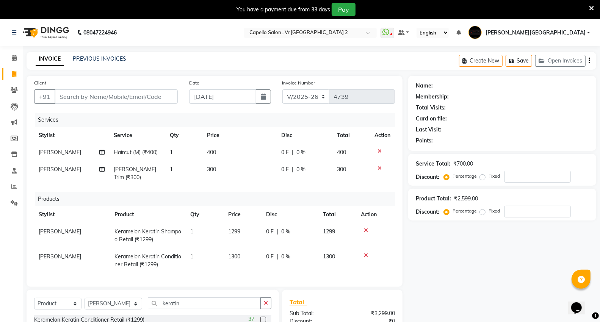
click at [244, 225] on td "1299" at bounding box center [242, 235] width 38 height 25
select select "14466"
click at [244, 228] on input "1299" at bounding box center [242, 234] width 29 height 12
type input "1"
type input "1300"
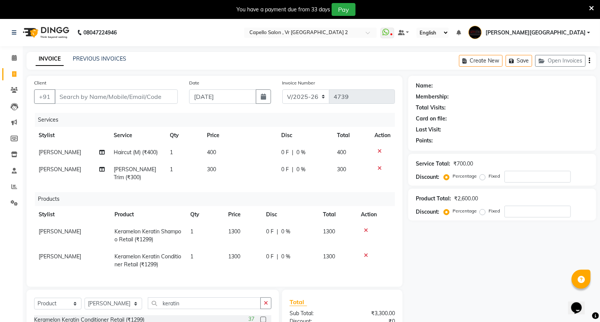
click at [439, 282] on div "Name: Membership: Total Visits: Card on file: Last Visit: Points: Service Total…" at bounding box center [505, 239] width 194 height 326
click at [65, 98] on input "Client" at bounding box center [116, 96] width 123 height 14
type input "9"
type input "0"
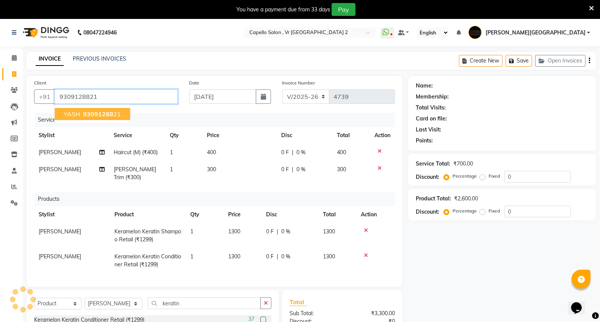
type input "9309128821"
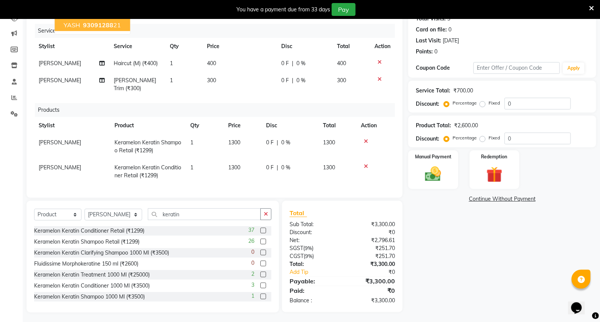
scroll to position [47, 0]
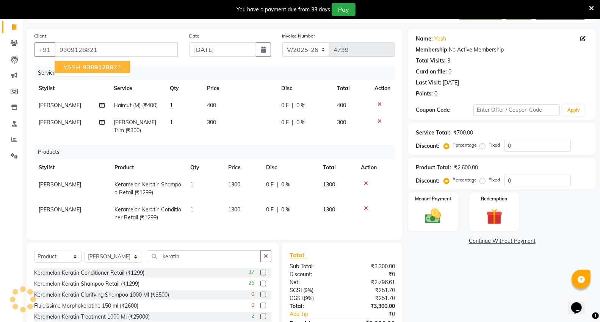
drag, startPoint x: 57, startPoint y: 124, endPoint x: 64, endPoint y: 126, distance: 7.8
click at [58, 124] on span "[PERSON_NAME]" at bounding box center [60, 122] width 42 height 7
select select "14466"
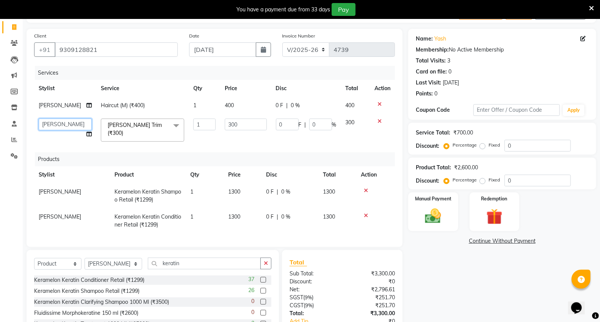
click at [65, 130] on select "AHSIK [PERSON_NAME] [PERSON_NAME] [PERSON_NAME] [PERSON_NAME] Mall Dillu [PERSO…" at bounding box center [65, 125] width 53 height 12
select select "20246"
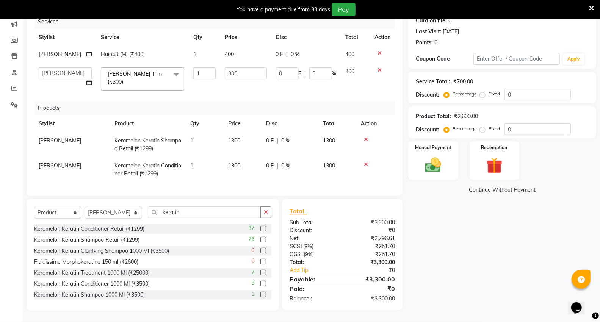
scroll to position [0, 0]
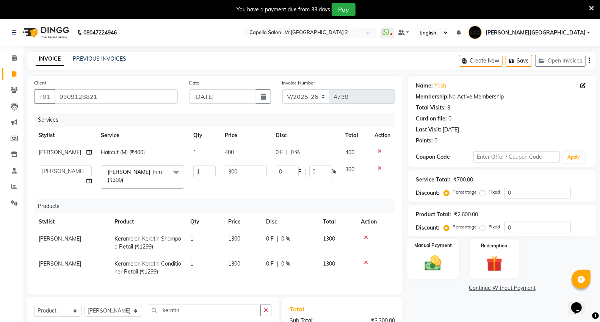
click at [436, 263] on img at bounding box center [432, 262] width 27 height 19
drag, startPoint x: 487, startPoint y: 288, endPoint x: 491, endPoint y: 296, distance: 8.7
click at [487, 287] on span "UPI" at bounding box center [488, 288] width 12 height 9
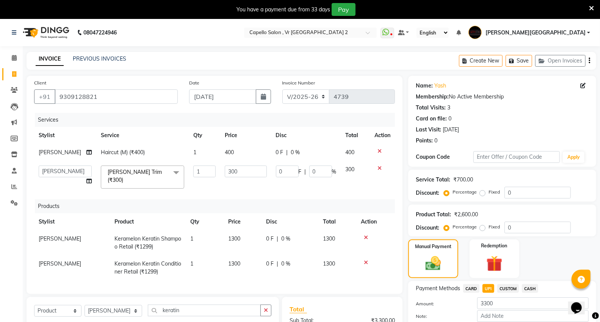
scroll to position [109, 0]
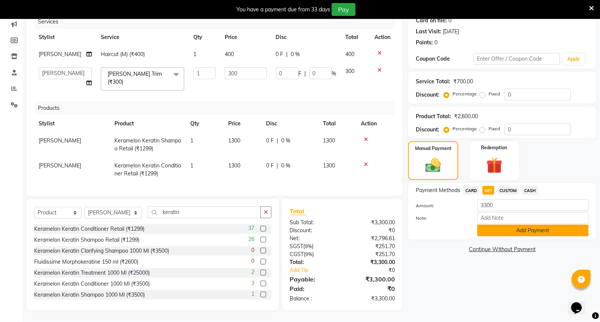
click at [511, 225] on button "Add Payment" at bounding box center [532, 231] width 111 height 12
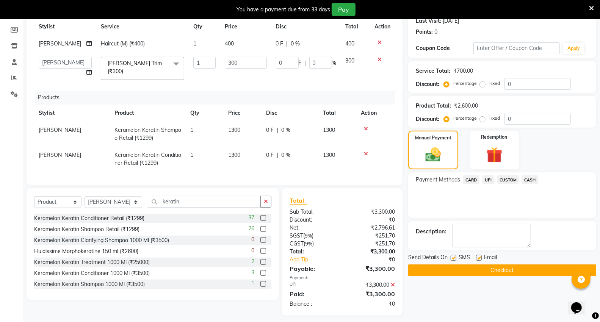
click at [469, 270] on button "Checkout" at bounding box center [502, 270] width 188 height 12
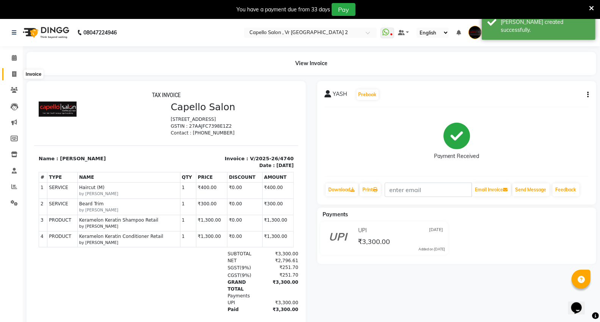
drag, startPoint x: 14, startPoint y: 75, endPoint x: 124, endPoint y: 28, distance: 119.8
click at [14, 75] on icon at bounding box center [14, 74] width 4 height 6
select select "service"
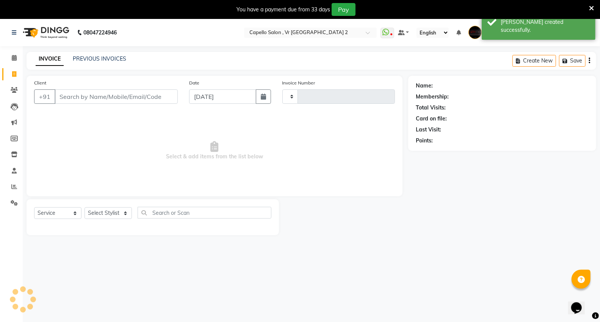
scroll to position [19, 0]
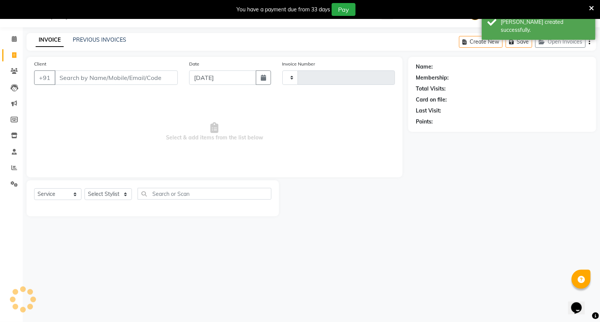
type input "4741"
select select "848"
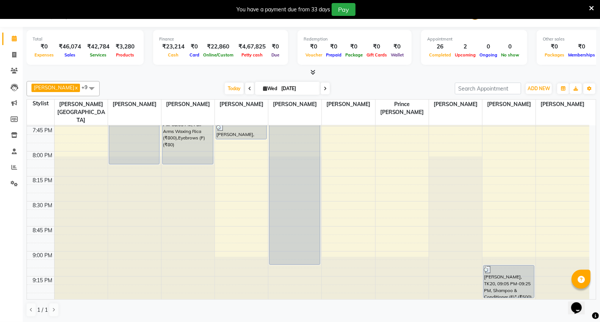
scroll to position [1073, 0]
click at [11, 58] on span at bounding box center [14, 55] width 13 height 9
select select "service"
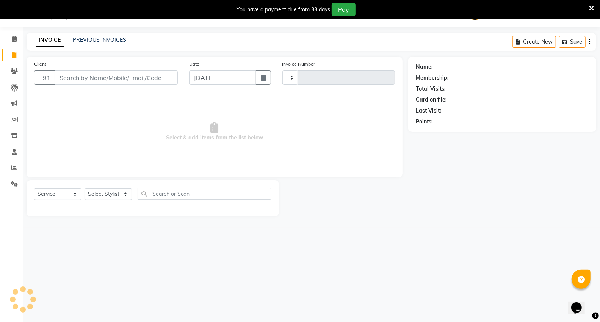
scroll to position [19, 0]
select select "848"
type input "4739"
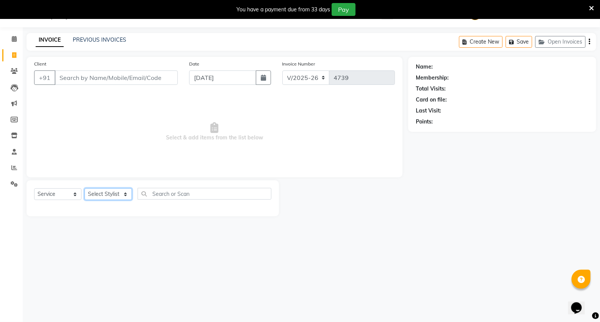
click at [122, 195] on select "Select Stylist" at bounding box center [107, 194] width 47 height 12
select select "83801"
click at [84, 189] on select "Select Stylist [PERSON_NAME] [PERSON_NAME] [PERSON_NAME] [PERSON_NAME] Mall [PE…" at bounding box center [113, 194] width 58 height 12
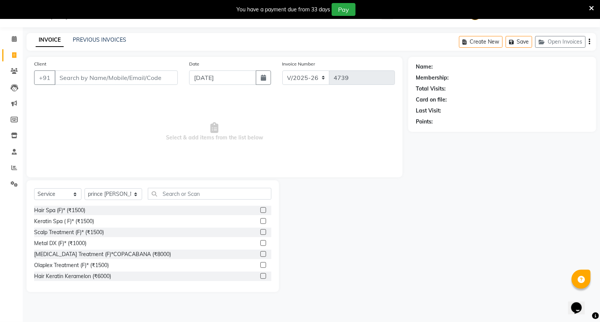
click at [178, 200] on div "Select Service Product Membership Package Voucher Prepaid Gift Card Select Styl…" at bounding box center [152, 197] width 237 height 18
drag, startPoint x: 178, startPoint y: 196, endPoint x: 176, endPoint y: 189, distance: 8.0
click at [177, 191] on input "text" at bounding box center [209, 194] width 123 height 12
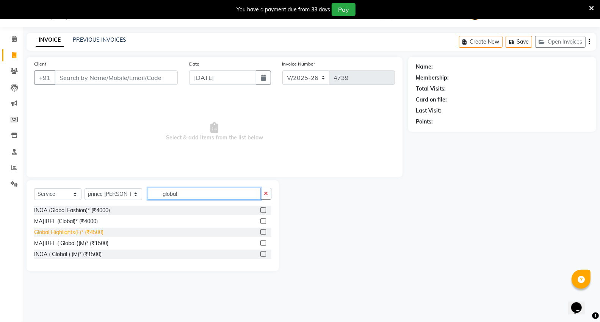
type input "global"
click at [95, 231] on div "Global Highlights(F)* (₹4500)" at bounding box center [68, 232] width 69 height 8
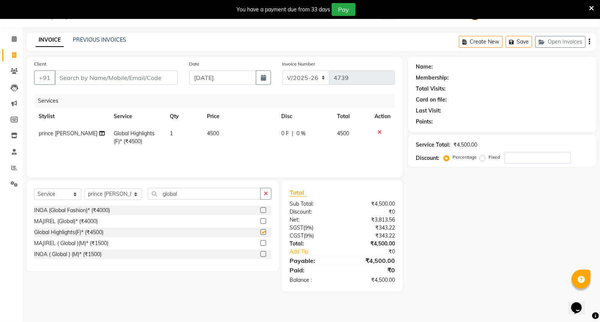
checkbox input "false"
click at [196, 194] on input "global" at bounding box center [204, 194] width 113 height 12
type input "g"
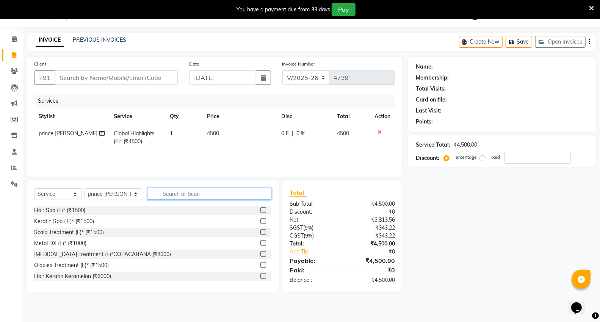
click at [181, 198] on input "text" at bounding box center [209, 194] width 123 height 12
click at [117, 192] on select "Select Stylist [PERSON_NAME] [PERSON_NAME] [PERSON_NAME] [PERSON_NAME] Mall [PE…" at bounding box center [113, 194] width 58 height 12
select select "20246"
click at [84, 189] on select "Select Stylist [PERSON_NAME] [PERSON_NAME] [PERSON_NAME] [PERSON_NAME] Mall [PE…" at bounding box center [113, 194] width 58 height 12
click at [170, 197] on input "text" at bounding box center [209, 194] width 123 height 12
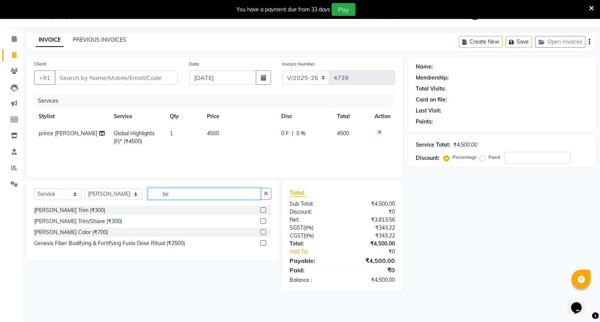
type input "be"
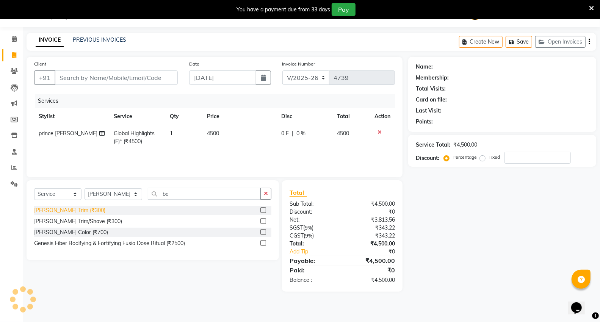
drag, startPoint x: 65, startPoint y: 205, endPoint x: 69, endPoint y: 214, distance: 9.3
click at [65, 207] on div "Select Service Product Membership Package Voucher Prepaid Gift Card Select Styl…" at bounding box center [153, 220] width 252 height 80
click at [41, 211] on div "Beard Trim (₹300)" at bounding box center [69, 210] width 71 height 8
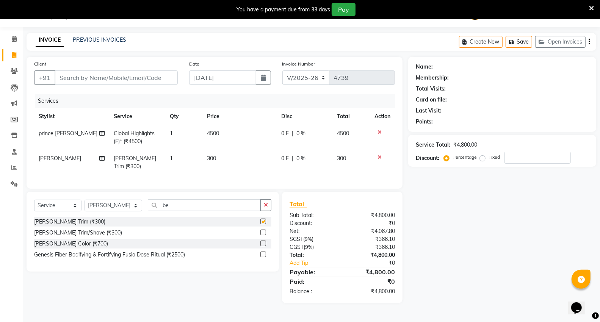
checkbox input "false"
click at [183, 209] on input "be" at bounding box center [204, 205] width 113 height 12
type input "b"
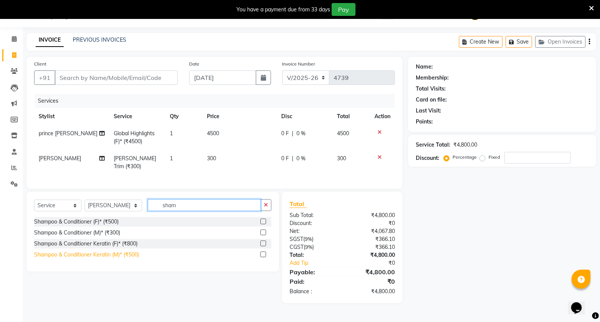
type input "sham"
click at [110, 253] on div "Shampoo & Conditioner Keratin (M)* (₹500)" at bounding box center [86, 255] width 105 height 8
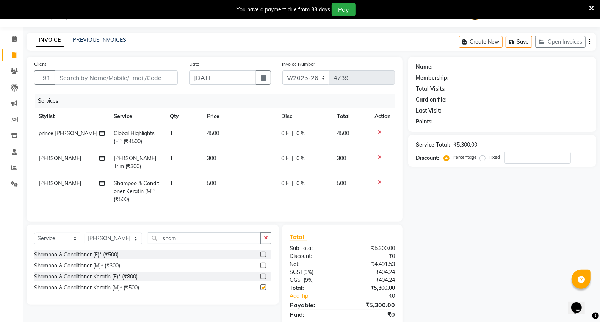
checkbox input "false"
click at [55, 236] on select "Select Service Product Membership Package Voucher Prepaid Gift Card" at bounding box center [57, 239] width 47 height 12
select select "product"
click at [34, 233] on select "Select Service Product Membership Package Voucher Prepaid Gift Card" at bounding box center [57, 239] width 47 height 12
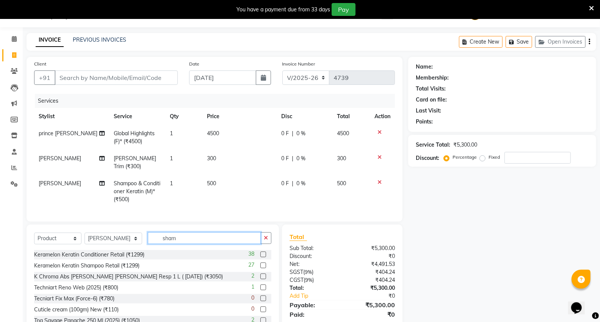
click at [180, 237] on input "sham" at bounding box center [204, 238] width 113 height 12
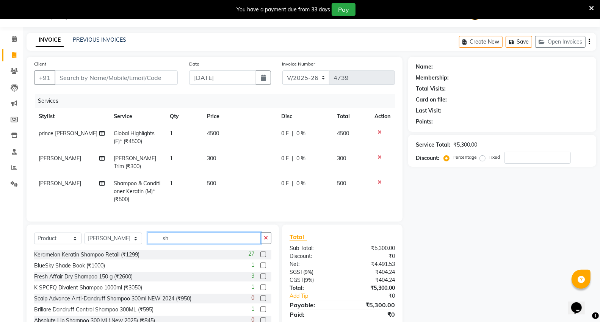
type input "s"
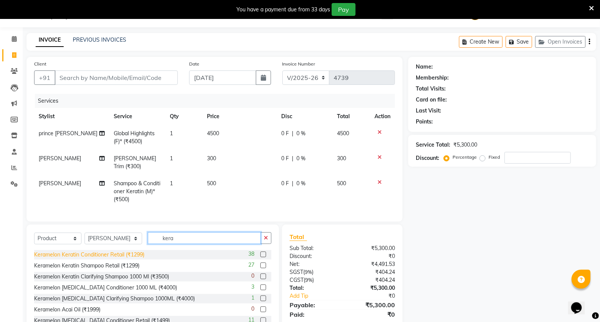
type input "kera"
click at [116, 253] on div "Keramelon Keratin Conditioner Retail (₹1299)" at bounding box center [89, 255] width 110 height 8
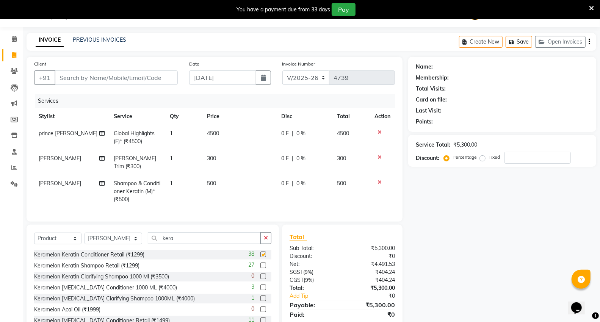
checkbox input "false"
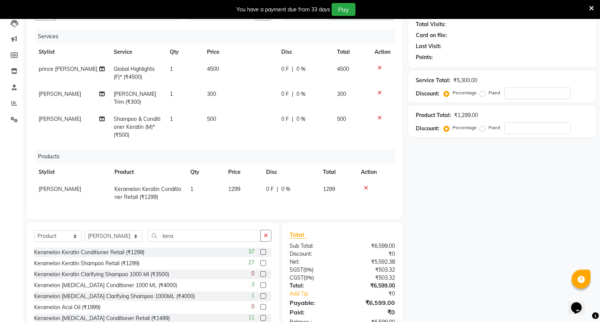
scroll to position [105, 0]
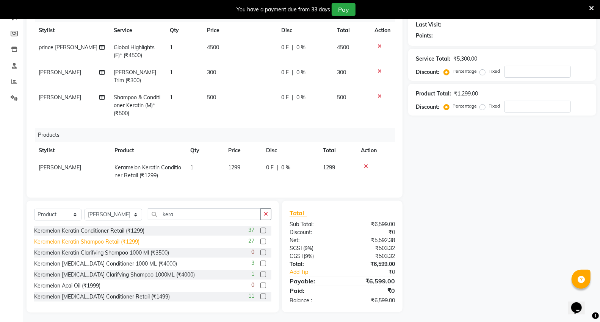
click at [102, 238] on div "Keramelon Keratin Shampoo Retail (₹1299)" at bounding box center [86, 242] width 105 height 8
checkbox input "false"
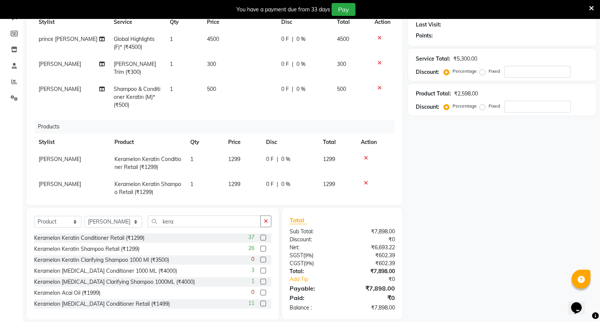
scroll to position [16, 0]
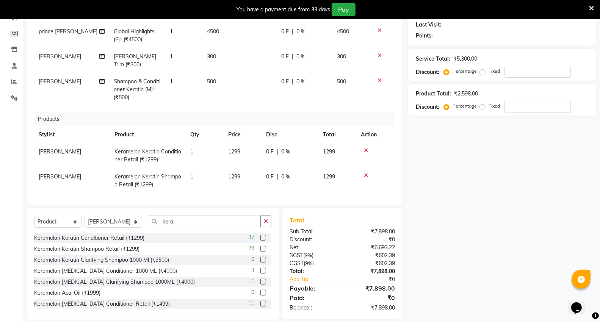
click at [250, 146] on td "1299" at bounding box center [242, 155] width 38 height 25
select select "20246"
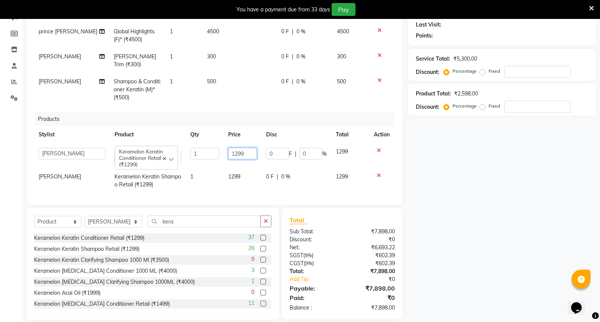
click at [251, 148] on input "1299" at bounding box center [242, 154] width 29 height 12
type input "1"
type input "1300"
click at [252, 168] on td "1299" at bounding box center [242, 180] width 38 height 25
select select "20246"
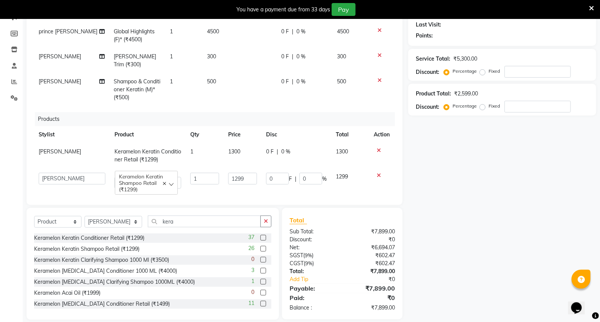
click at [252, 168] on td "1299" at bounding box center [242, 180] width 38 height 25
click at [245, 173] on input "1299" at bounding box center [242, 179] width 29 height 12
type input "1"
type input "1300"
click at [267, 182] on td "0 F | 0 %" at bounding box center [296, 180] width 70 height 25
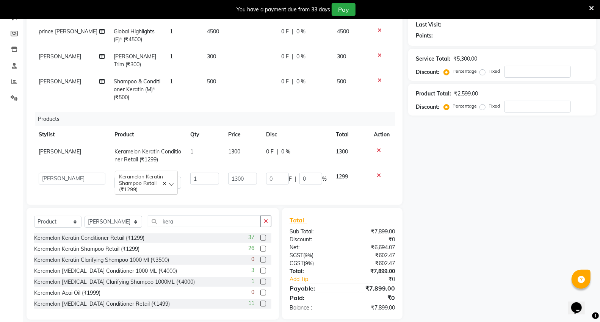
select select "20246"
click at [183, 217] on input "kera" at bounding box center [204, 222] width 113 height 12
type input "k"
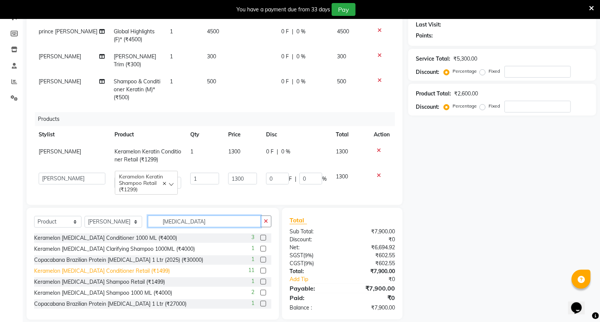
type input "botox"
click at [95, 269] on div "Keramelon Botox Conditioner Retail (₹1499)" at bounding box center [102, 271] width 136 height 8
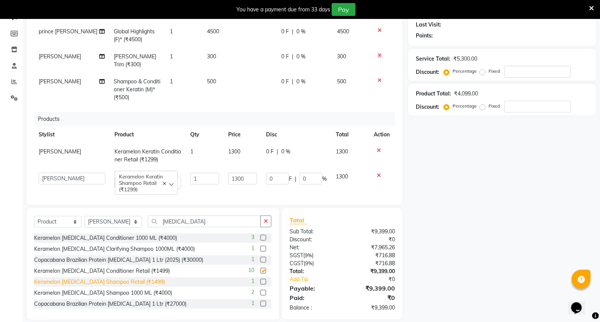
checkbox input "false"
click at [178, 223] on input "botox" at bounding box center [204, 222] width 113 height 12
type input "b"
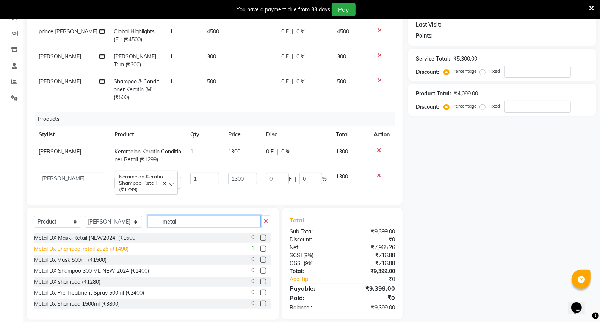
type input "metal"
click at [95, 249] on div "Metal Dx Shampoo-retail 2025 (₹1490)" at bounding box center [81, 249] width 94 height 8
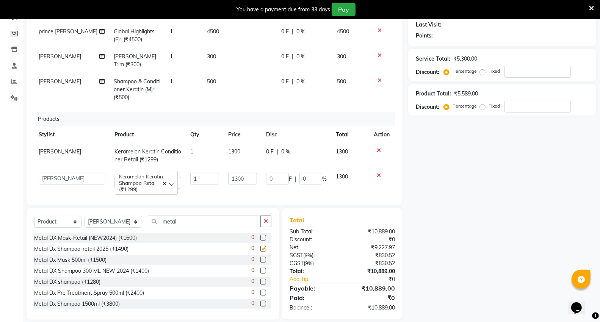
checkbox input "false"
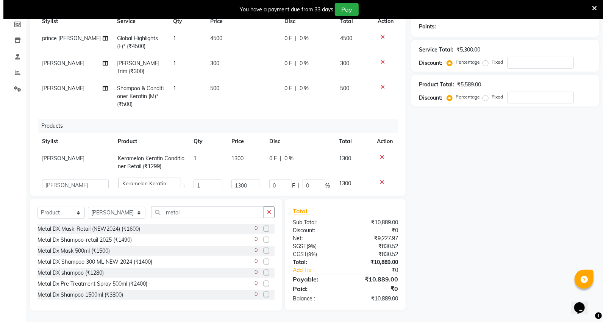
scroll to position [0, 0]
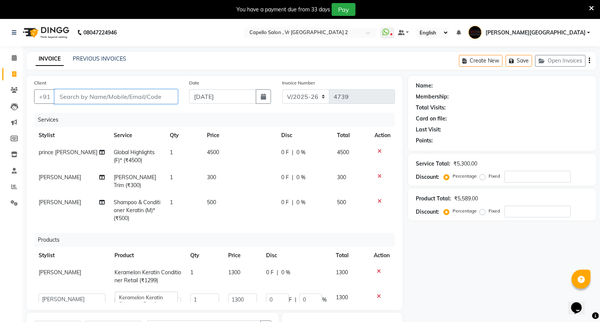
click at [81, 95] on input "Client" at bounding box center [116, 96] width 123 height 14
type input "7"
type input "0"
type input "7249412972"
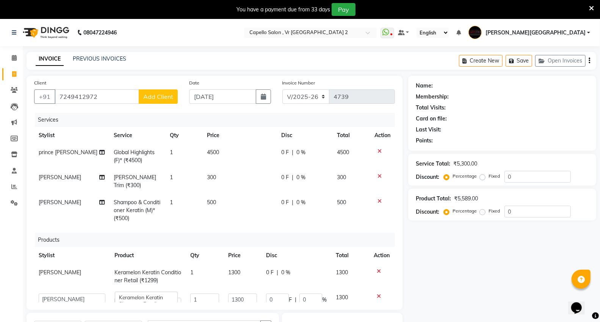
click at [159, 99] on span "Add Client" at bounding box center [158, 97] width 30 height 8
select select "22"
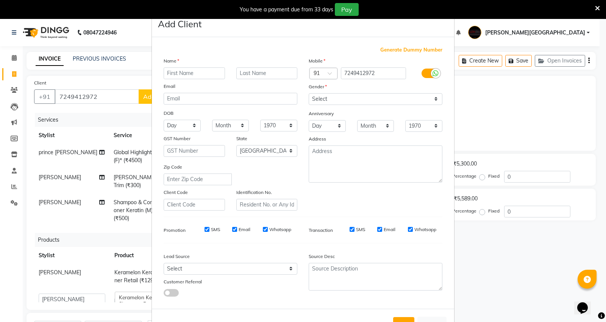
click at [209, 77] on input "text" at bounding box center [194, 73] width 61 height 12
type input "faizan"
click at [398, 93] on select "Select Male Female Other Prefer Not To Say" at bounding box center [376, 99] width 134 height 12
select select "male"
click at [309, 93] on select "Select Male Female Other Prefer Not To Say" at bounding box center [376, 99] width 134 height 12
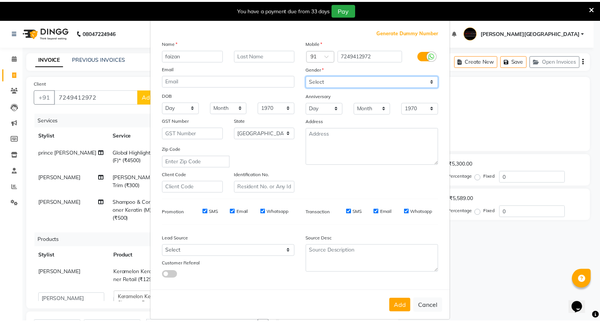
scroll to position [28, 0]
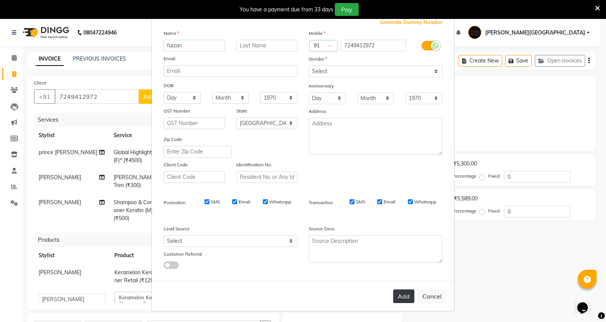
click at [397, 298] on button "Add" at bounding box center [403, 296] width 21 height 14
select select
select select "null"
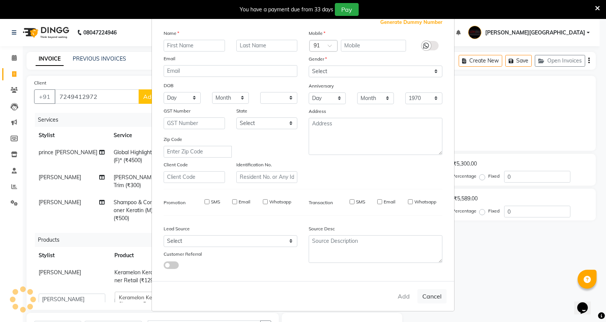
select select
checkbox input "false"
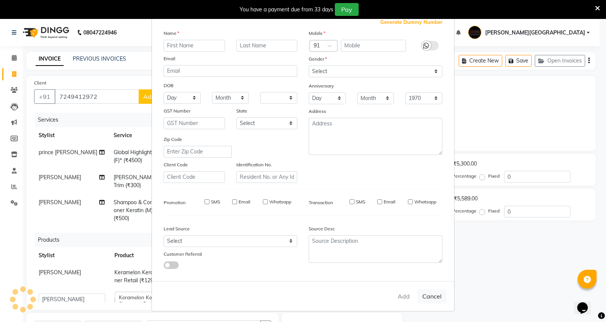
checkbox input "false"
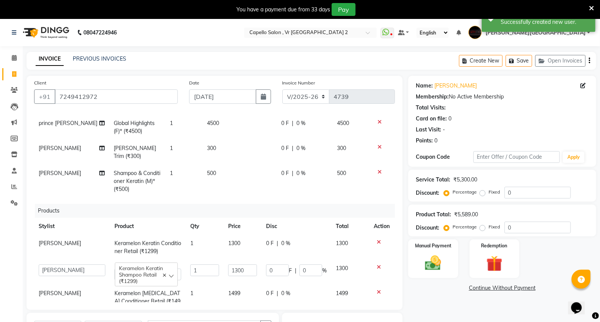
scroll to position [66, 0]
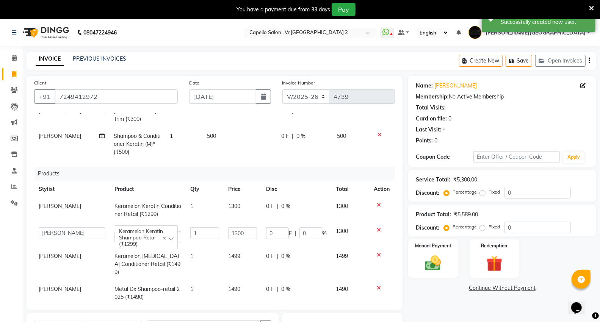
click at [52, 253] on span "[PERSON_NAME]" at bounding box center [60, 256] width 42 height 7
select select "20246"
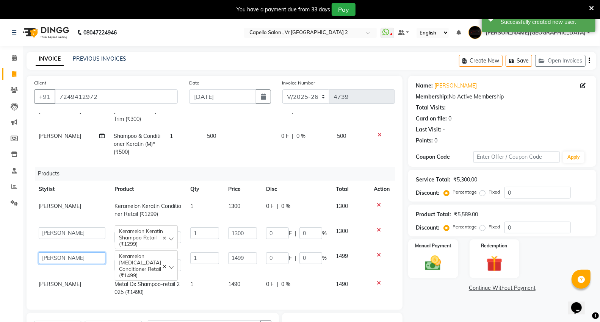
click at [62, 252] on select "AHSIK Amit felix Anita Patel Arti Borekar Capello VR Mall Dillu Kajal Patil Kir…" at bounding box center [72, 258] width 67 height 12
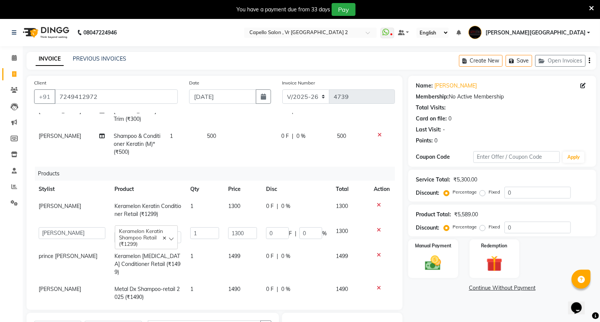
click at [50, 286] on span "[PERSON_NAME]" at bounding box center [60, 289] width 42 height 7
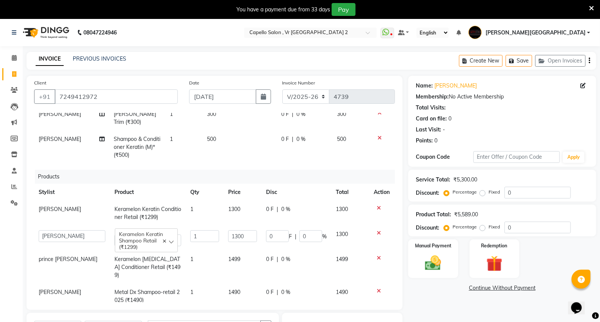
select select "20246"
click at [50, 288] on select "AHSIK Amit felix Anita Patel Arti Borekar Capello VR Mall Dillu Kajal Patil Kir…" at bounding box center [72, 294] width 67 height 12
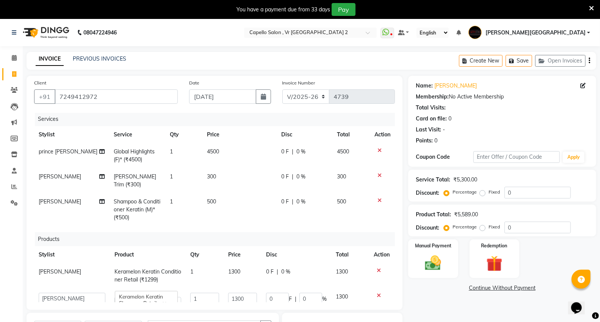
scroll to position [0, 0]
click at [228, 155] on td "4500" at bounding box center [239, 156] width 74 height 25
select select "83801"
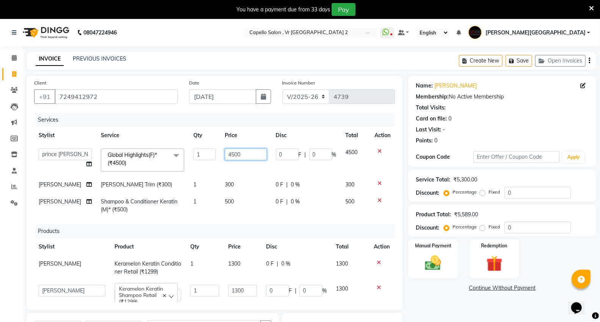
click at [248, 156] on input "4500" at bounding box center [246, 154] width 42 height 12
type input "4"
type input "9000"
click at [244, 175] on tbody "AHSIK Amit felix Anita Patel Arti Borekar Capello VR Mall Dillu Kajal Patil Kir…" at bounding box center [214, 181] width 361 height 74
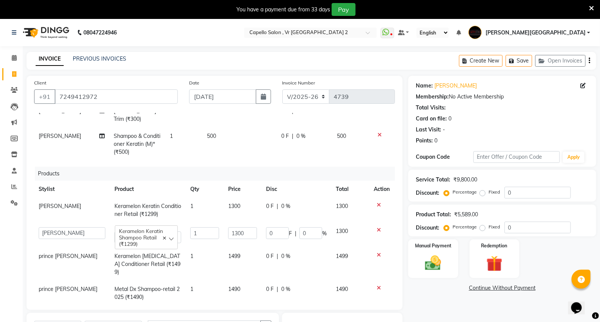
scroll to position [114, 0]
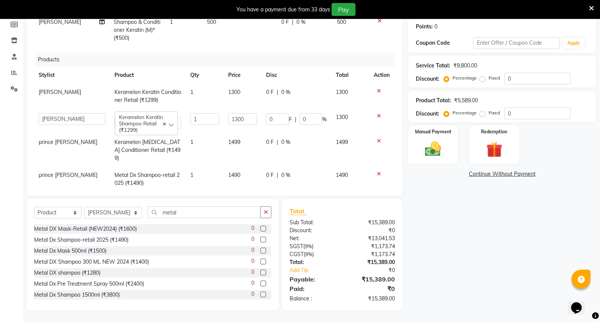
click at [248, 134] on td "1499" at bounding box center [242, 150] width 38 height 33
select select "83801"
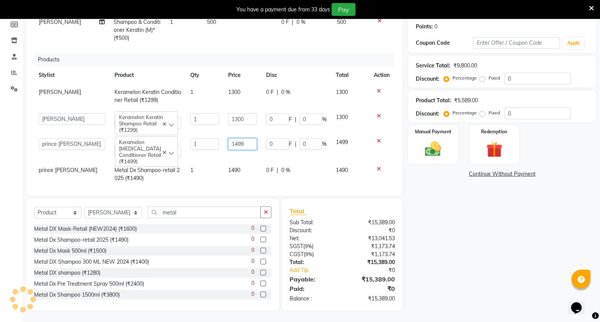
click at [248, 138] on input "1499" at bounding box center [242, 144] width 29 height 12
type input "1"
type input "1500"
click at [297, 169] on td "0 F | 0 %" at bounding box center [296, 174] width 70 height 25
select select "83801"
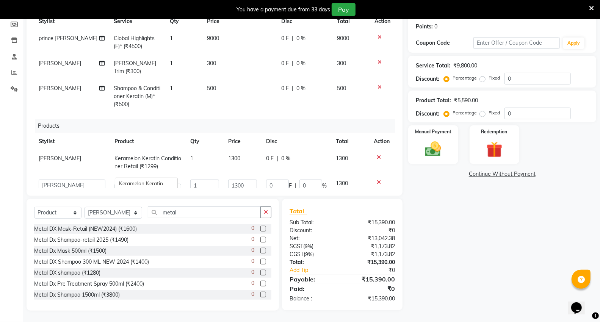
scroll to position [0, 0]
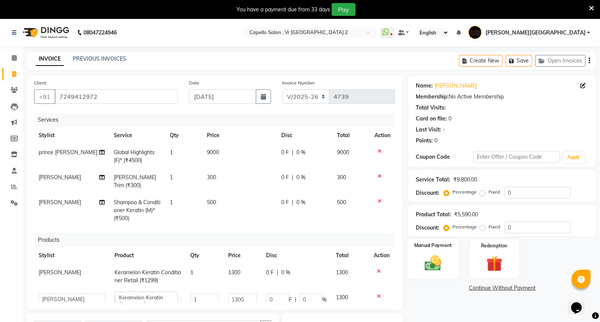
click at [449, 263] on div "Manual Payment" at bounding box center [433, 259] width 52 height 41
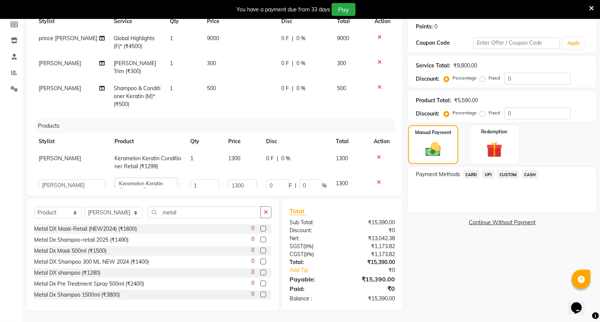
click at [488, 174] on span "UPI" at bounding box center [488, 174] width 12 height 9
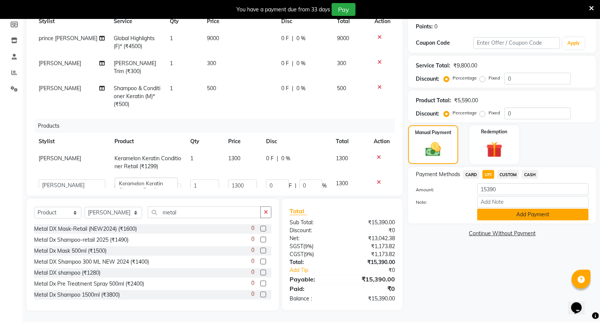
click at [486, 213] on button "Add Payment" at bounding box center [532, 215] width 111 height 12
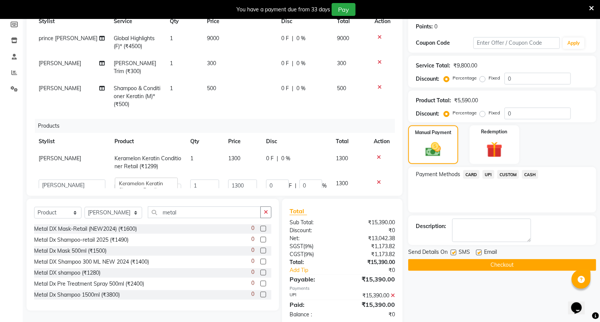
click at [482, 261] on button "Checkout" at bounding box center [502, 265] width 188 height 12
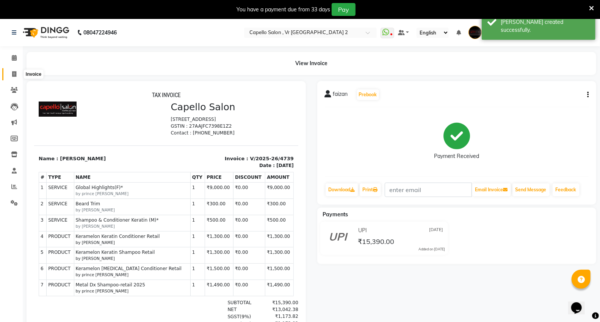
click at [18, 74] on span at bounding box center [14, 74] width 13 height 9
select select "service"
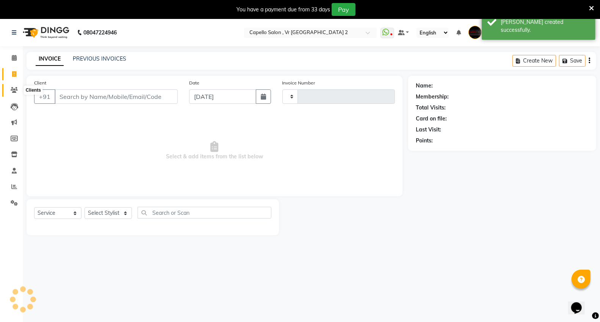
type input "4740"
select select "848"
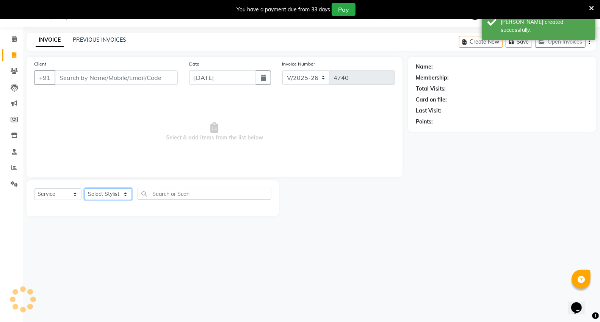
click at [117, 192] on select "Select Stylist" at bounding box center [107, 194] width 47 height 12
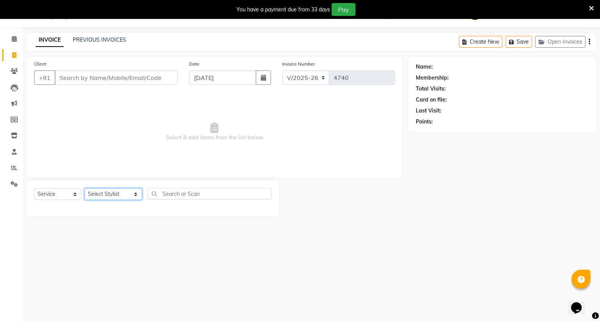
select select "14466"
click at [84, 189] on select "Select Stylist AHSIK Amit felix Anita Patel Arti Borekar Capello VR Mall Dillu …" at bounding box center [113, 194] width 58 height 12
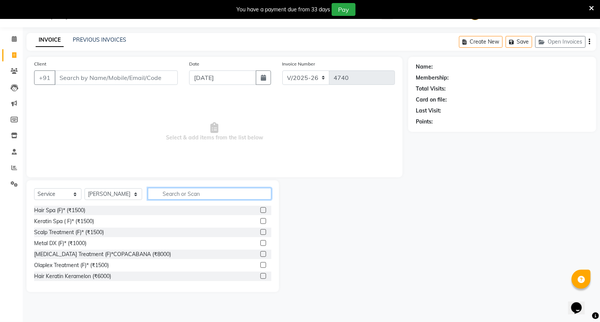
click at [165, 190] on input "text" at bounding box center [209, 194] width 123 height 12
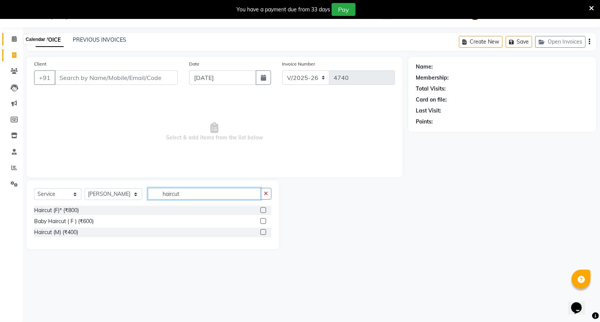
type input "haircut"
click at [18, 42] on span at bounding box center [14, 39] width 13 height 9
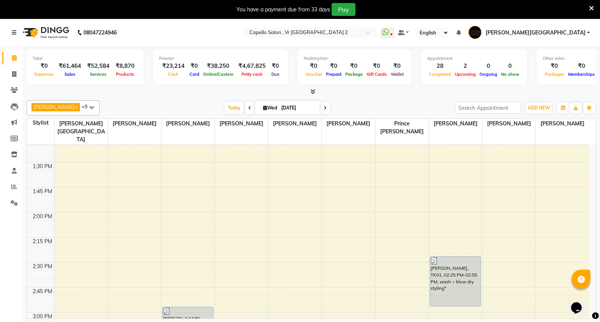
scroll to position [463, 0]
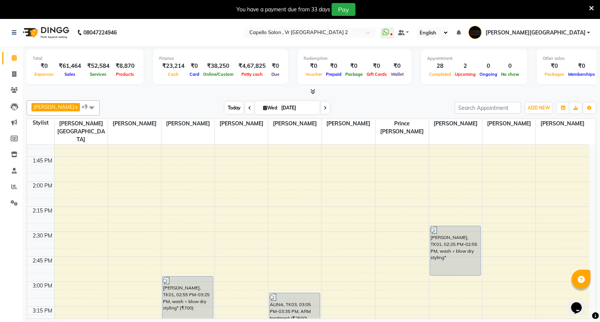
click at [228, 110] on span "Today" at bounding box center [234, 108] width 19 height 12
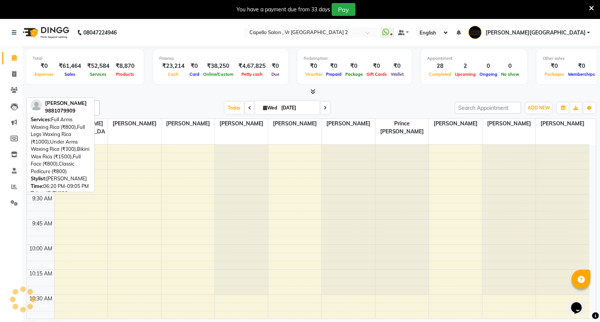
scroll to position [1115, 0]
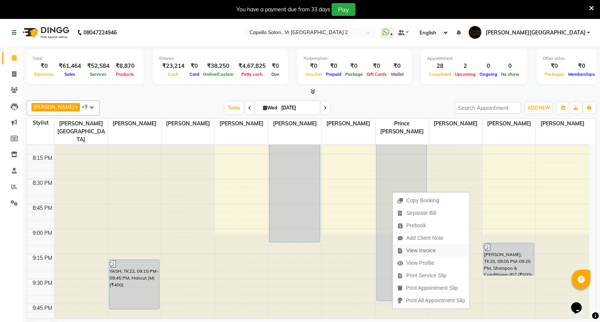
click at [424, 251] on span "View Invoice" at bounding box center [421, 251] width 30 height 8
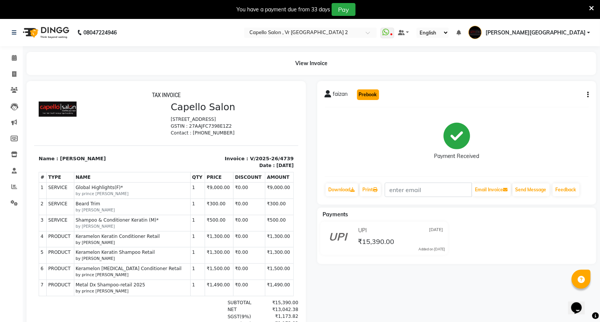
click at [363, 95] on button "Prebook" at bounding box center [368, 94] width 22 height 11
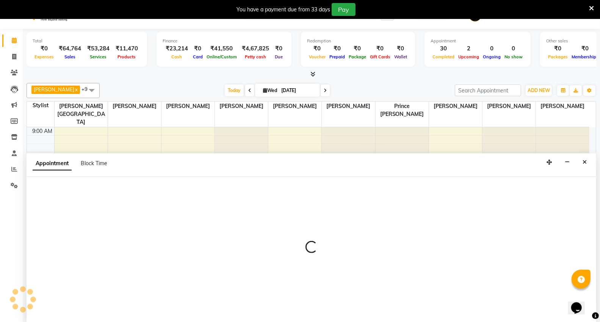
scroll to position [19, 0]
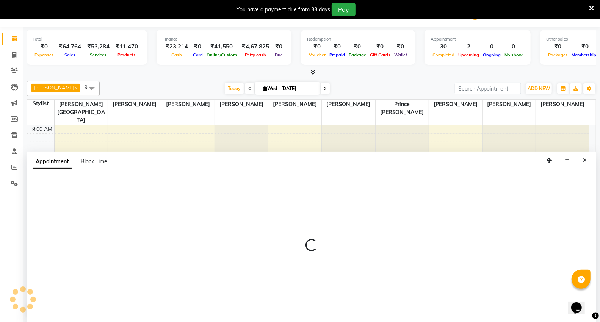
select select "83801"
select select "600"
select select "tentative"
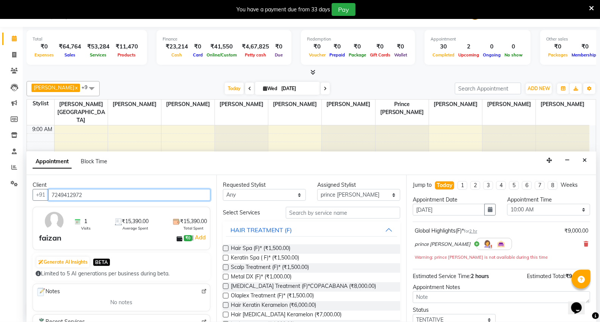
scroll to position [1115, 0]
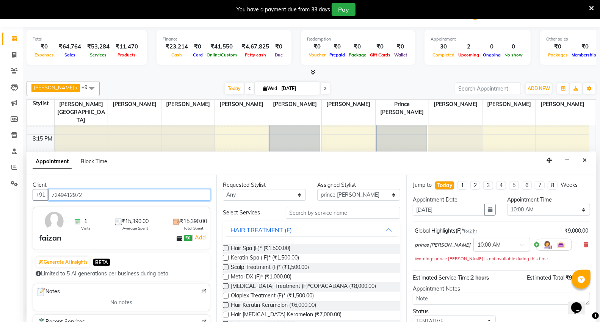
drag, startPoint x: 50, startPoint y: 196, endPoint x: 89, endPoint y: 198, distance: 39.8
click at [89, 198] on input "7249412972" at bounding box center [129, 195] width 162 height 12
click at [17, 42] on span at bounding box center [14, 38] width 13 height 9
click at [14, 53] on icon at bounding box center [14, 55] width 4 height 6
select select "service"
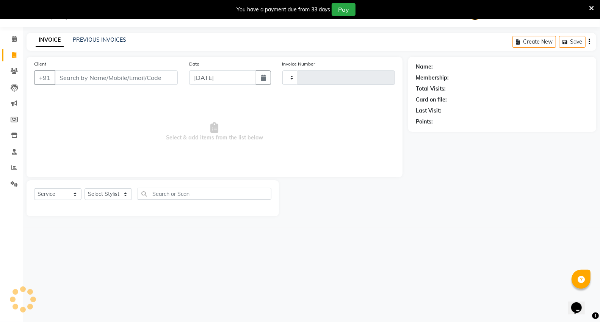
type input "4741"
select select "848"
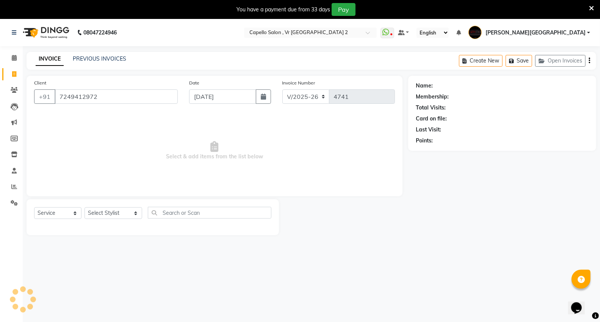
type input "7249412972"
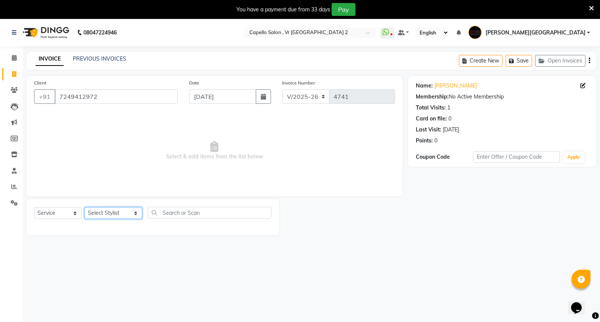
click at [103, 212] on select "Select Stylist AHSIK Amit felix Anita Patel Arti Borekar Capello VR Mall Dillu …" at bounding box center [113, 213] width 58 height 12
click at [12, 59] on icon at bounding box center [14, 58] width 5 height 6
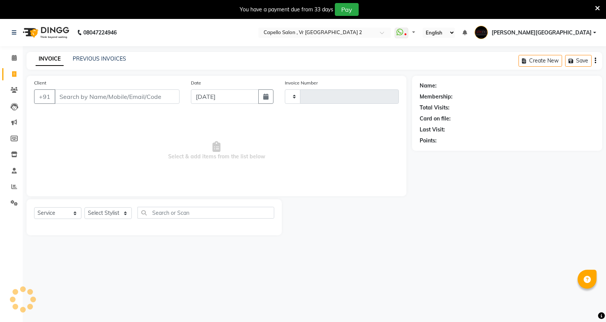
select select "service"
type input "4741"
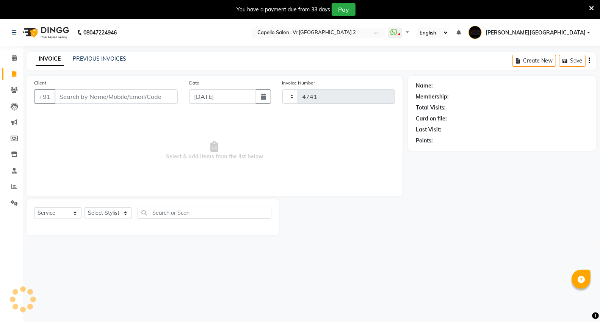
select select "848"
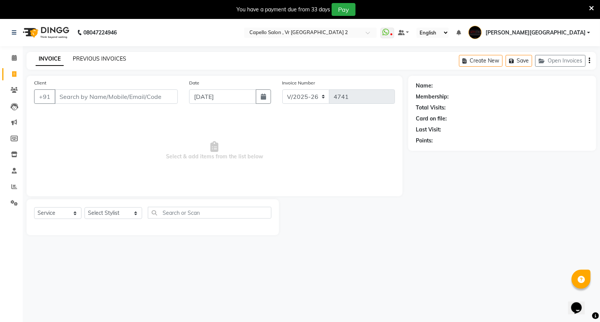
click at [108, 55] on link "PREVIOUS INVOICES" at bounding box center [99, 58] width 53 height 7
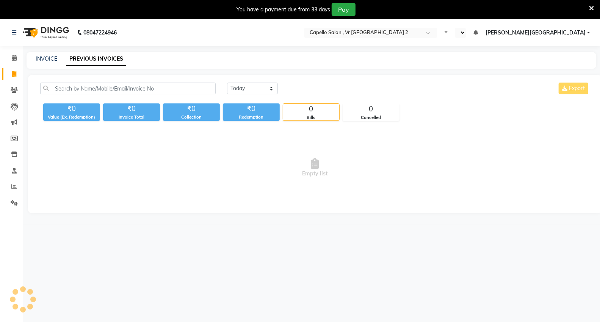
select select "en"
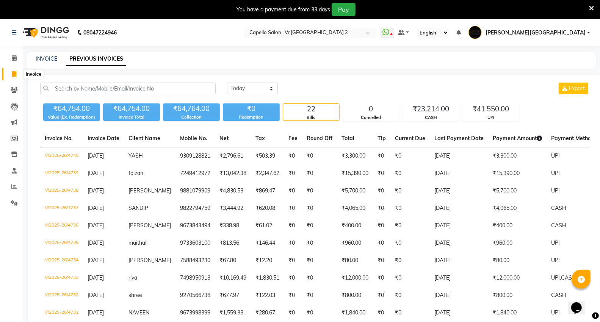
click at [16, 76] on span at bounding box center [14, 74] width 13 height 9
select select "service"
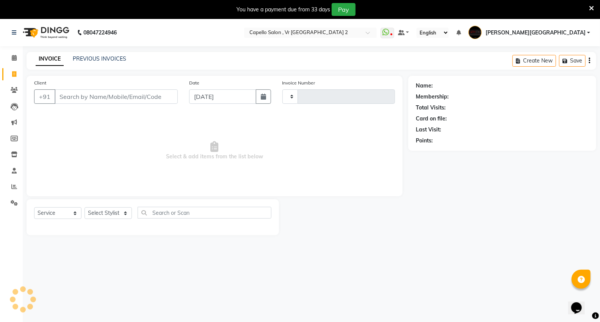
type input "4741"
select select "848"
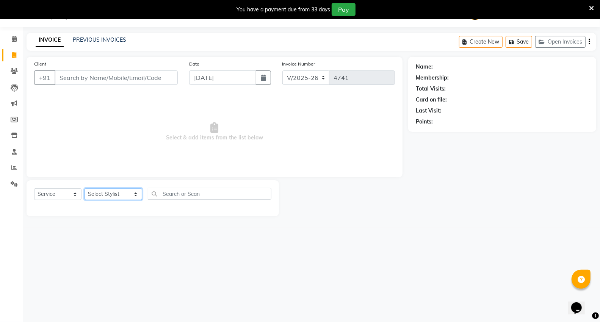
click at [111, 193] on select "Select Stylist [PERSON_NAME] [PERSON_NAME] [PERSON_NAME] [PERSON_NAME] Mall [PE…" at bounding box center [113, 194] width 58 height 12
click at [84, 189] on select "Select Stylist [PERSON_NAME] [PERSON_NAME] [PERSON_NAME] [PERSON_NAME] Mall [PE…" at bounding box center [113, 194] width 58 height 12
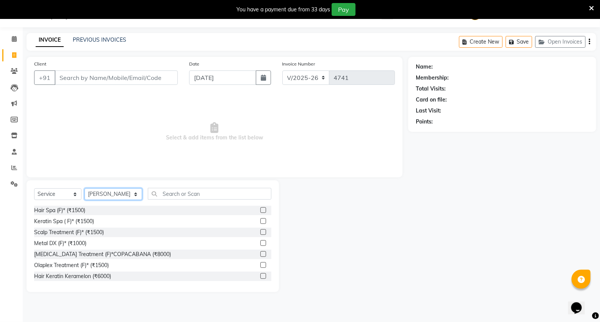
click at [107, 192] on select "Select Stylist [PERSON_NAME] [PERSON_NAME] [PERSON_NAME] [PERSON_NAME] Mall [PE…" at bounding box center [113, 194] width 58 height 12
select select "20246"
click at [84, 189] on select "Select Stylist [PERSON_NAME] [PERSON_NAME] [PERSON_NAME] [PERSON_NAME] Mall [PE…" at bounding box center [113, 194] width 58 height 12
click at [156, 191] on input "text" at bounding box center [209, 194] width 123 height 12
click at [63, 193] on select "Select Service Product Membership Package Voucher Prepaid Gift Card" at bounding box center [57, 194] width 47 height 12
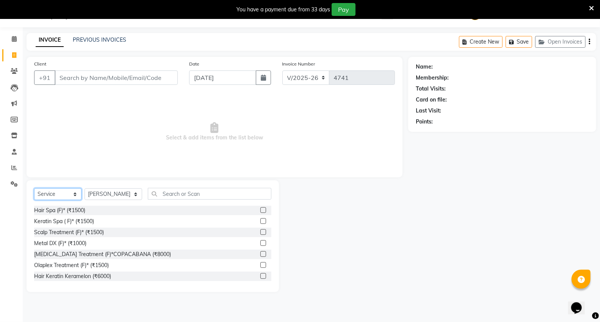
select select "product"
click at [34, 189] on select "Select Service Product Membership Package Voucher Prepaid Gift Card" at bounding box center [57, 194] width 47 height 12
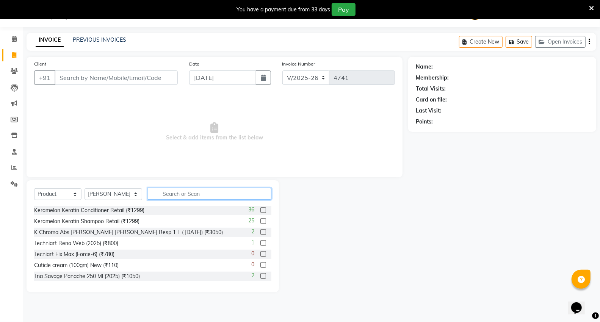
click at [201, 195] on input "text" at bounding box center [209, 194] width 123 height 12
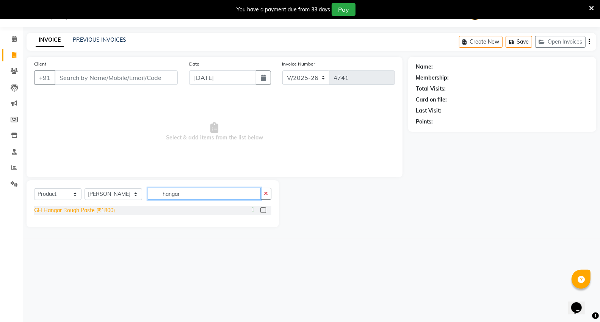
type input "hangar"
click at [87, 213] on div "GH Hangar Rough Paste (₹1800)" at bounding box center [74, 210] width 81 height 8
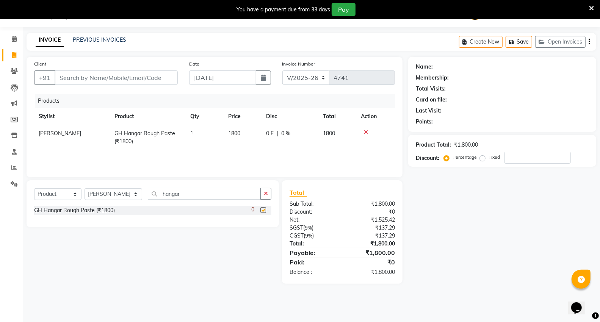
checkbox input "false"
click at [77, 81] on input "Client" at bounding box center [116, 77] width 123 height 14
paste input "7249412972"
type input "7249412972"
type input "0"
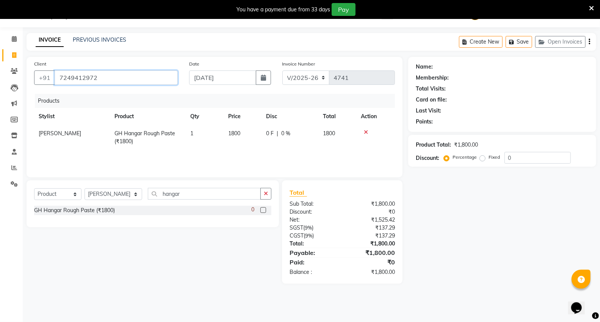
type input "7249412972"
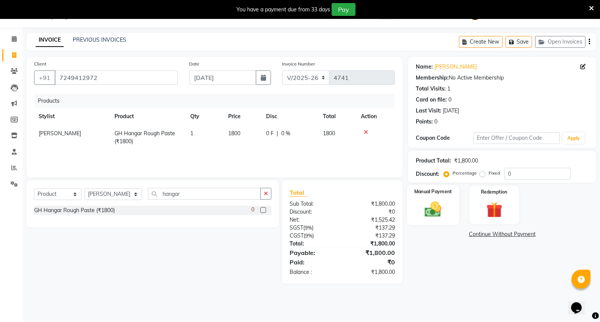
drag, startPoint x: 437, startPoint y: 206, endPoint x: 436, endPoint y: 224, distance: 17.4
click at [436, 206] on img at bounding box center [432, 209] width 27 height 19
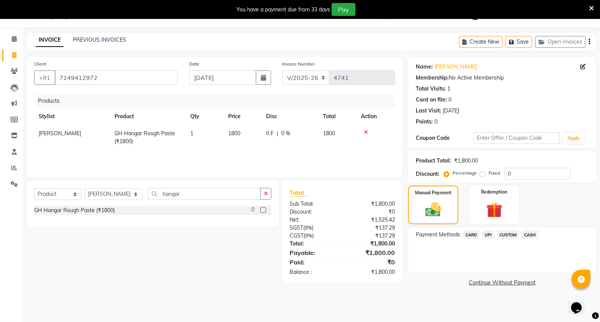
click at [486, 233] on span "UPI" at bounding box center [488, 234] width 12 height 9
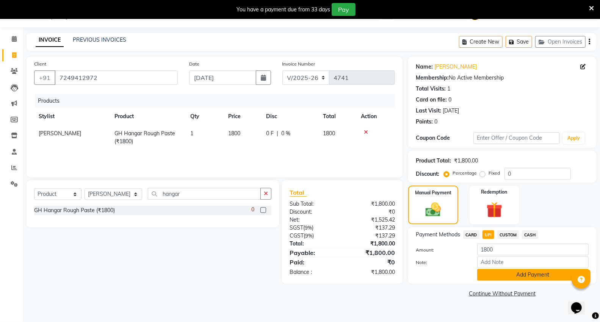
click at [494, 278] on button "Add Payment" at bounding box center [532, 275] width 111 height 12
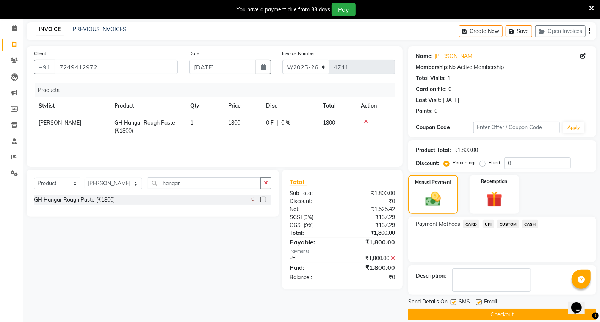
scroll to position [39, 0]
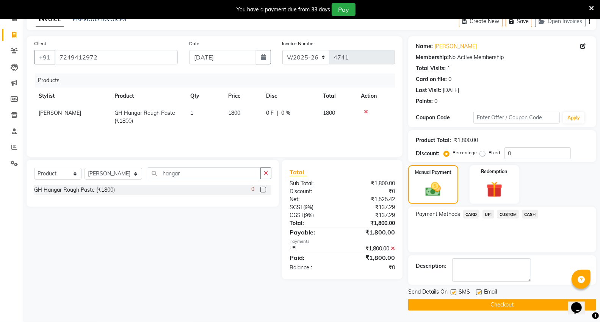
click at [464, 300] on button "Checkout" at bounding box center [502, 305] width 188 height 12
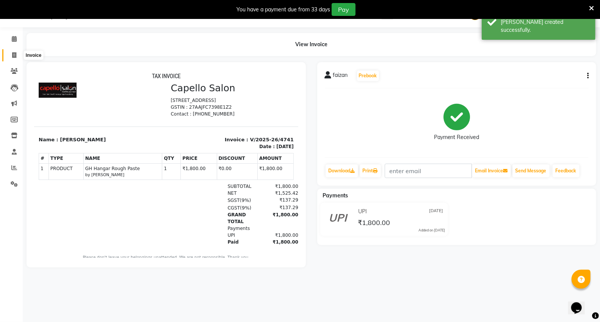
click at [12, 51] on span at bounding box center [14, 55] width 13 height 9
select select "service"
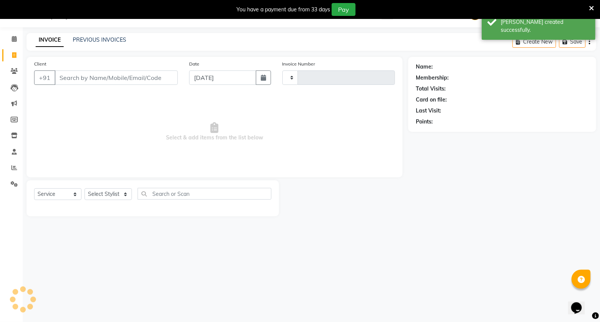
type input "4742"
select select "848"
click at [78, 38] on link "PREVIOUS INVOICES" at bounding box center [99, 39] width 53 height 7
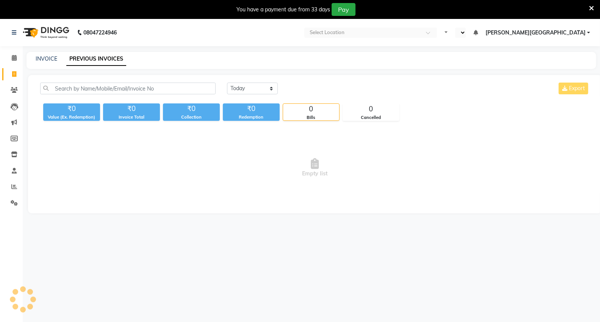
select select "en"
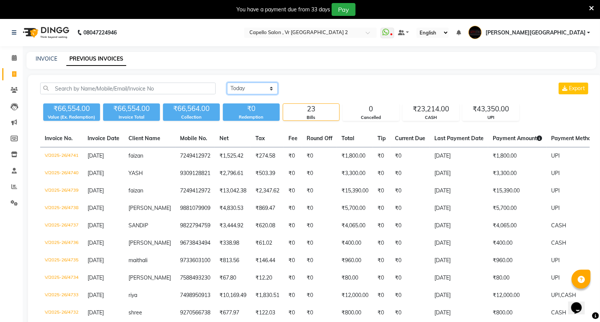
drag, startPoint x: 239, startPoint y: 89, endPoint x: 241, endPoint y: 93, distance: 4.9
click at [239, 89] on select "[DATE] [DATE] Custom Range" at bounding box center [252, 89] width 51 height 12
select select "range"
click at [227, 83] on select "[DATE] [DATE] Custom Range" at bounding box center [252, 89] width 51 height 12
click at [311, 89] on input "[DATE]" at bounding box center [313, 88] width 53 height 11
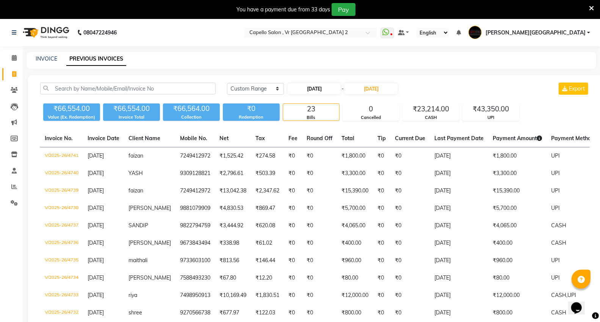
select select "9"
select select "2025"
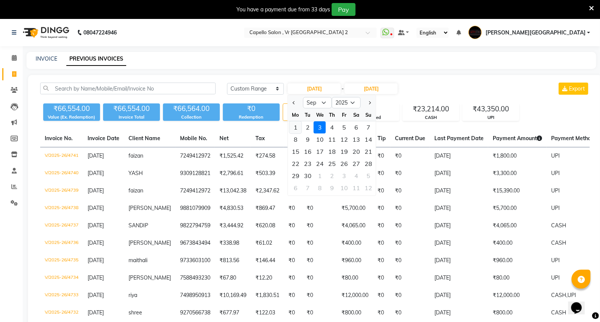
click at [297, 125] on div "1" at bounding box center [295, 127] width 12 height 12
type input "[DATE]"
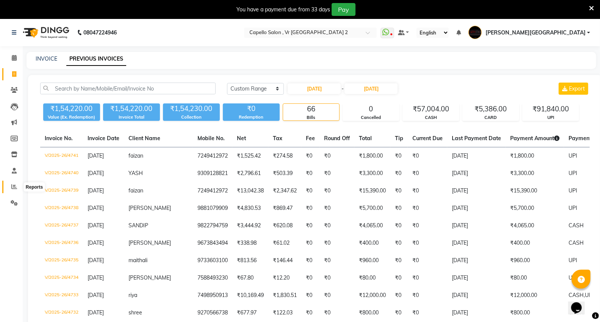
click at [15, 187] on icon at bounding box center [14, 187] width 6 height 6
